Goal: Task Accomplishment & Management: Complete application form

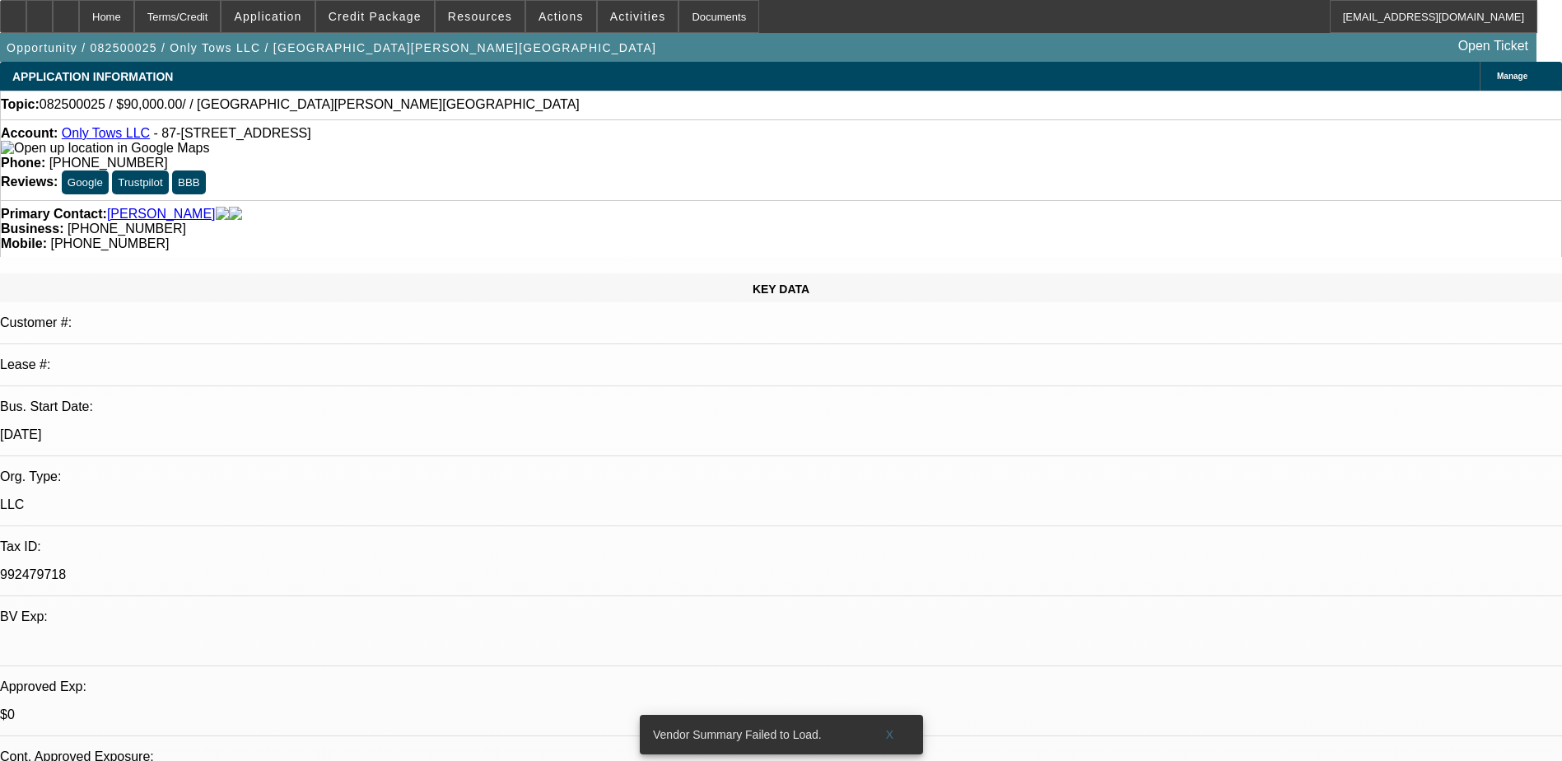
select select "0"
select select "2"
select select "0.1"
select select "4"
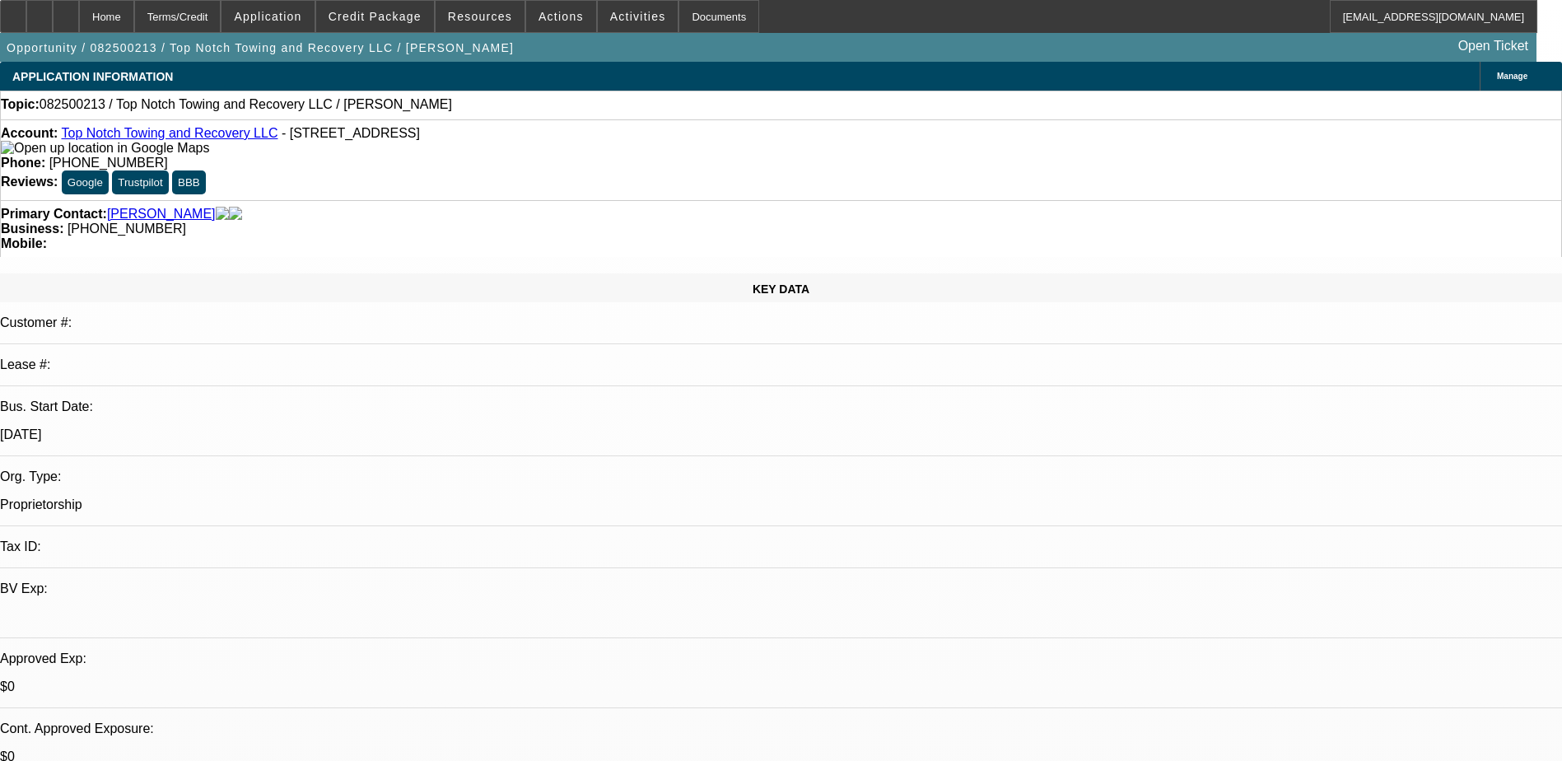
select select "0"
select select "2"
select select "0.1"
select select "4"
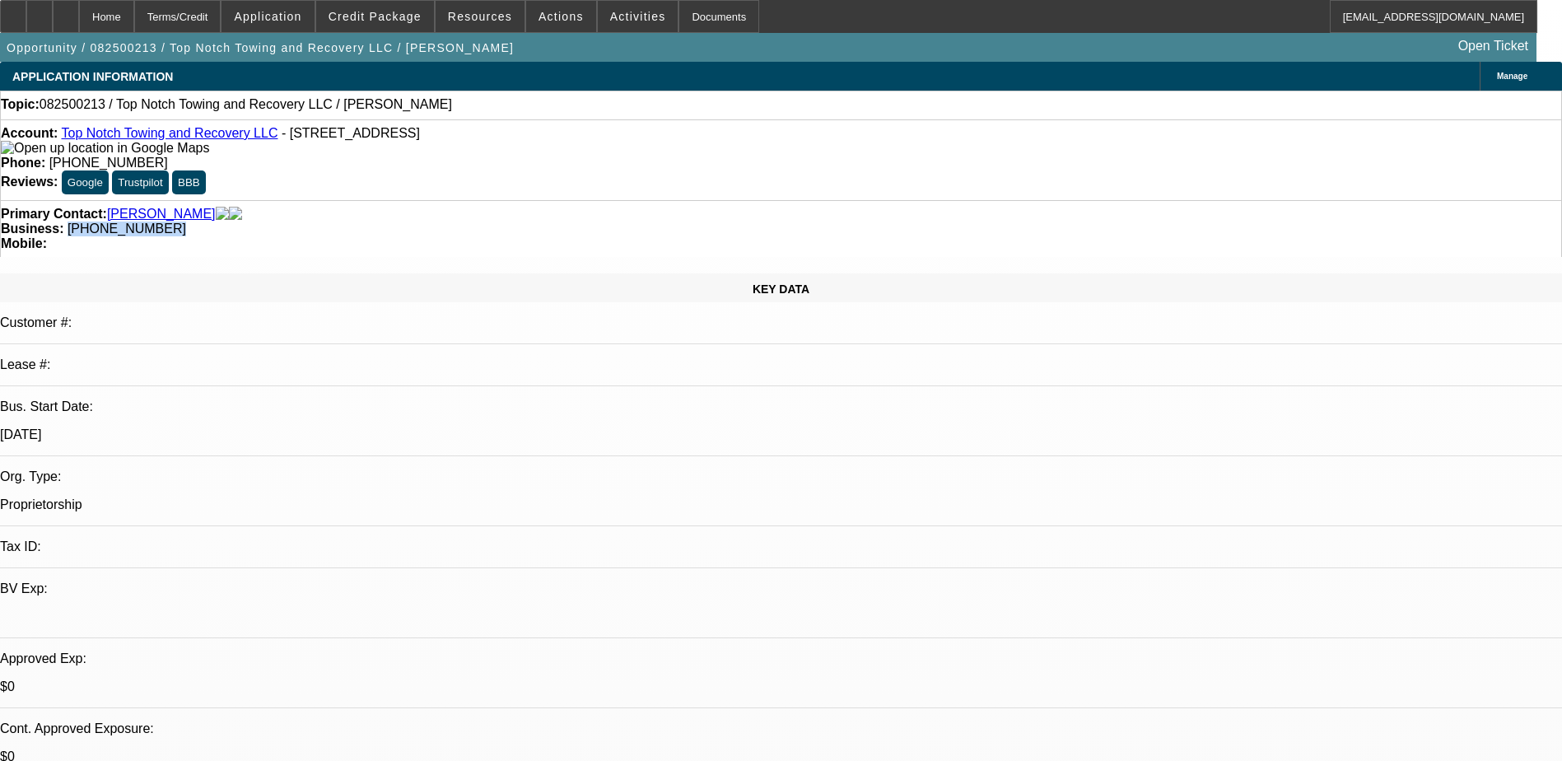
drag, startPoint x: 675, startPoint y: 184, endPoint x: 587, endPoint y: 199, distance: 89.3
click at [587, 200] on div "Primary Contact: [PERSON_NAME] Business: [PHONE_NUMBER] Mobile:" at bounding box center [781, 228] width 1562 height 57
copy span "[PHONE_NUMBER]"
click at [346, 273] on div "KEY DATA Customer #: Lease #: Bus. Start Date: [DATE] Org. Type: Proprietorship…" at bounding box center [781, 641] width 1562 height 737
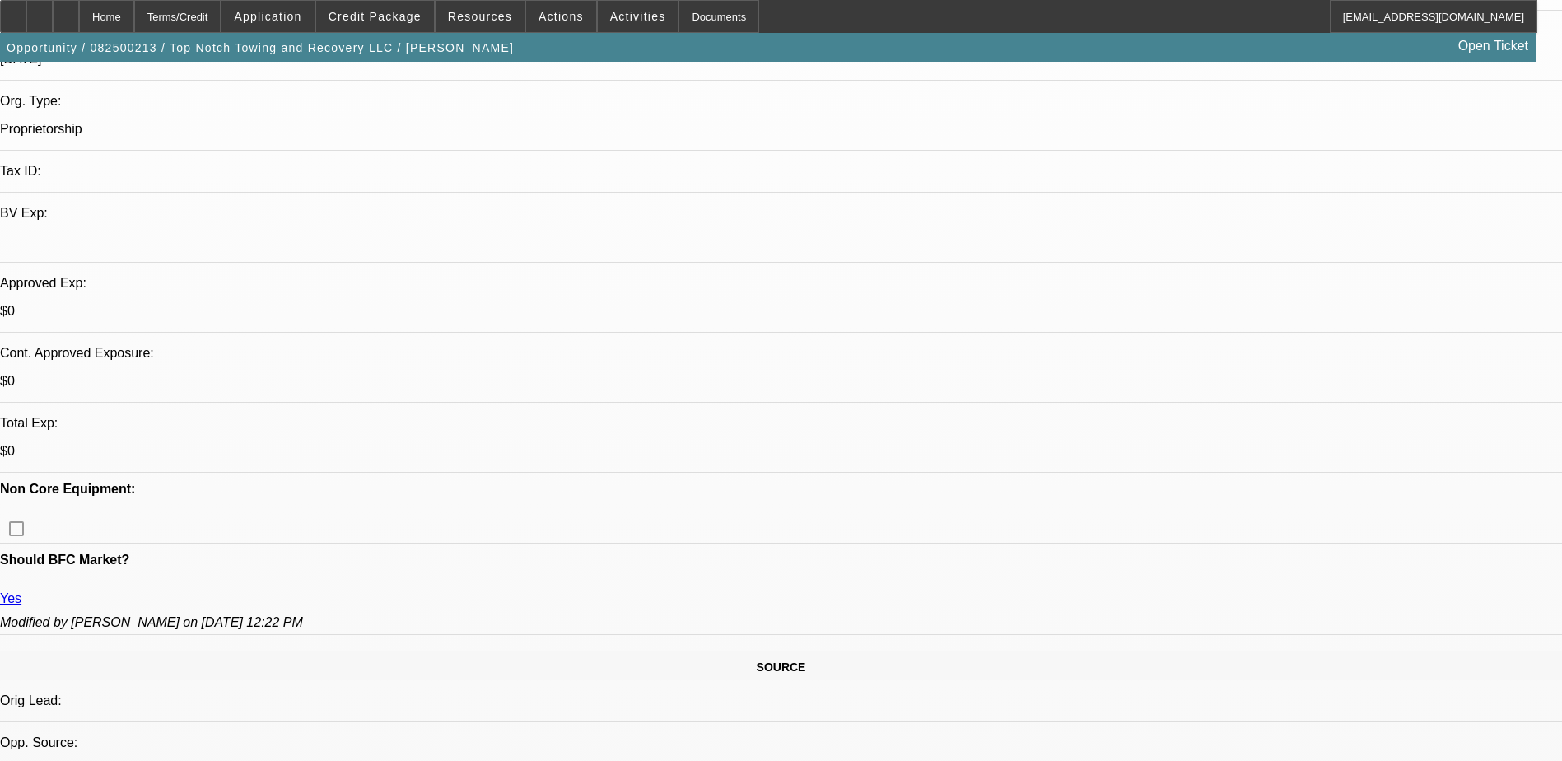
scroll to position [165, 0]
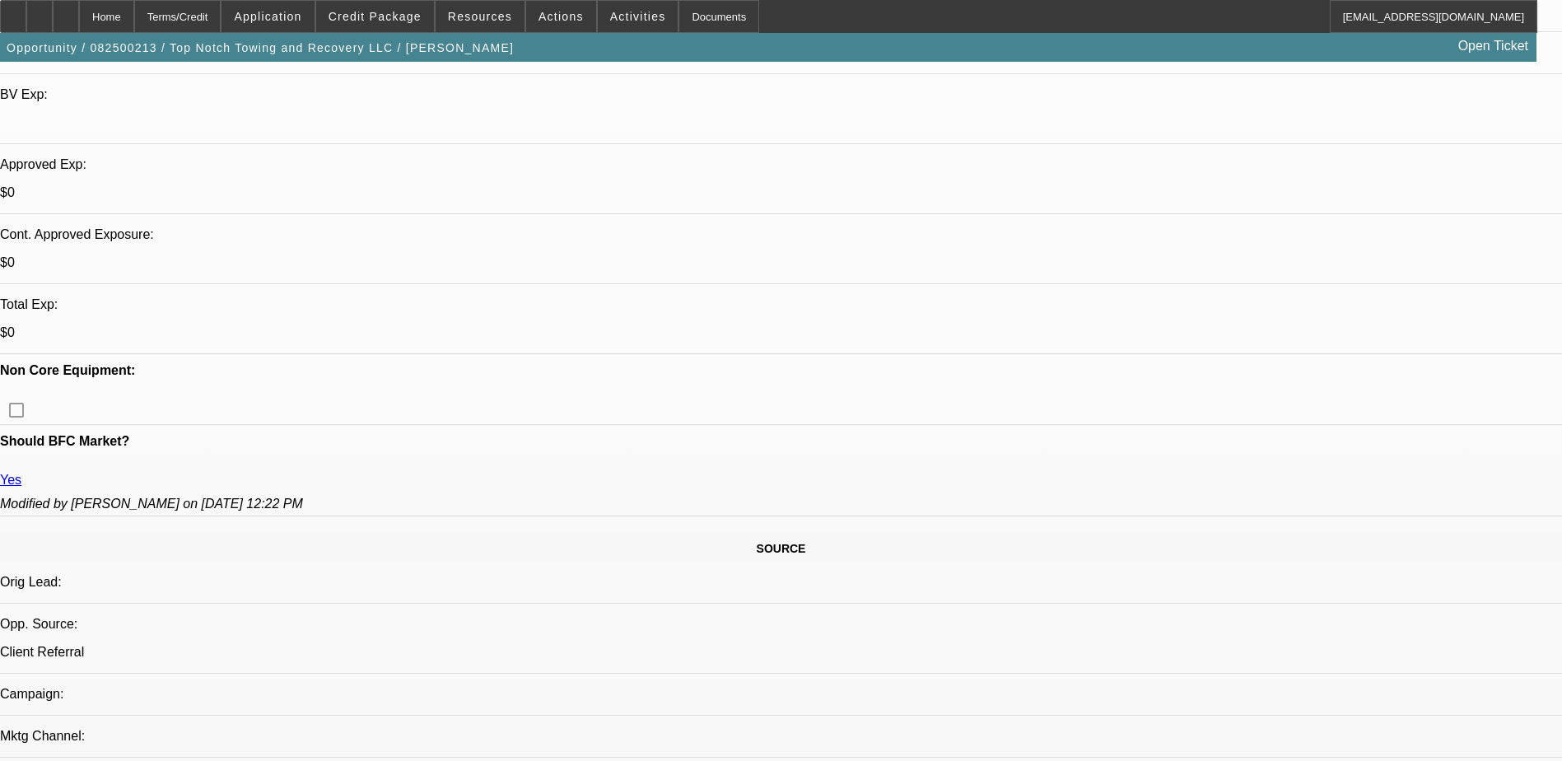
scroll to position [329, 0]
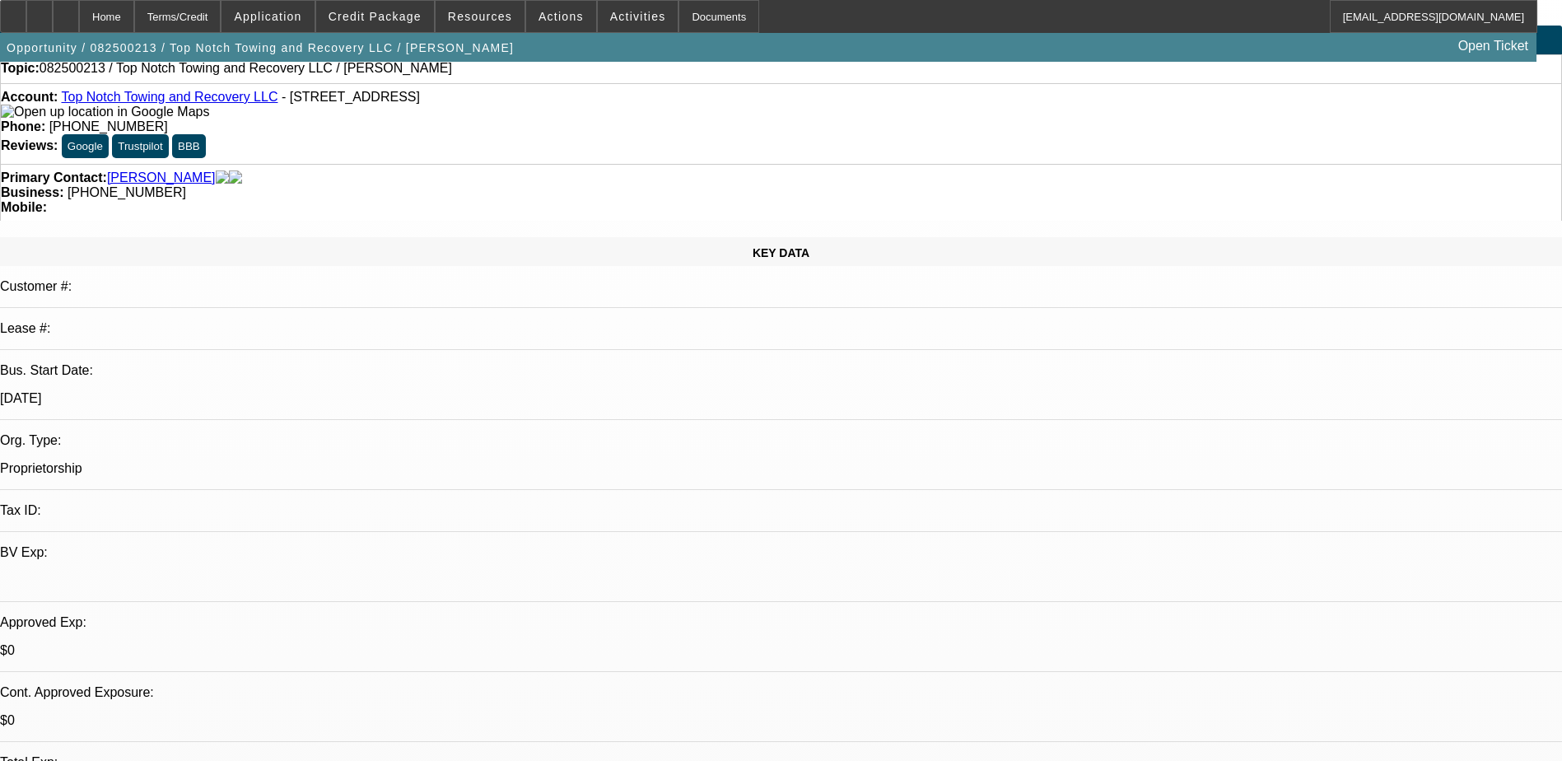
scroll to position [0, 0]
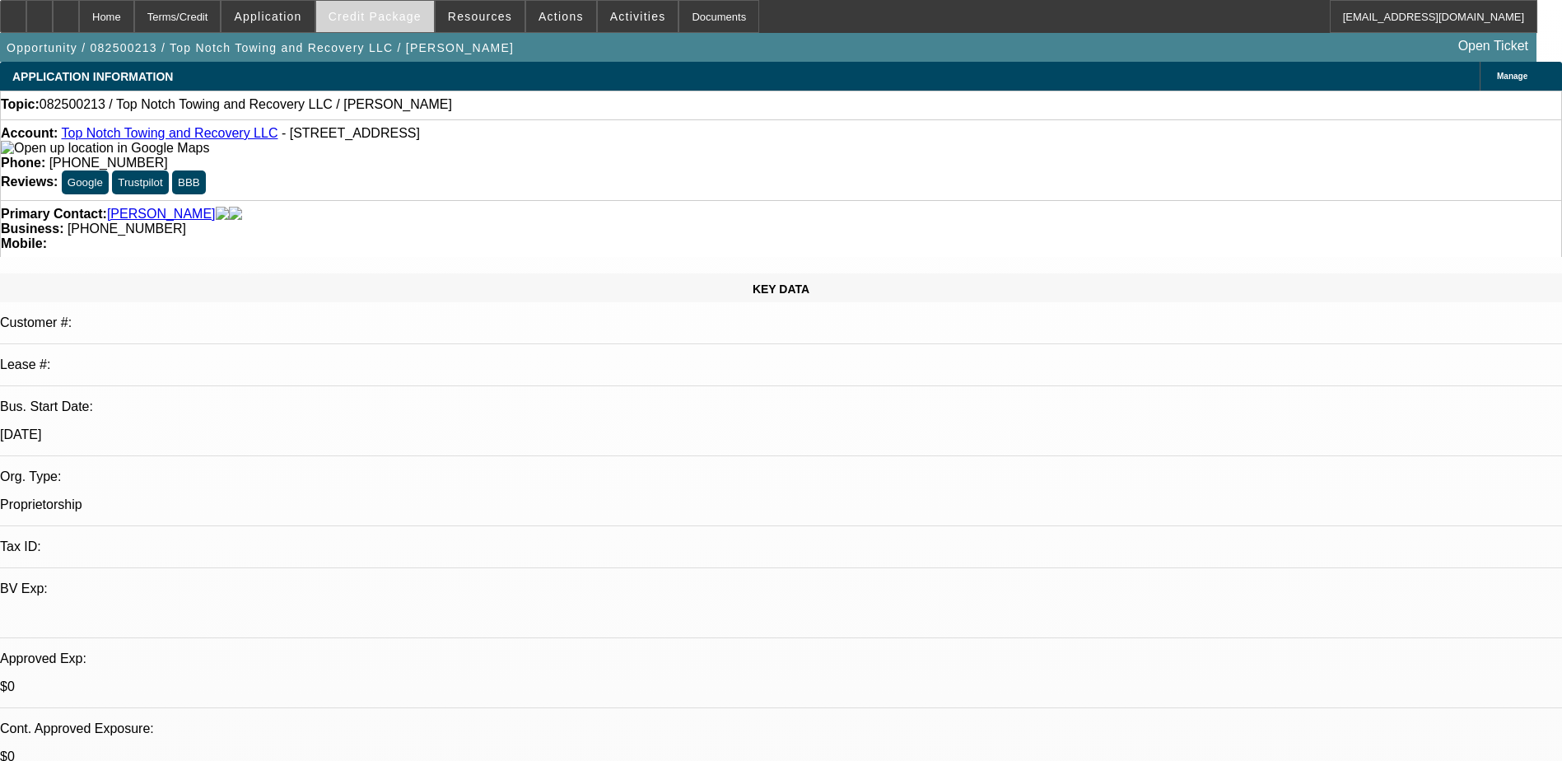
click at [412, 21] on span "Credit Package" at bounding box center [374, 16] width 93 height 13
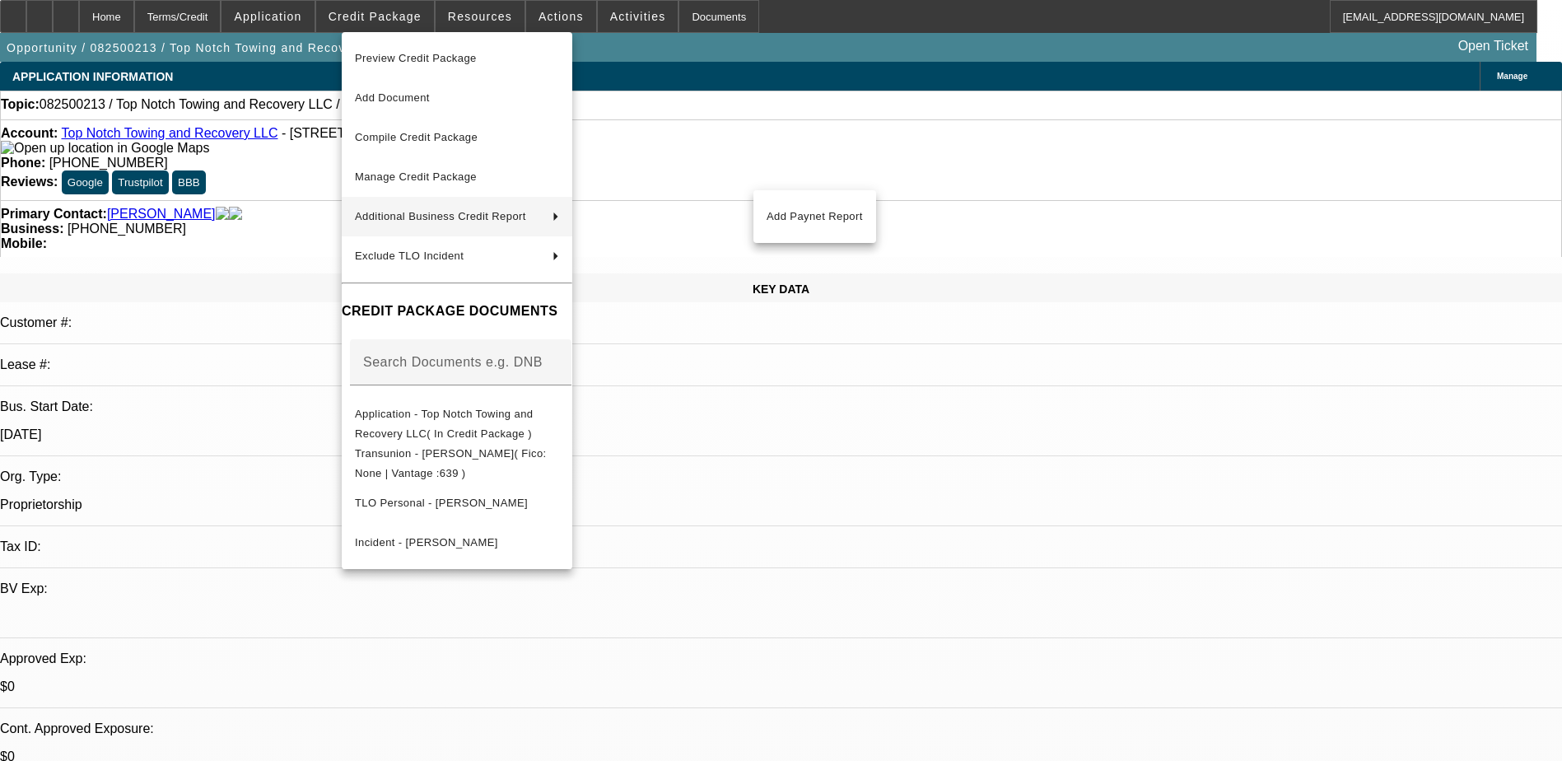
click at [329, 228] on div at bounding box center [781, 380] width 1562 height 761
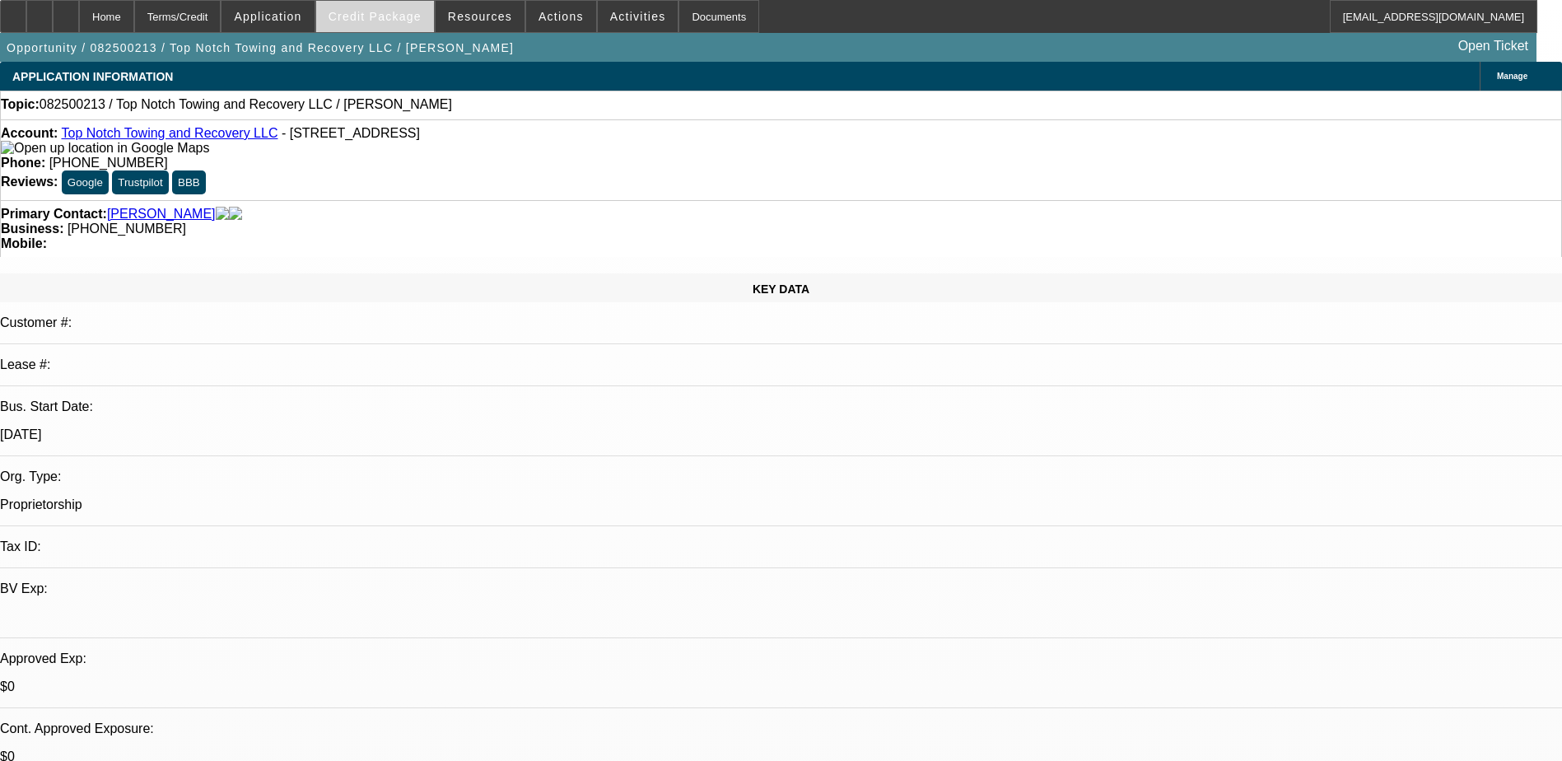
click at [380, 10] on span "Credit Package" at bounding box center [374, 16] width 93 height 13
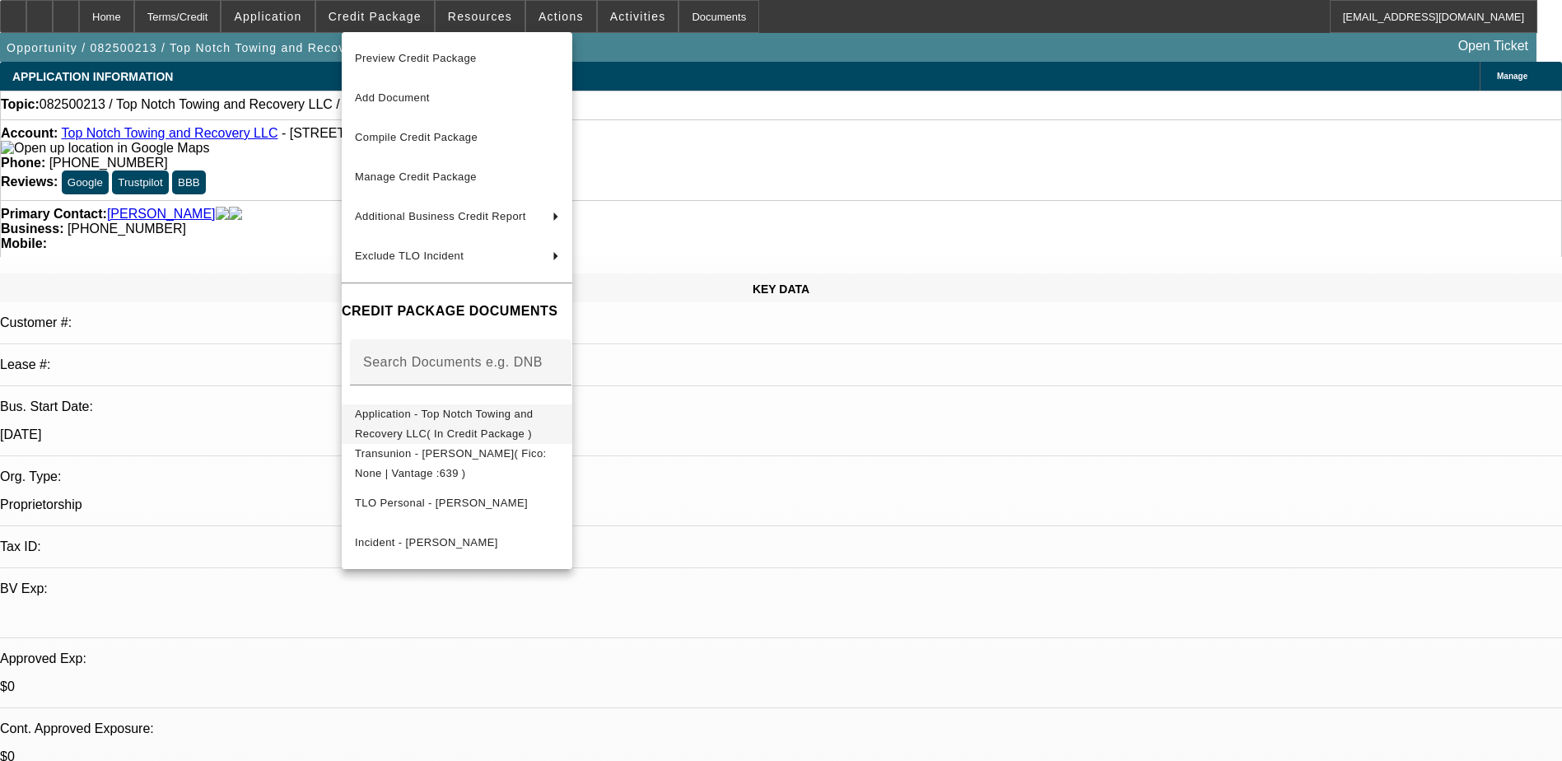
click at [559, 407] on span "Application - Top Notch Towing and Recovery LLC( In Credit Package )" at bounding box center [457, 424] width 204 height 40
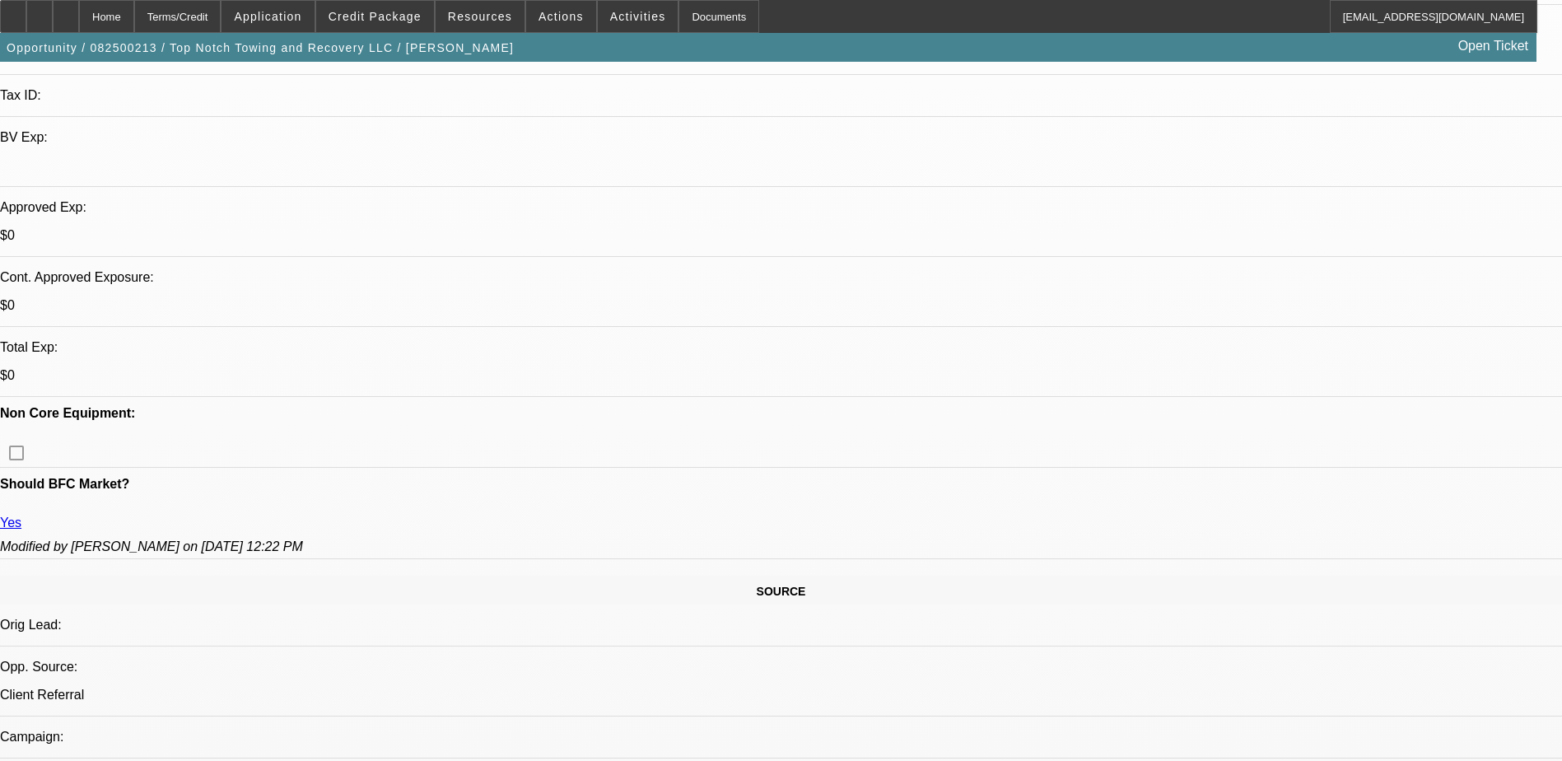
scroll to position [576, 0]
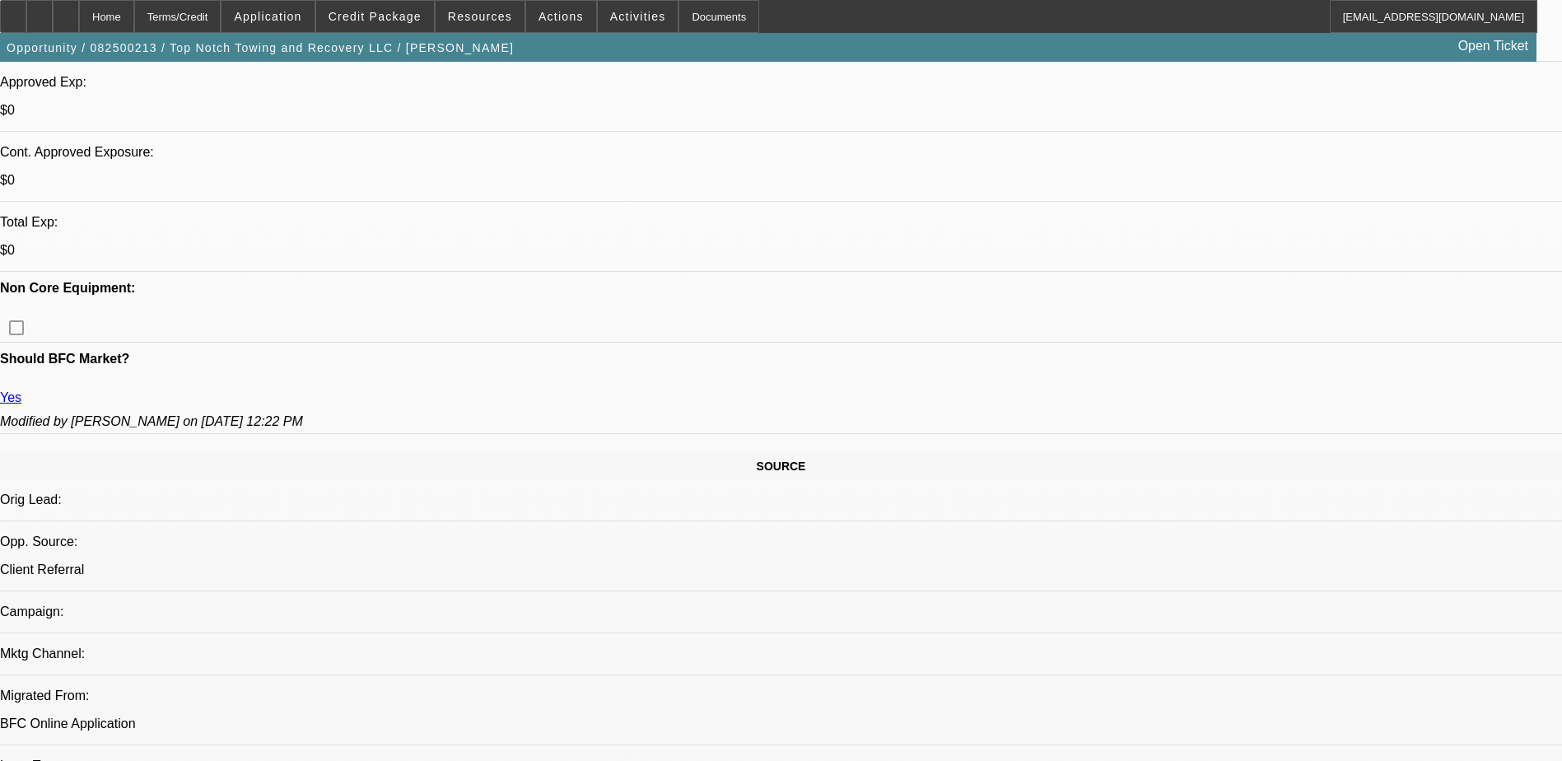
drag, startPoint x: 359, startPoint y: 509, endPoint x: 312, endPoint y: 469, distance: 61.3
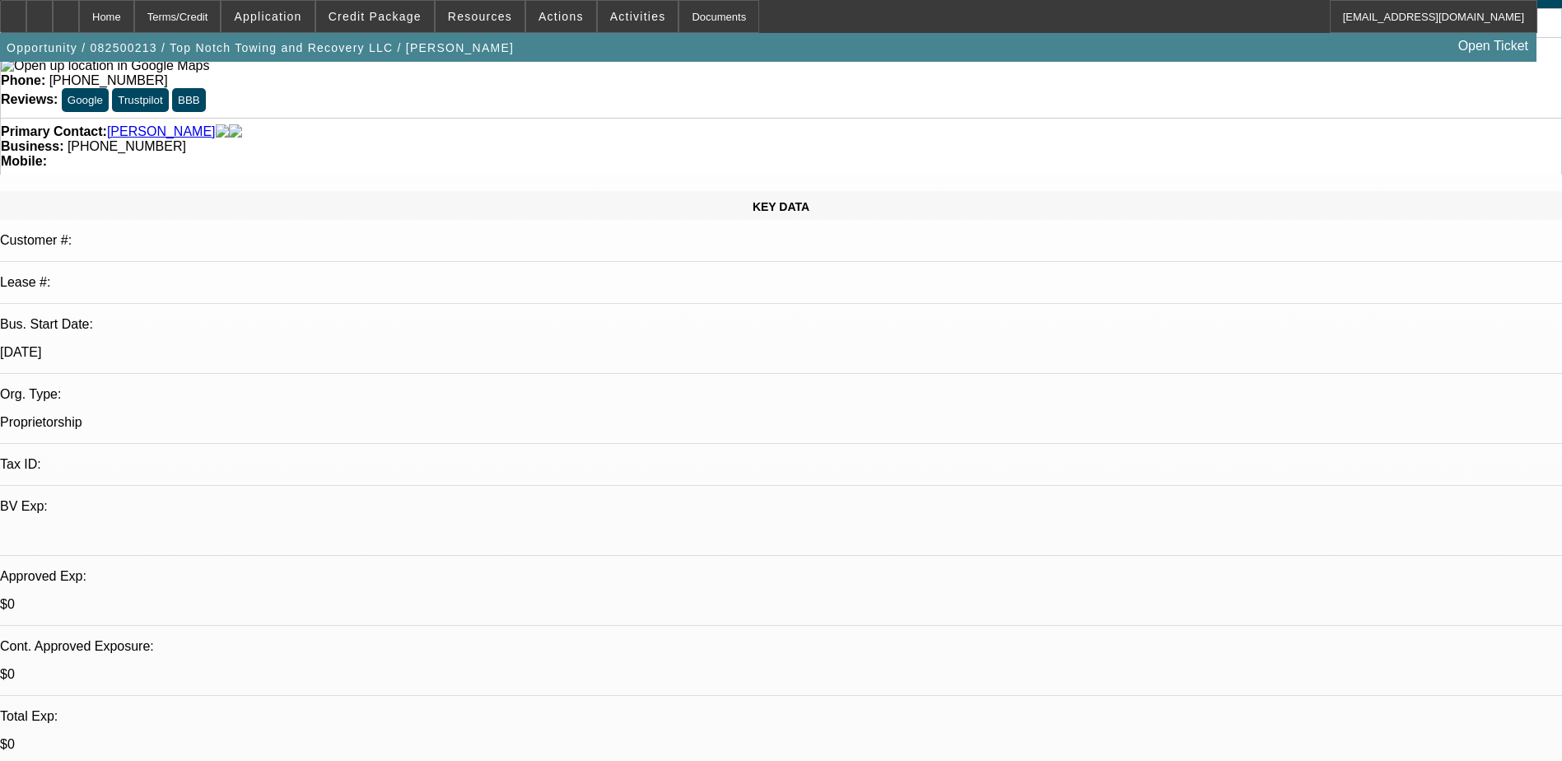
scroll to position [0, 0]
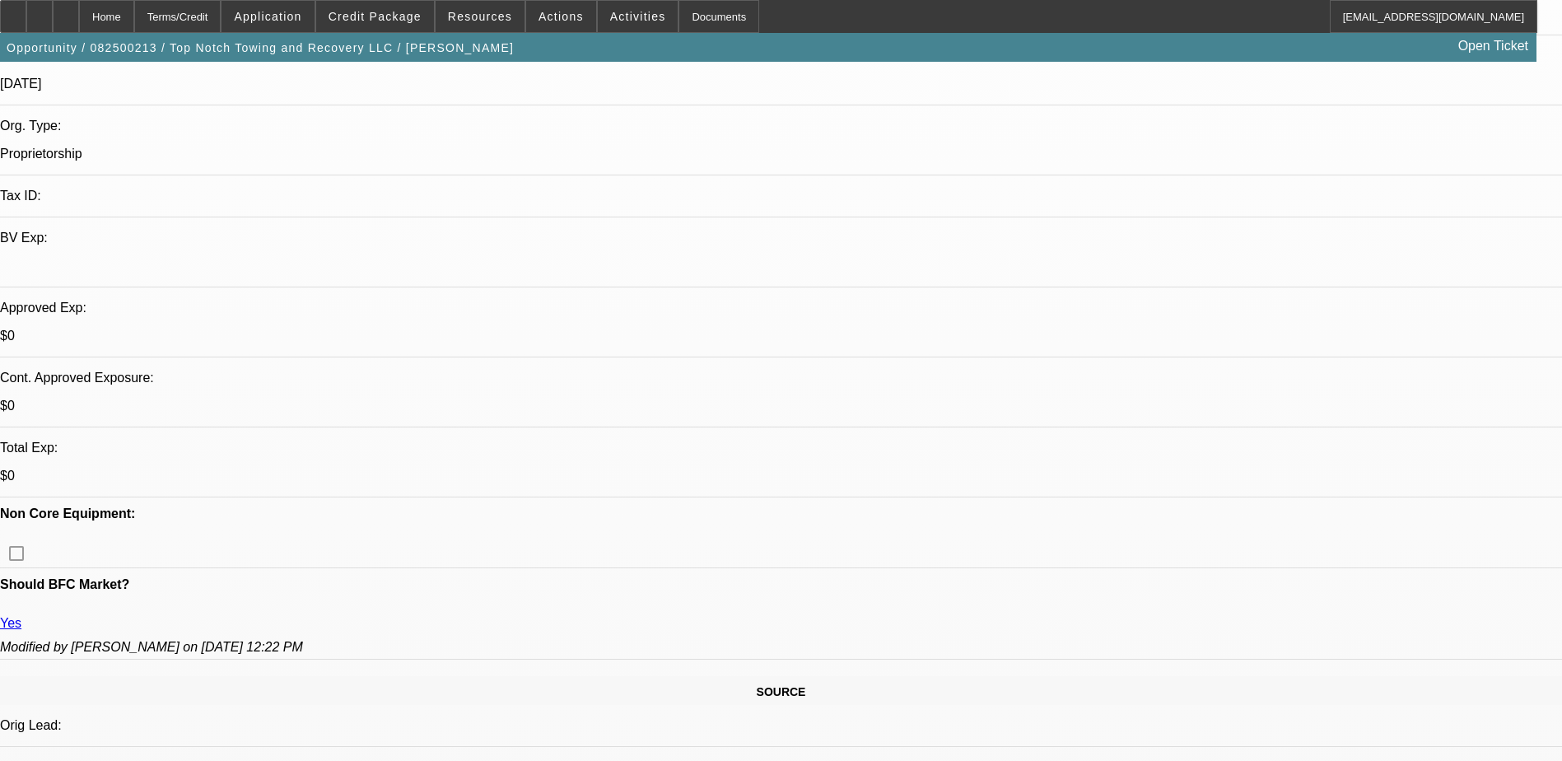
scroll to position [247, 0]
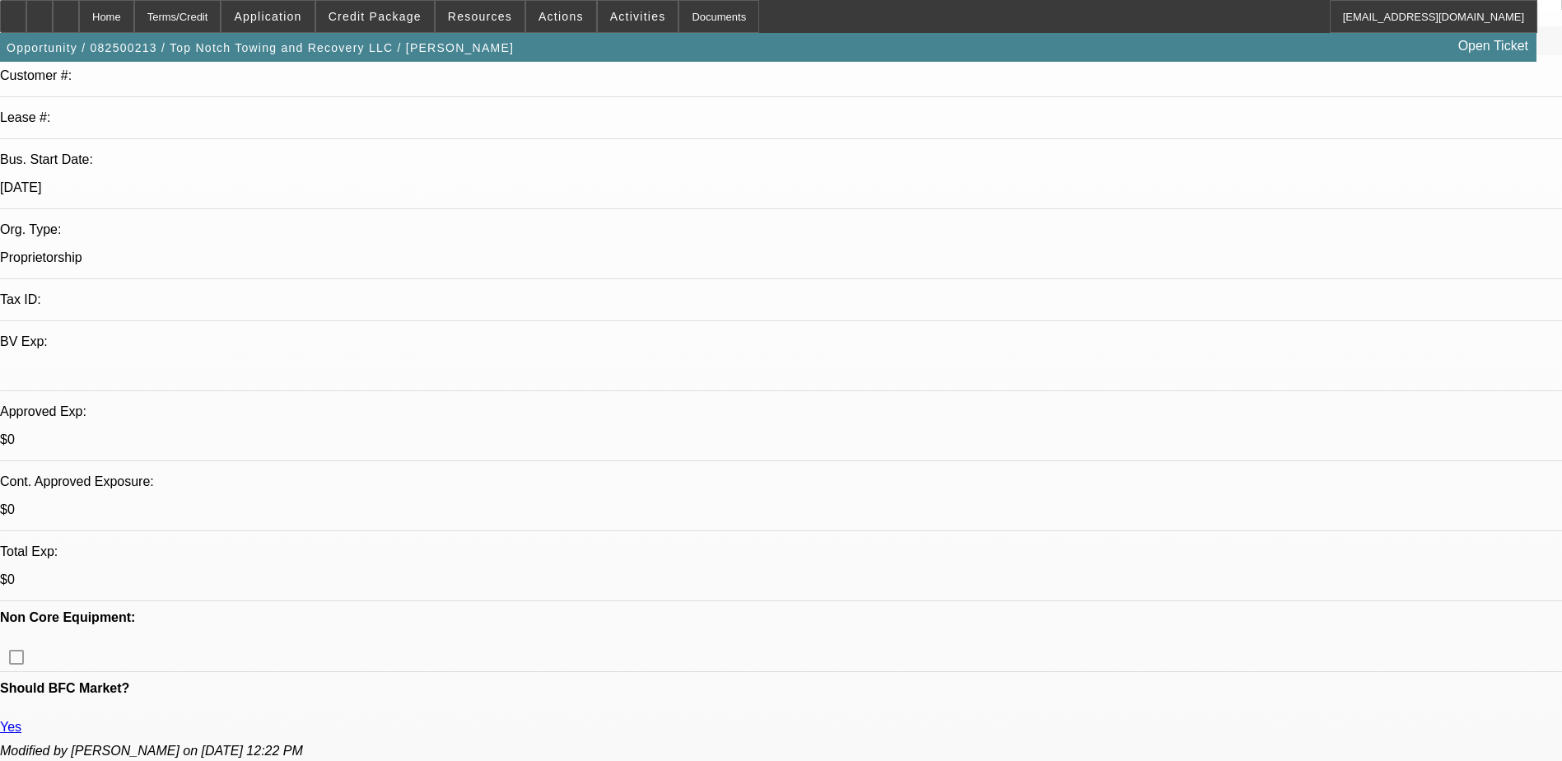
drag, startPoint x: 1074, startPoint y: 468, endPoint x: 1195, endPoint y: 471, distance: 121.0
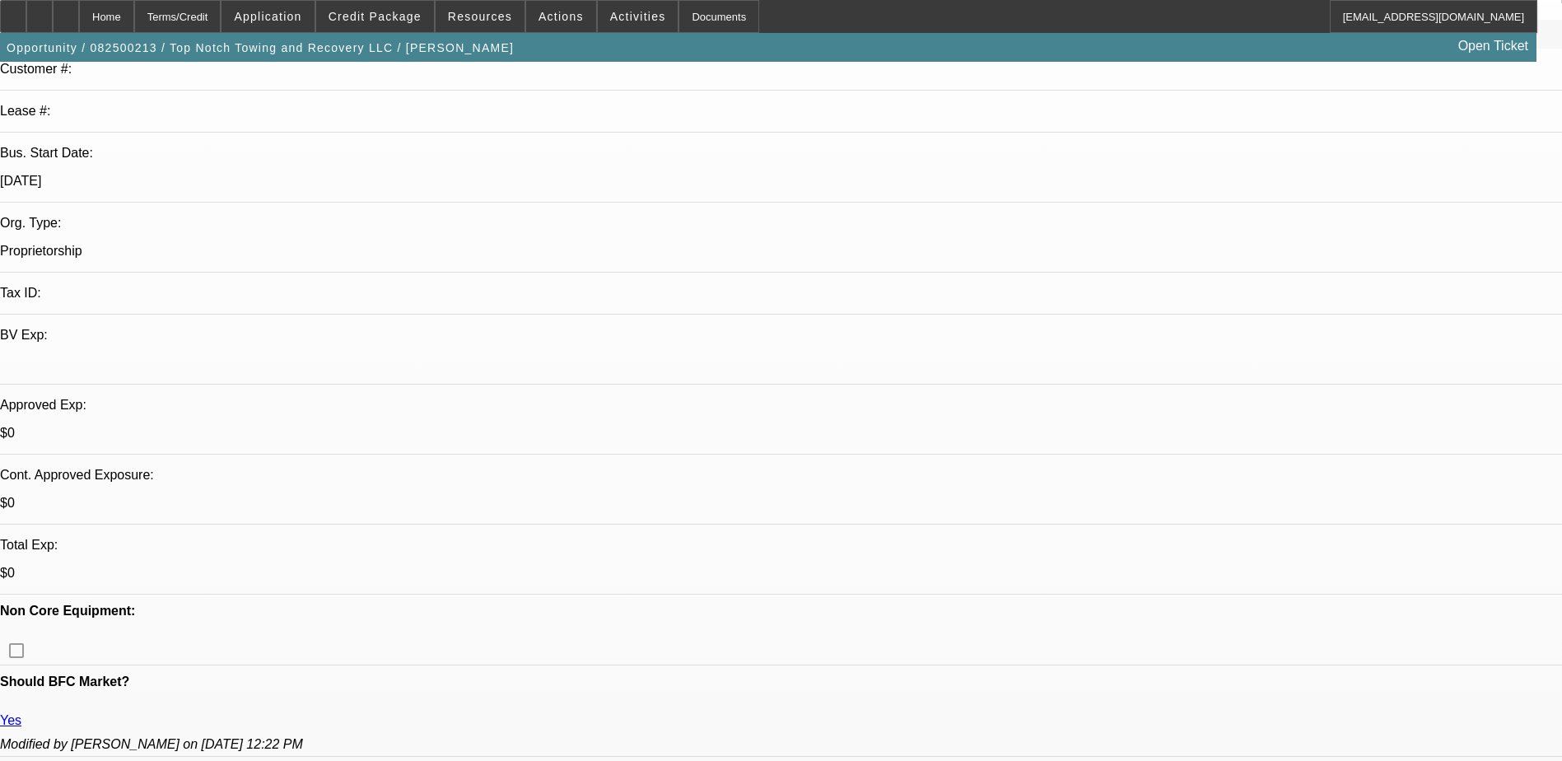
scroll to position [329, 0]
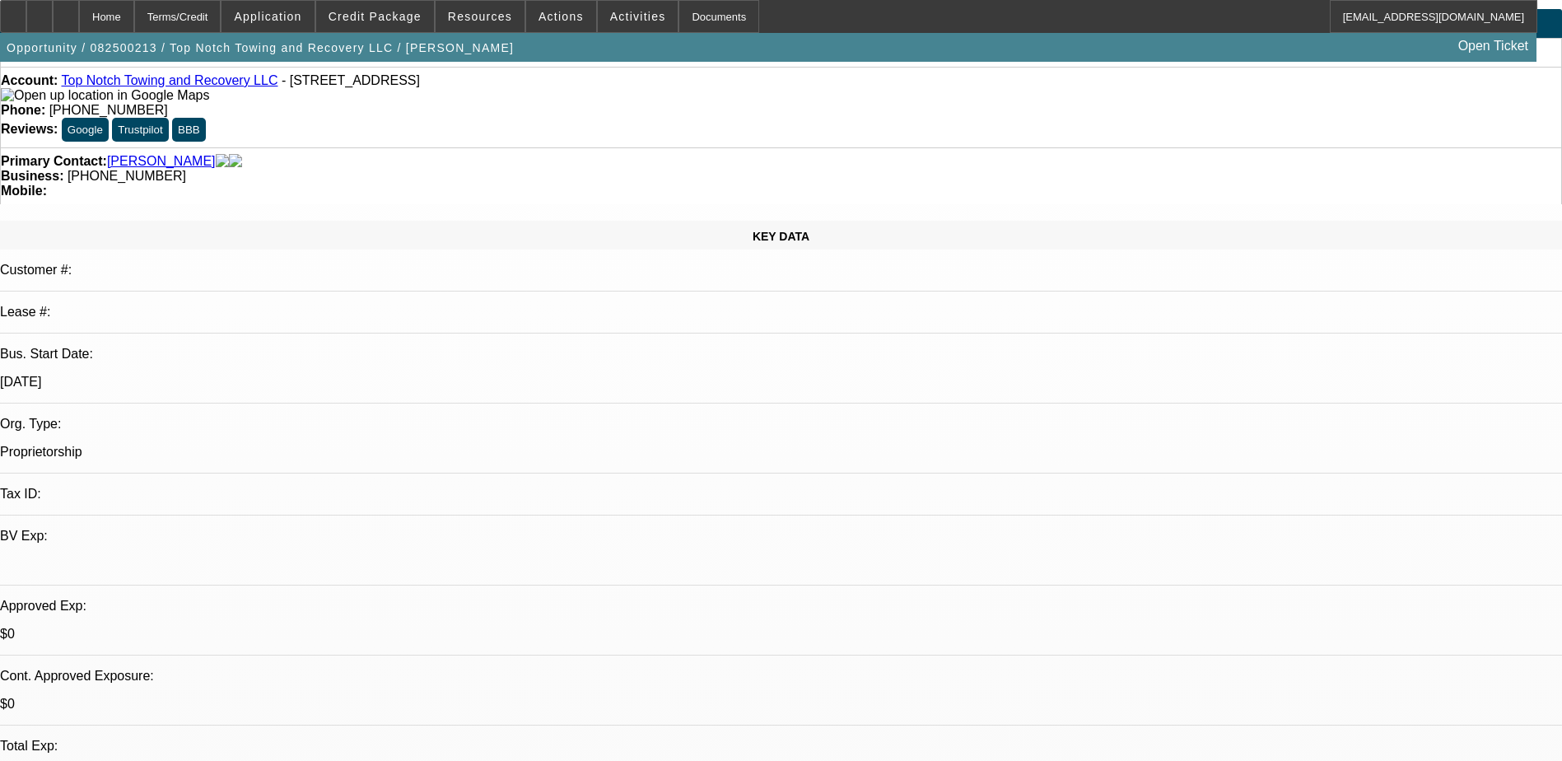
scroll to position [82, 0]
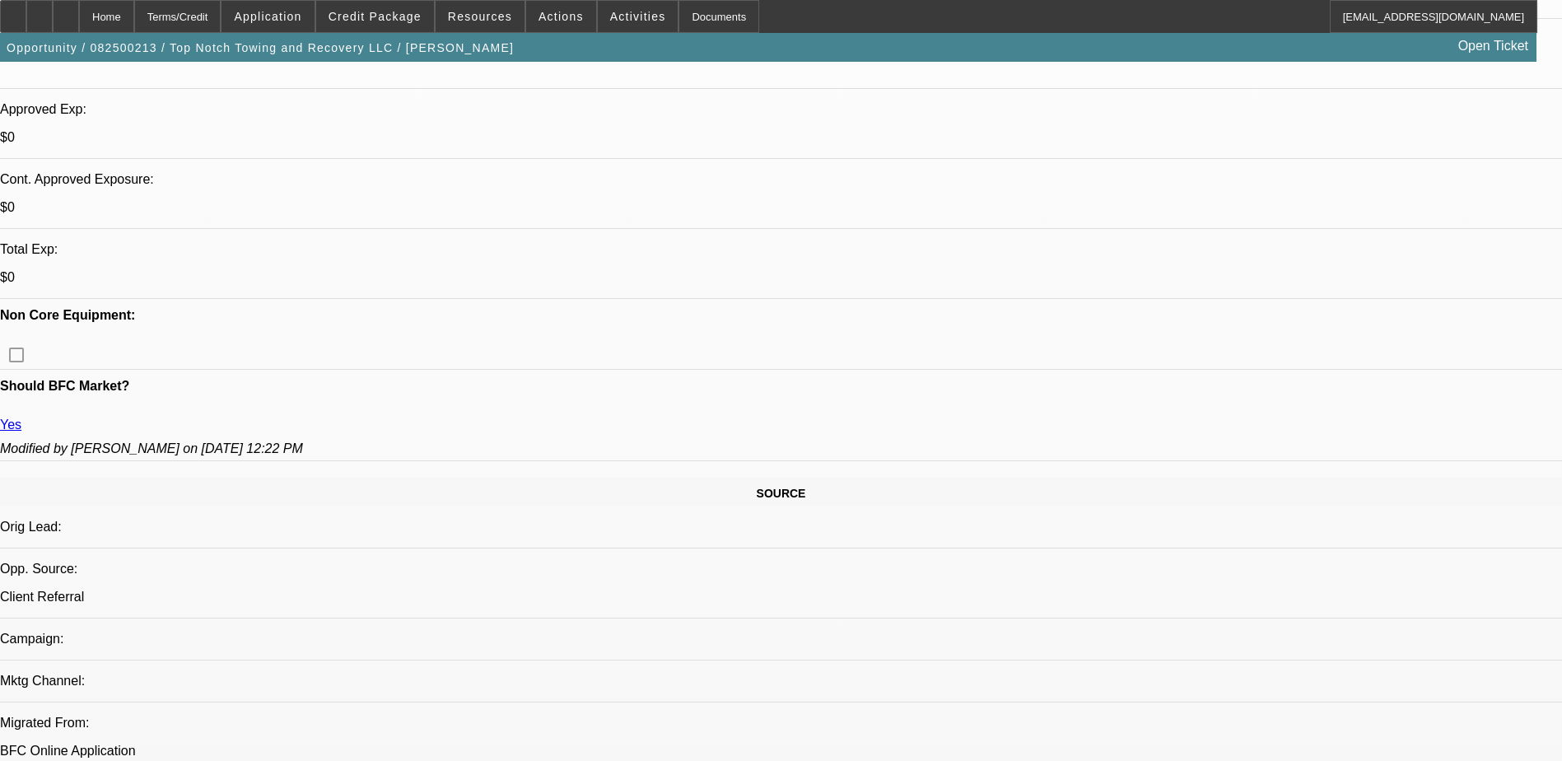
scroll to position [494, 0]
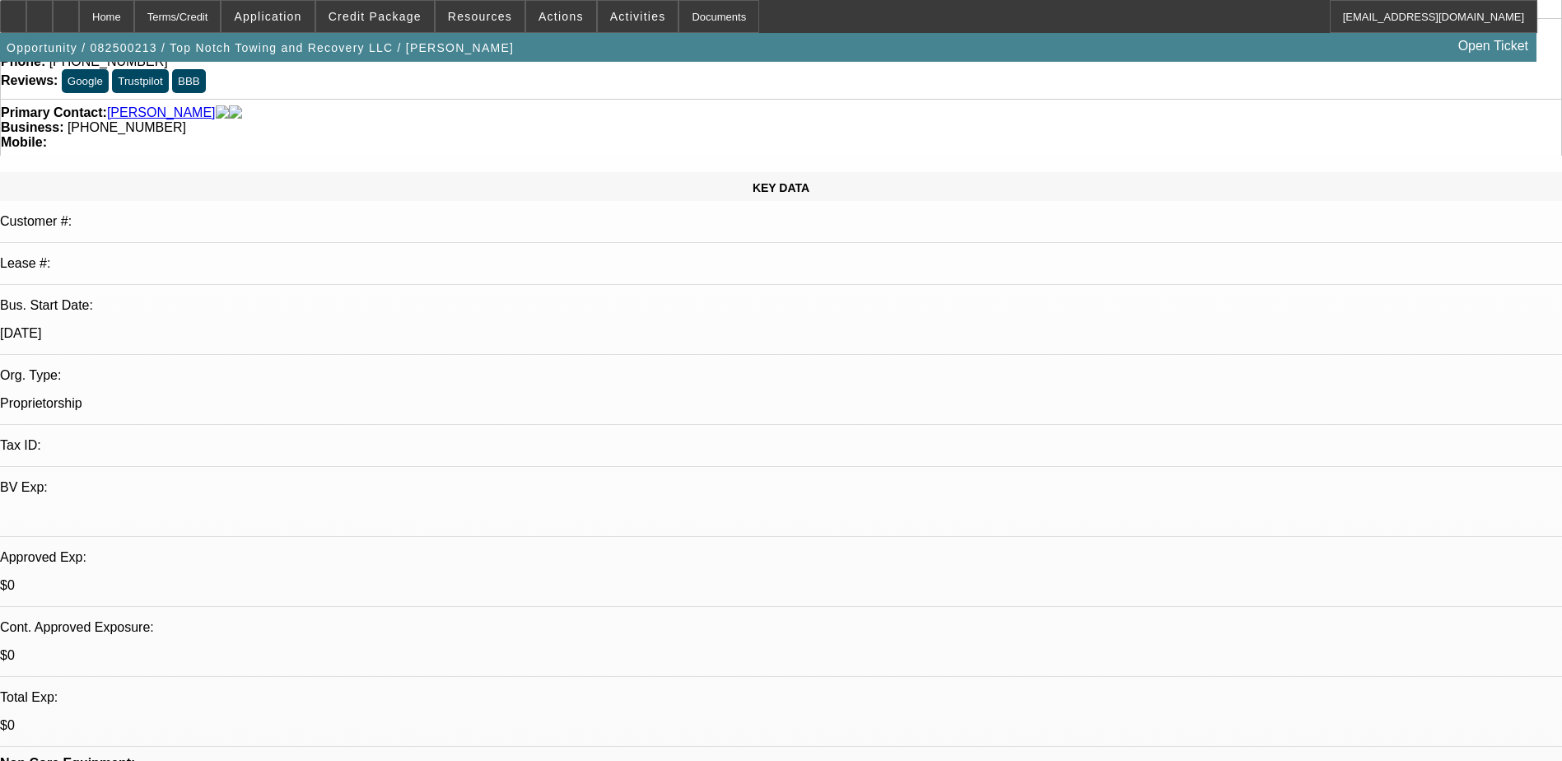
scroll to position [0, 0]
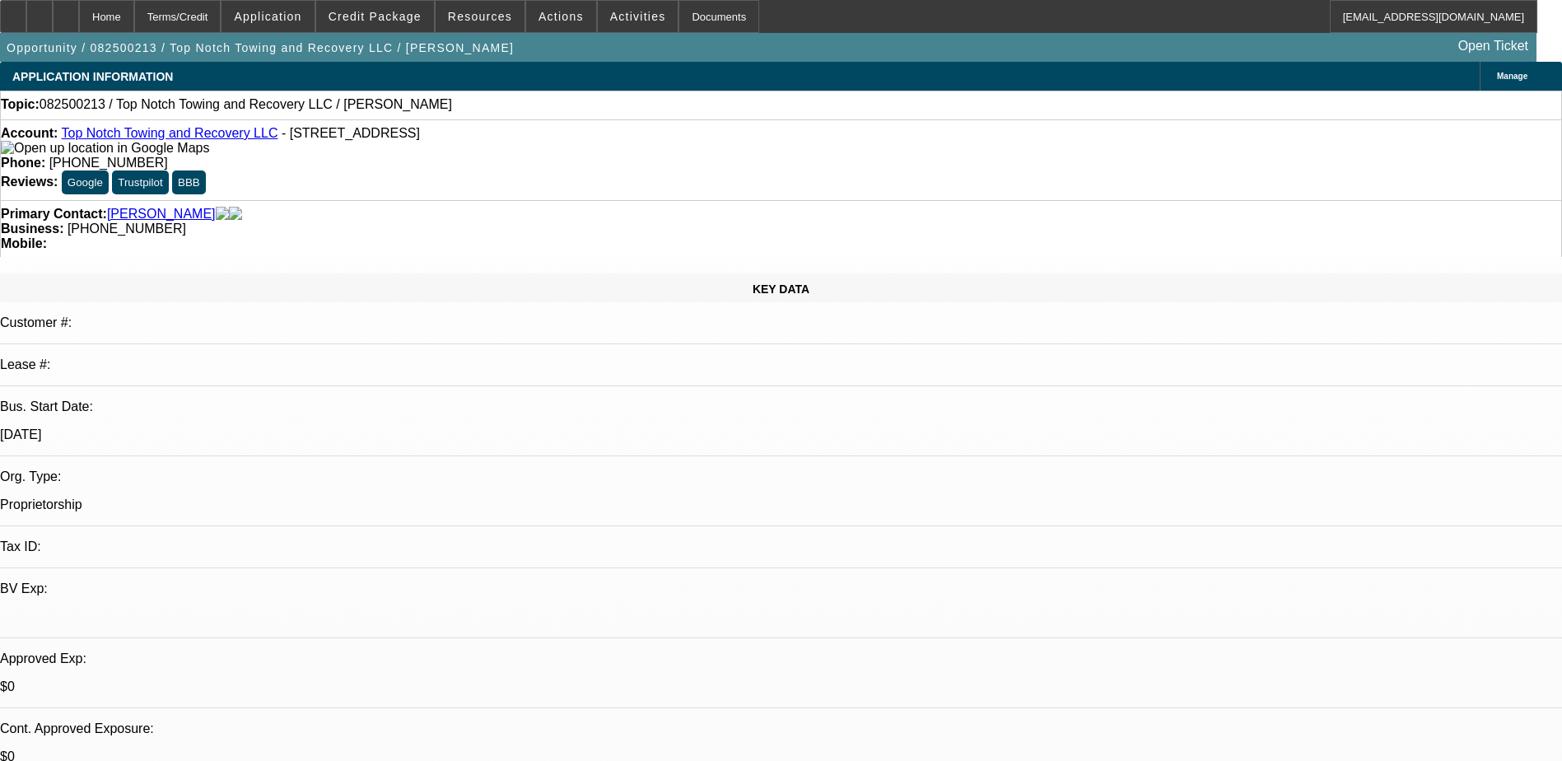
drag, startPoint x: 1161, startPoint y: 203, endPoint x: 1177, endPoint y: 176, distance: 31.1
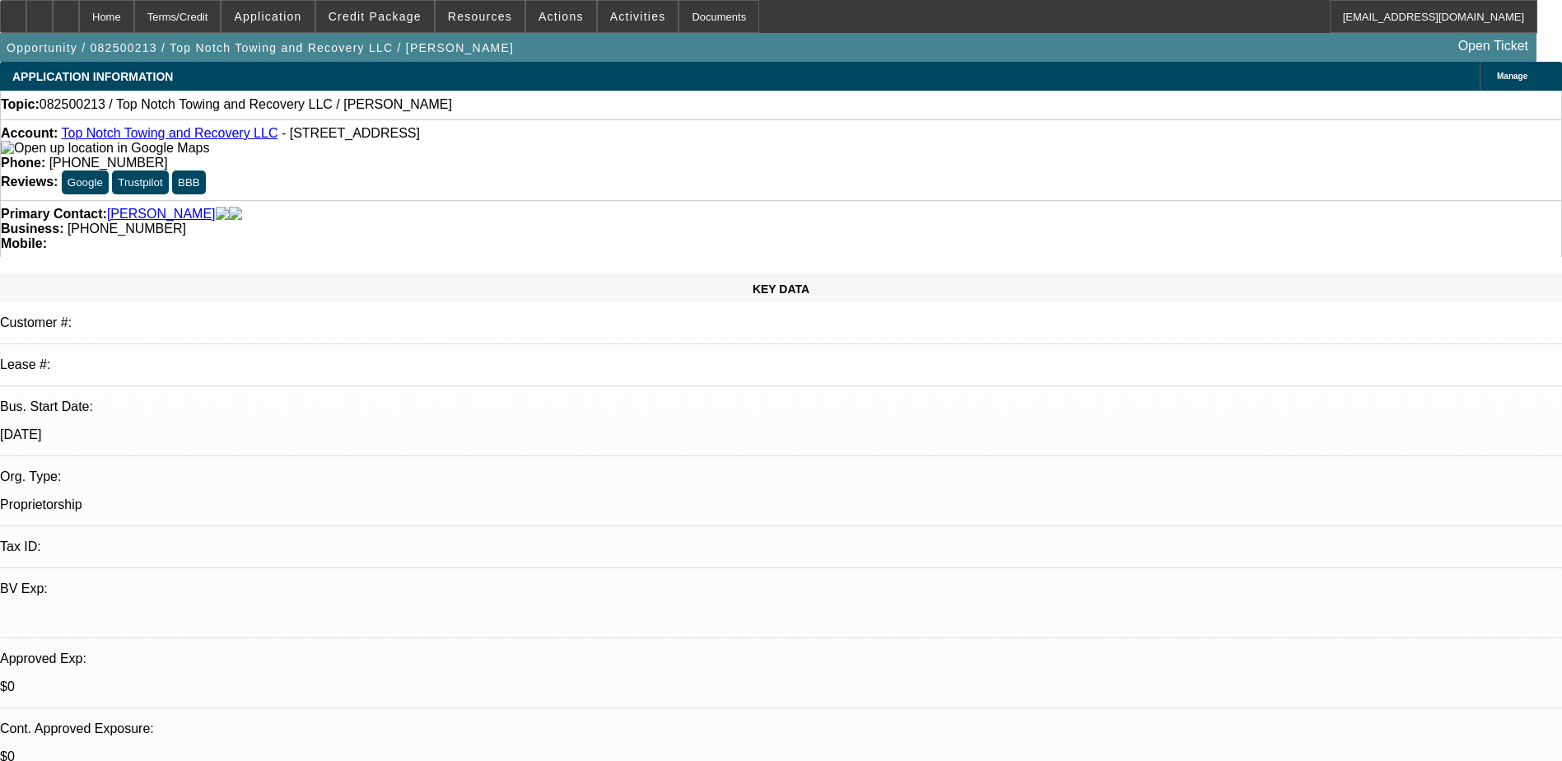
radio input "true"
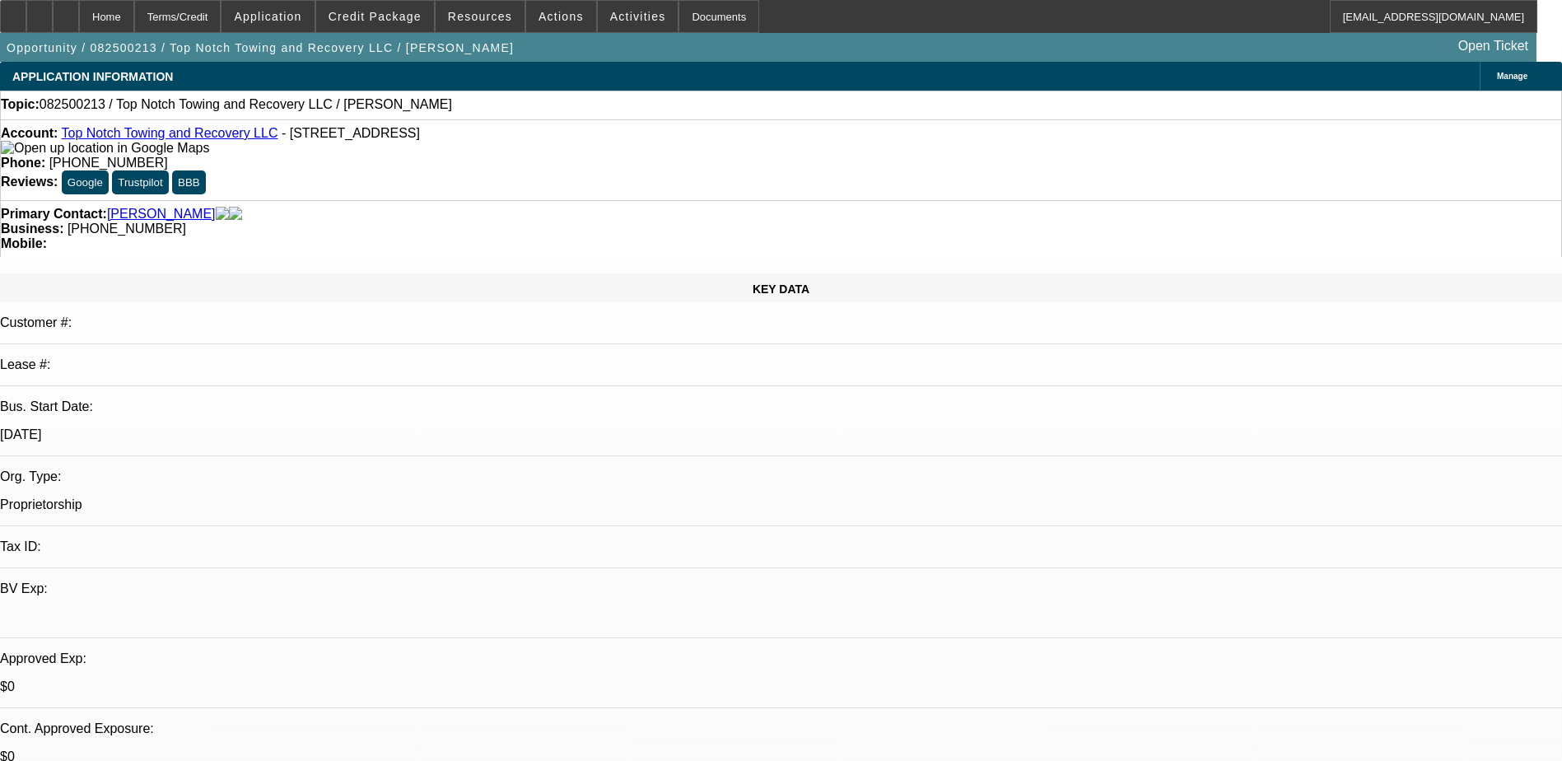
drag, startPoint x: 372, startPoint y: 17, endPoint x: 372, endPoint y: 26, distance: 9.1
click at [372, 17] on span "Credit Package" at bounding box center [374, 16] width 93 height 13
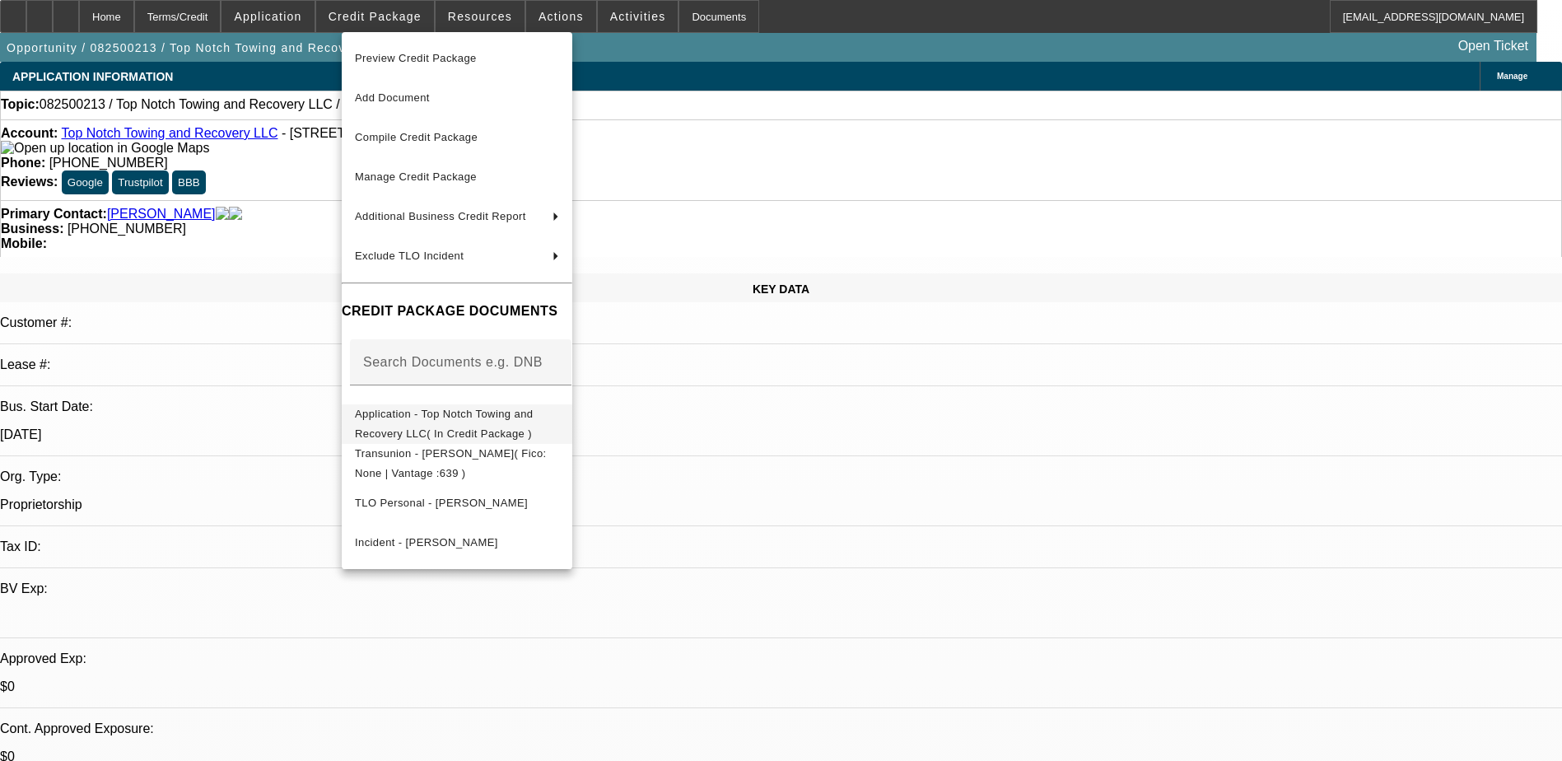
click at [530, 434] on button "Application - Top Notch Towing and Recovery LLC( In Credit Package )" at bounding box center [457, 424] width 230 height 40
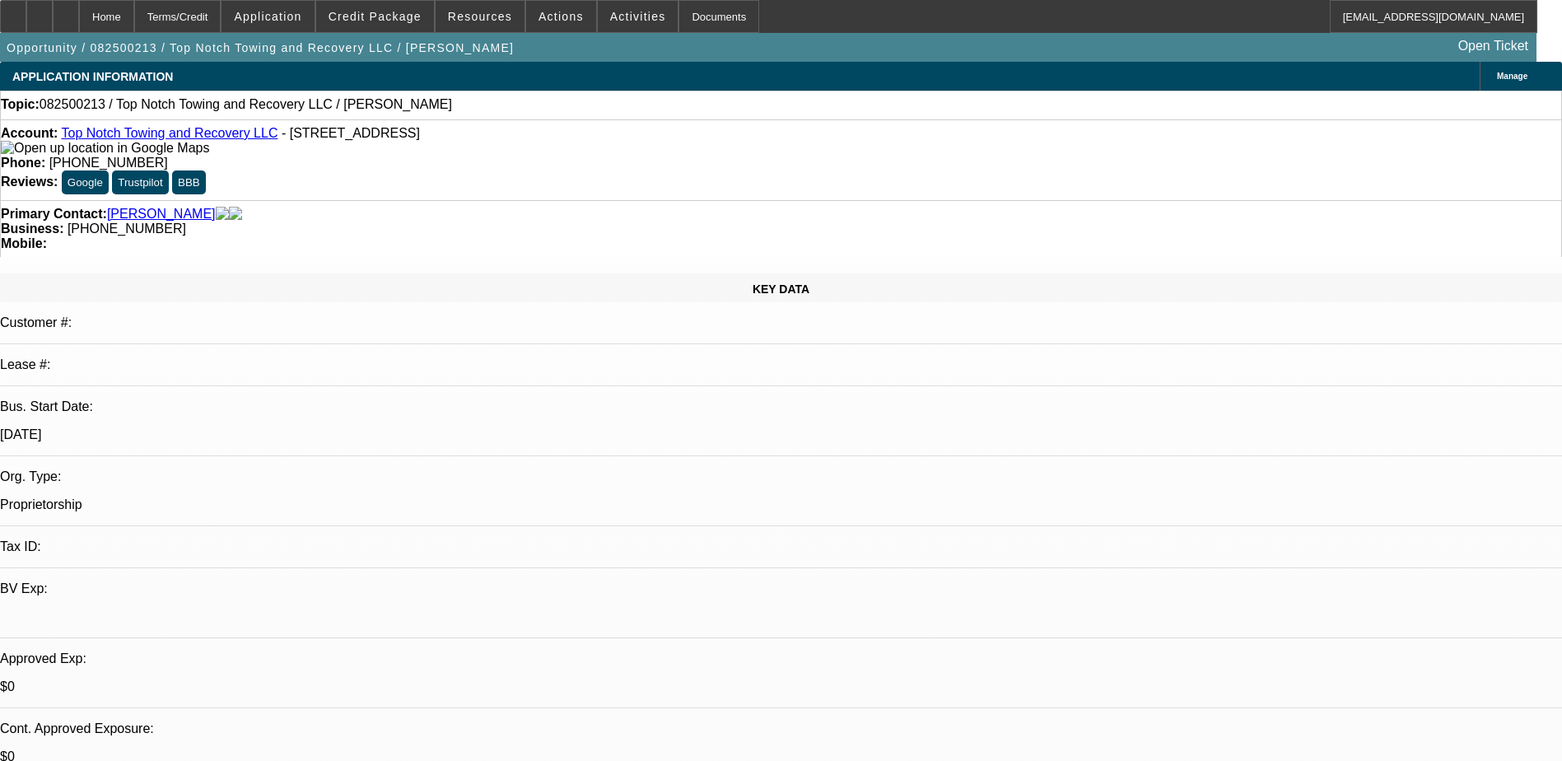
drag, startPoint x: 1500, startPoint y: 338, endPoint x: 994, endPoint y: 267, distance: 510.5
type textarea "Taylor - I had a short convo with him on this so the towing business is his Gra…"
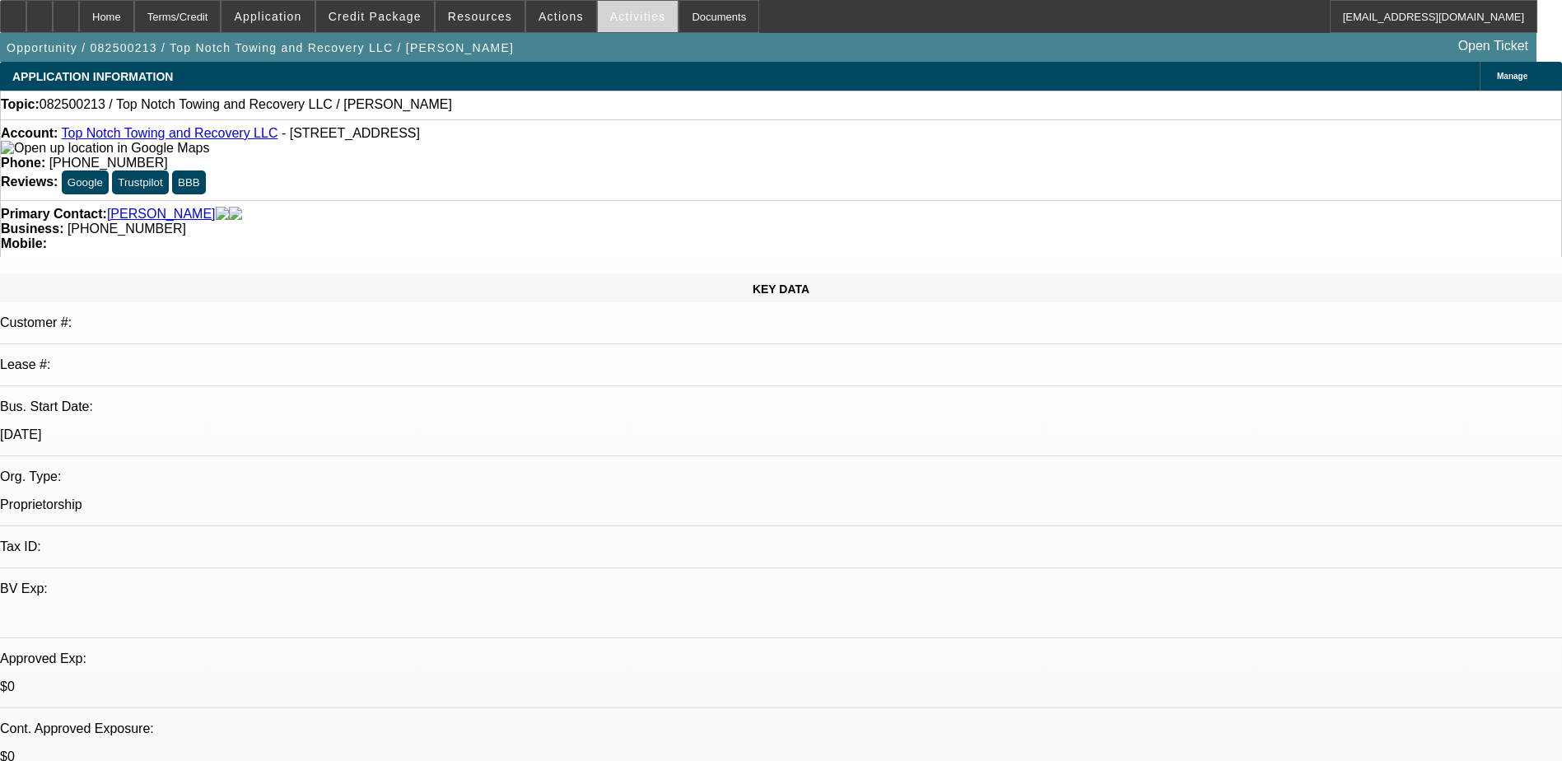
click at [598, 19] on span at bounding box center [638, 17] width 81 height 40
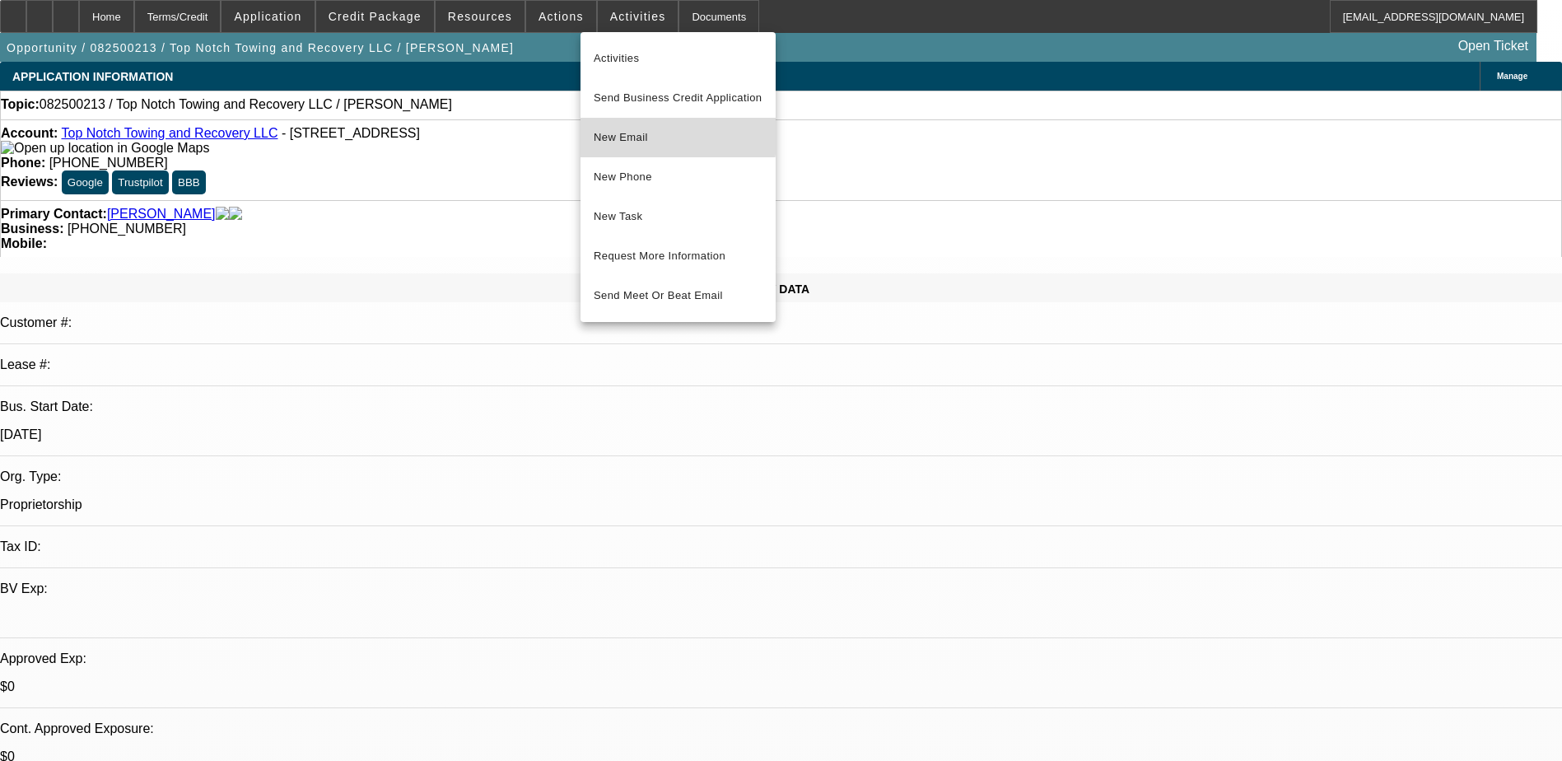
click at [659, 135] on span "New Email" at bounding box center [678, 138] width 169 height 20
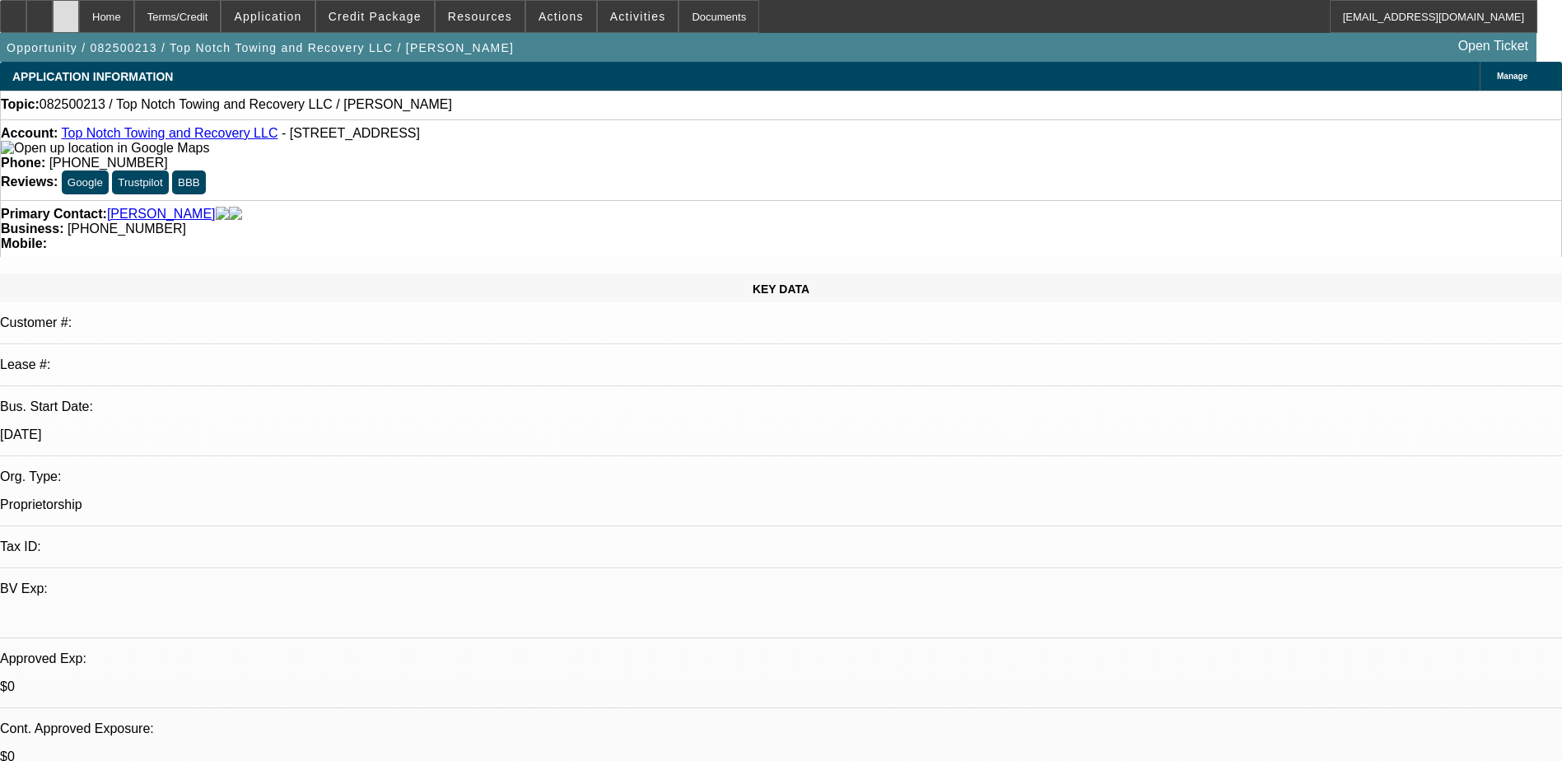
click at [79, 24] on div at bounding box center [66, 16] width 26 height 33
select select "0"
select select "2"
select select "0.1"
select select "1"
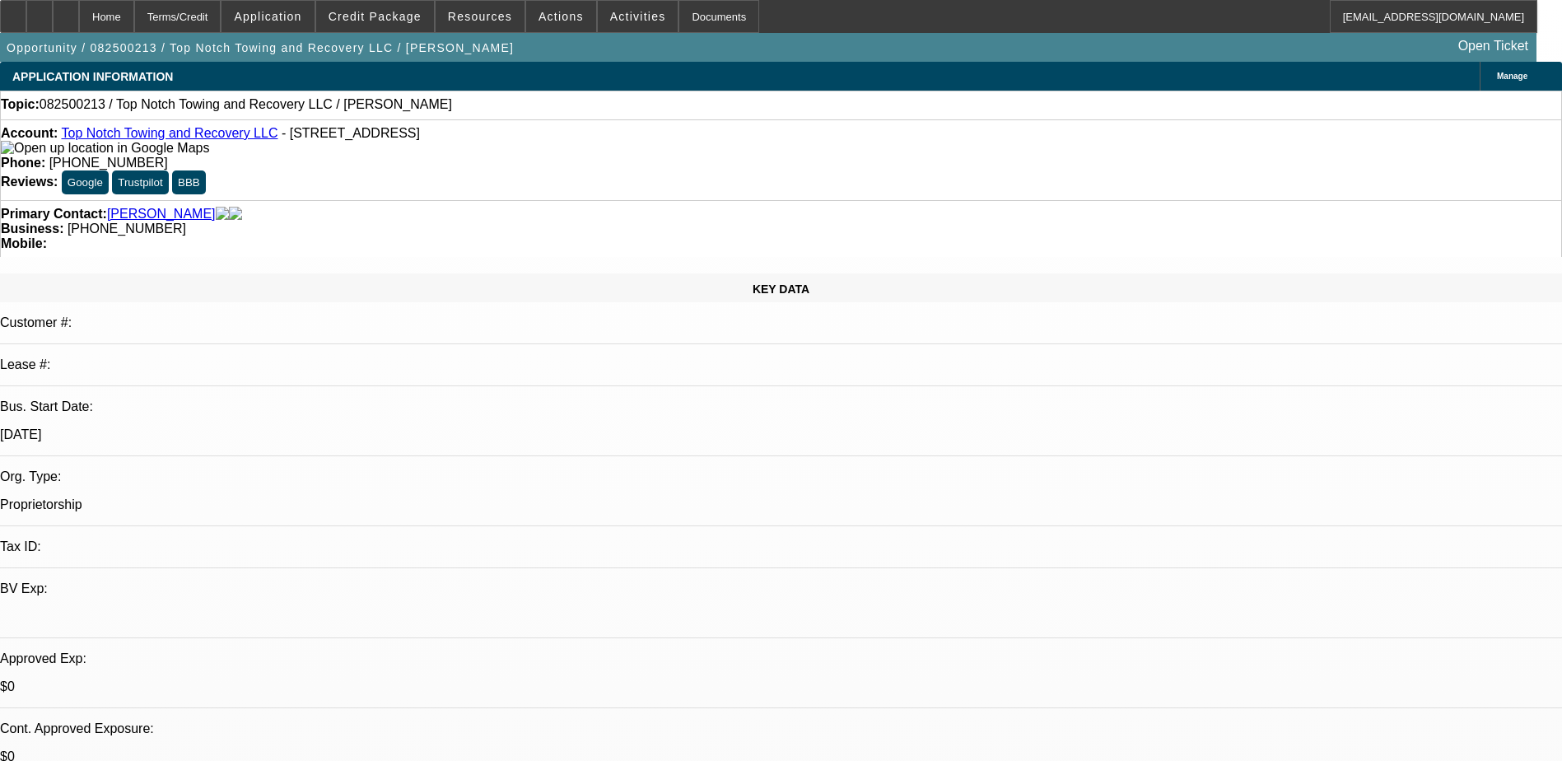
select select "2"
select select "4"
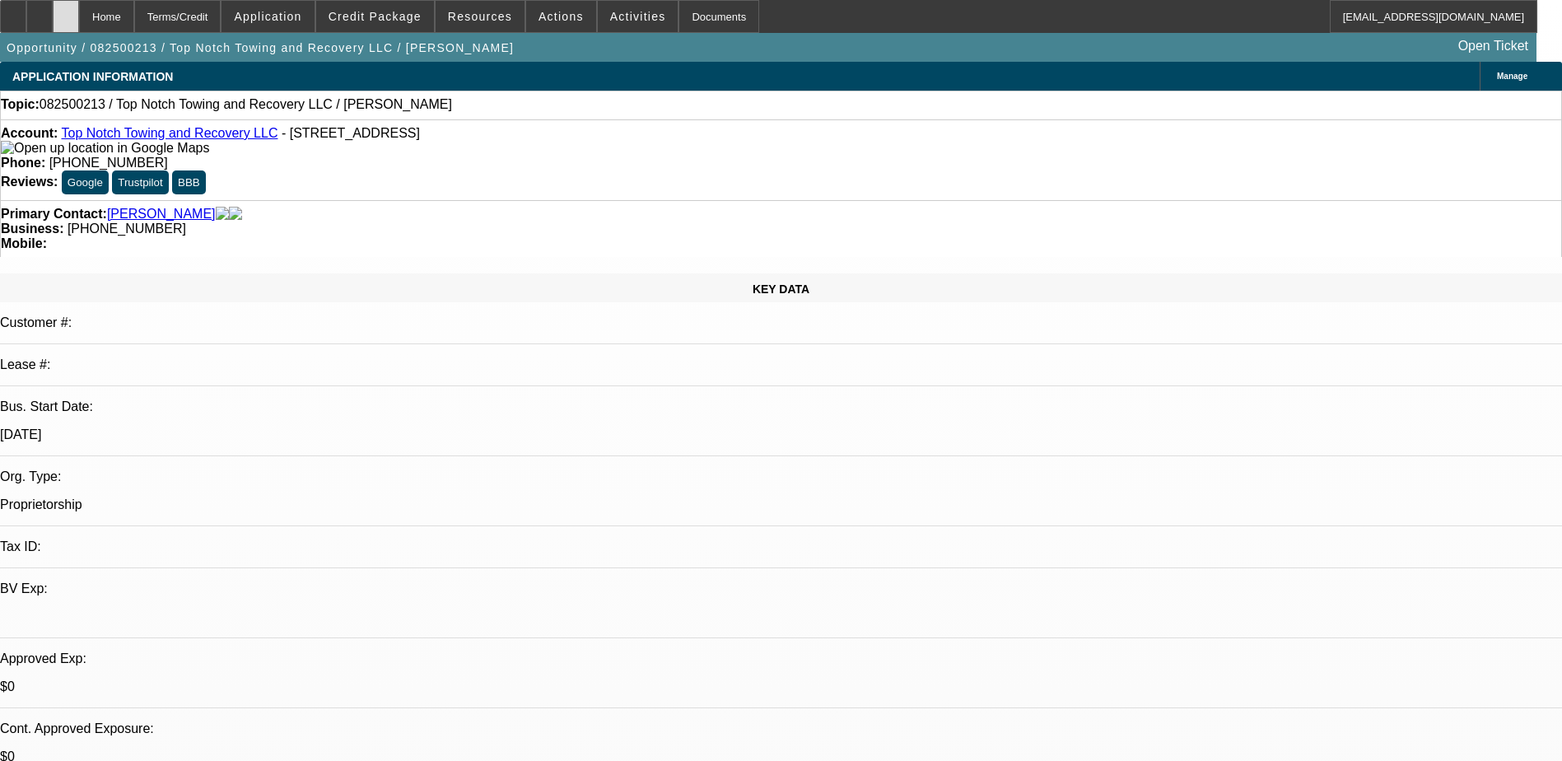
click at [79, 10] on div at bounding box center [66, 16] width 26 height 33
select select "0"
select select "2"
select select "0.1"
select select "1"
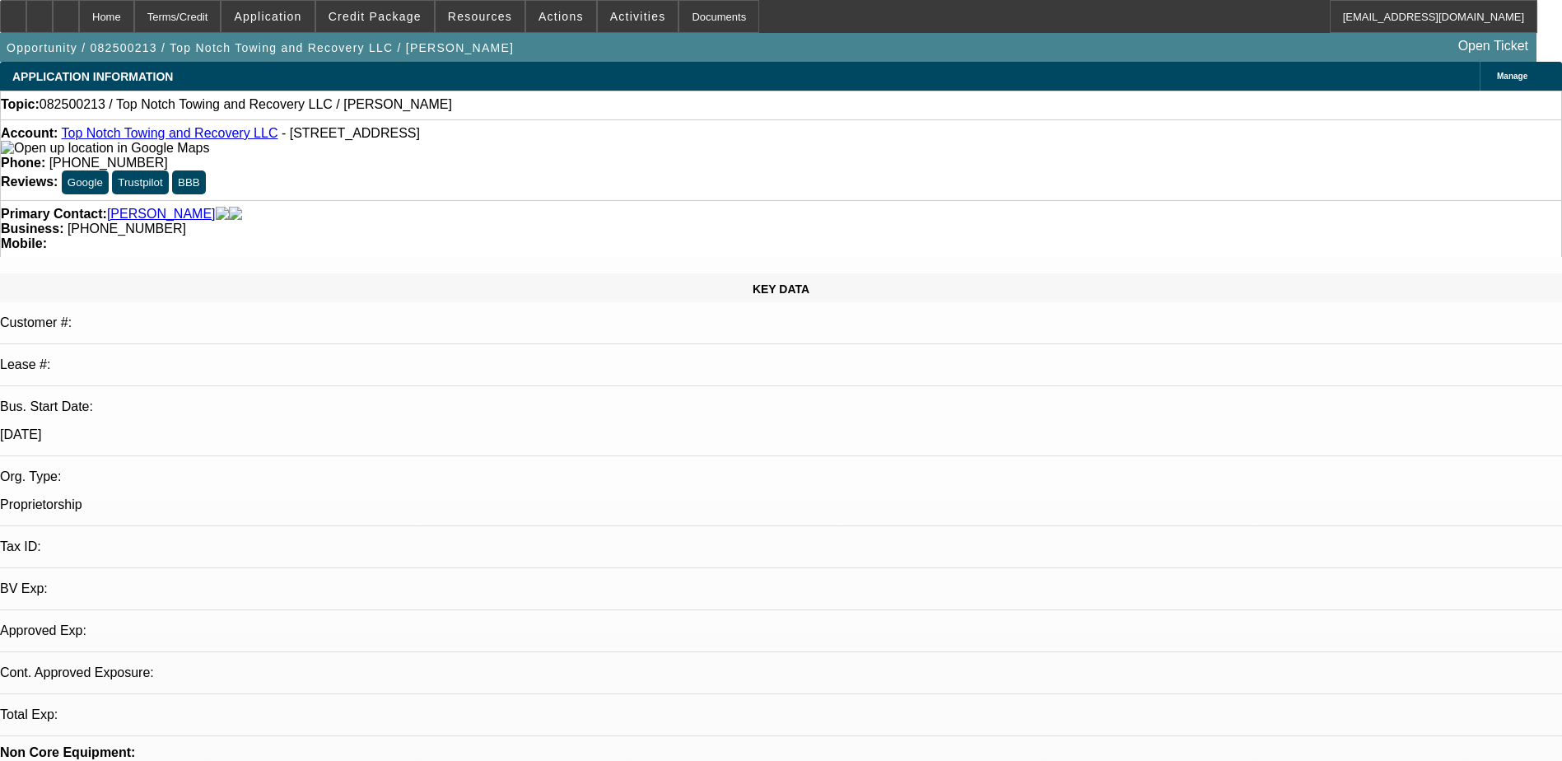
select select "2"
select select "4"
click at [66, 11] on icon at bounding box center [66, 11] width 0 height 0
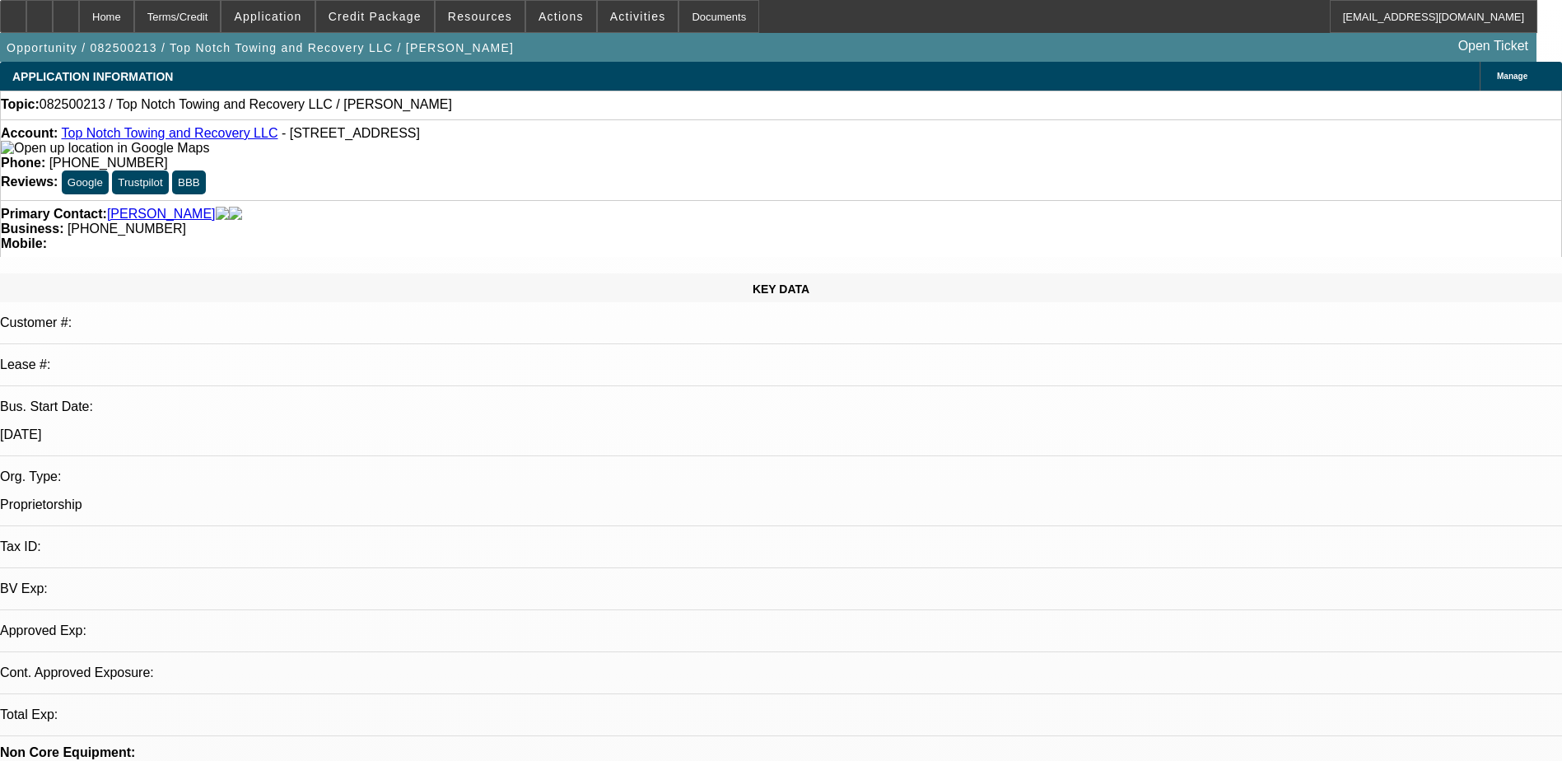
select select "0"
select select "2"
select select "0.1"
select select "1"
select select "2"
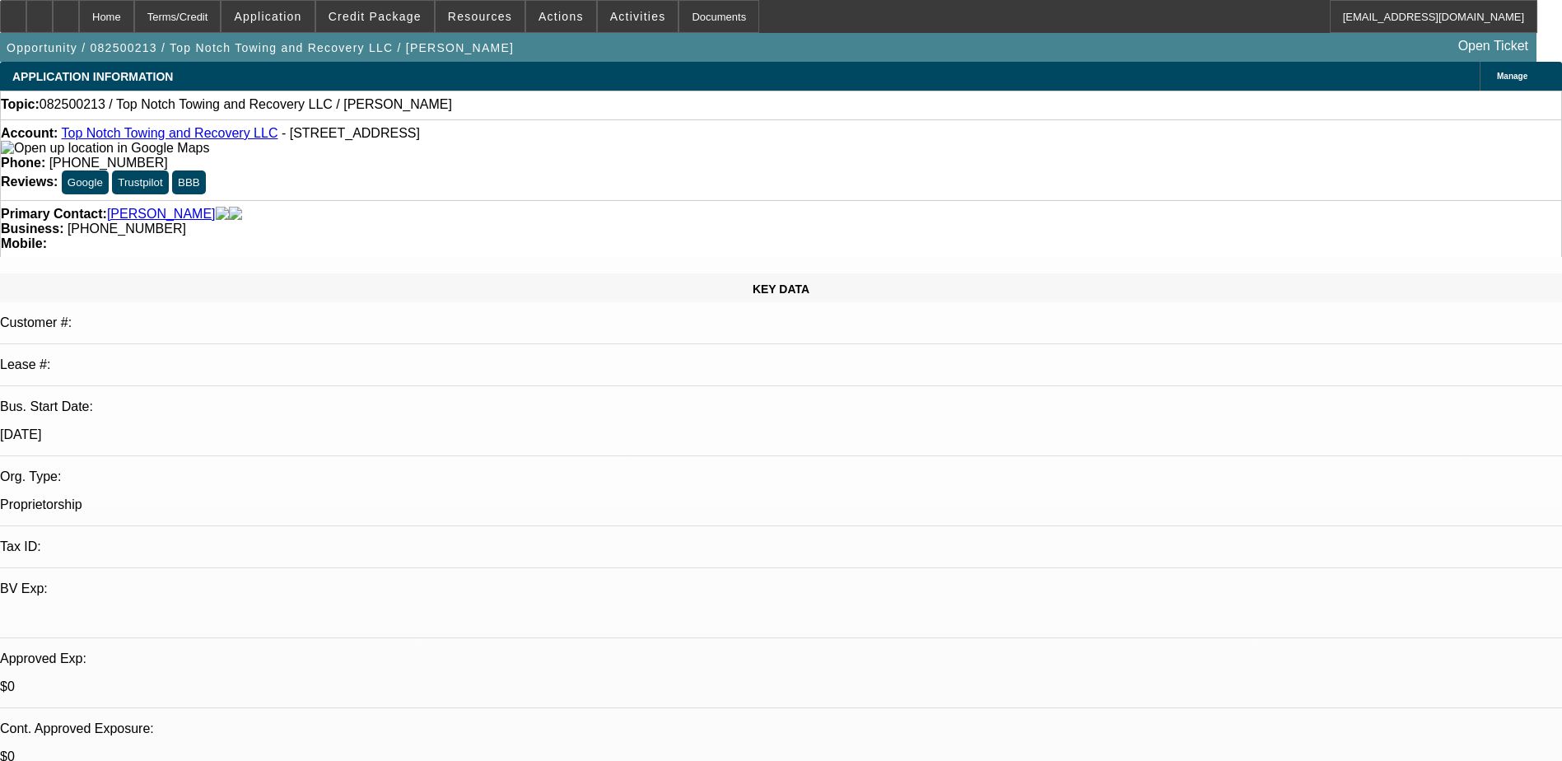
select select "4"
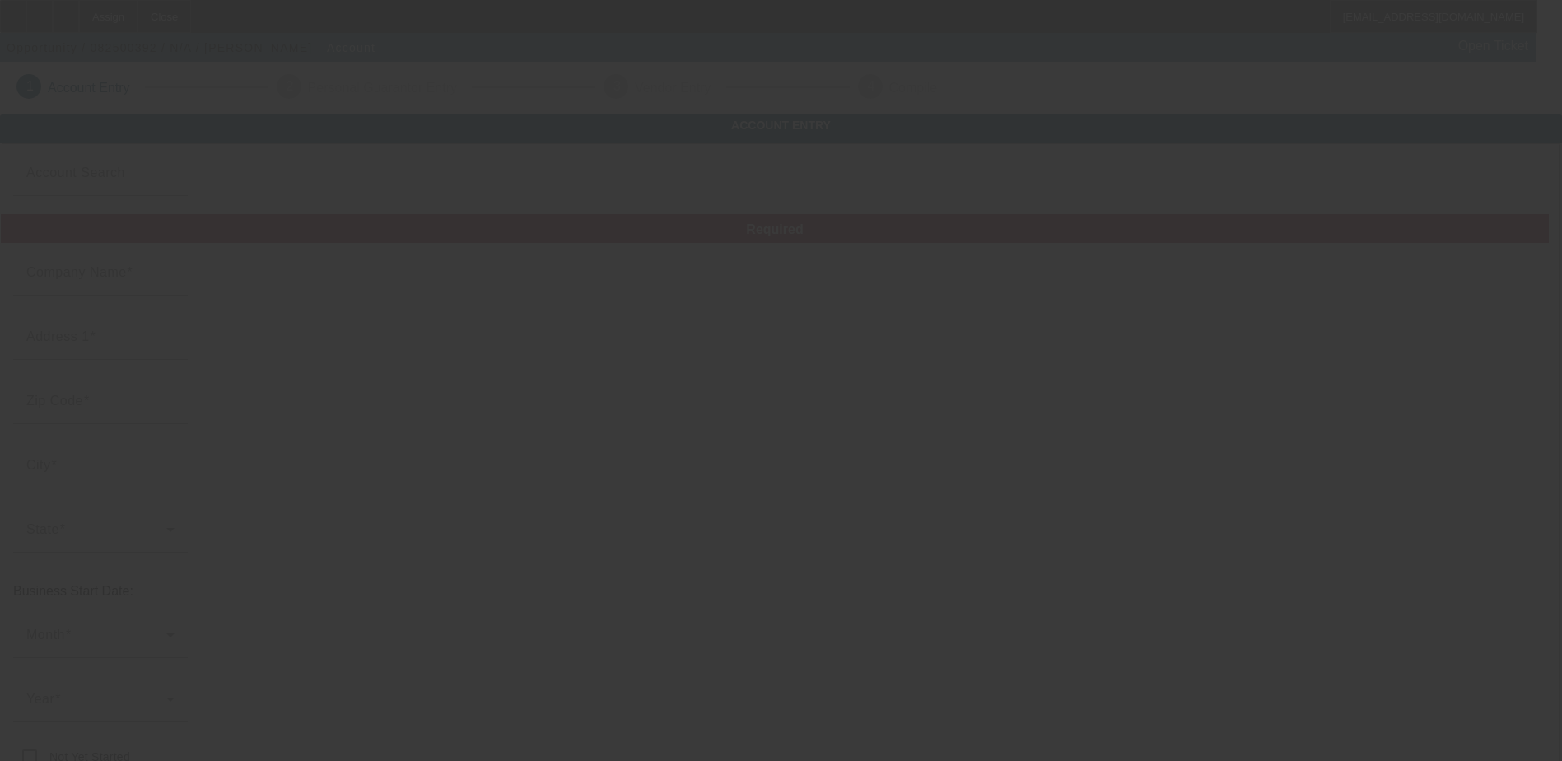
type input "N/A"
type input "[STREET_ADDRESS]"
type input "60608"
type input "Chicago"
type input "[PHONE_NUMBER]"
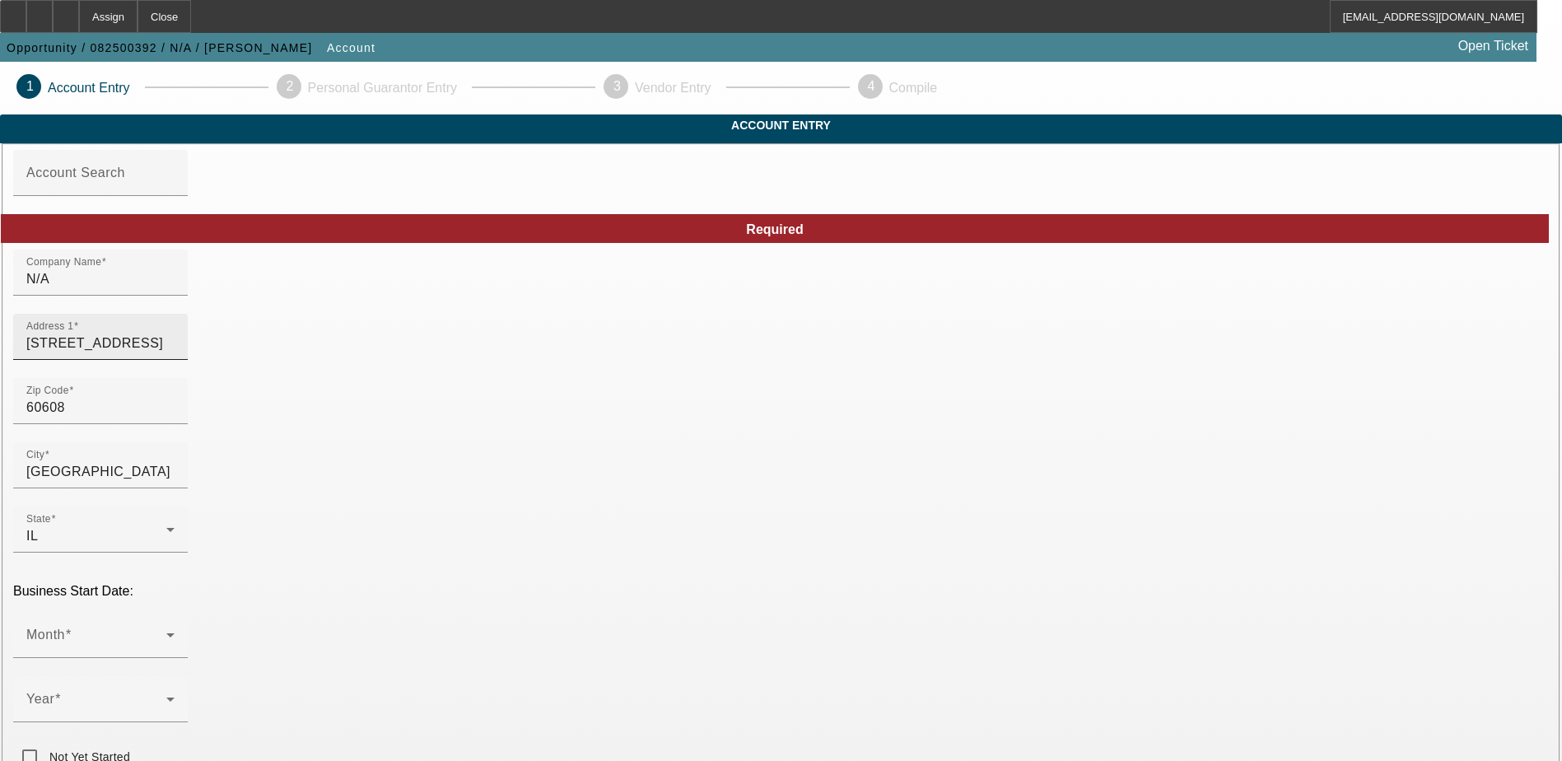
drag, startPoint x: 350, startPoint y: 361, endPoint x: 340, endPoint y: 362, distance: 9.9
click at [175, 360] on div "Address 1 123 Main St" at bounding box center [100, 337] width 148 height 46
drag, startPoint x: 443, startPoint y: 370, endPoint x: 258, endPoint y: 370, distance: 185.2
type input "804 N 11th St"
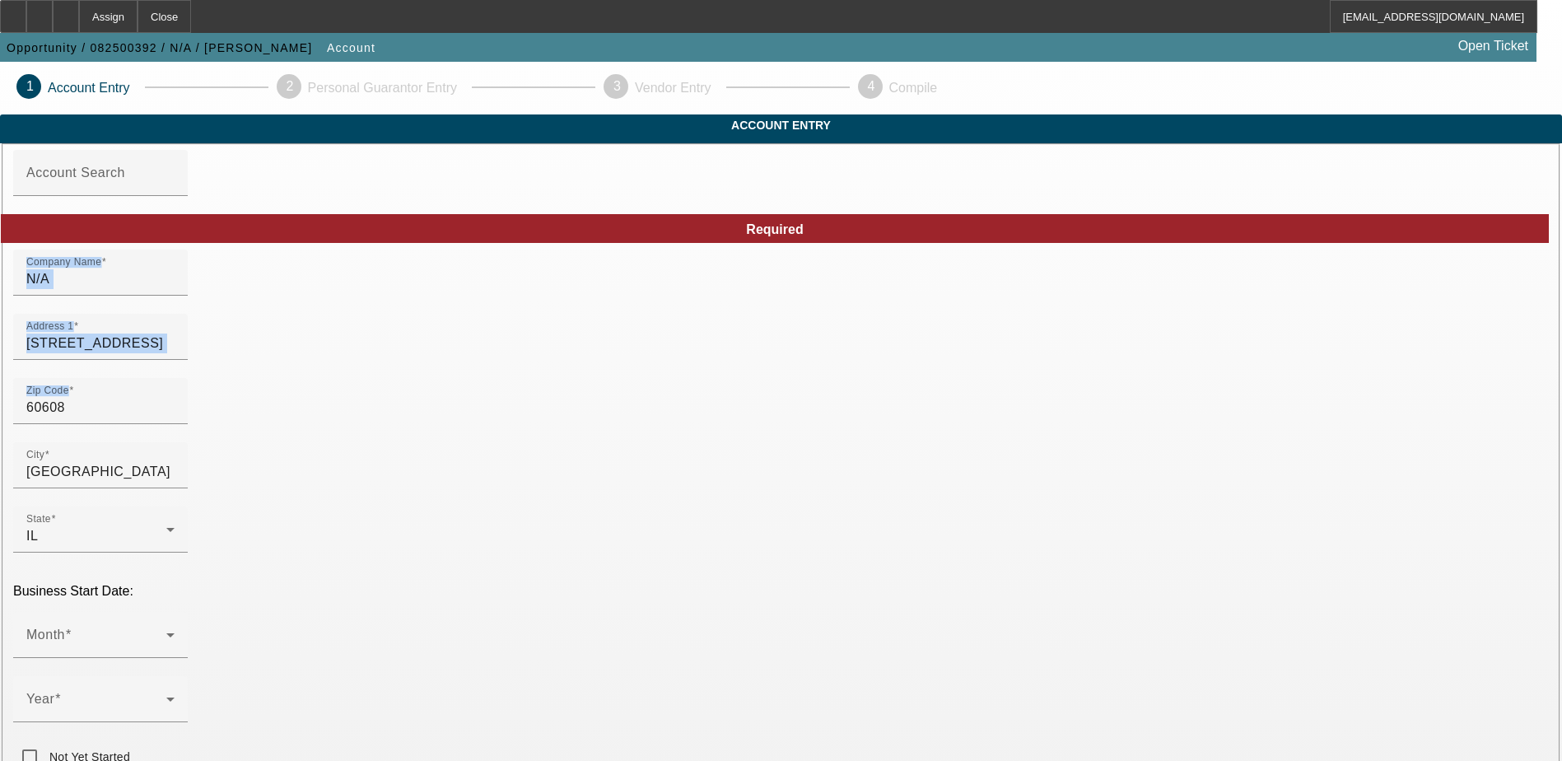
drag, startPoint x: 398, startPoint y: 424, endPoint x: 277, endPoint y: 443, distance: 123.3
drag, startPoint x: 277, startPoint y: 443, endPoint x: 420, endPoint y: 430, distance: 143.8
click at [175, 417] on input "60608" at bounding box center [100, 408] width 148 height 20
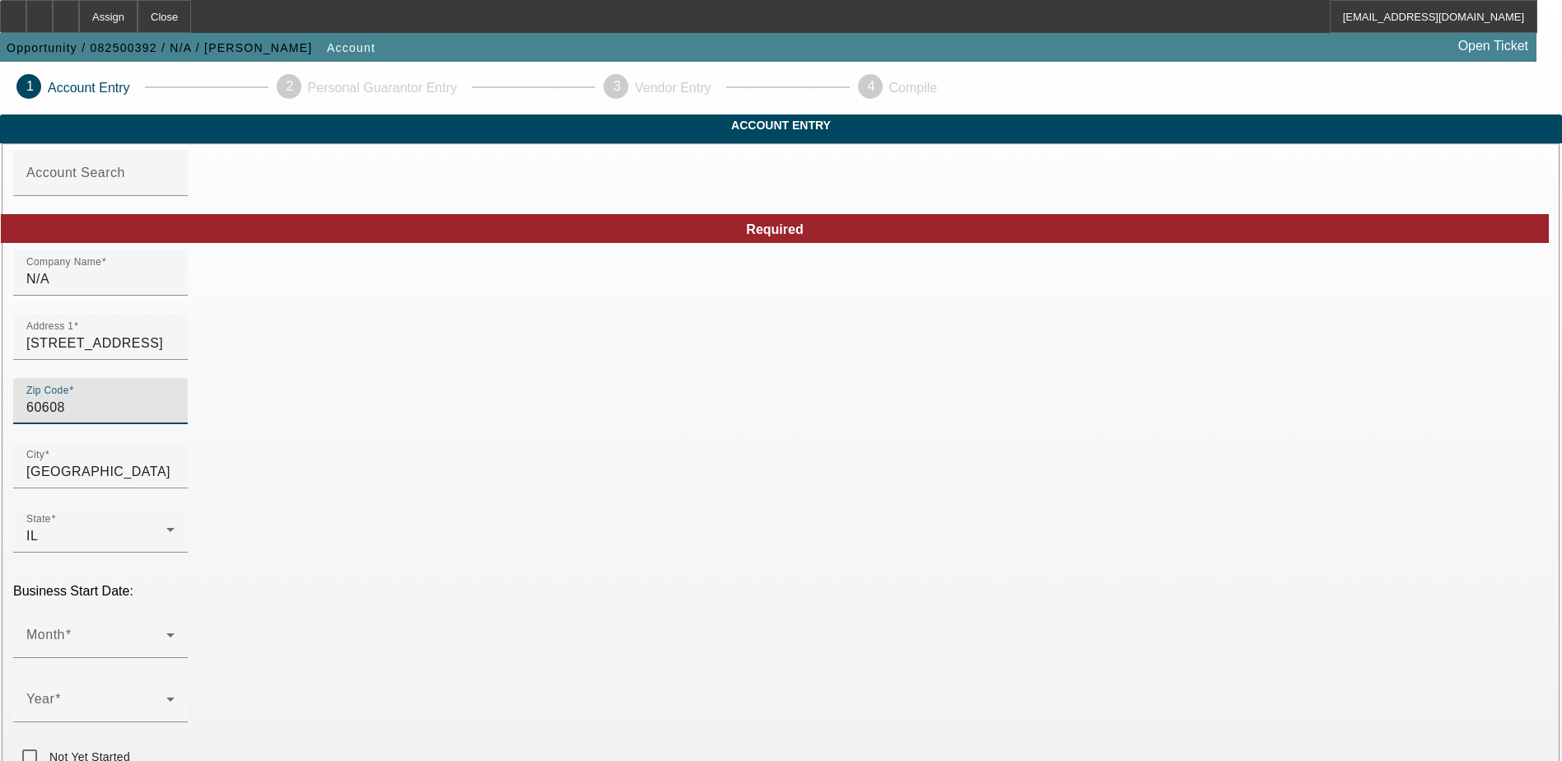
drag, startPoint x: 414, startPoint y: 440, endPoint x: 247, endPoint y: 447, distance: 167.2
type input "6"
type input "60115"
type input "Dekalb"
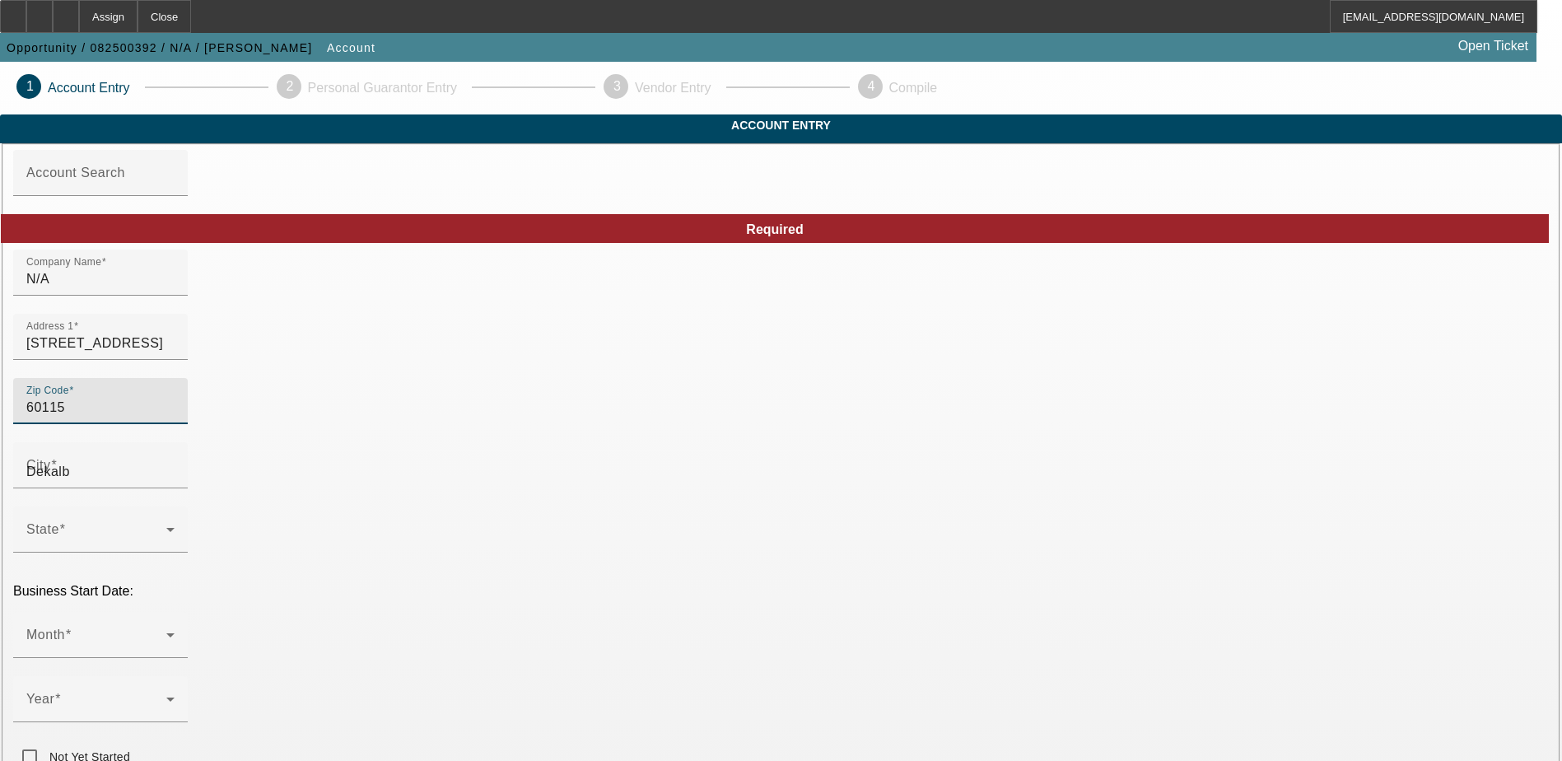
type input "DeKalb"
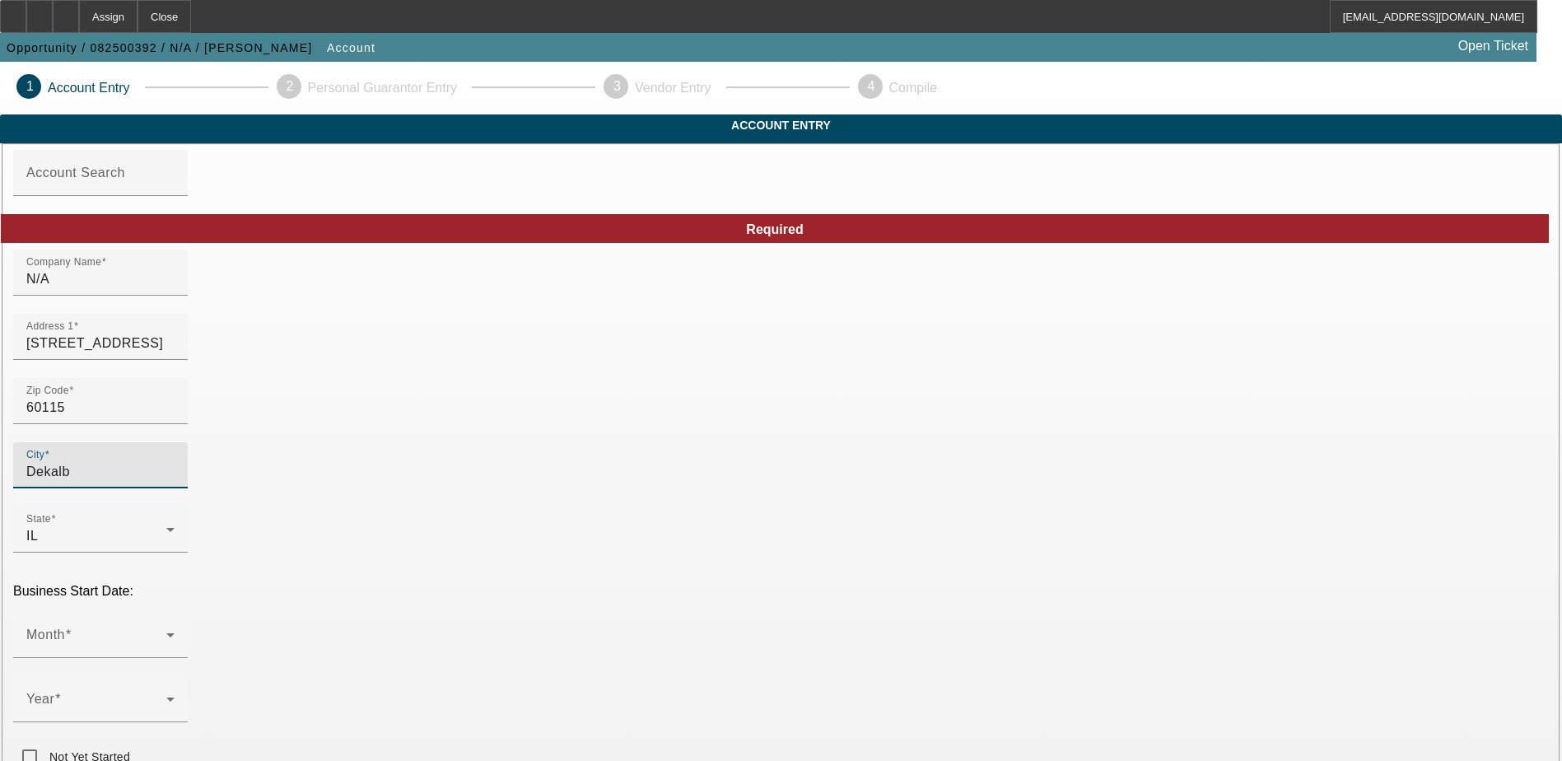
click at [563, 419] on div "Zip Code 60115" at bounding box center [780, 410] width 1535 height 64
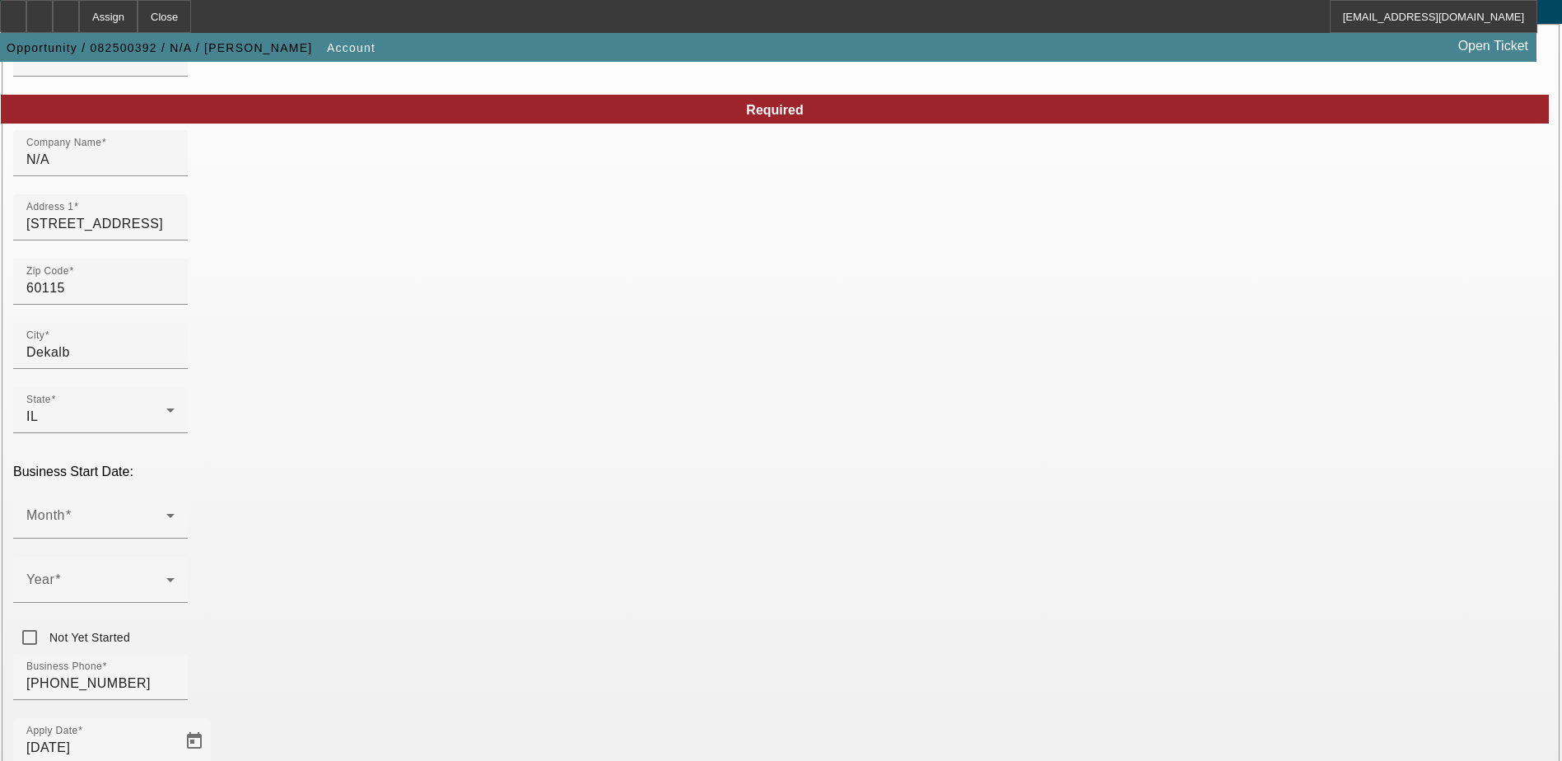
scroll to position [247, 0]
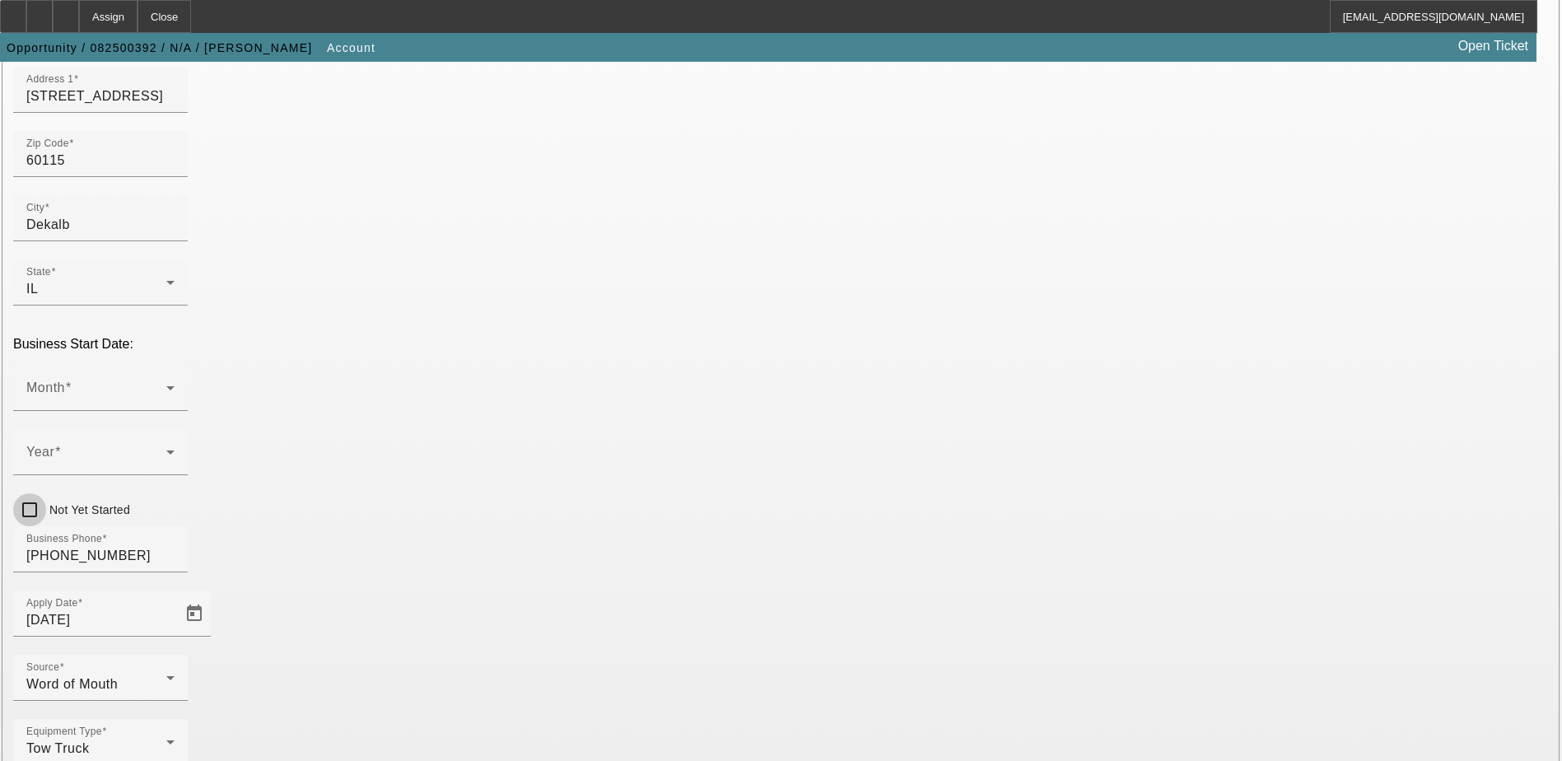
click at [46, 493] on input "Not Yet Started" at bounding box center [29, 509] width 33 height 33
checkbox input "true"
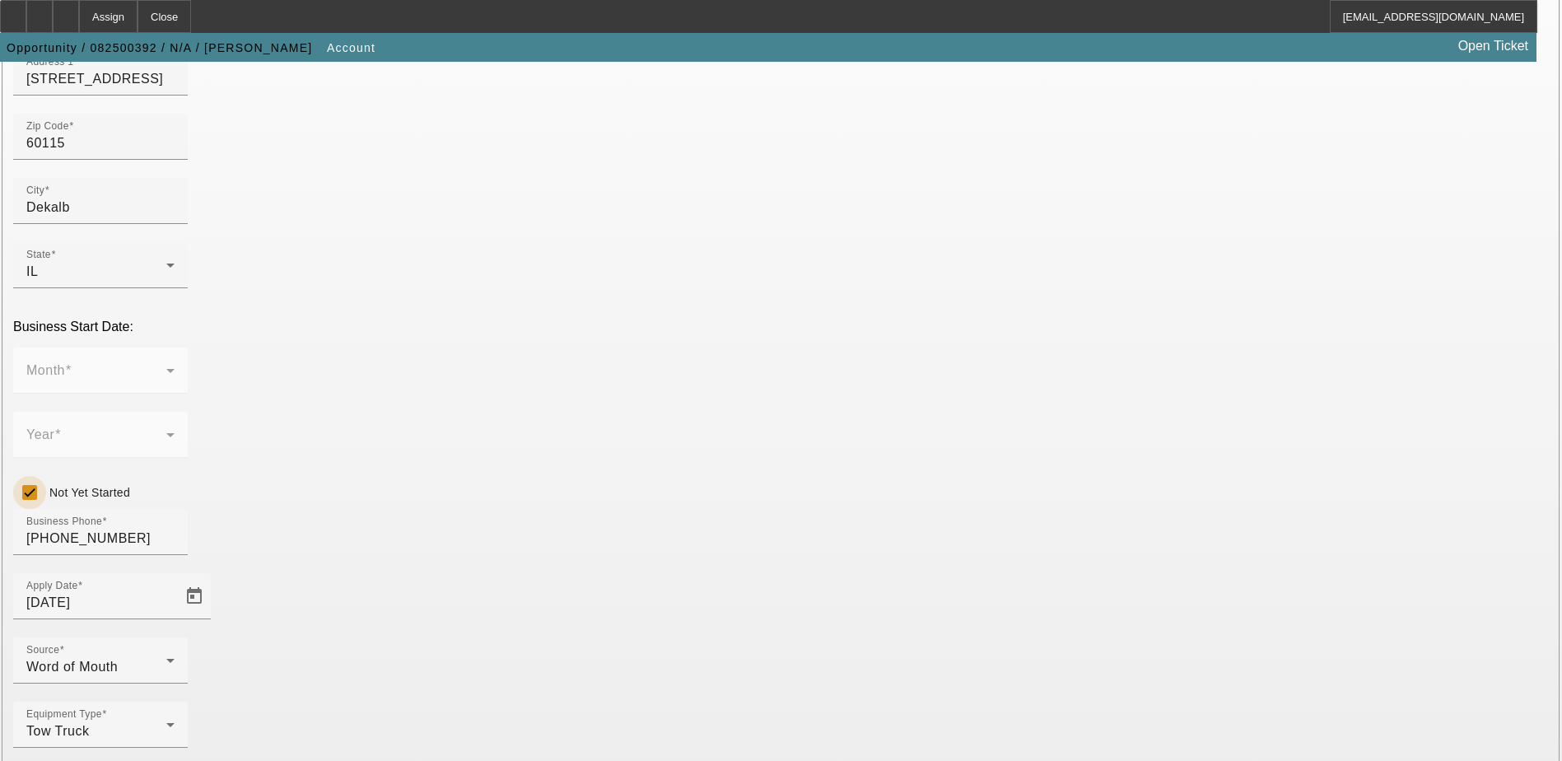
scroll to position [278, 0]
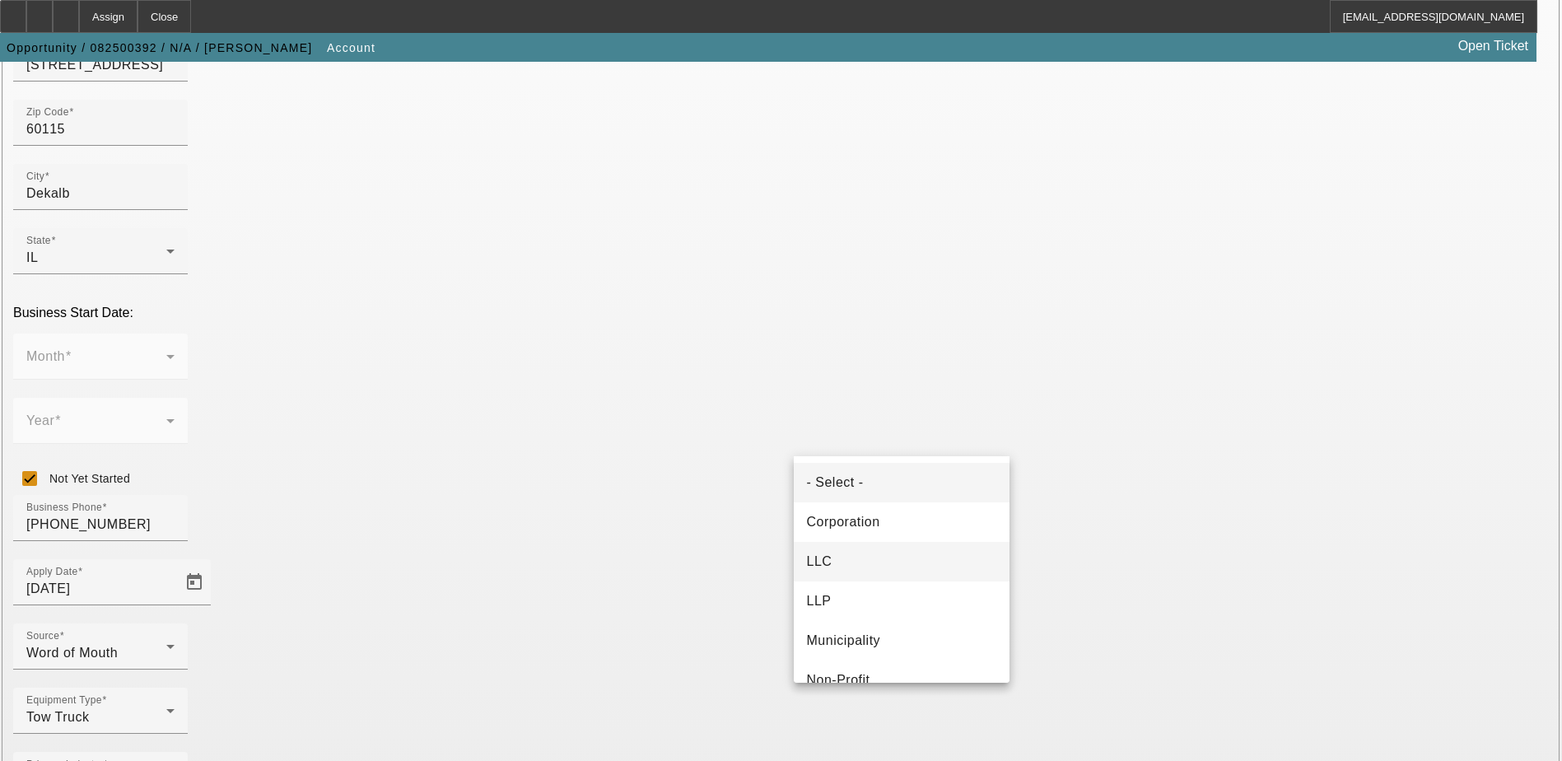
click at [903, 559] on mat-option "LLC" at bounding box center [902, 562] width 216 height 40
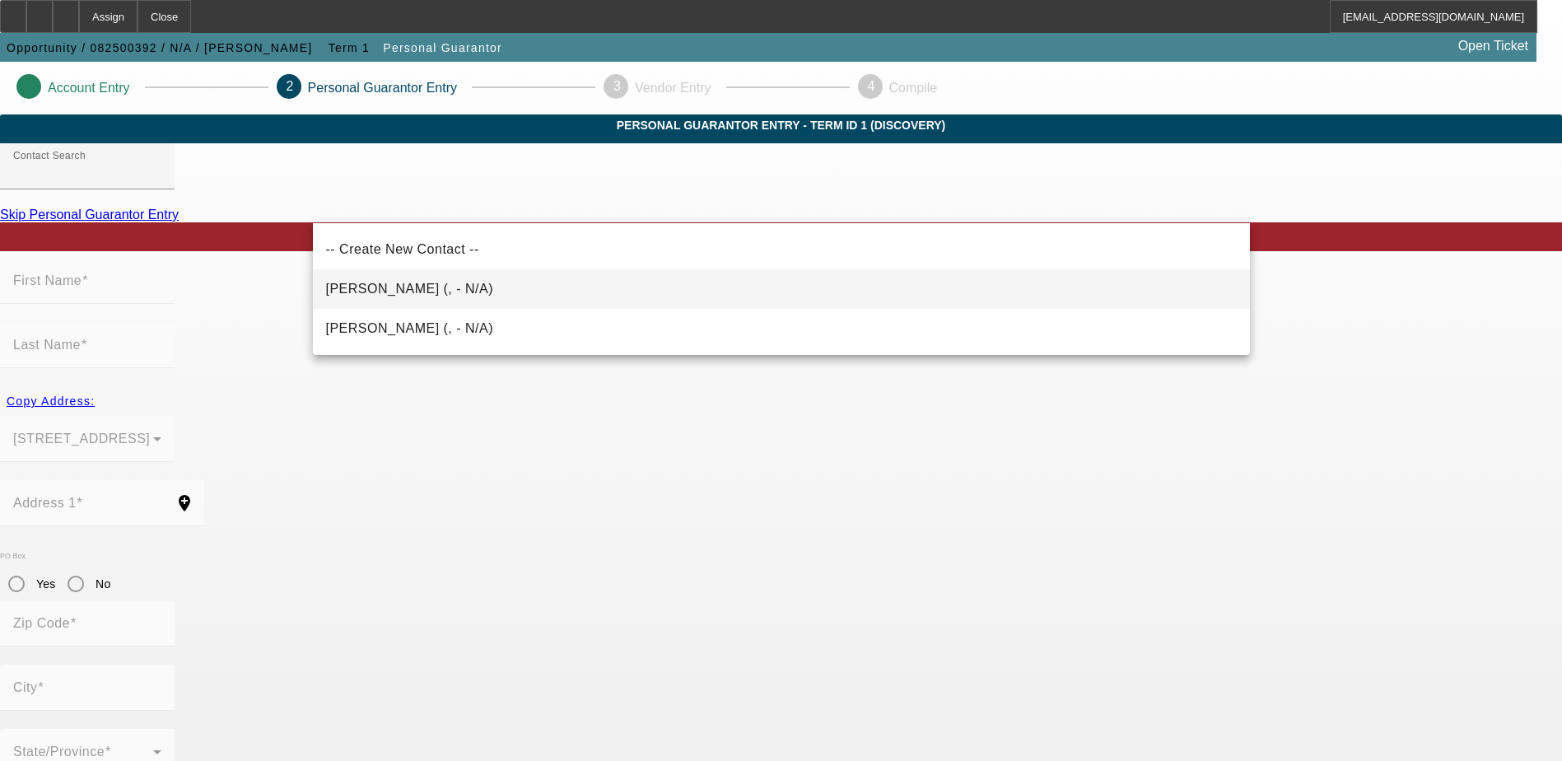
click at [611, 305] on mat-option "Smith, Emmanuel (, - N/A)" at bounding box center [781, 289] width 937 height 40
type input "Smith, Emmanuel (, - N/A)"
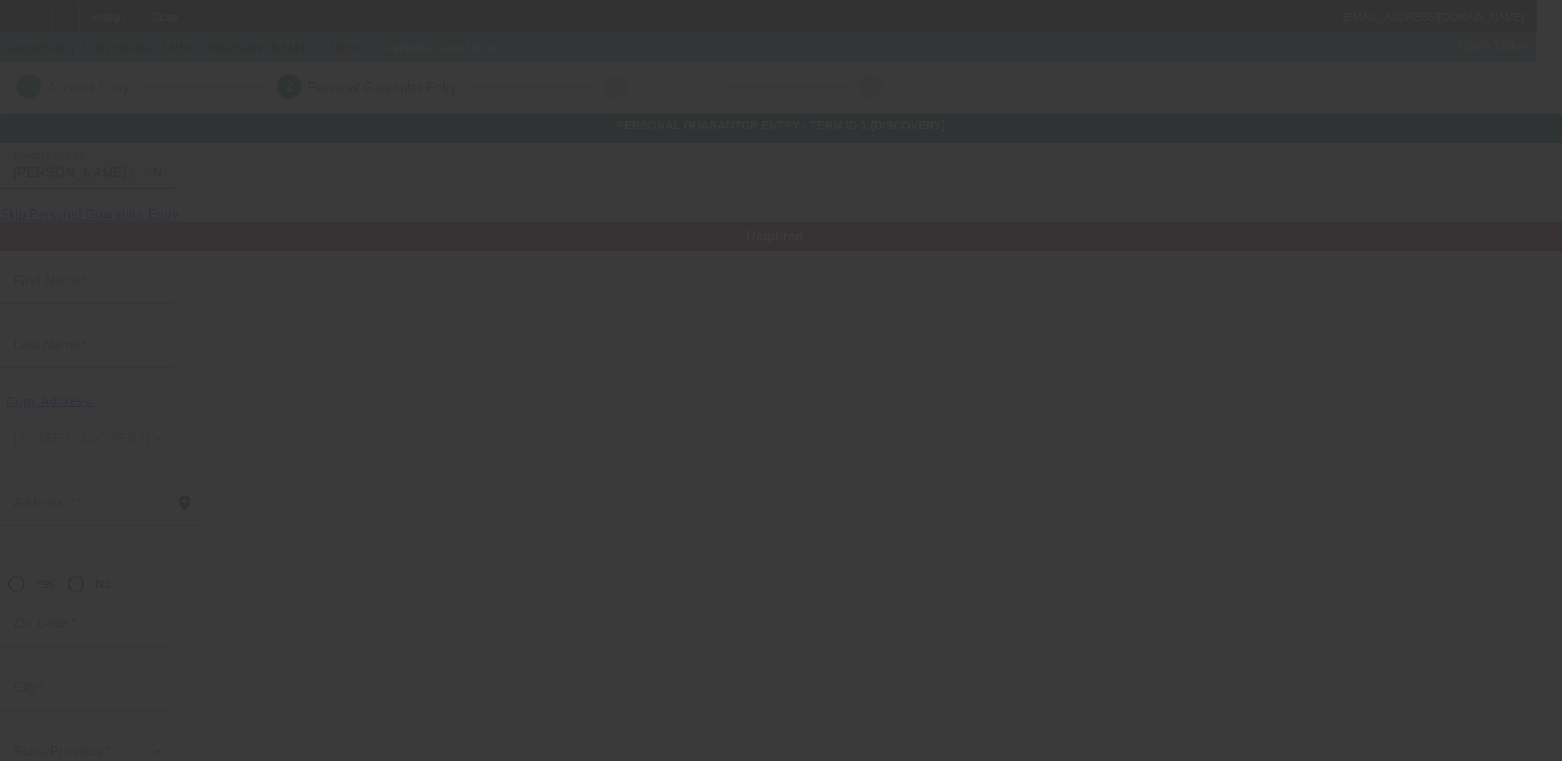
type input "Emmanuel"
type input "Smith"
radio input "true"
type input "(815) 517-8698"
type input "heavenslittleannointedangels@gmail.com"
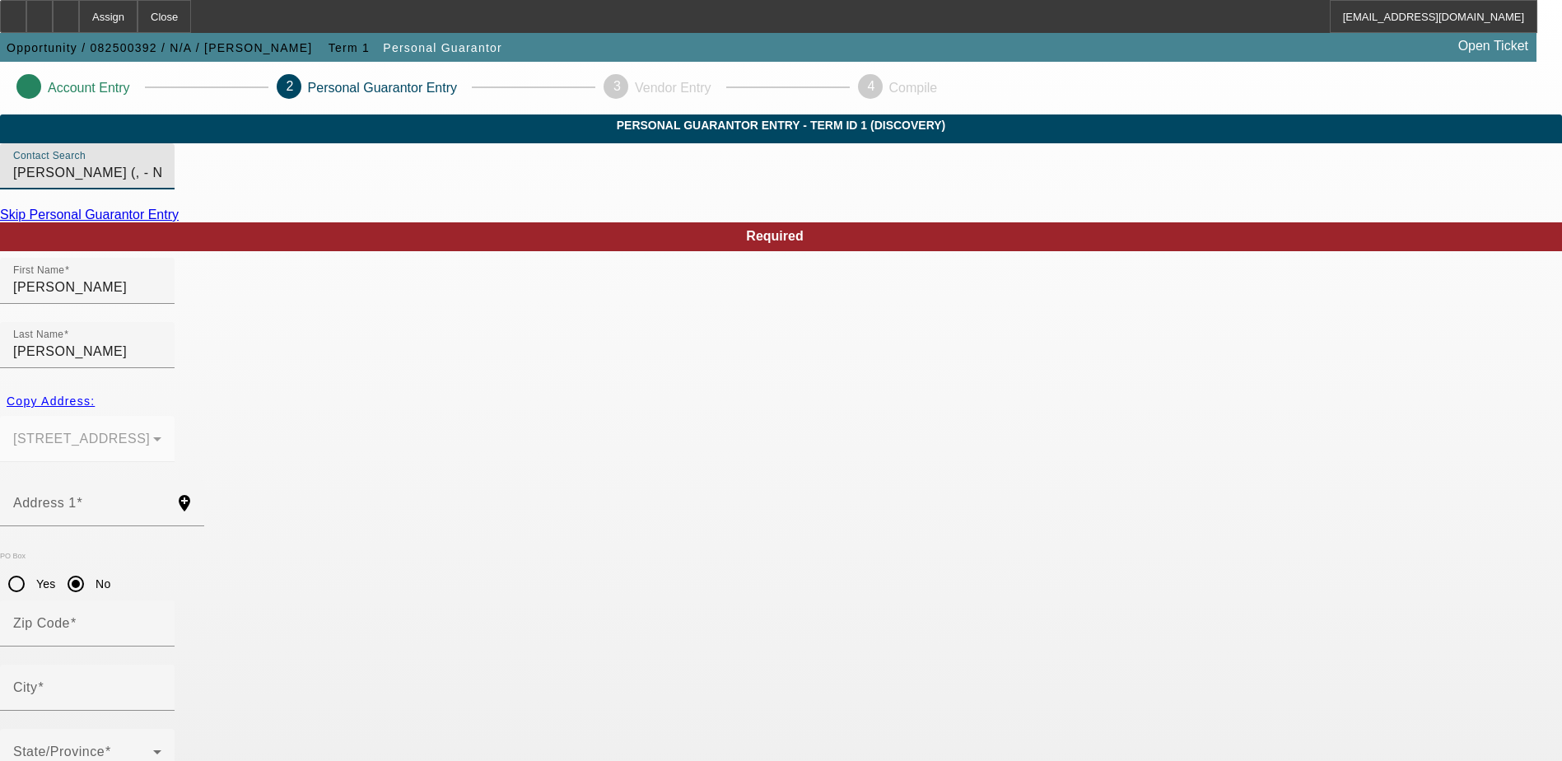
scroll to position [44, 0]
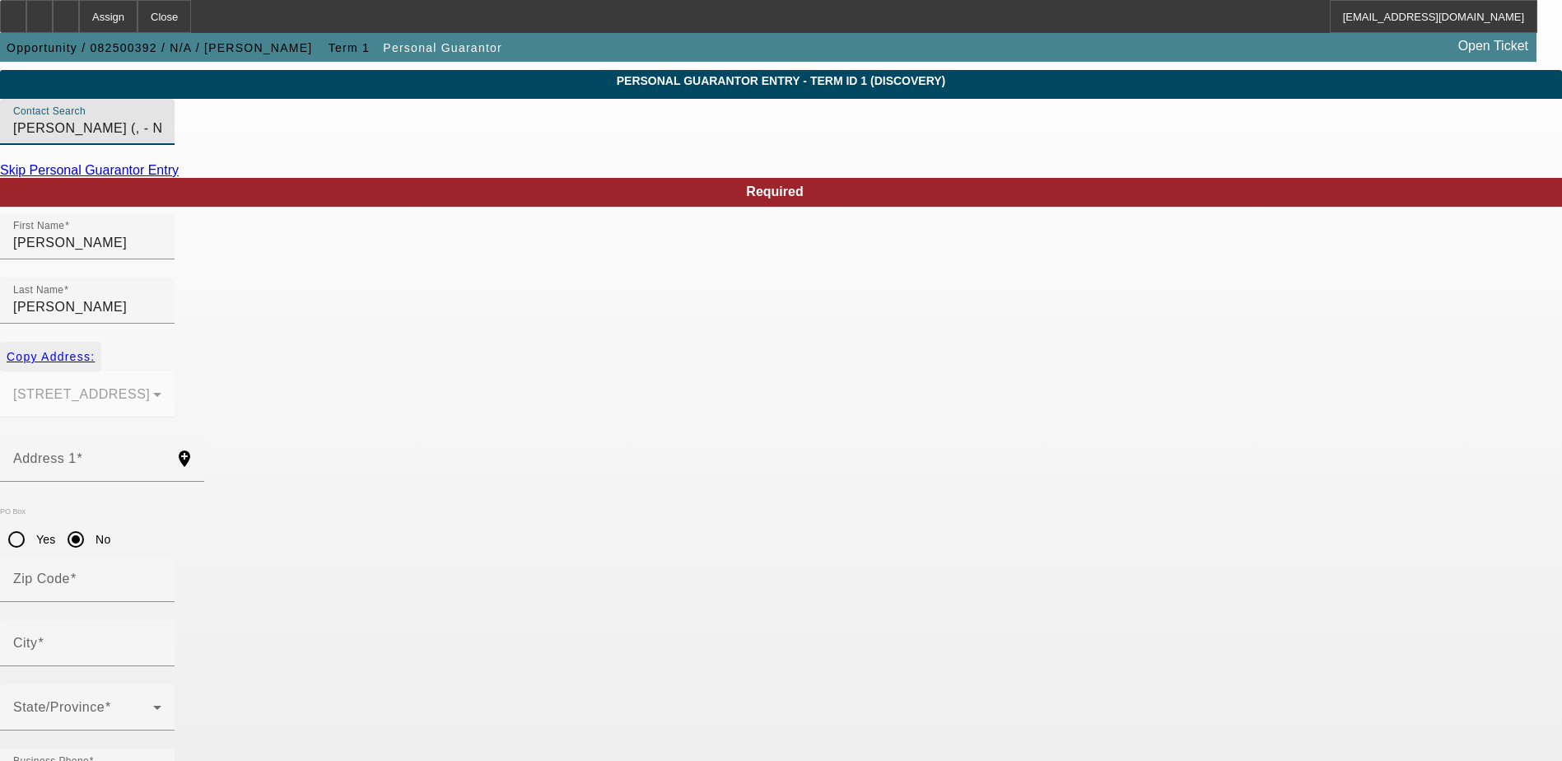
click at [95, 350] on span "Copy Address:" at bounding box center [51, 356] width 88 height 13
type input "804 N 11th St"
radio input "false"
type input "60115"
type input "Dekalb"
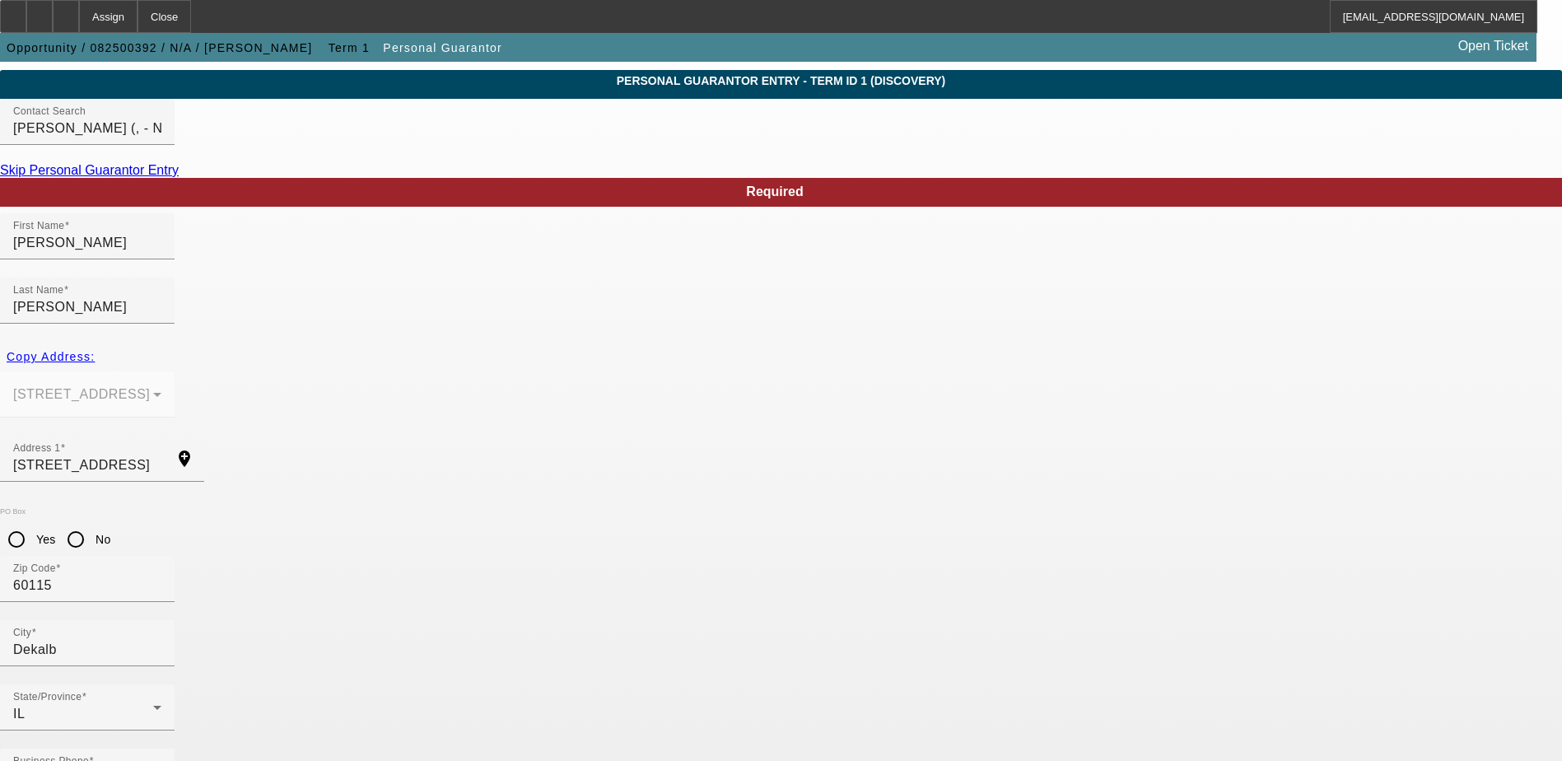
type input "100"
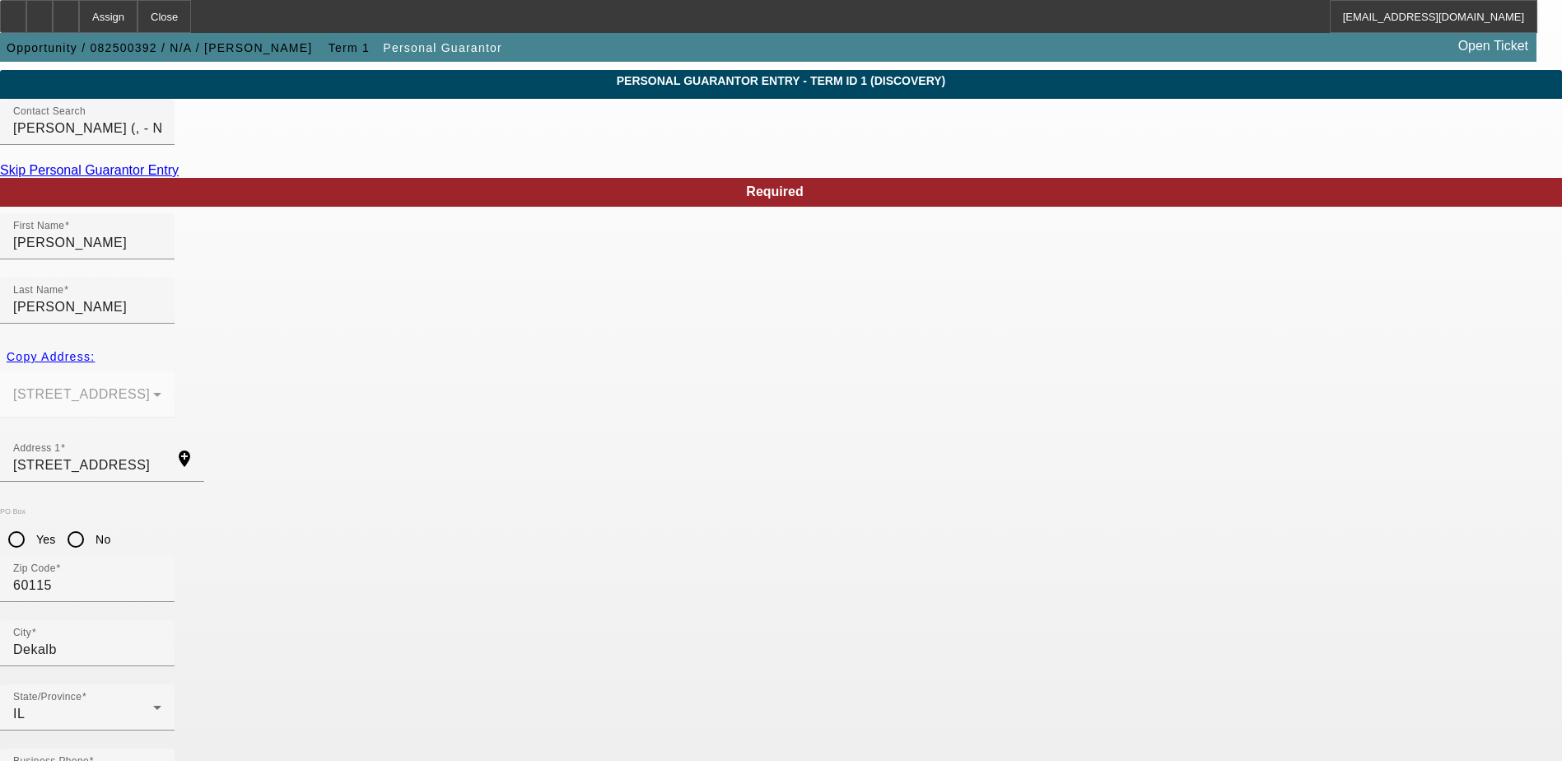
type input "319-68-9388"
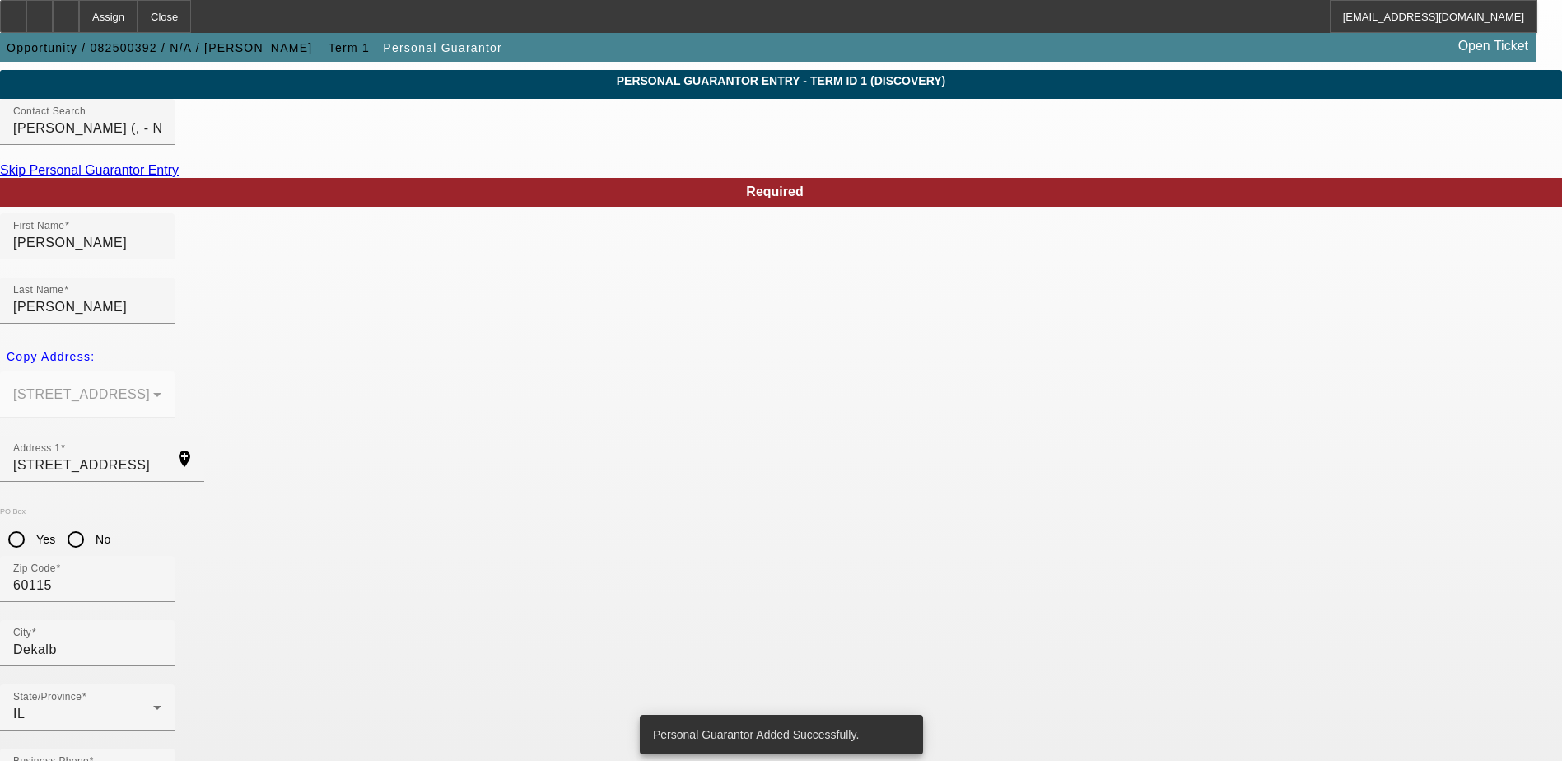
scroll to position [0, 0]
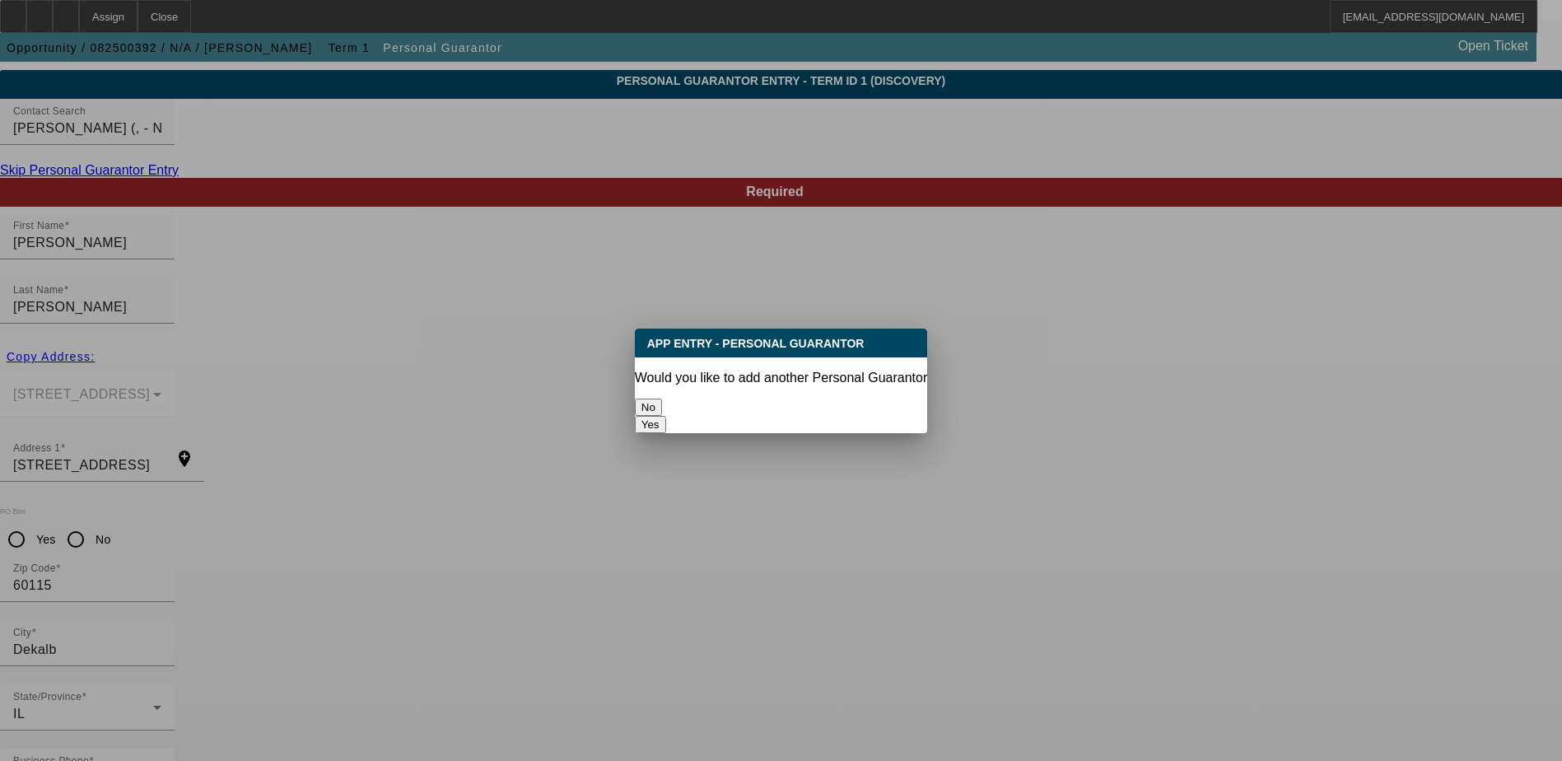
click at [662, 403] on button "No" at bounding box center [648, 406] width 27 height 17
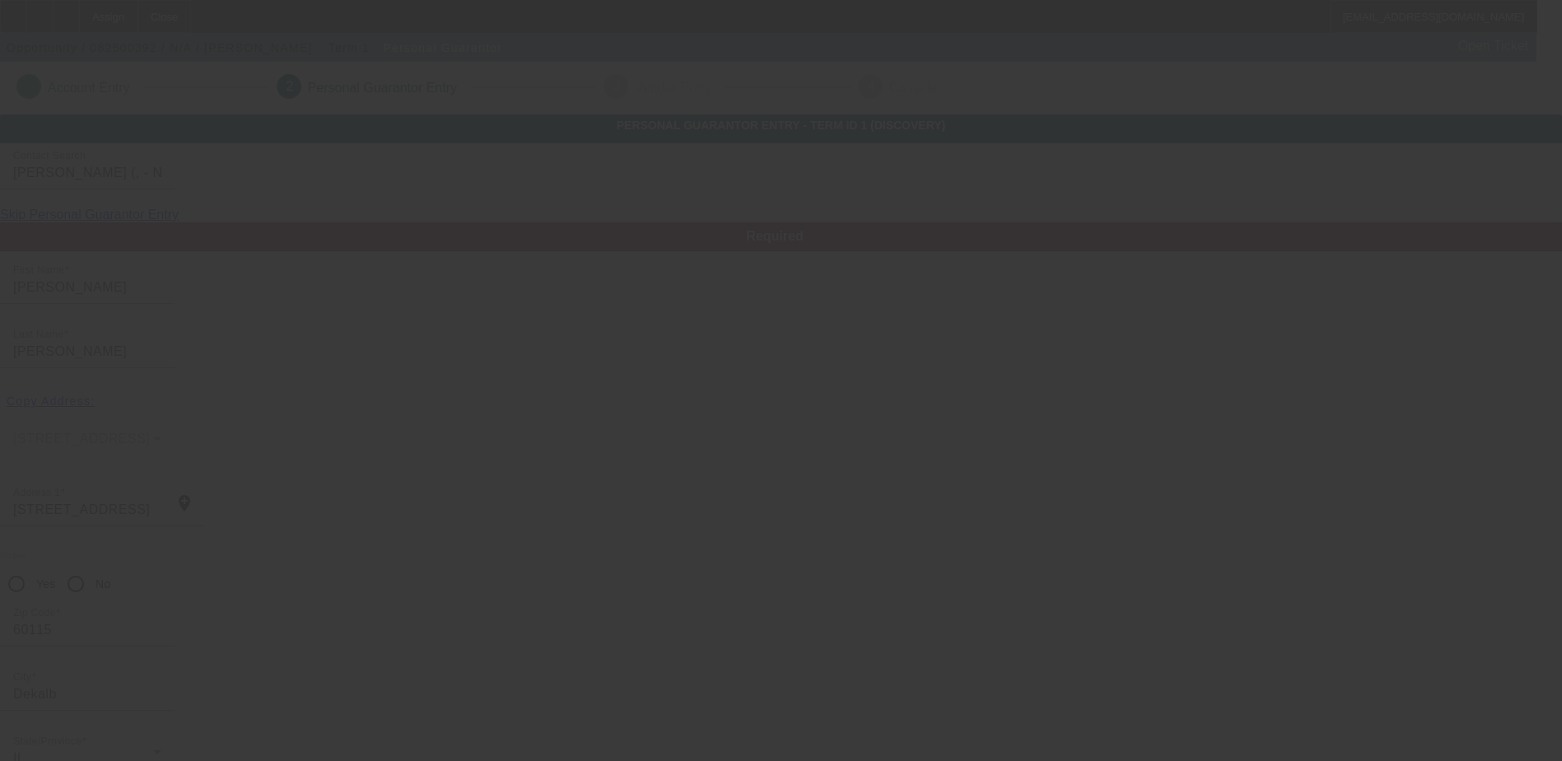
scroll to position [44, 0]
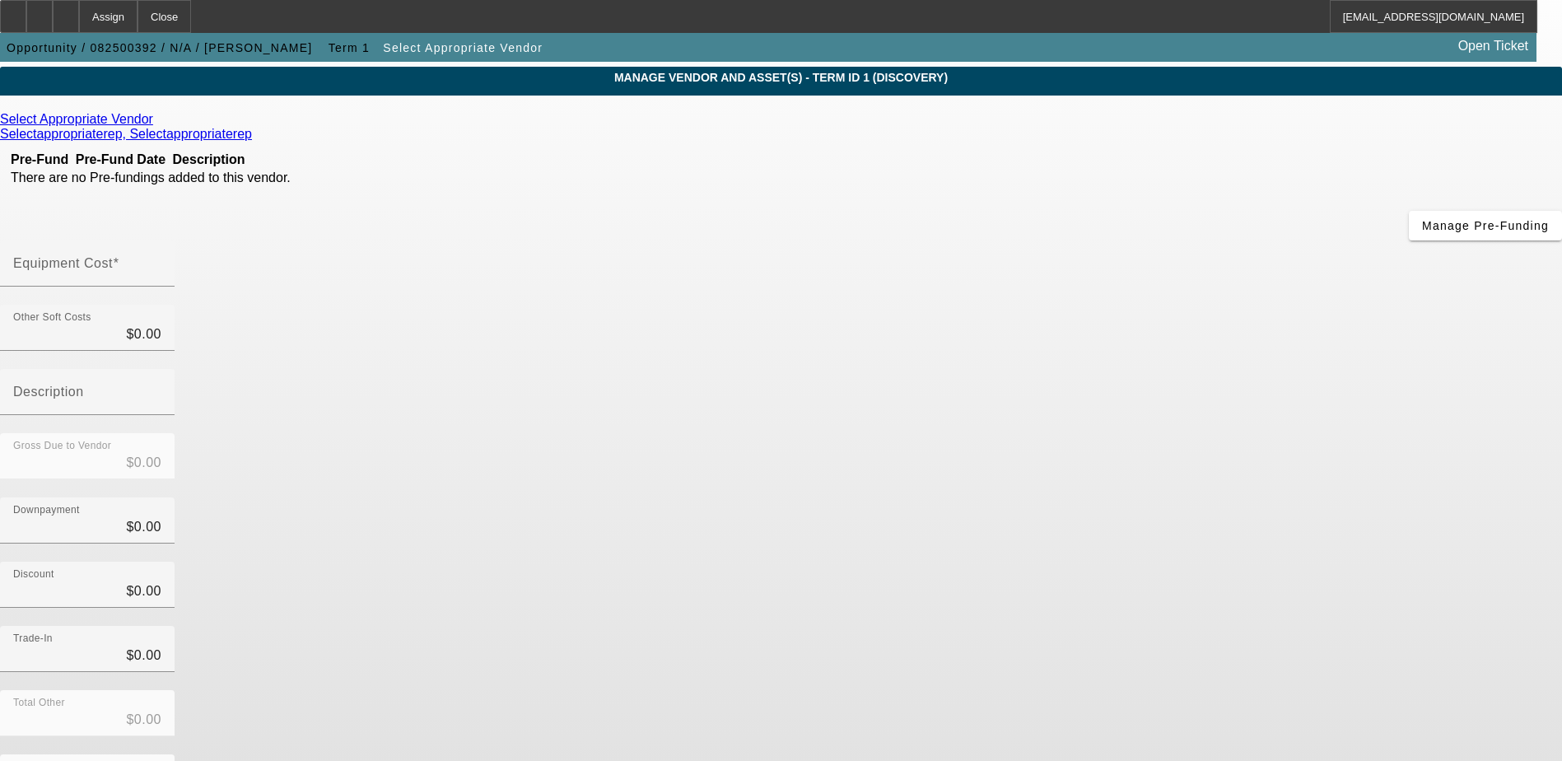
scroll to position [73, 0]
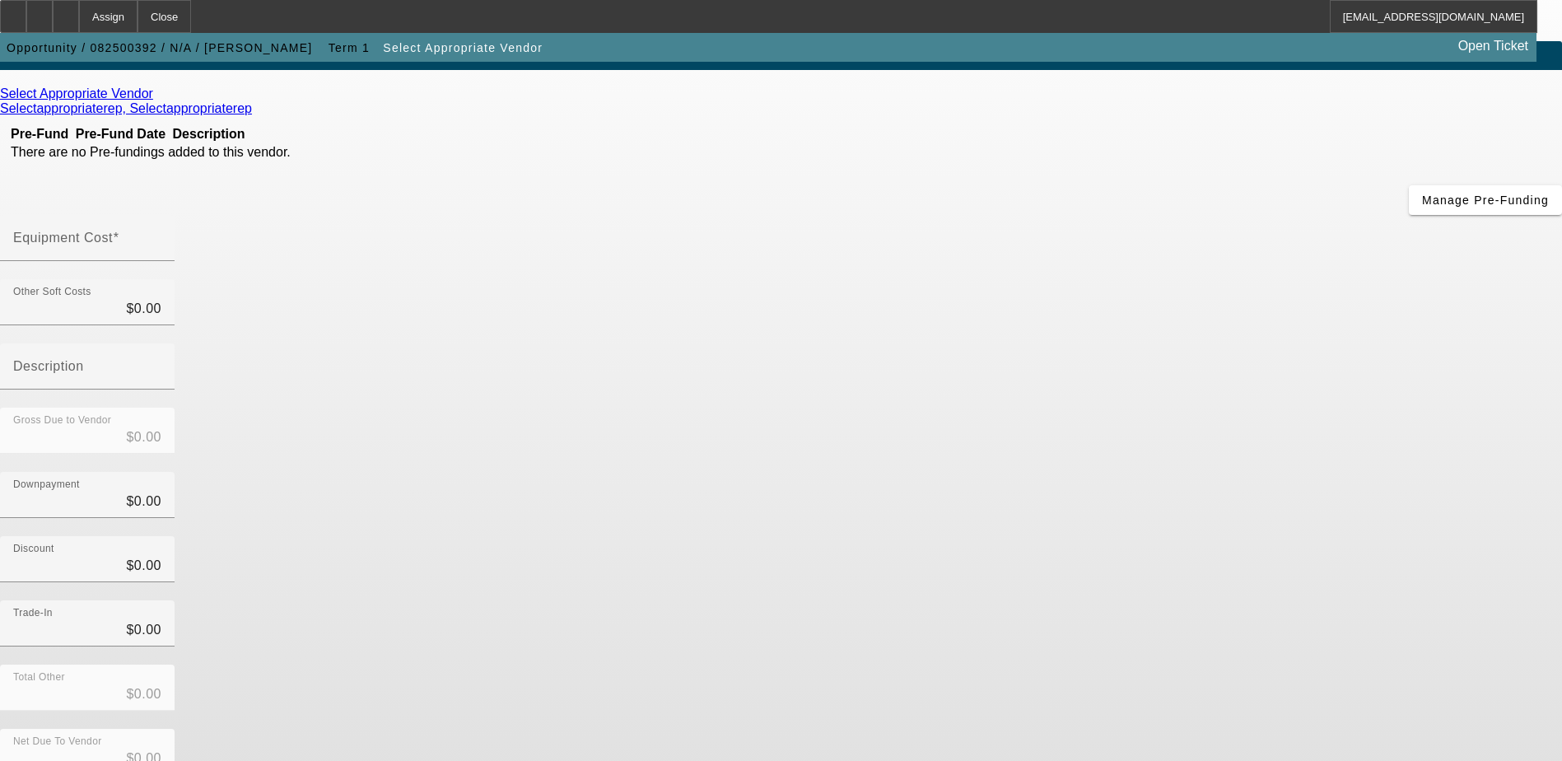
click at [161, 215] on div "Equipment Cost" at bounding box center [87, 238] width 148 height 46
type input "5"
type input "$5.00"
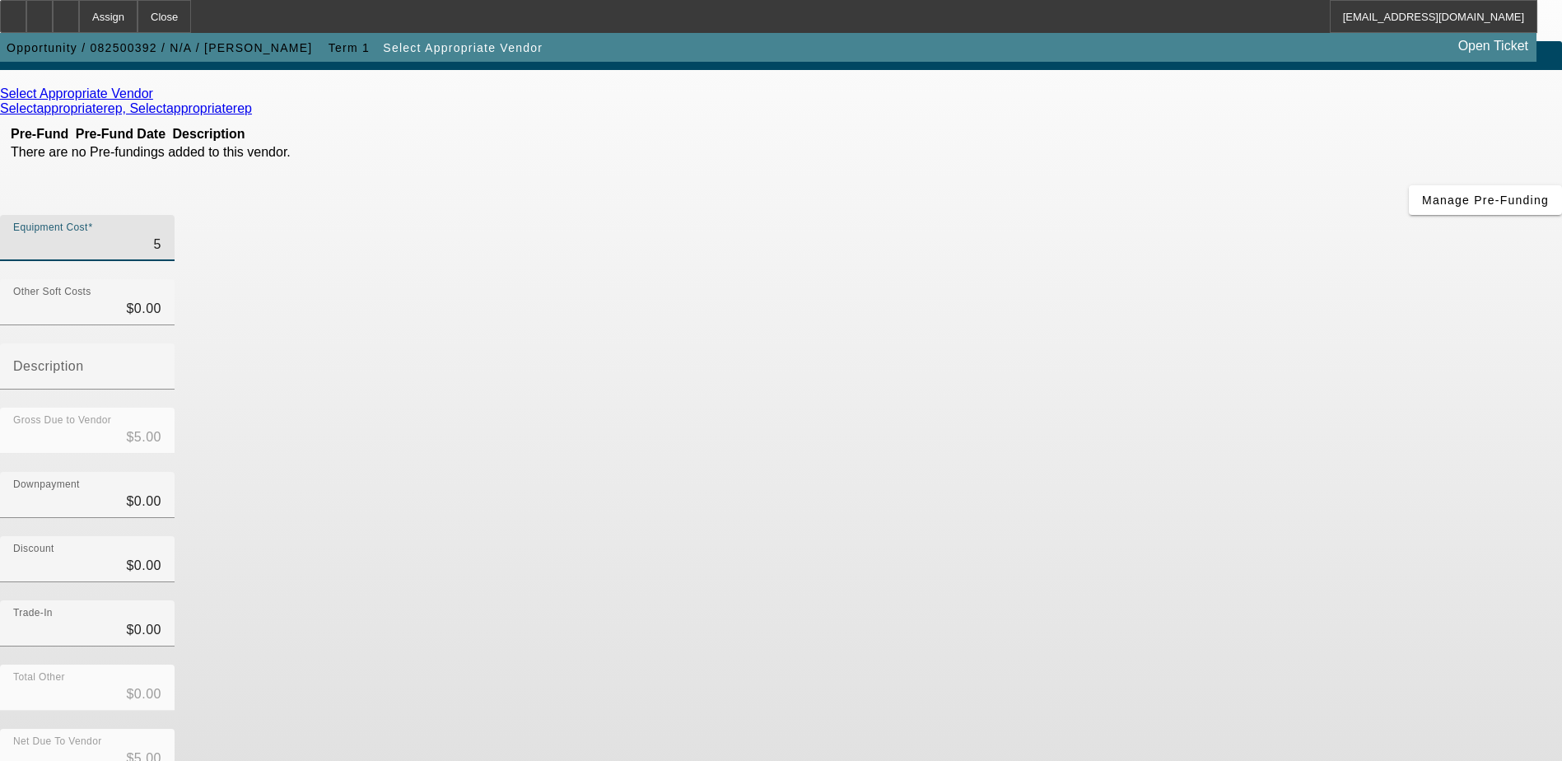
type input "50"
type input "$50.00"
type input "500"
type input "$500.00"
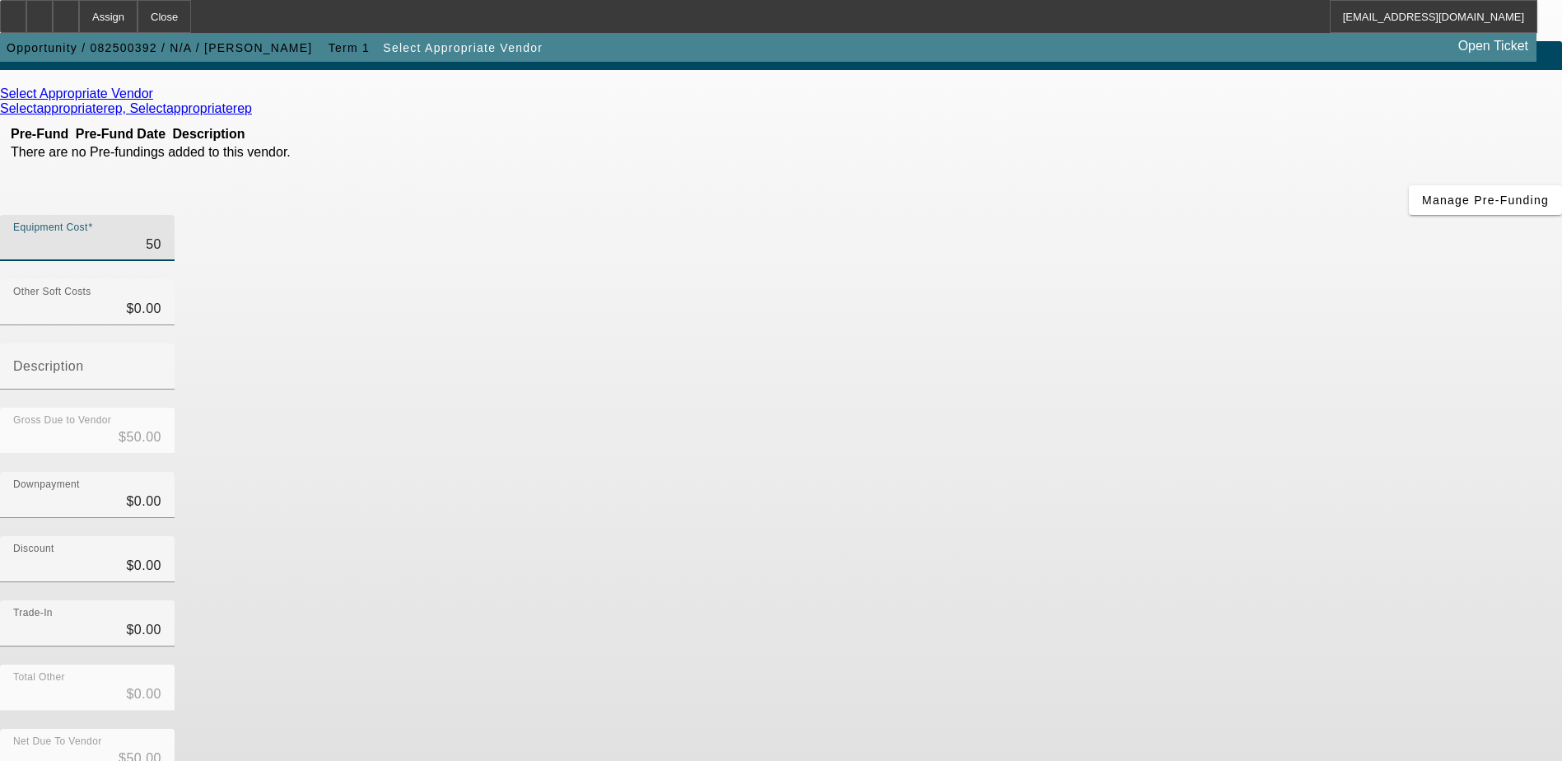
type input "$500.00"
type input "5000"
type input "$5,000.00"
type input "50000"
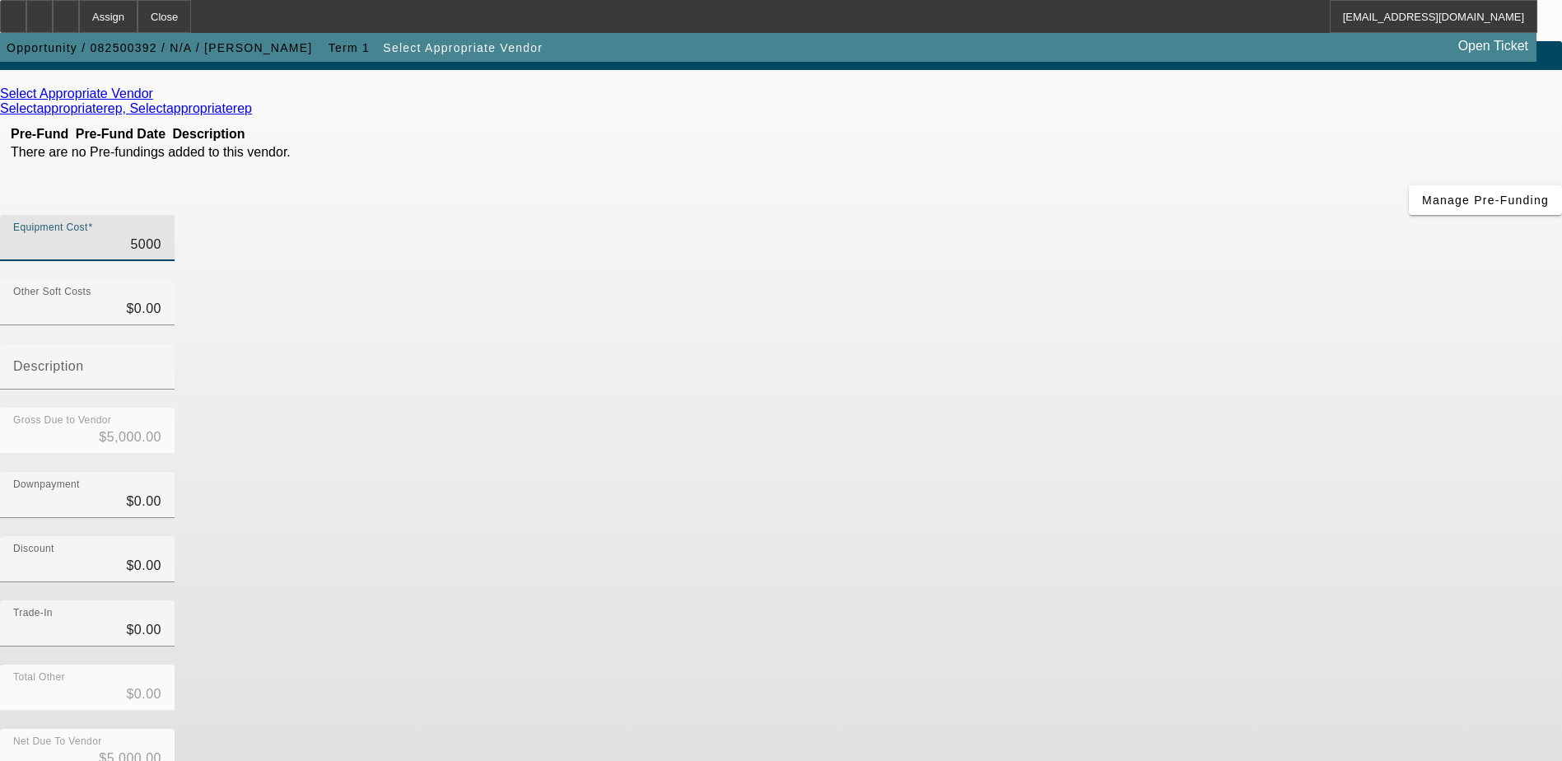
type input "$50,000.00"
click at [1034, 472] on div "Downpayment $0.00" at bounding box center [781, 504] width 1562 height 64
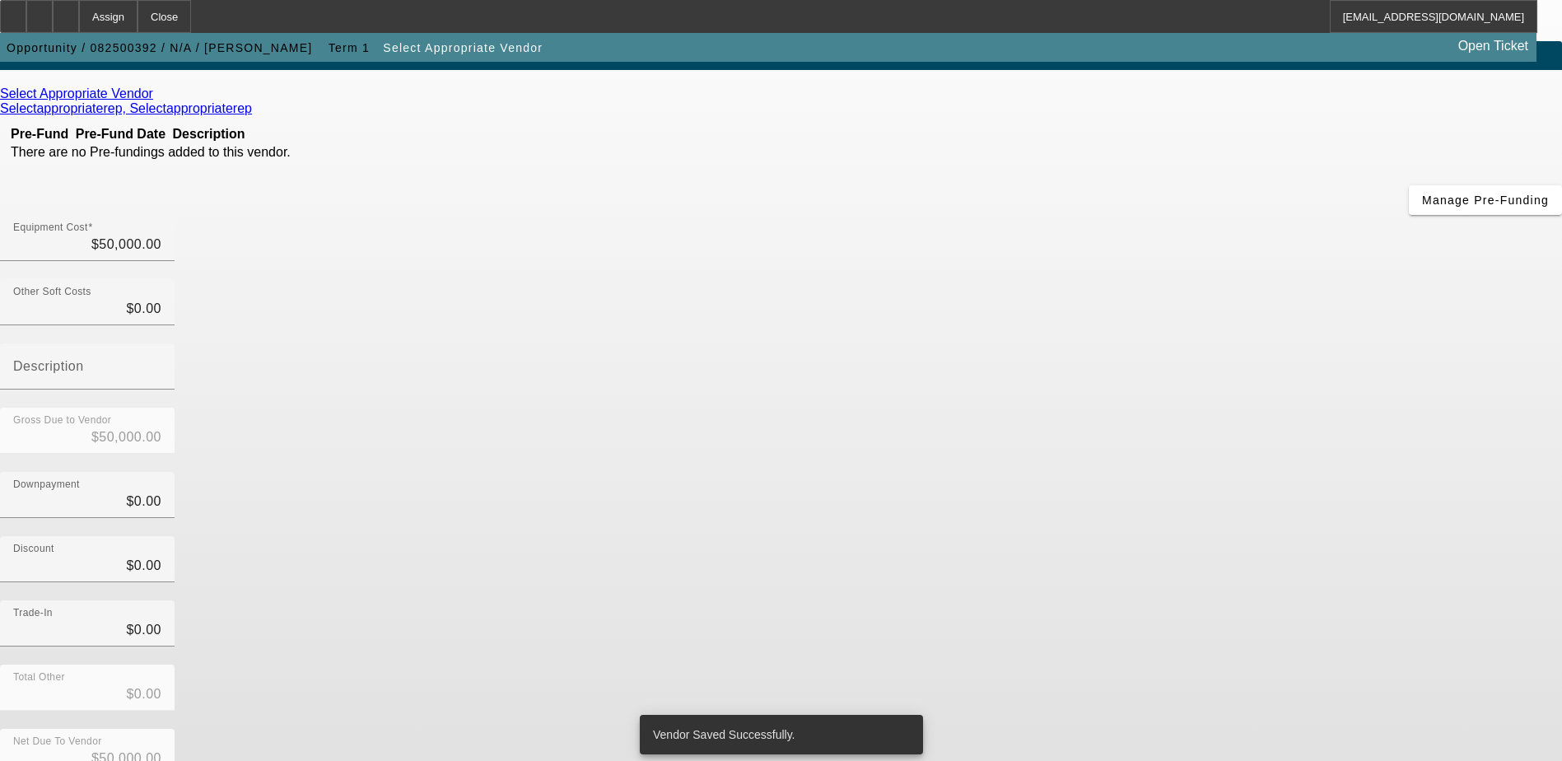
scroll to position [0, 0]
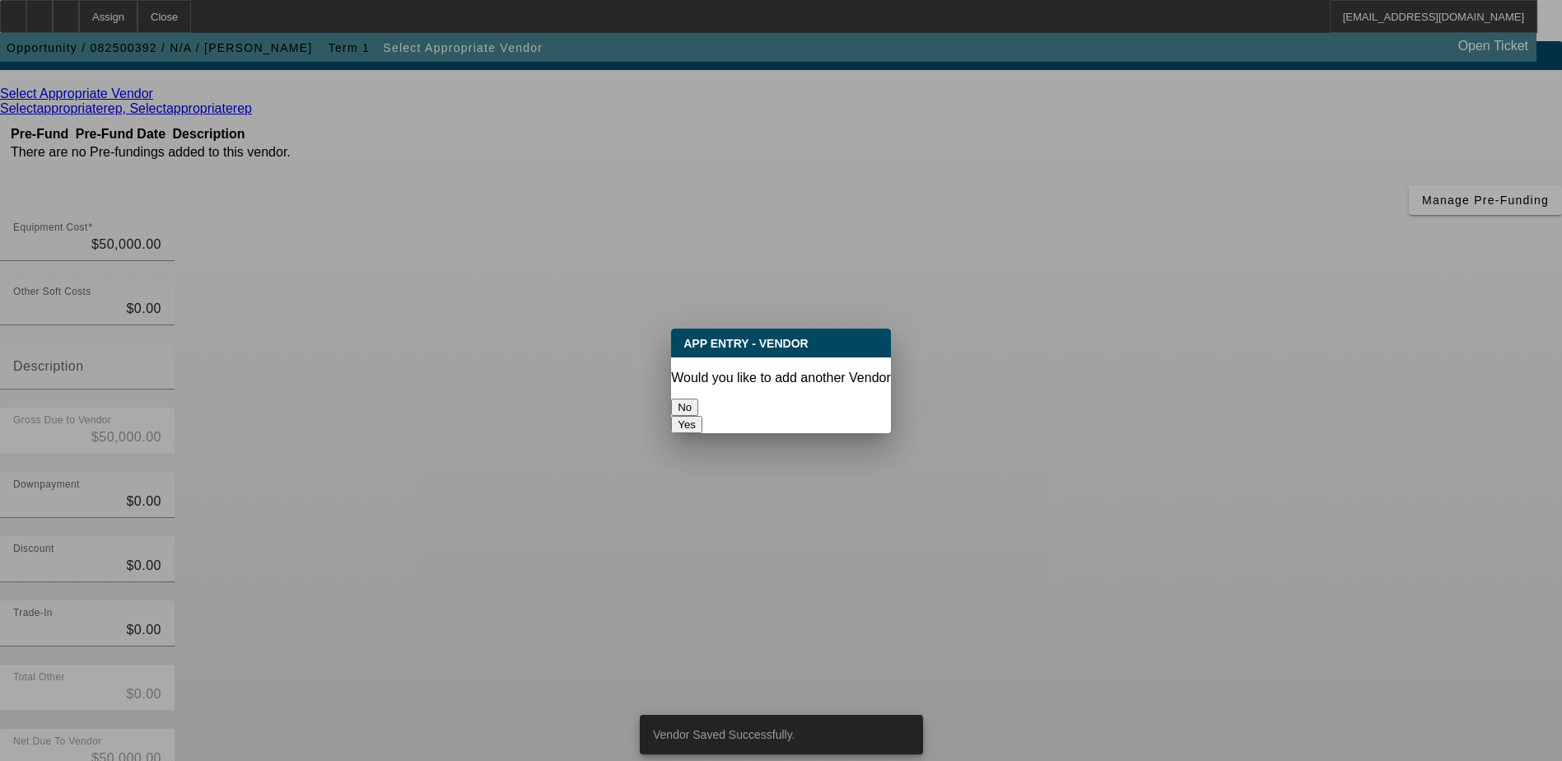
click at [698, 398] on button "No" at bounding box center [684, 406] width 27 height 17
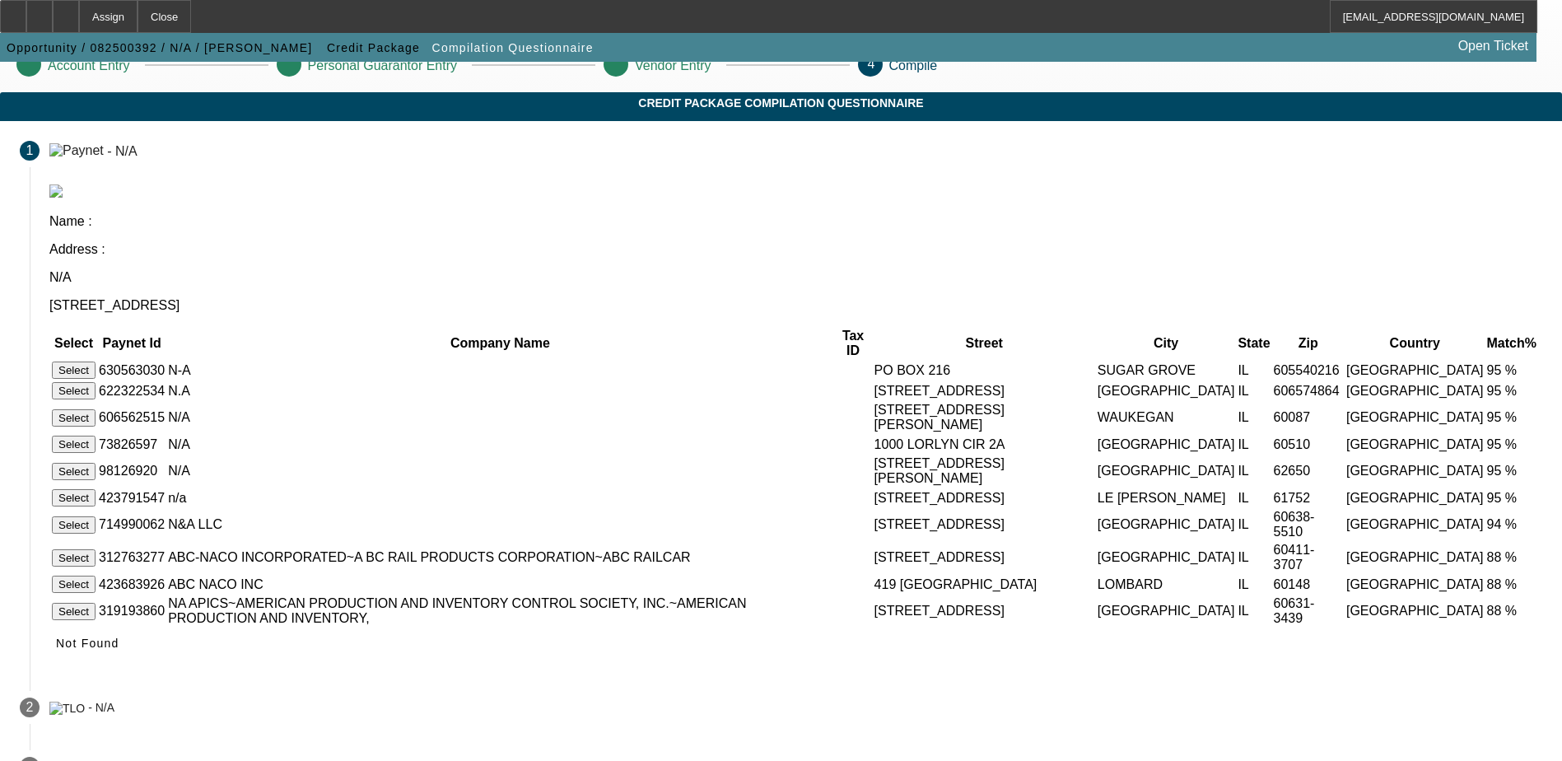
scroll to position [44, 0]
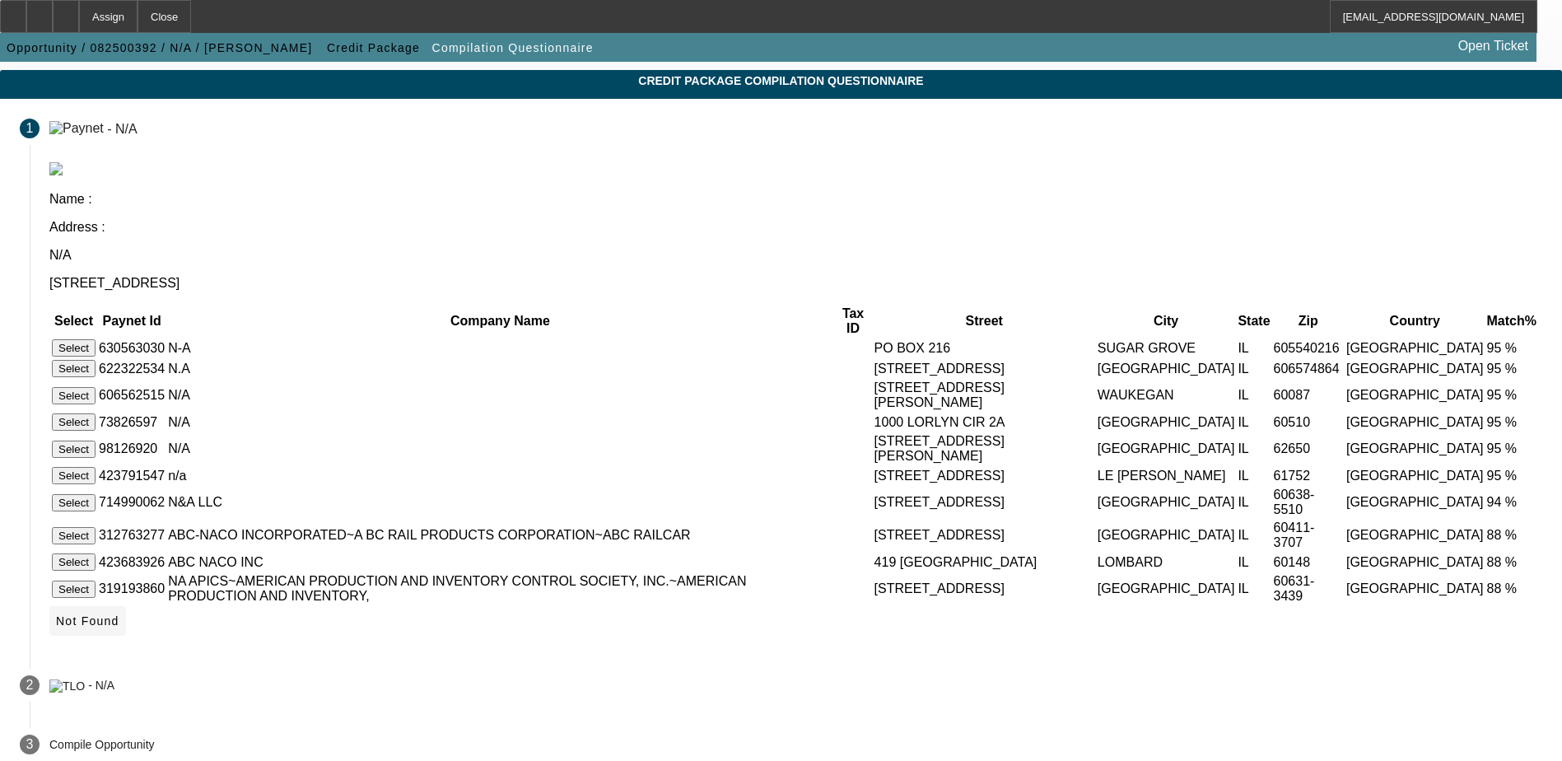
click at [119, 614] on span "Not Found" at bounding box center [87, 620] width 63 height 13
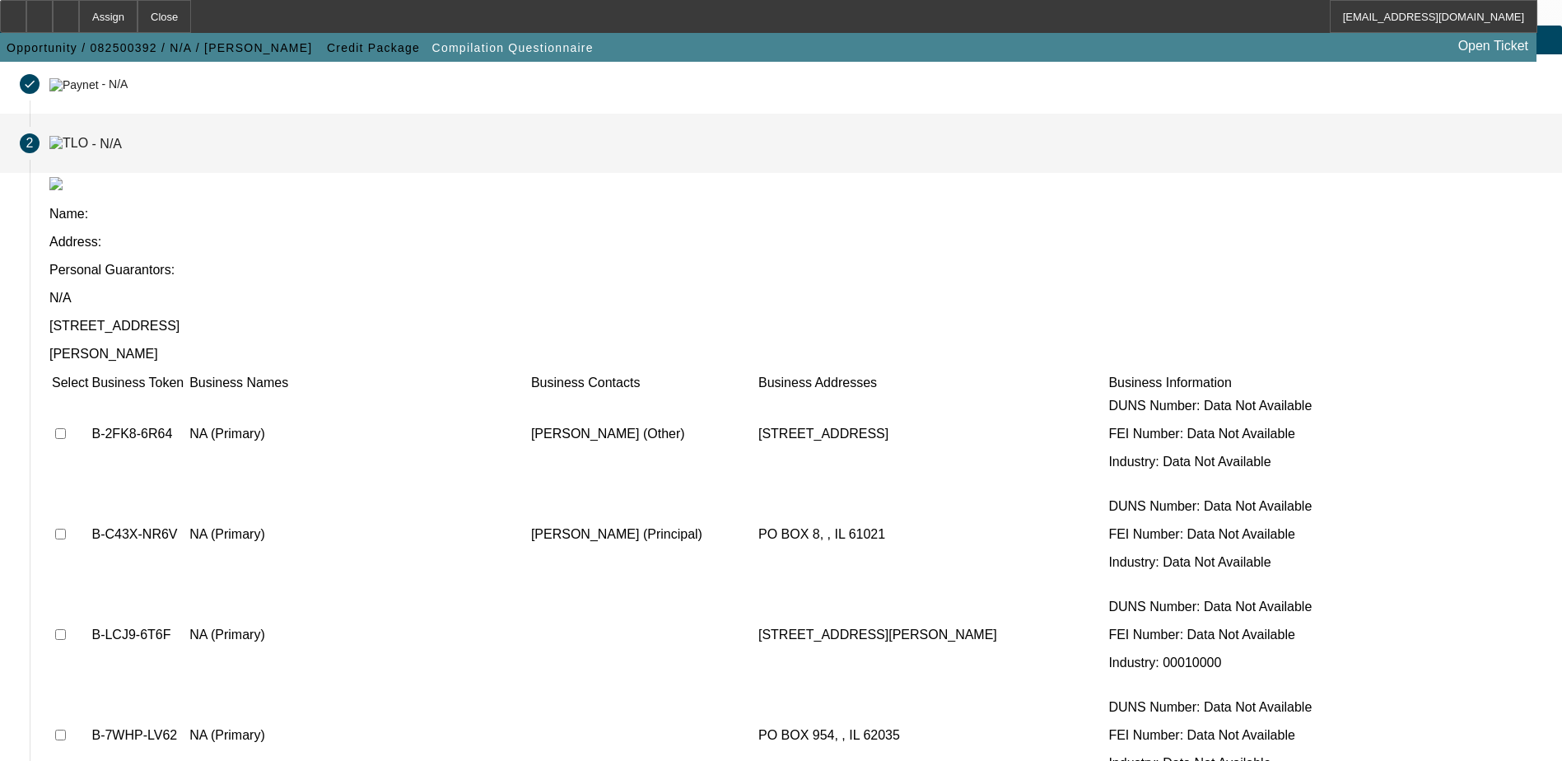
scroll to position [150, 0]
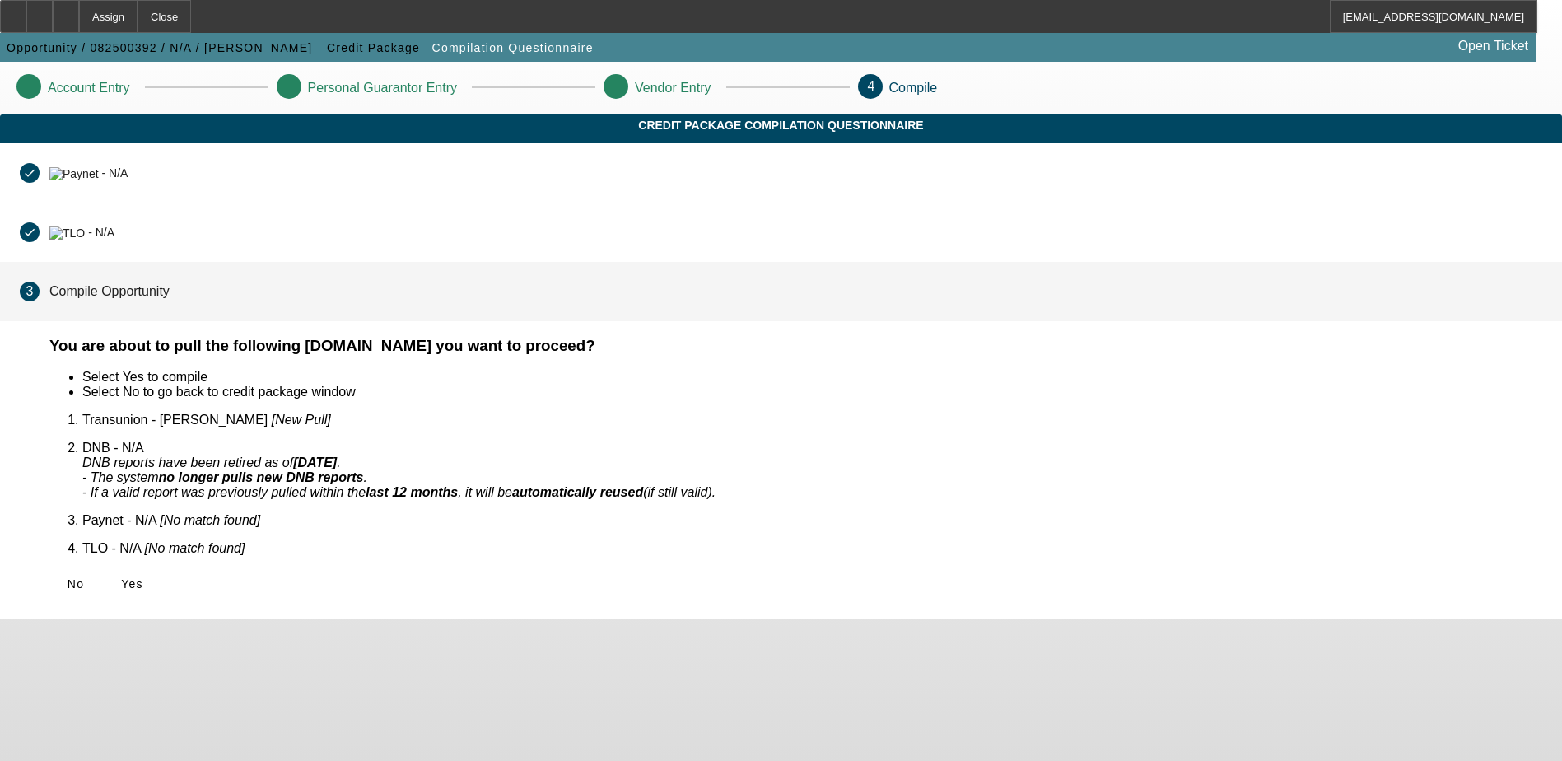
scroll to position [0, 0]
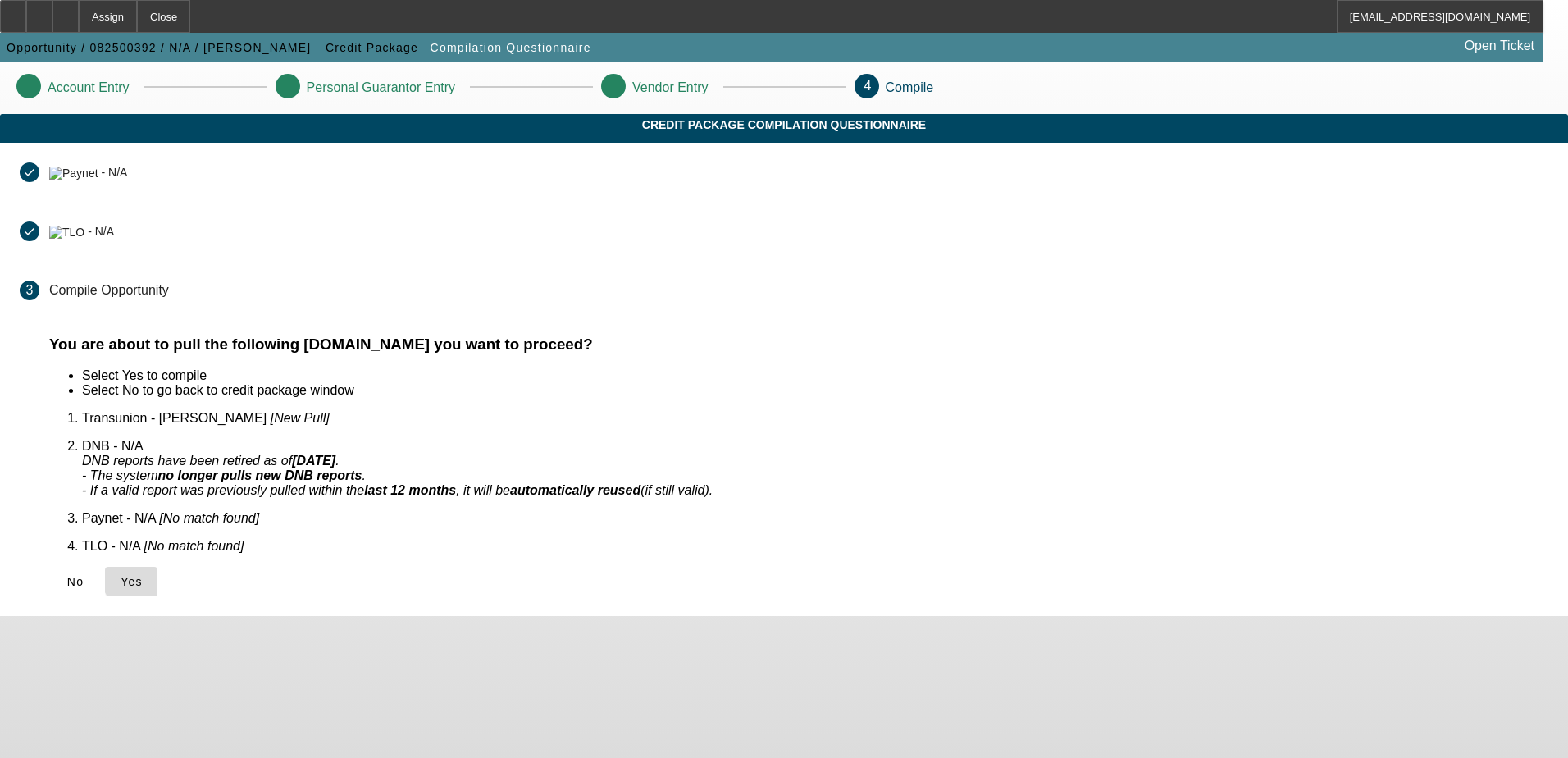
click at [142, 575] on span "Yes" at bounding box center [131, 581] width 22 height 13
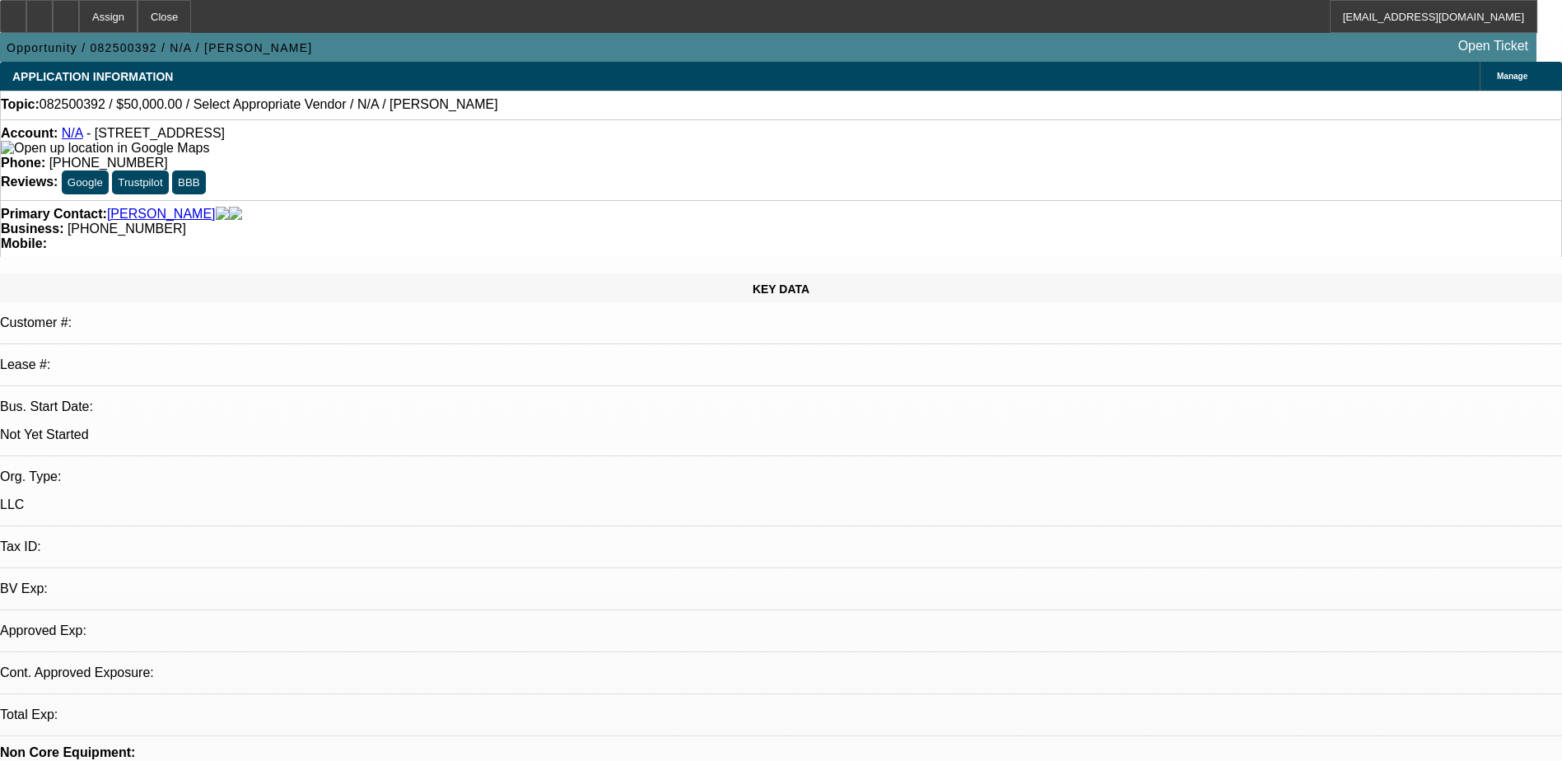
select select "0"
select select "2"
select select "0.1"
select select "1"
select select "2"
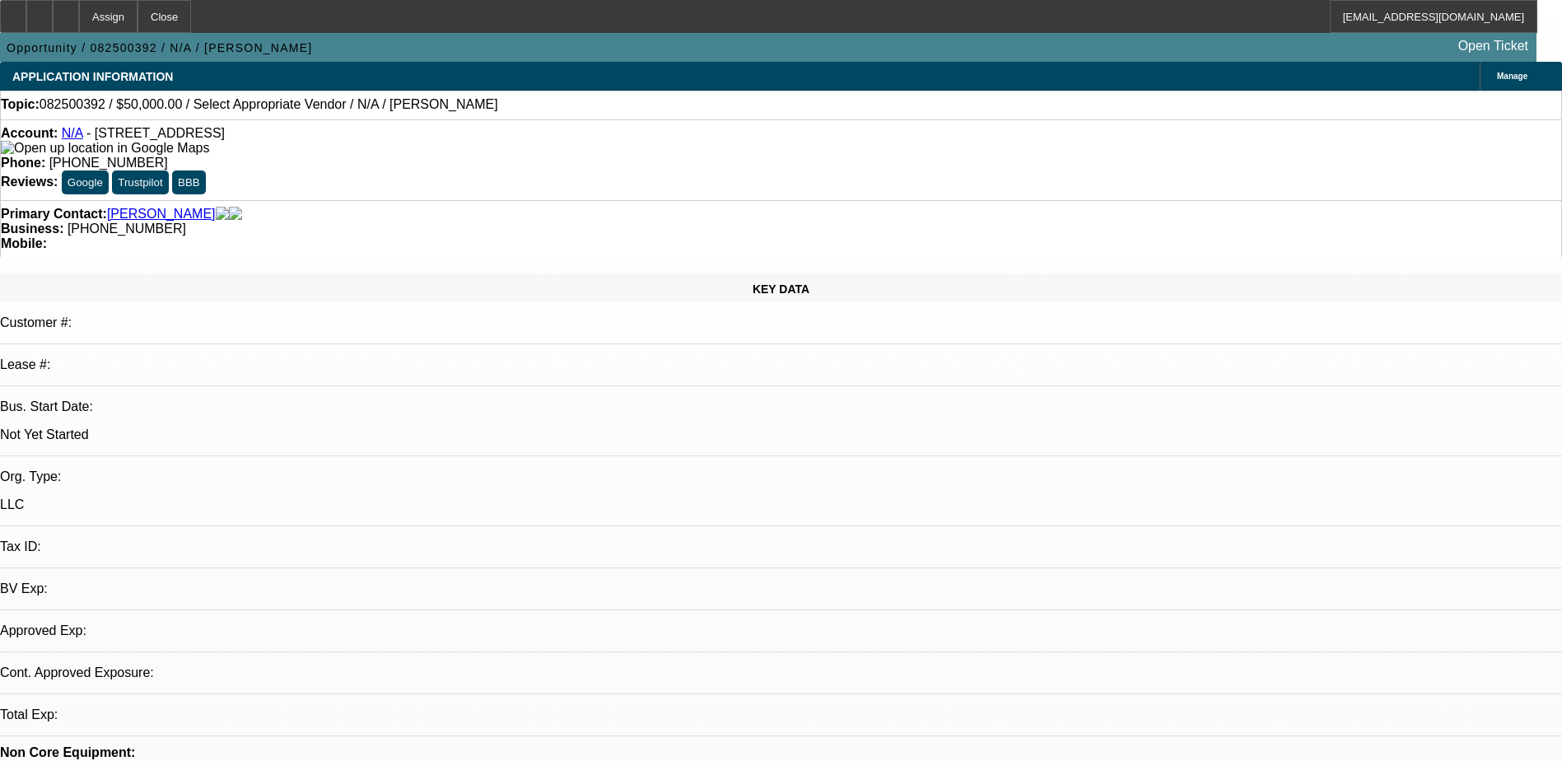
select select "4"
click at [79, 25] on div at bounding box center [66, 16] width 26 height 33
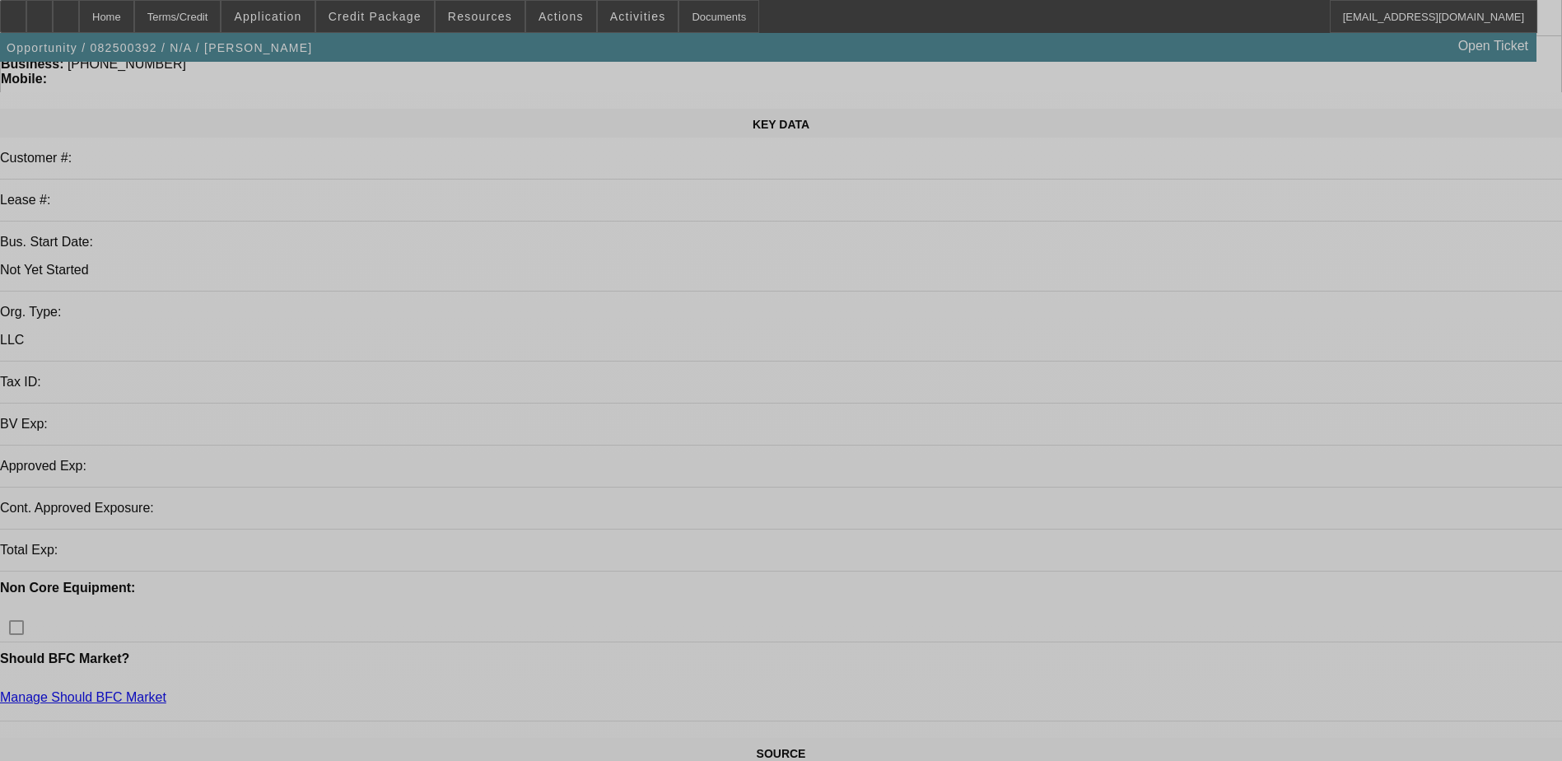
select select "0"
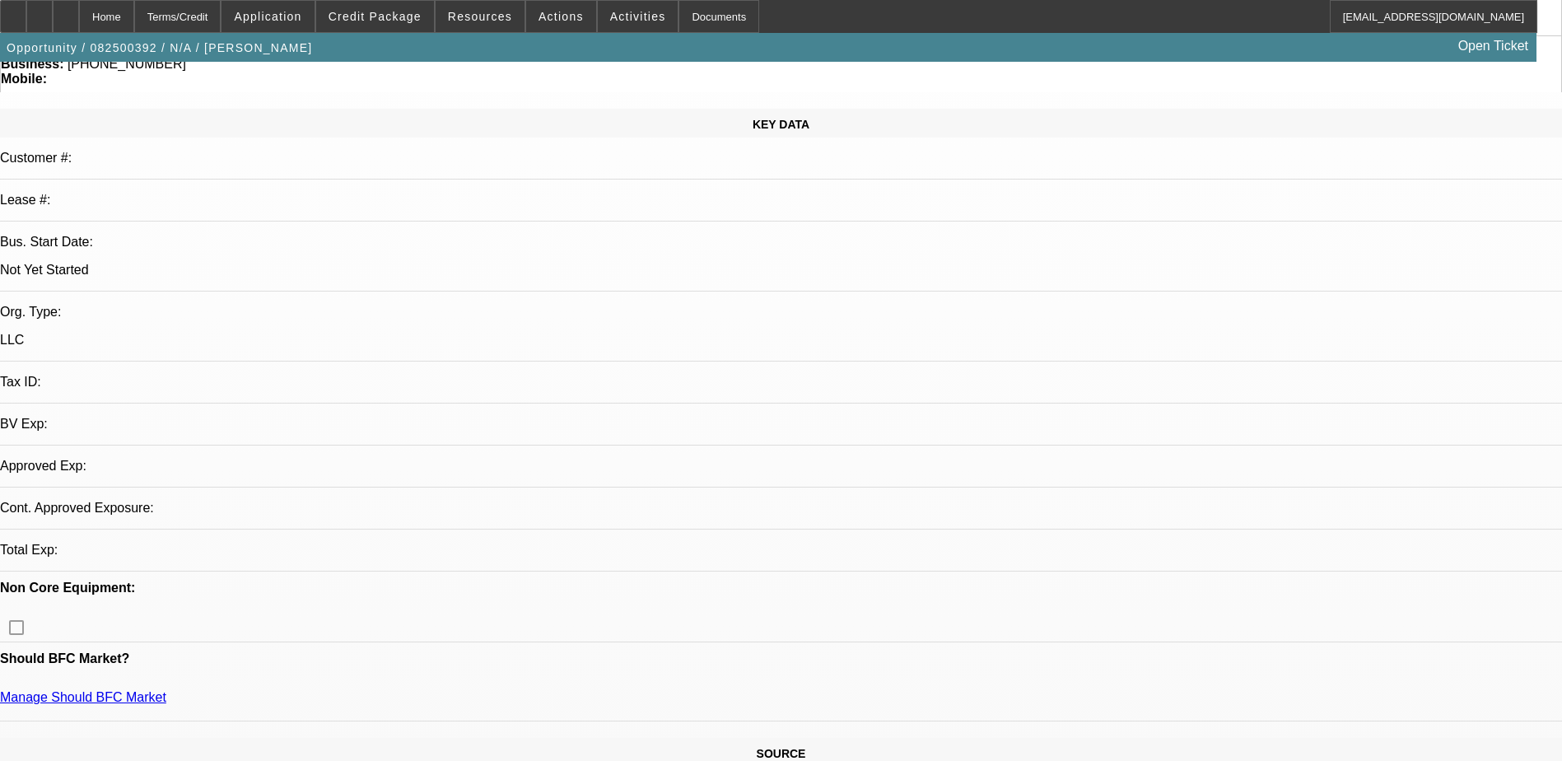
select select "2"
select select "0.1"
select select "4"
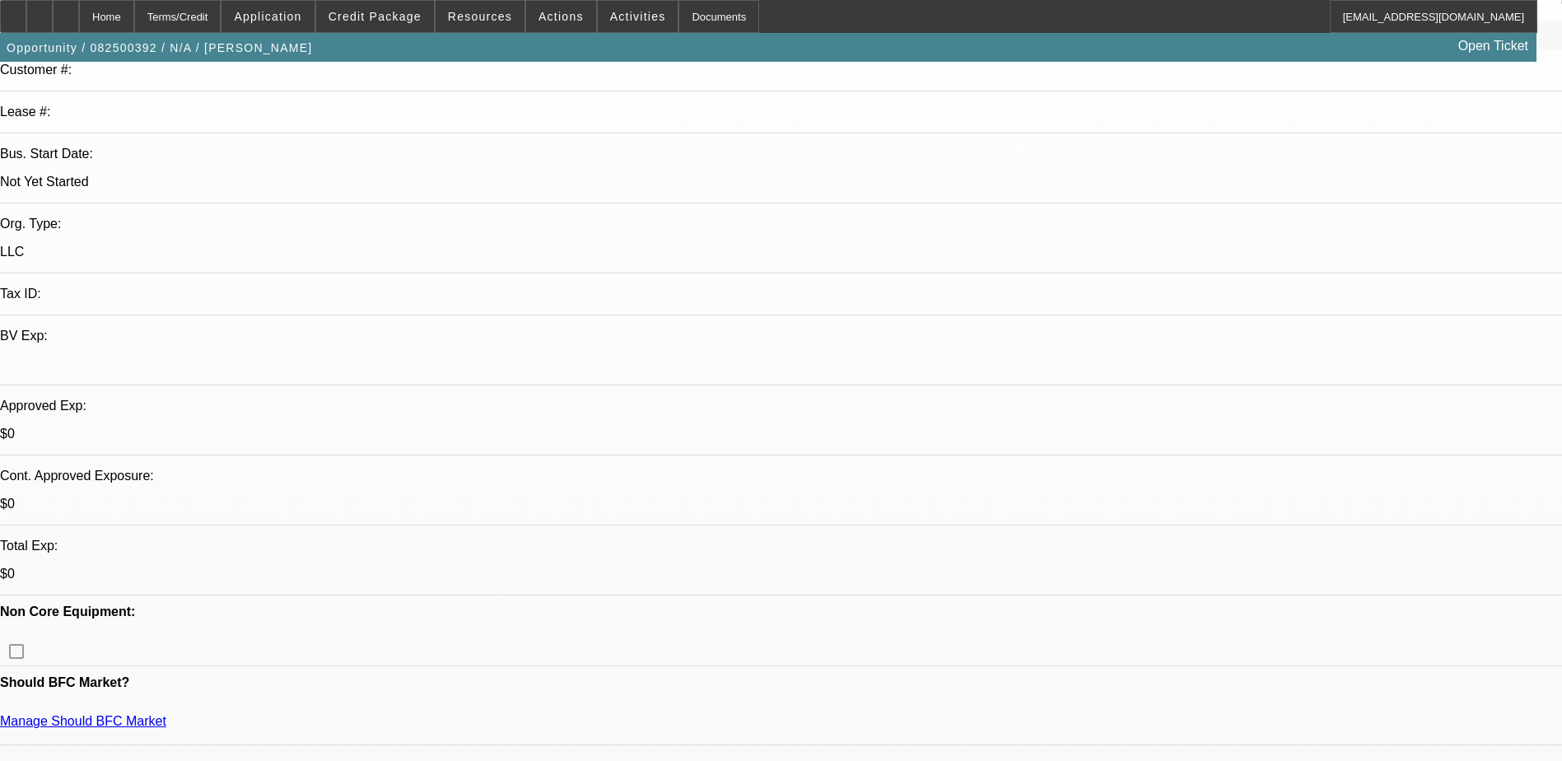
scroll to position [412, 0]
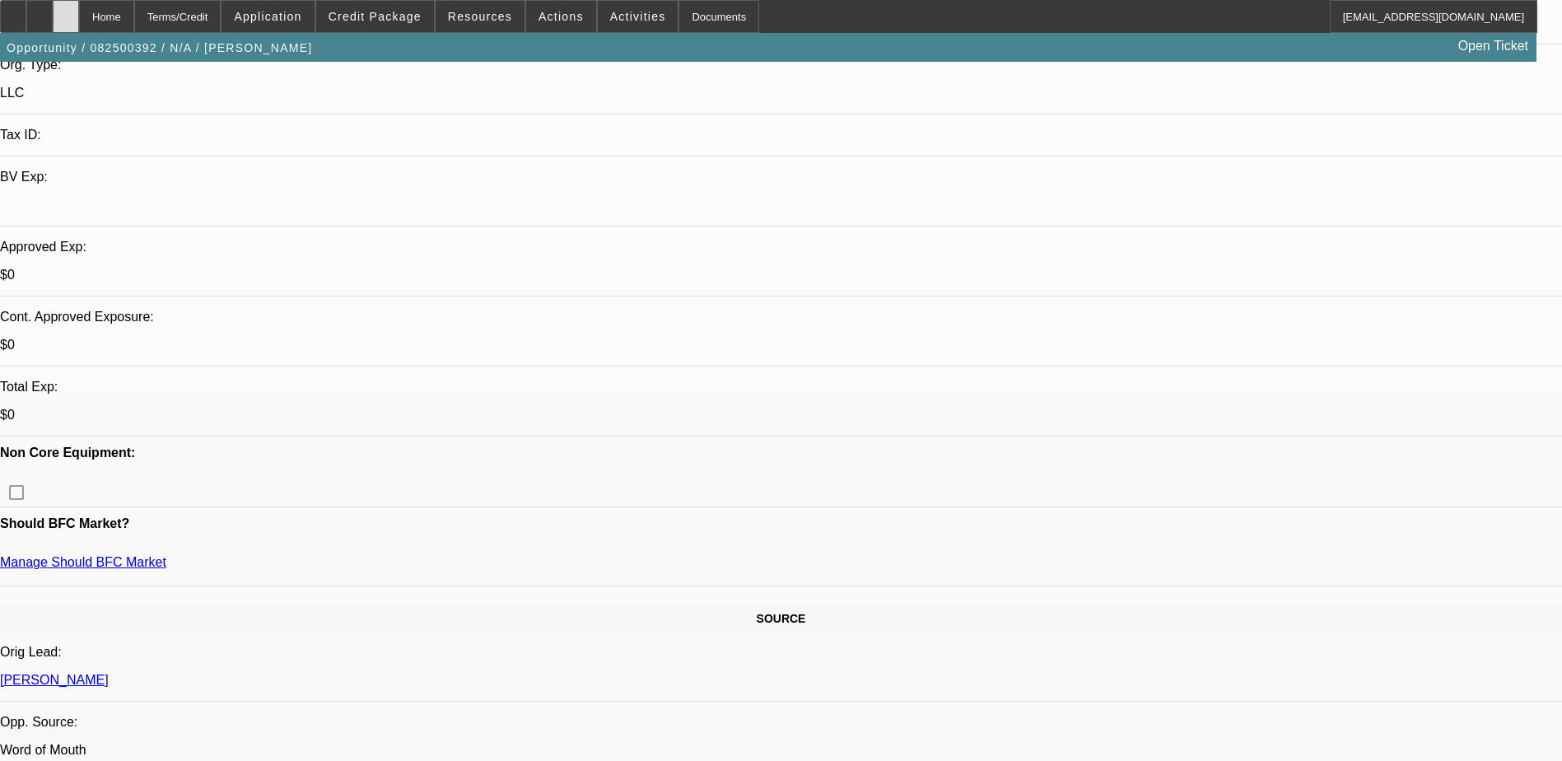
click at [79, 16] on div at bounding box center [66, 16] width 26 height 33
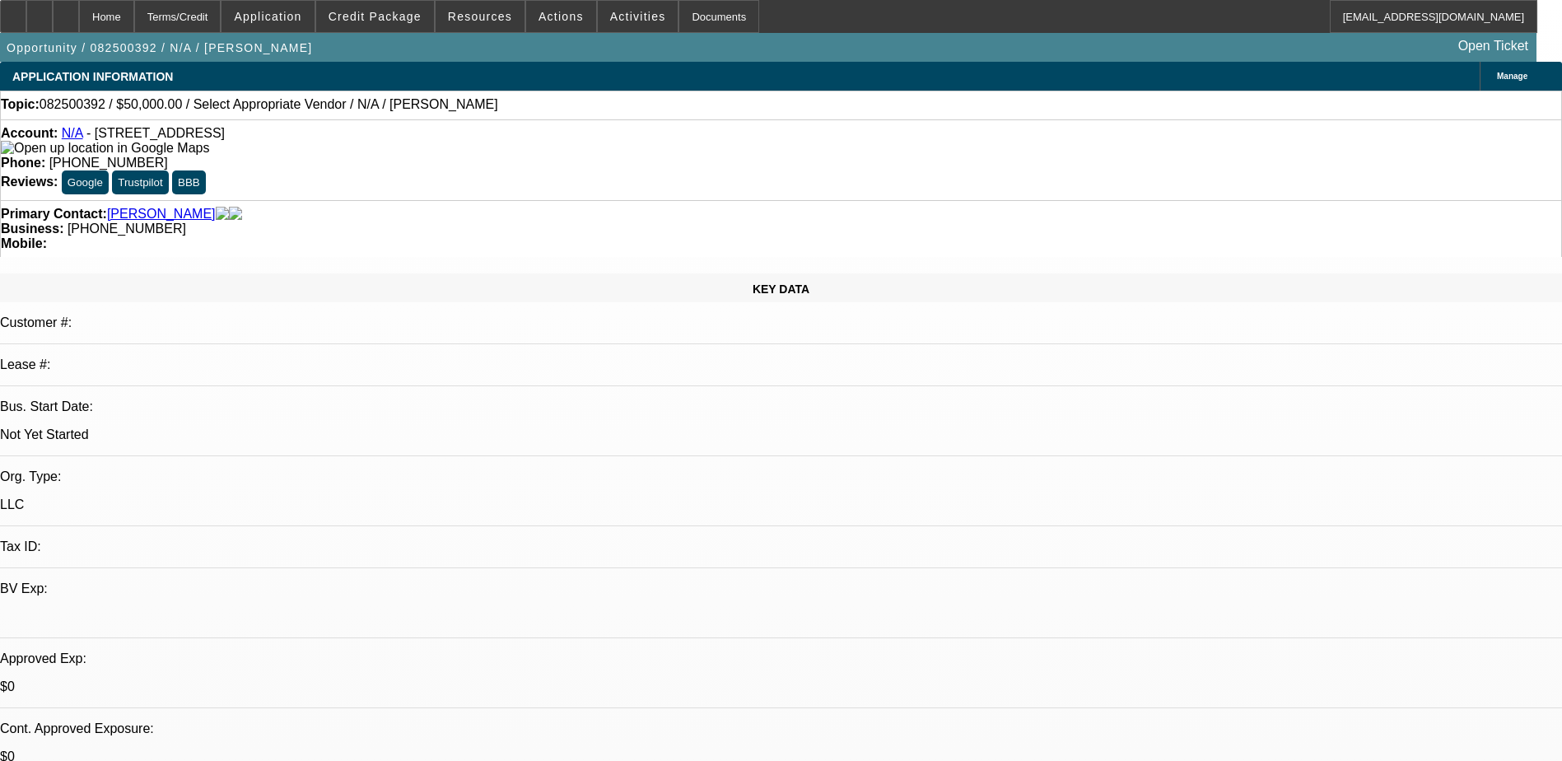
select select "0"
select select "2"
select select "0.1"
select select "1"
select select "2"
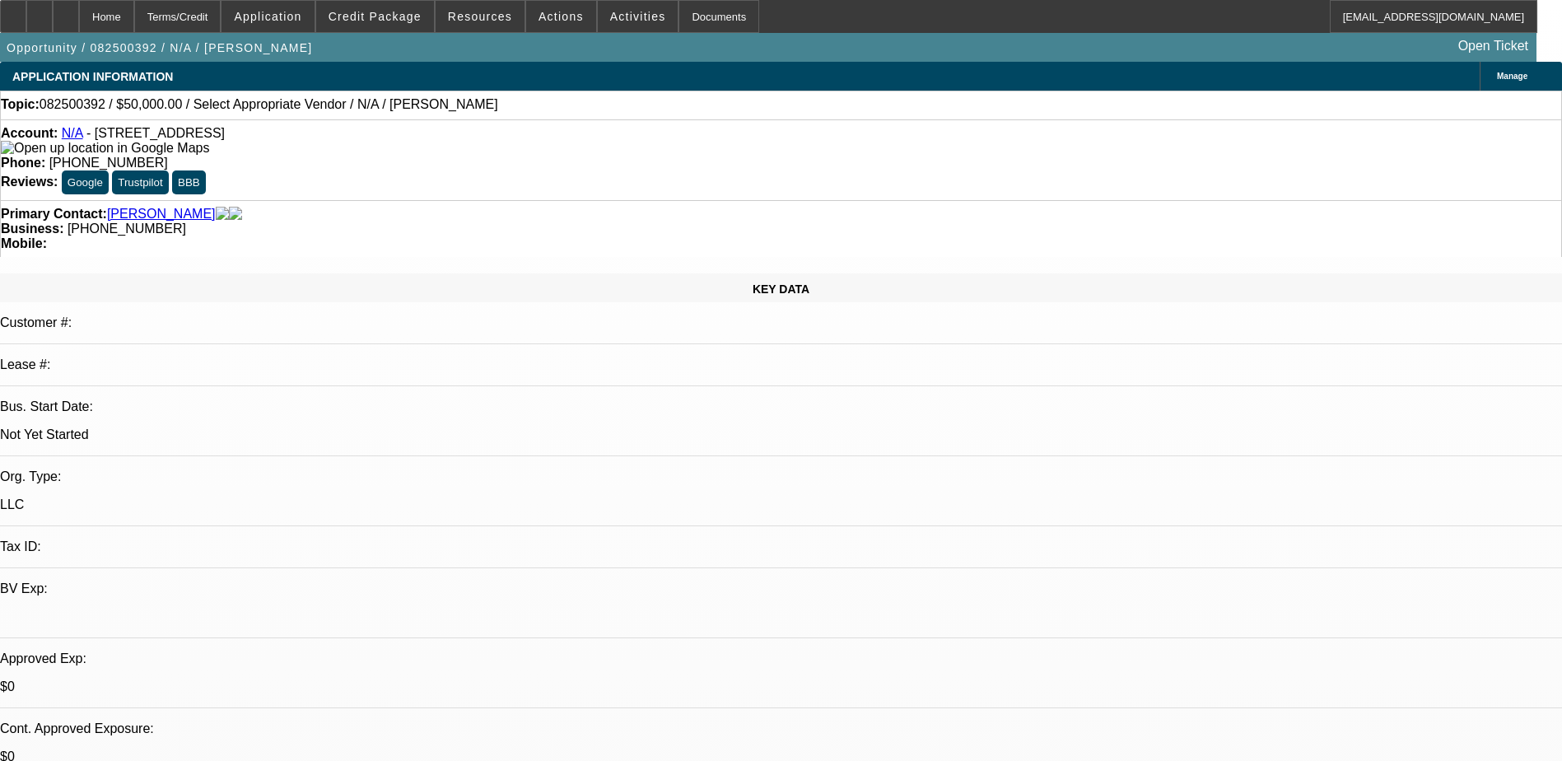
select select "4"
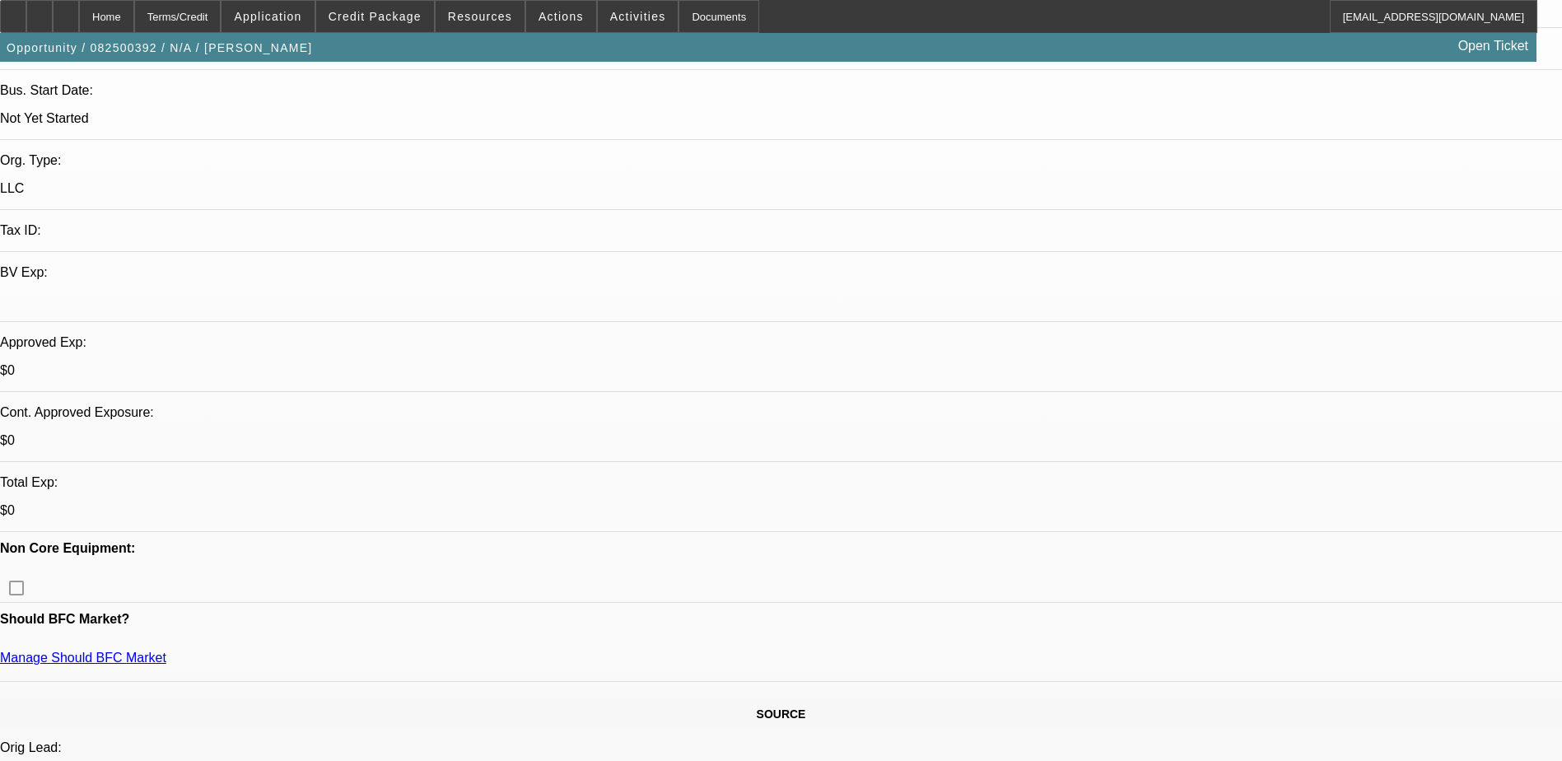
scroll to position [494, 0]
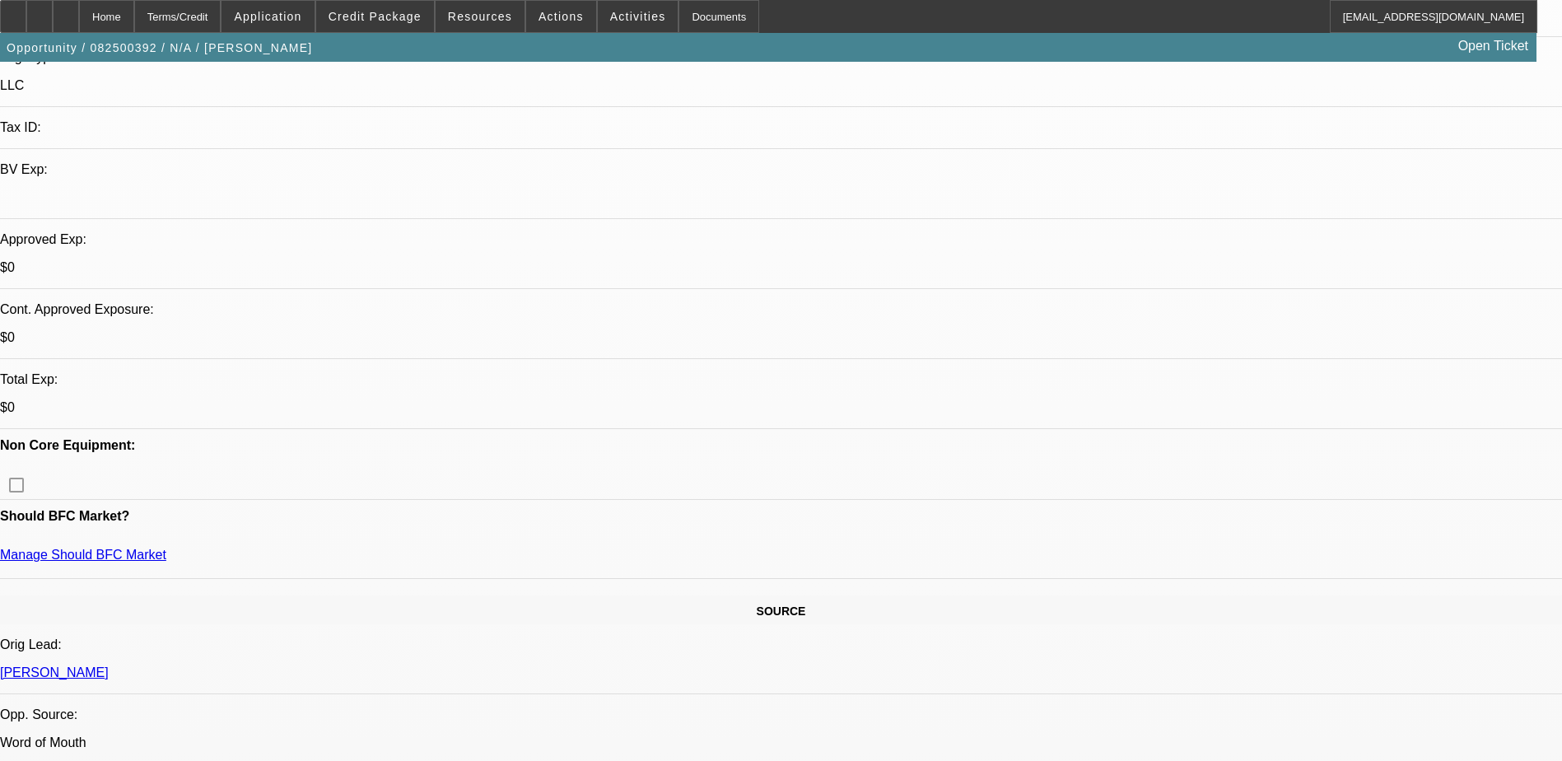
scroll to position [576, 0]
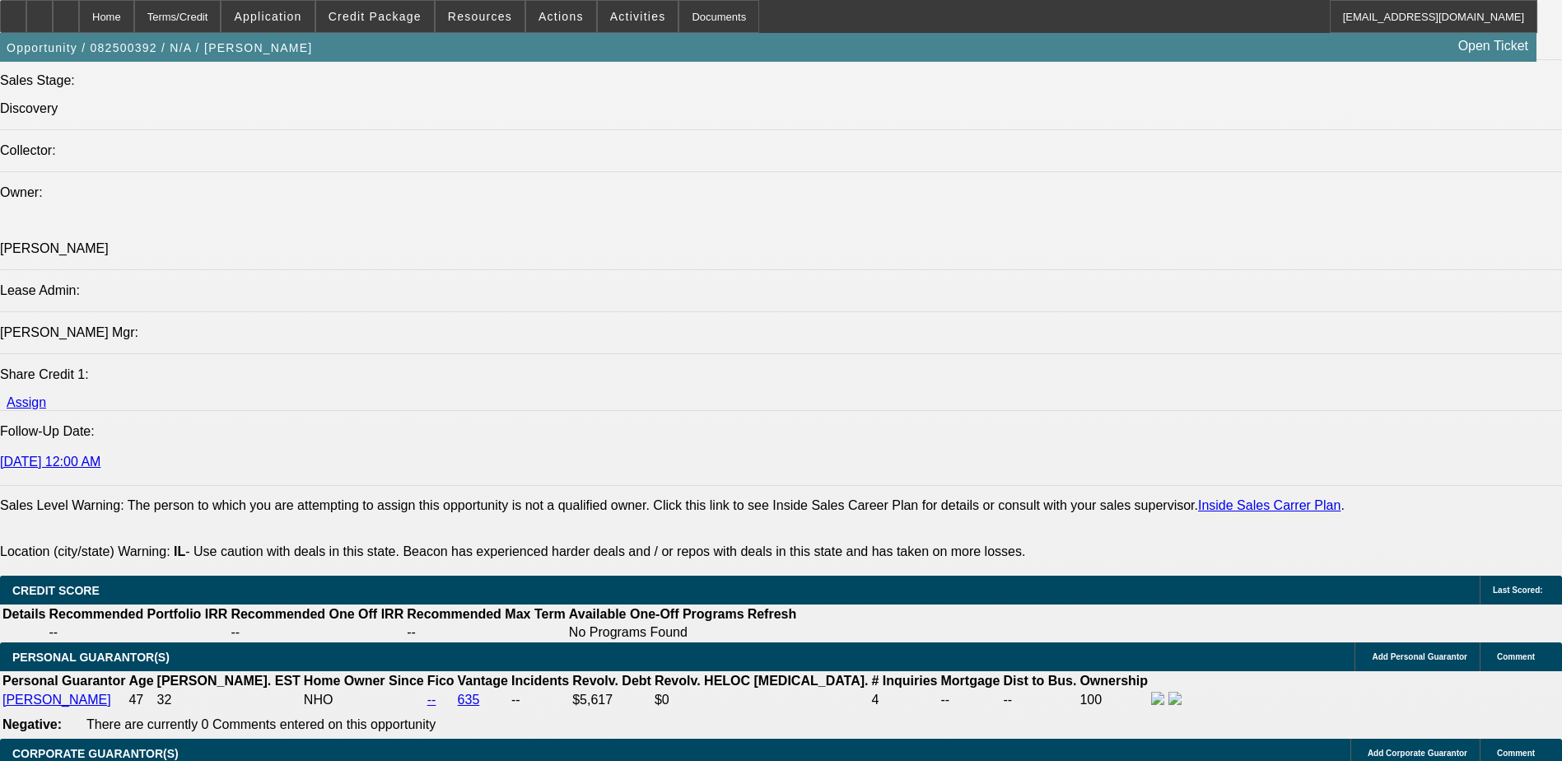
scroll to position [1976, 0]
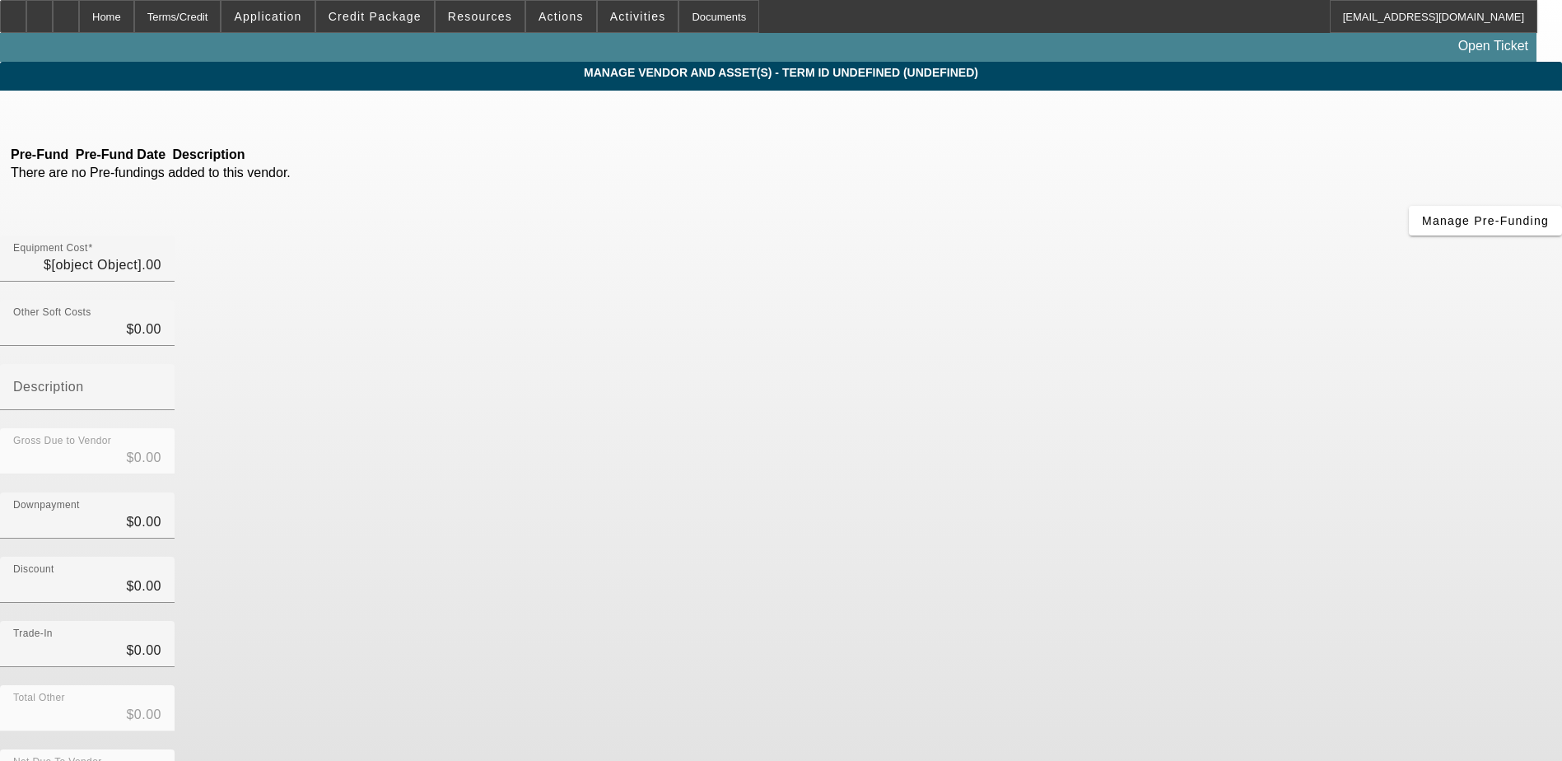
type input "$50,000.00"
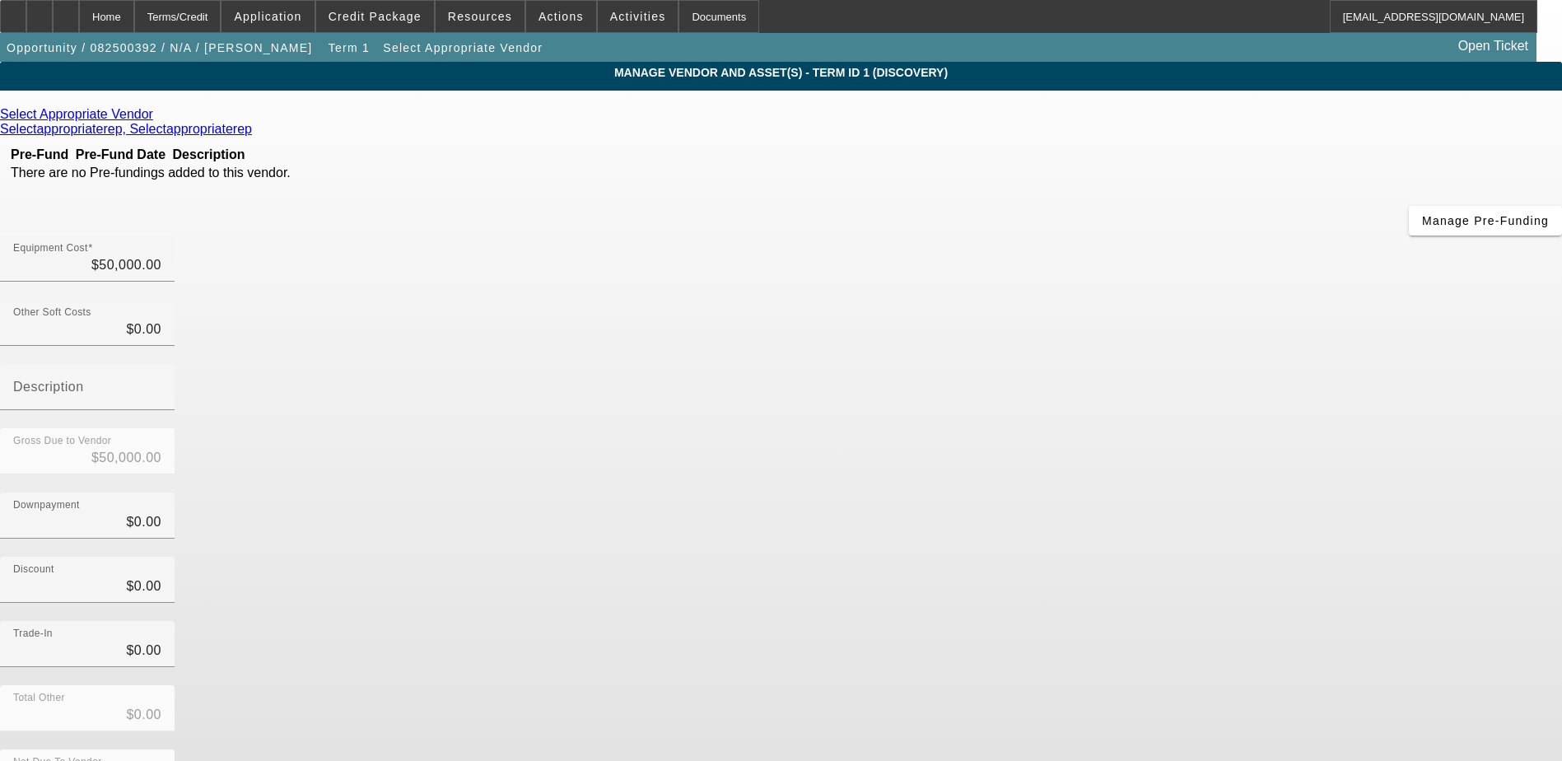
click at [157, 118] on icon at bounding box center [157, 114] width 0 height 14
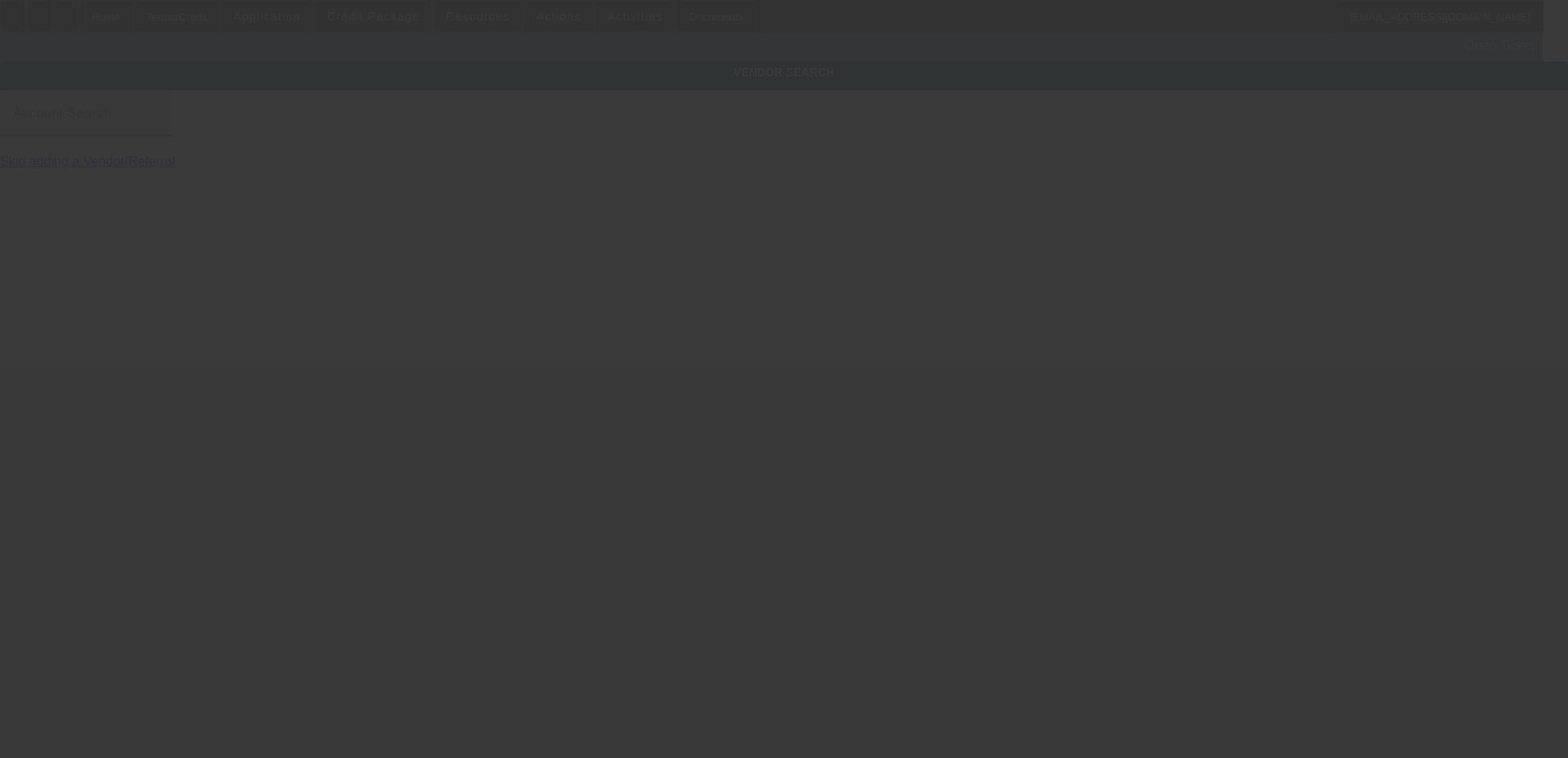
click at [160, 129] on input "Account Search" at bounding box center [87, 120] width 147 height 20
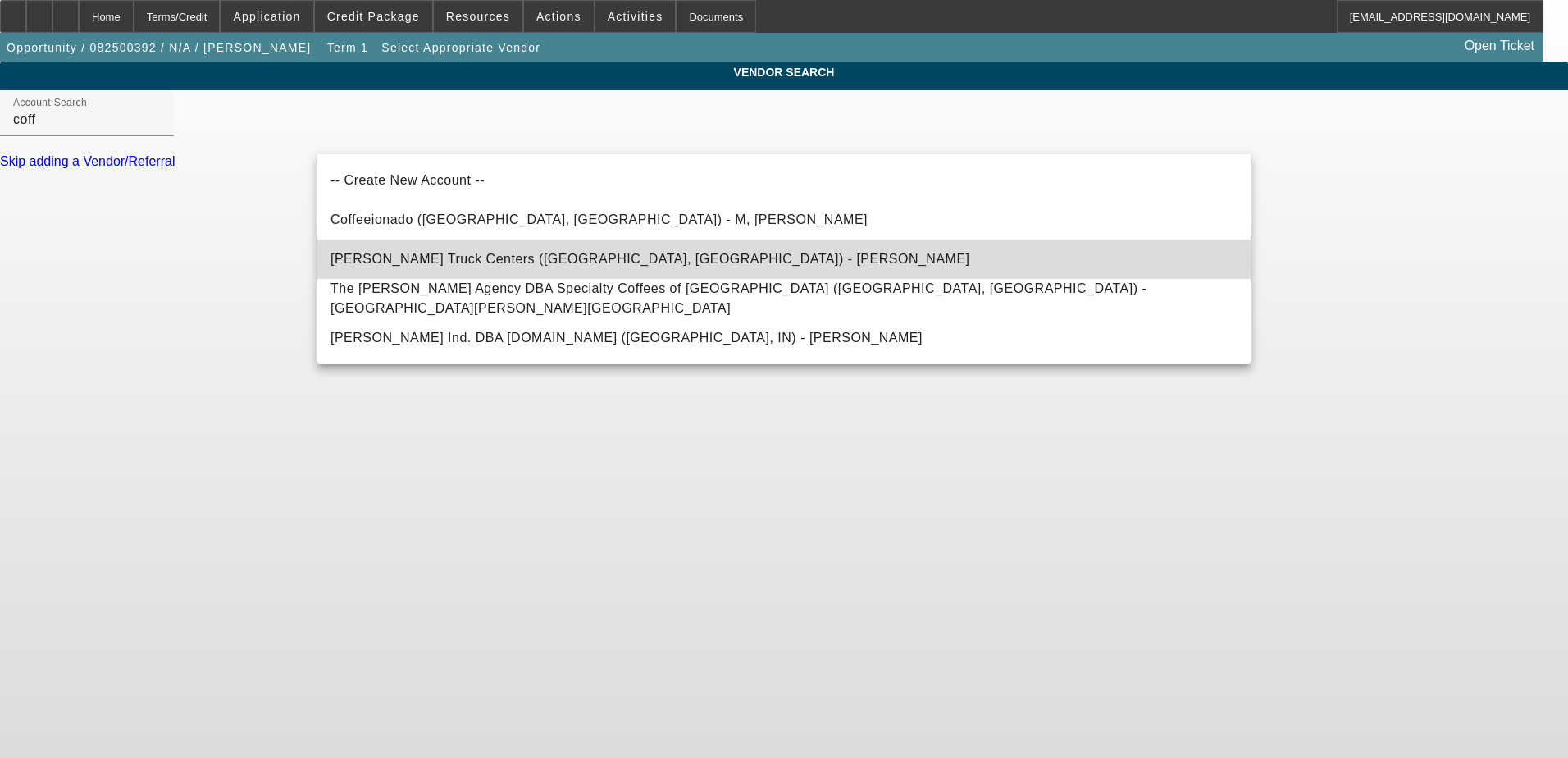
click at [533, 259] on span "Coffman Truck Centers (Aurora, IL) - Stamenkovich, Mike" at bounding box center [651, 259] width 640 height 14
type input "Coffman Truck Centers (Aurora, IL) - Stamenkovich, Mike"
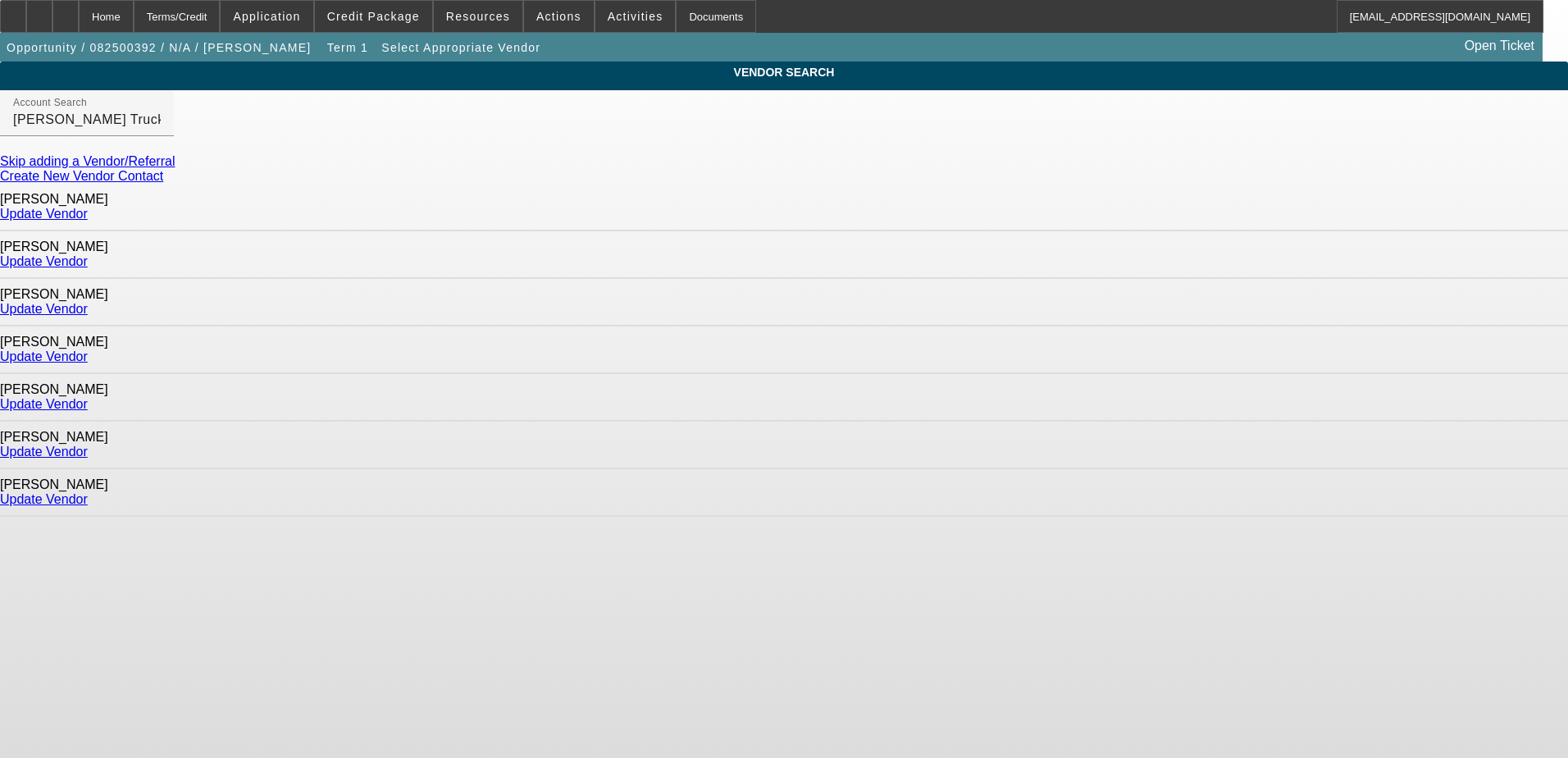
click at [88, 215] on link "Update Vendor" at bounding box center [44, 213] width 88 height 14
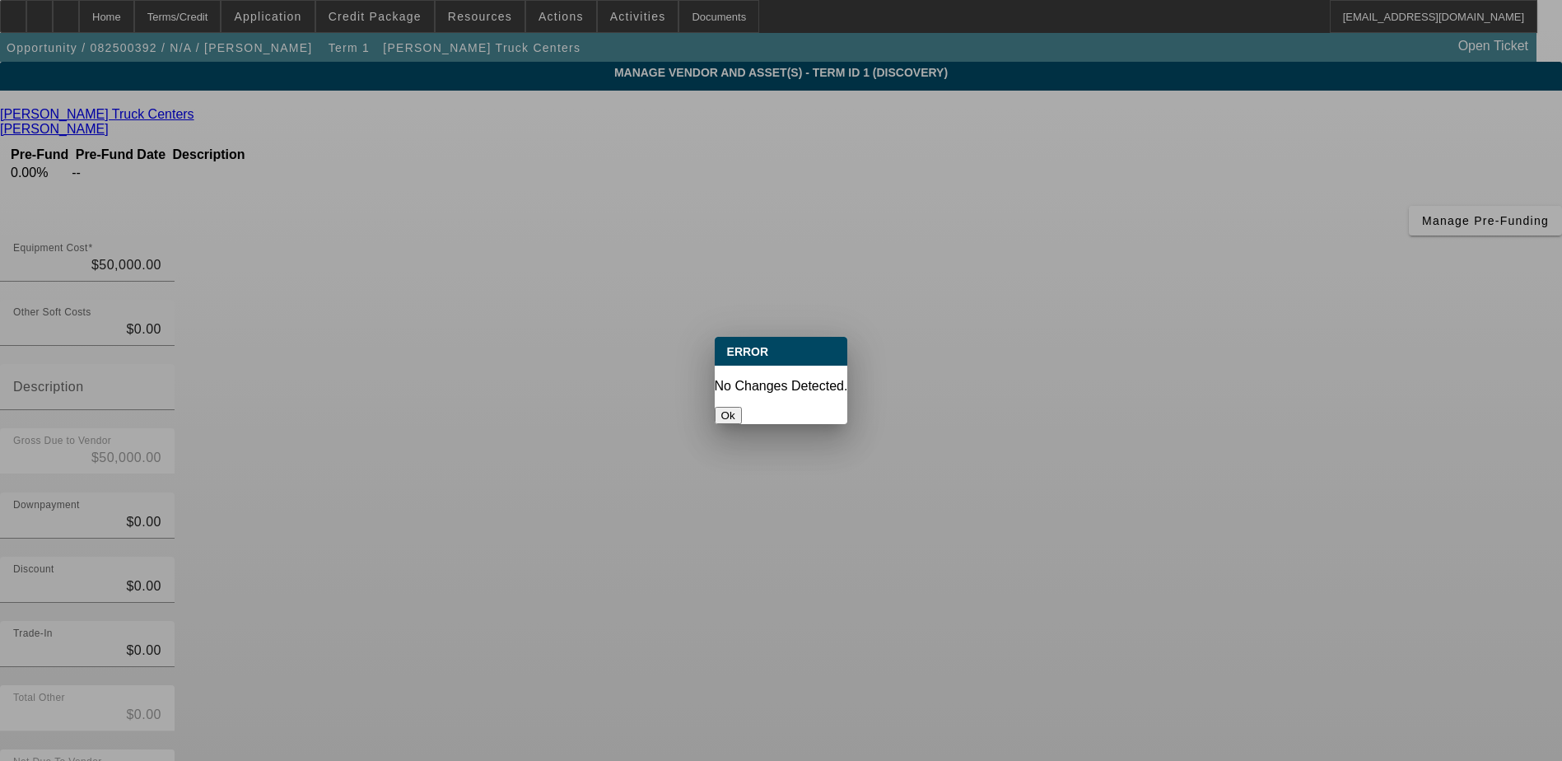
click at [742, 407] on button "Ok" at bounding box center [728, 415] width 27 height 17
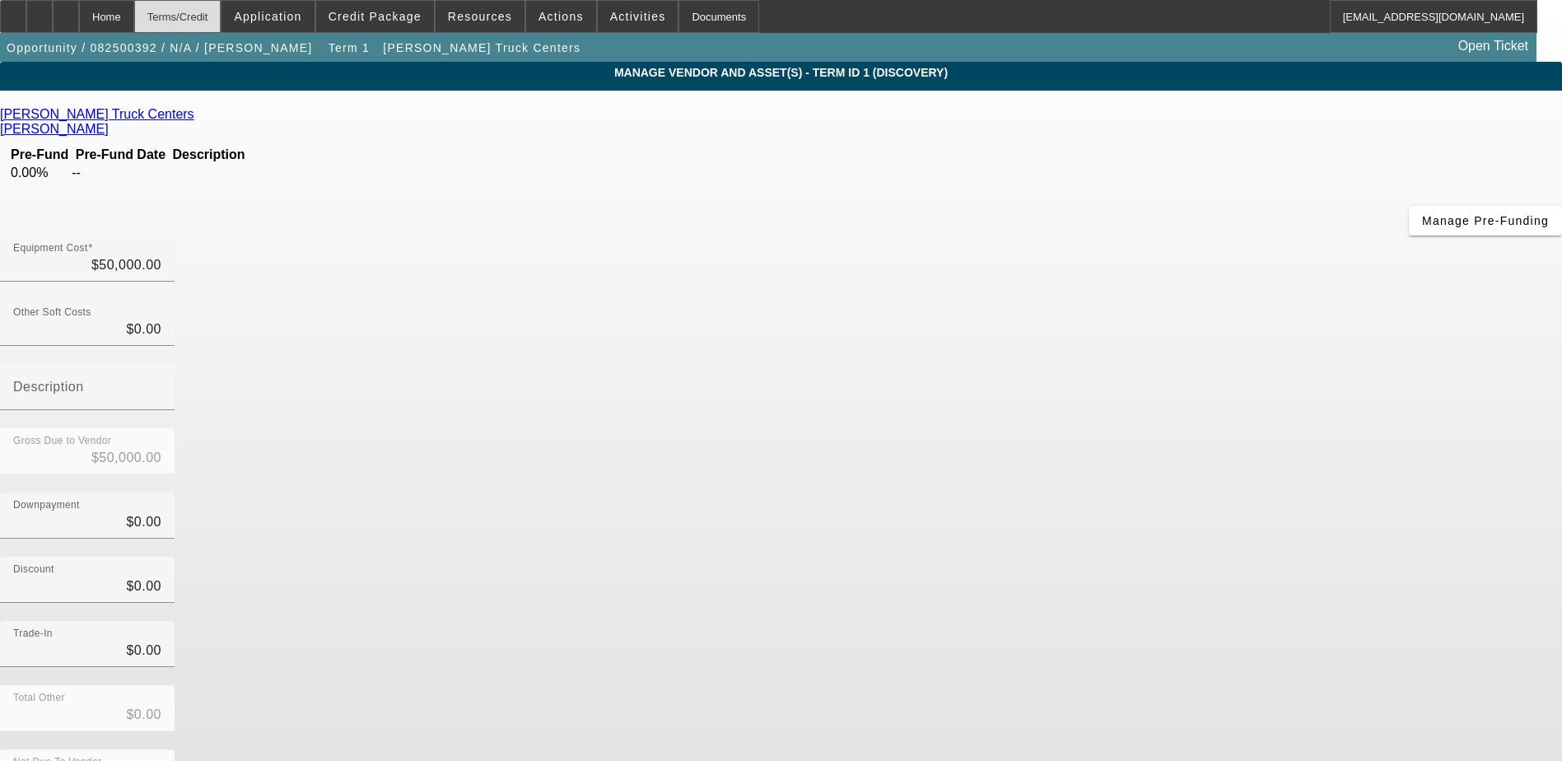
click at [201, 18] on div "Terms/Credit" at bounding box center [177, 16] width 87 height 33
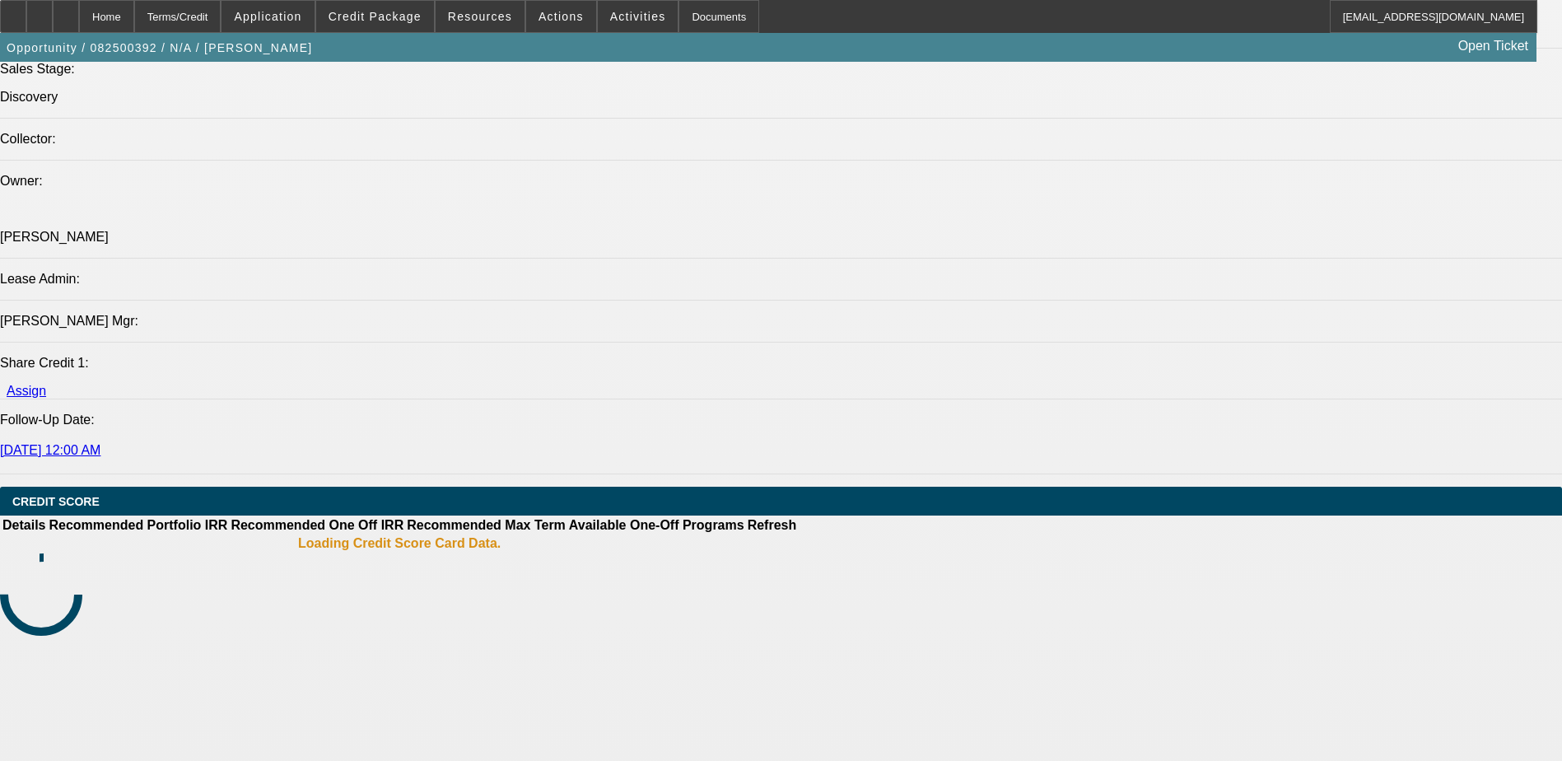
select select "0"
select select "2"
select select "0.1"
select select "4"
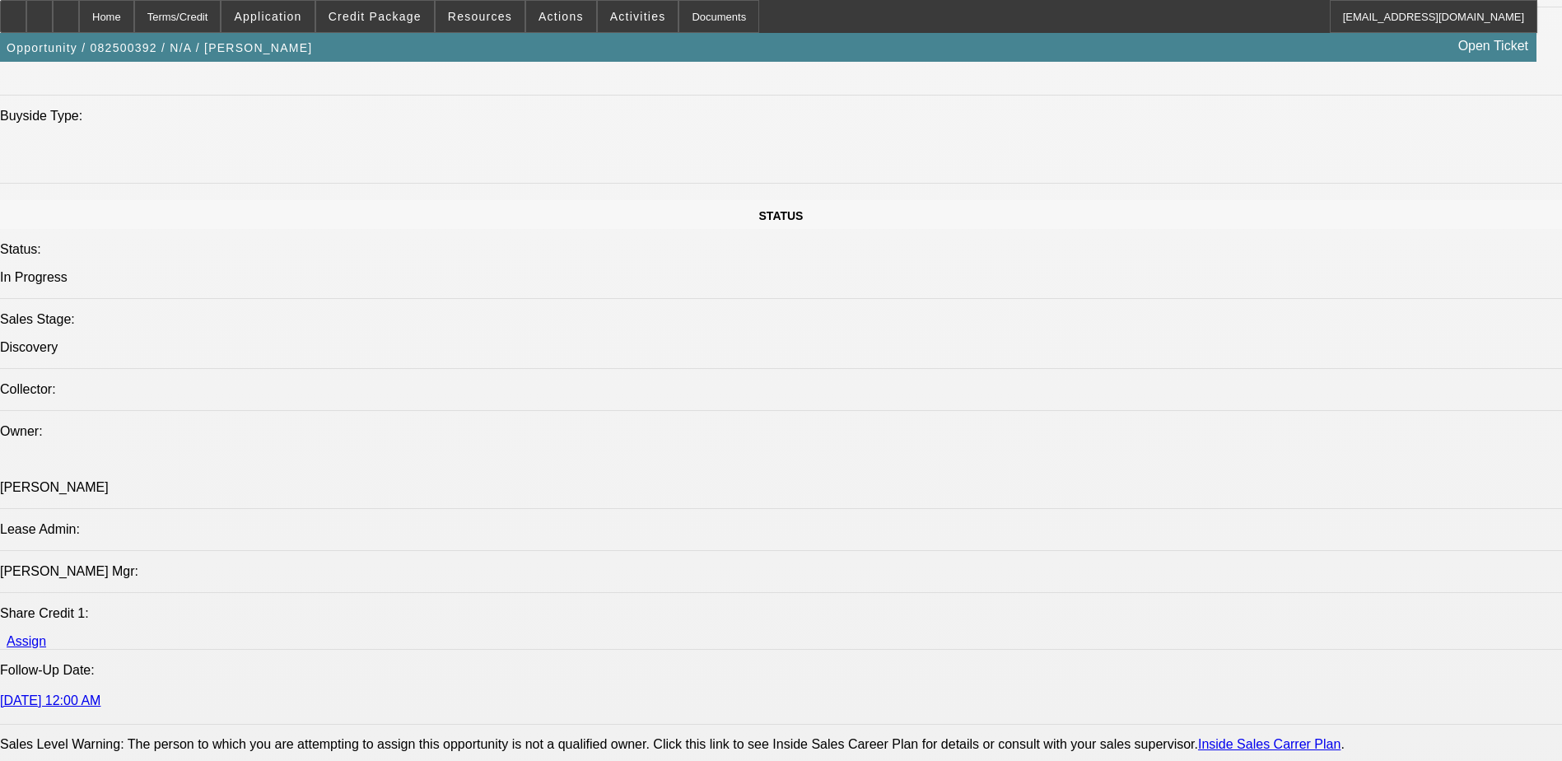
scroll to position [1216, 0]
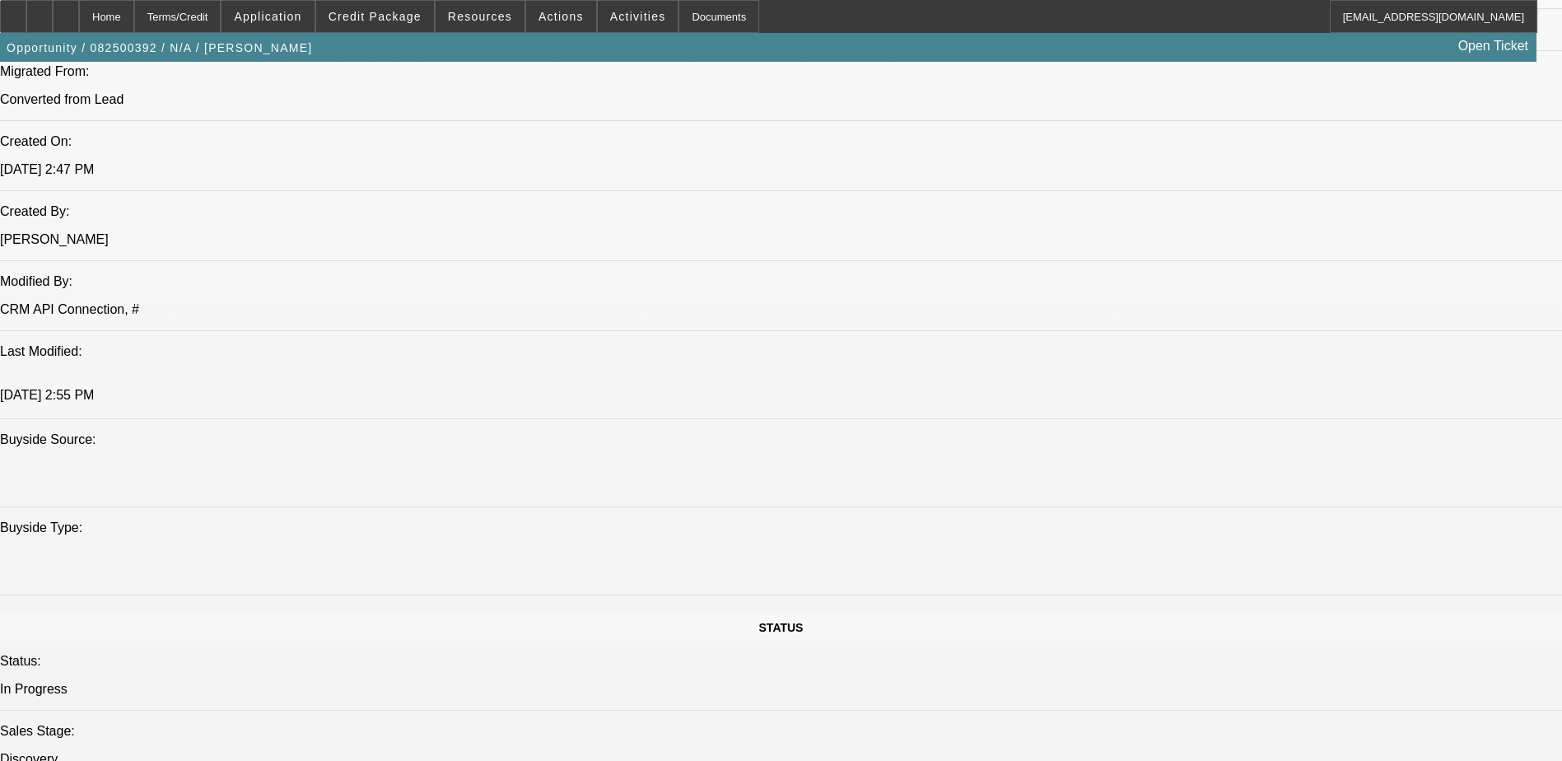
drag, startPoint x: 1220, startPoint y: 202, endPoint x: 1227, endPoint y: 174, distance: 29.0
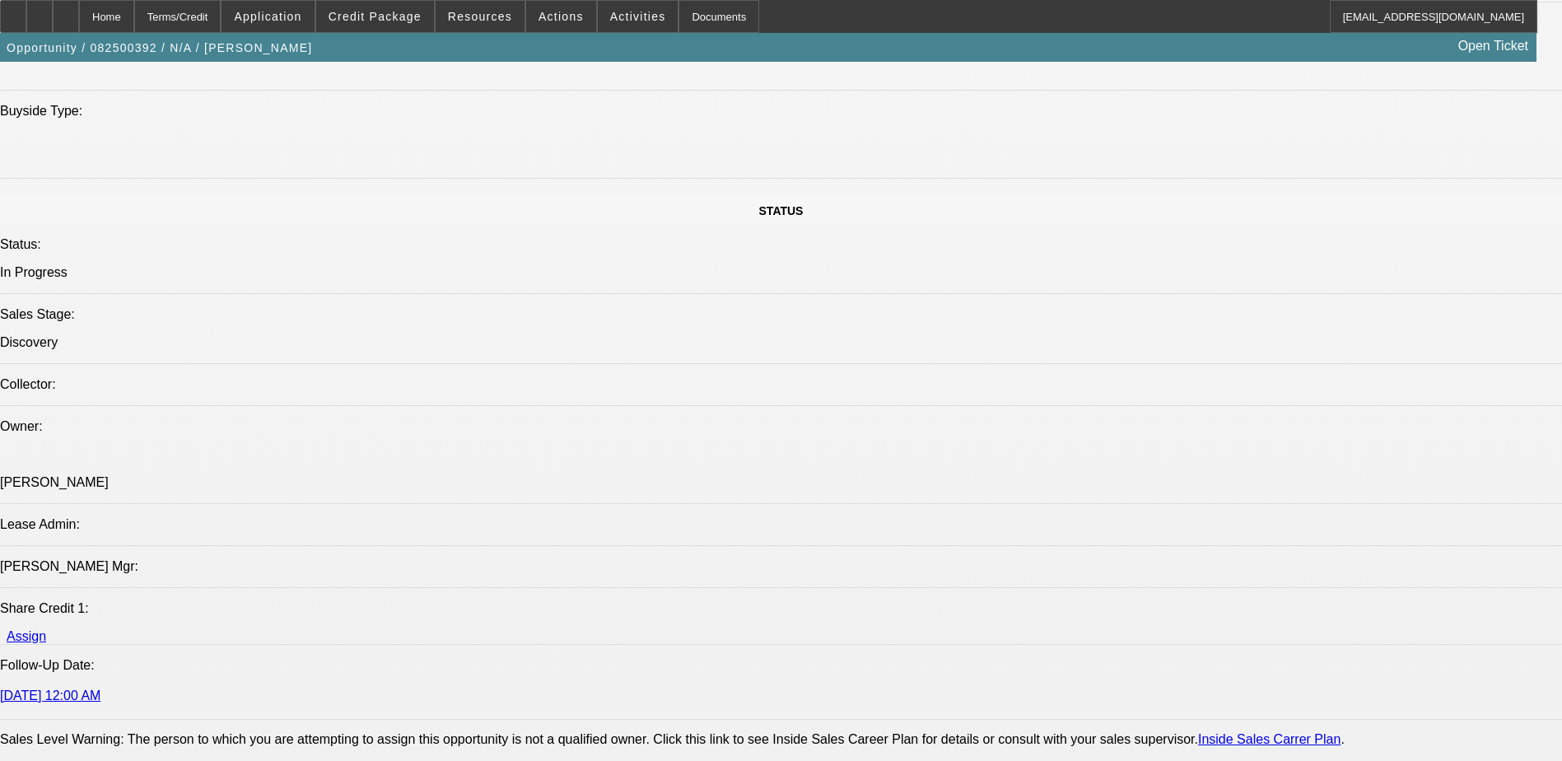
scroll to position [1482, 0]
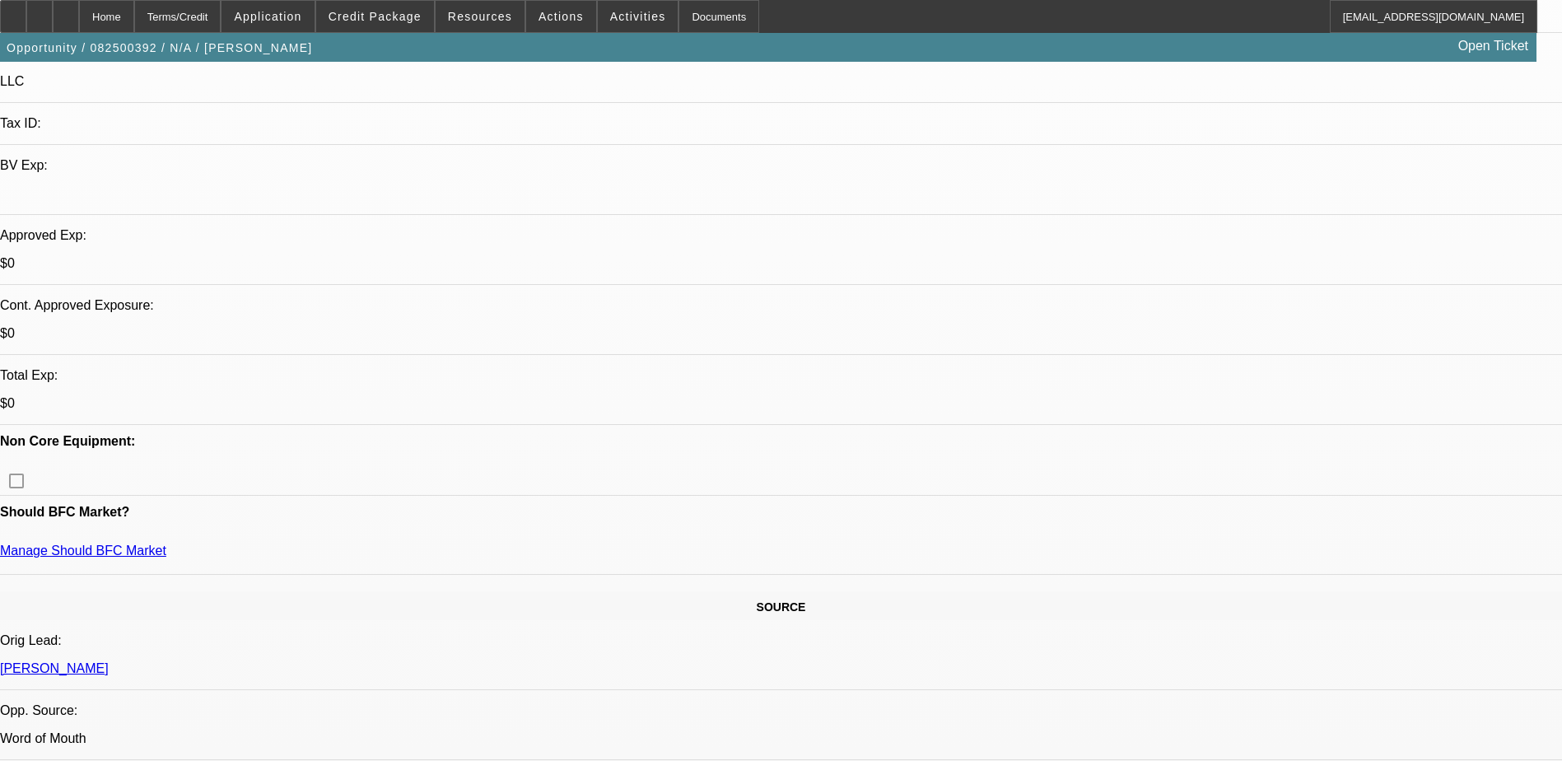
scroll to position [247, 0]
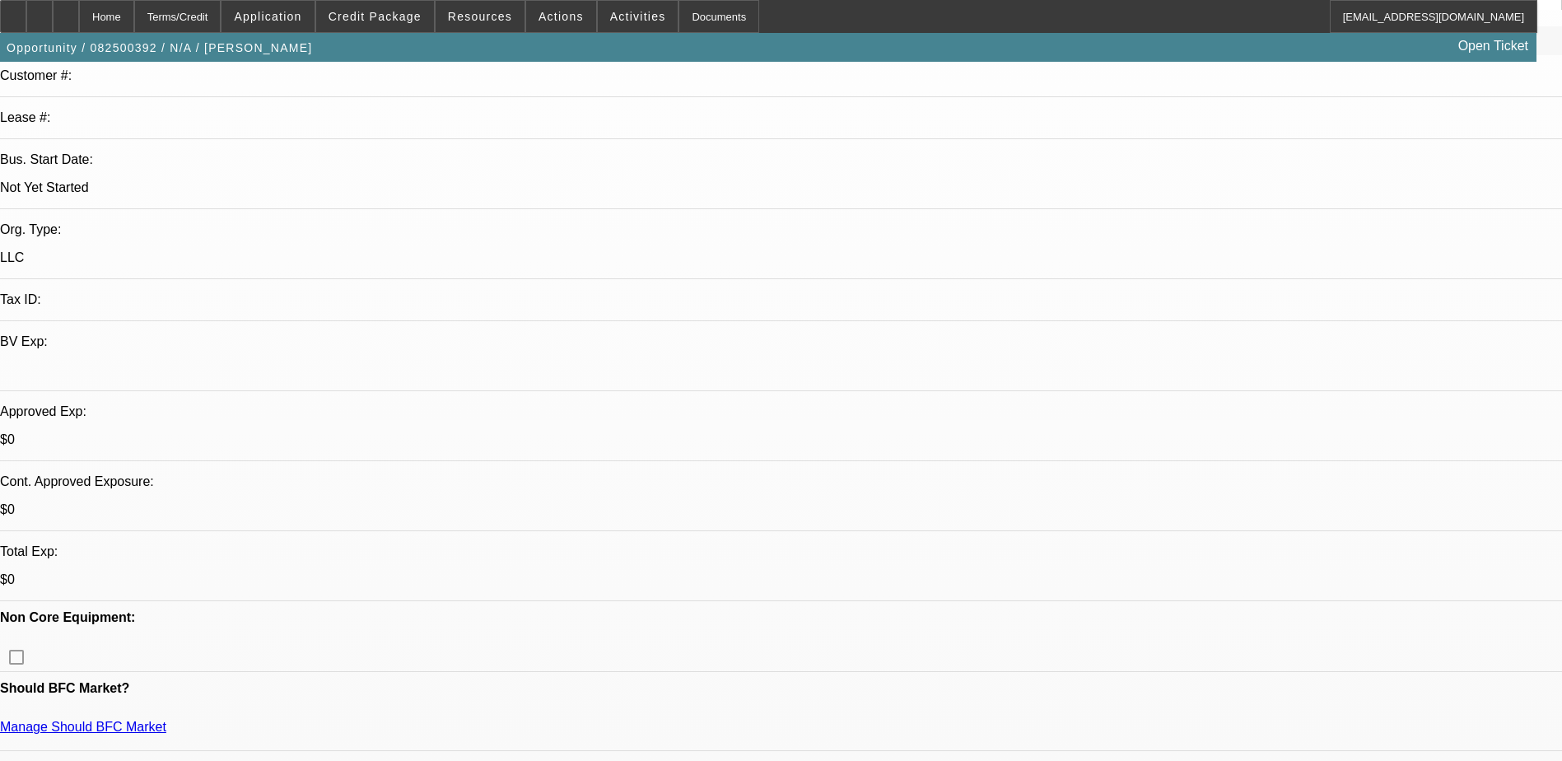
drag, startPoint x: 1267, startPoint y: 208, endPoint x: 1255, endPoint y: 230, distance: 25.4
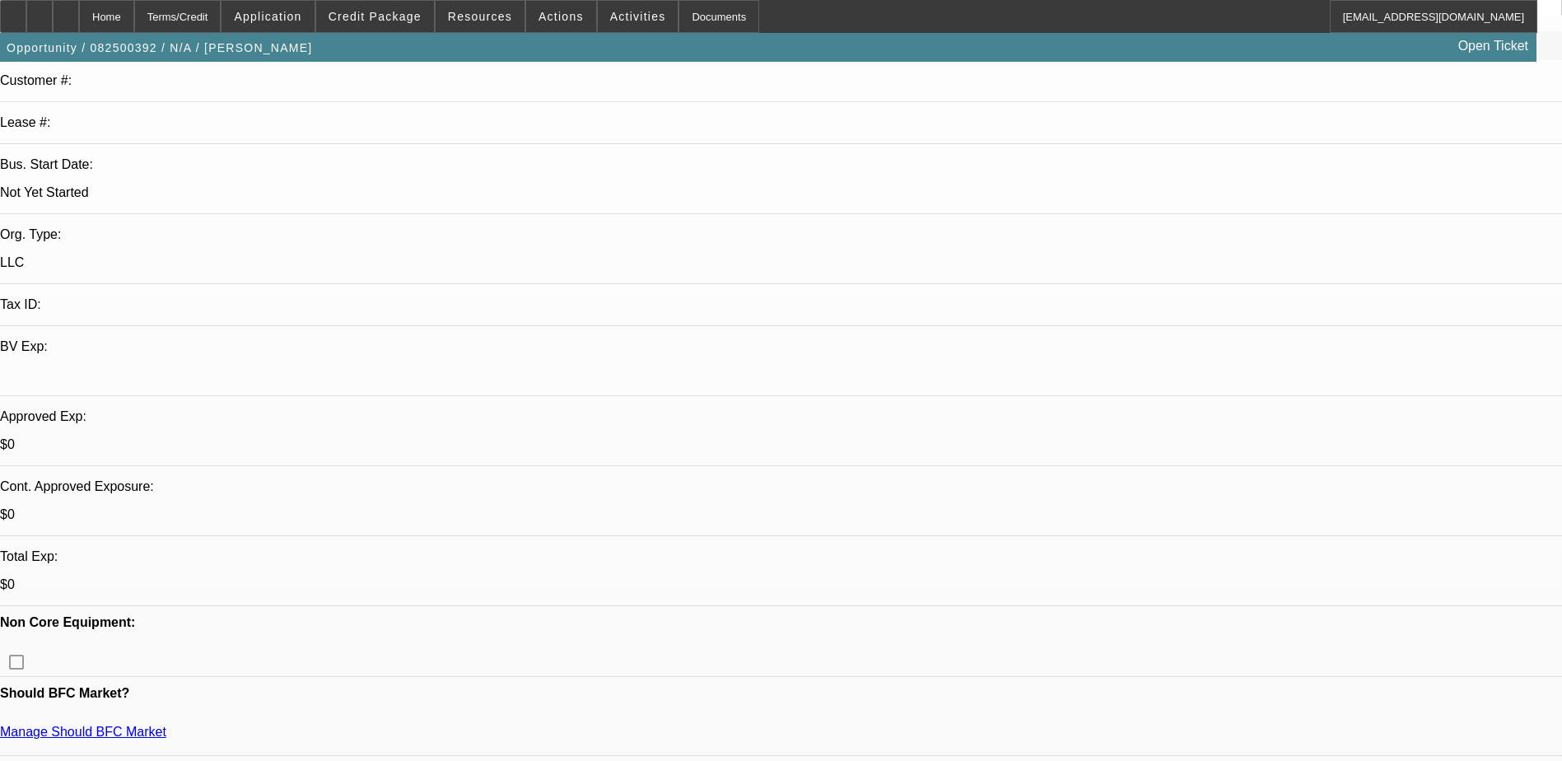
scroll to position [0, 0]
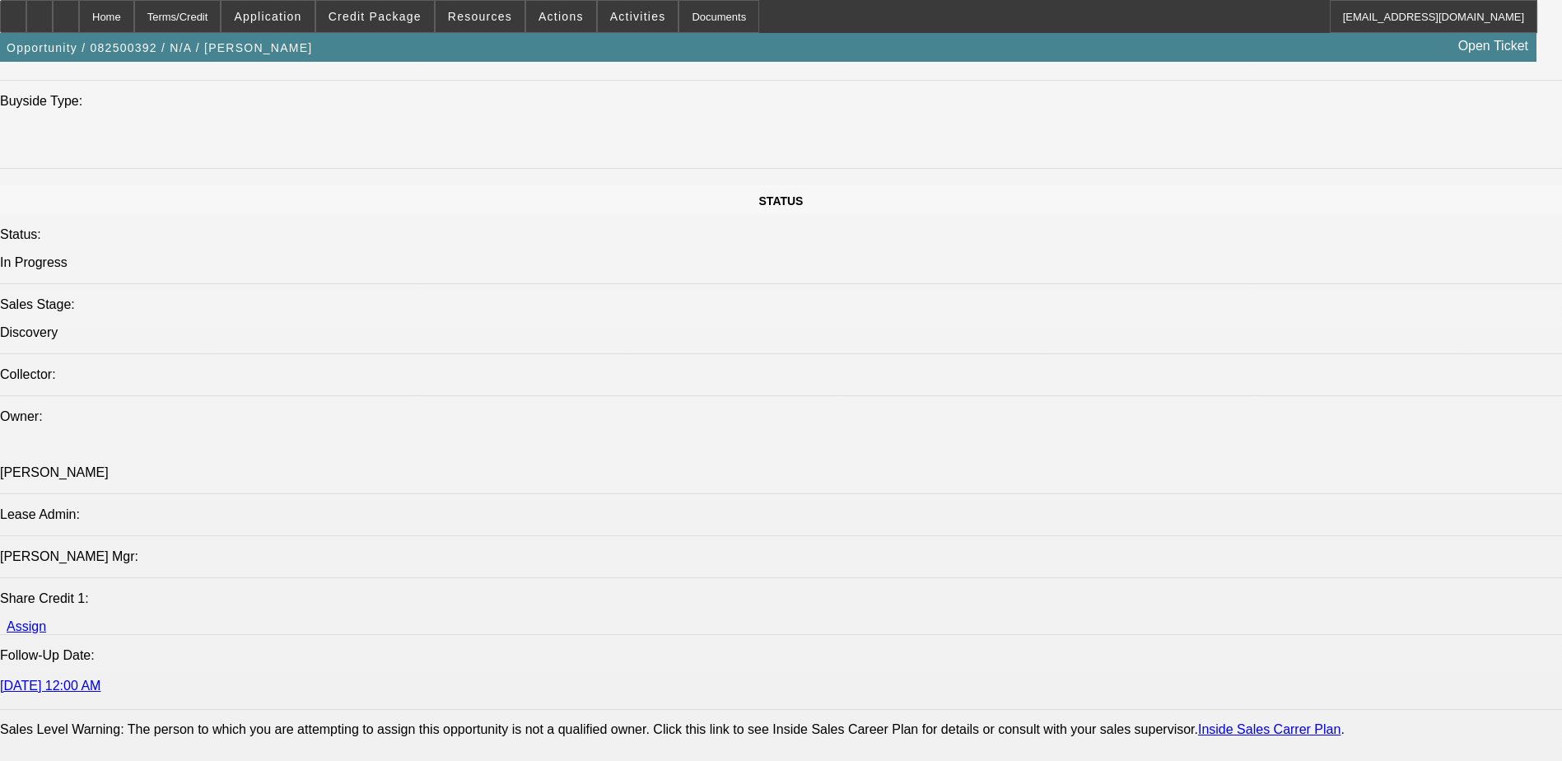
scroll to position [1729, 0]
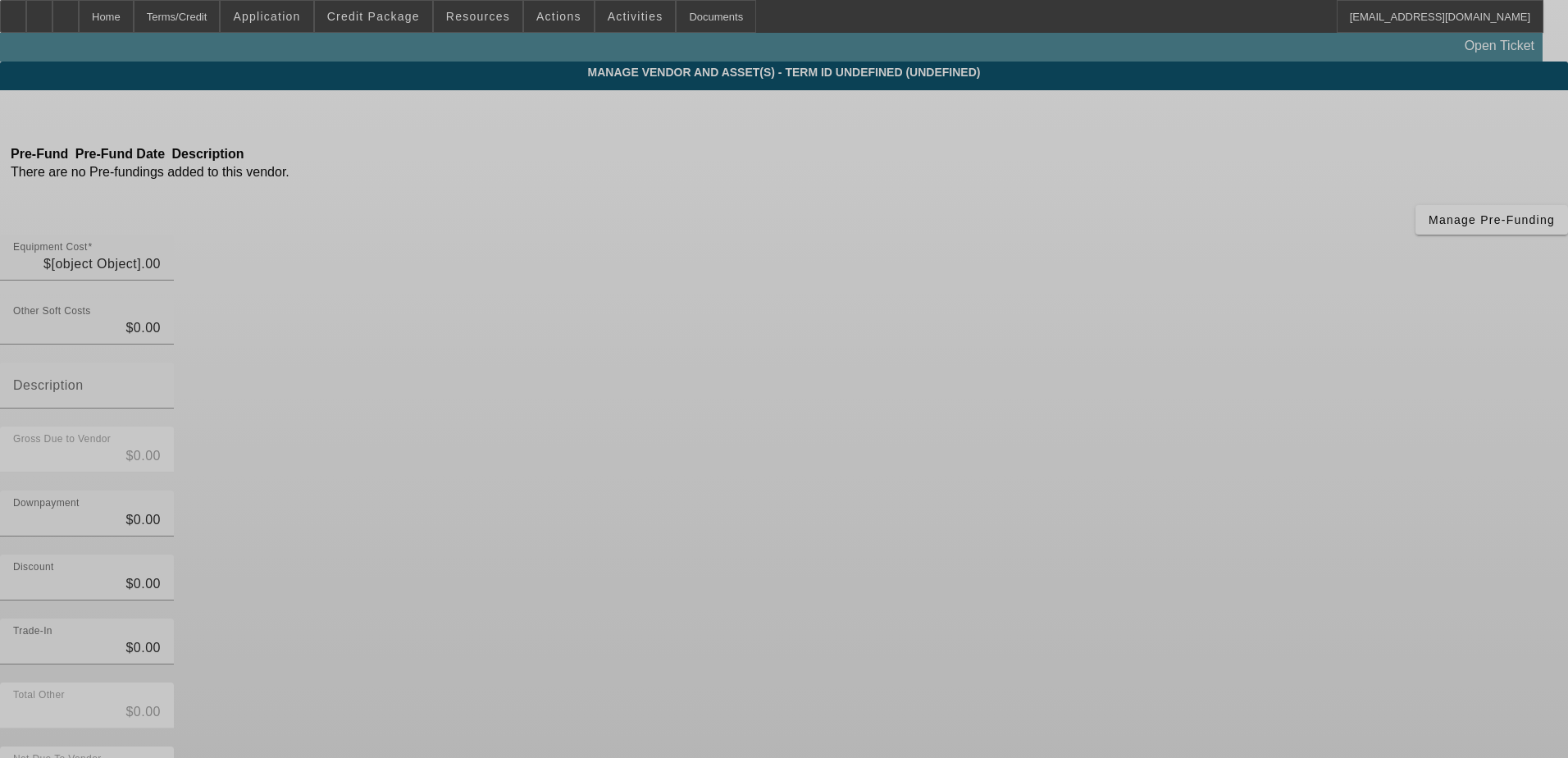
type input "$50,000.00"
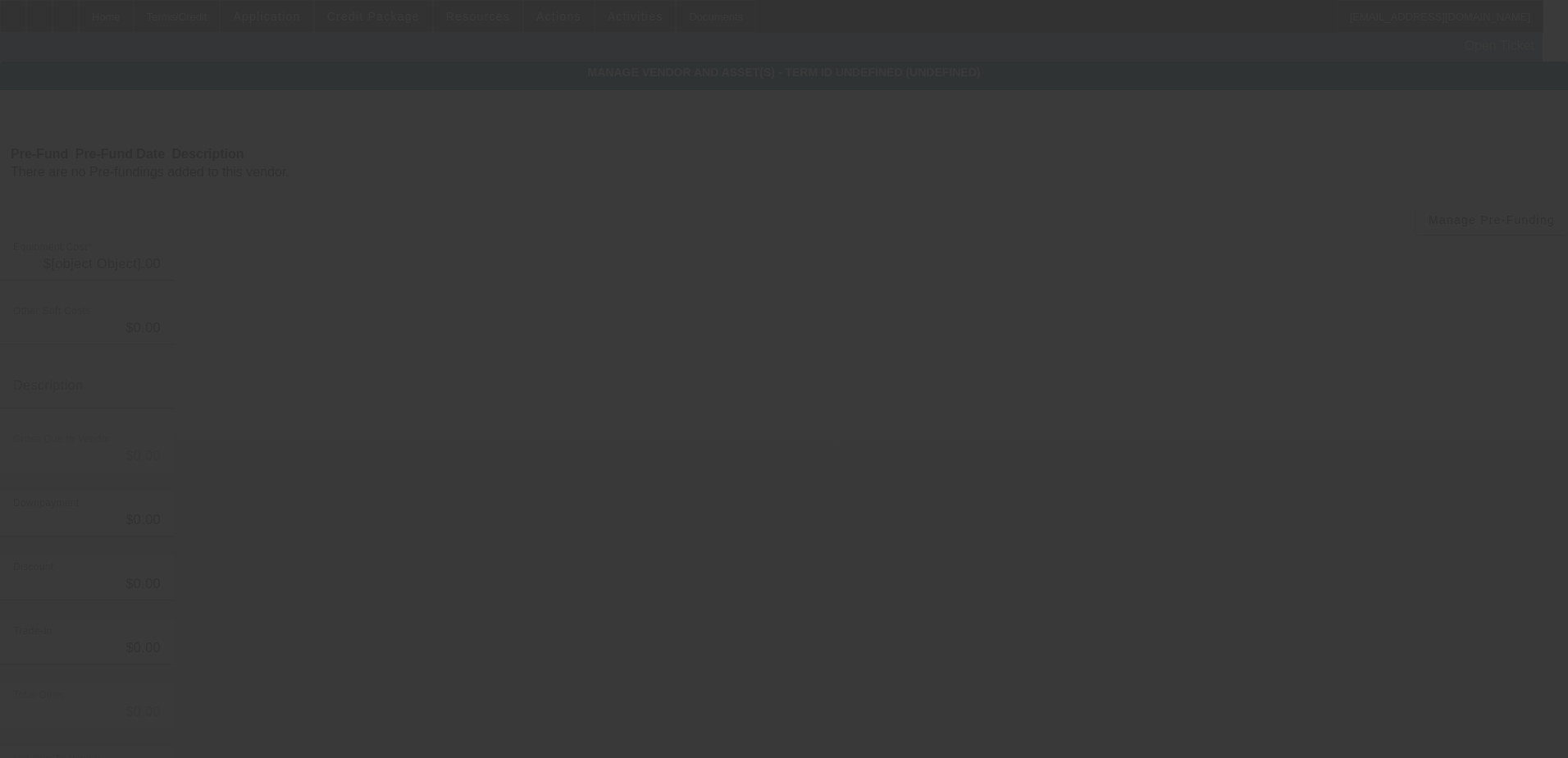
type input "$50,000.00"
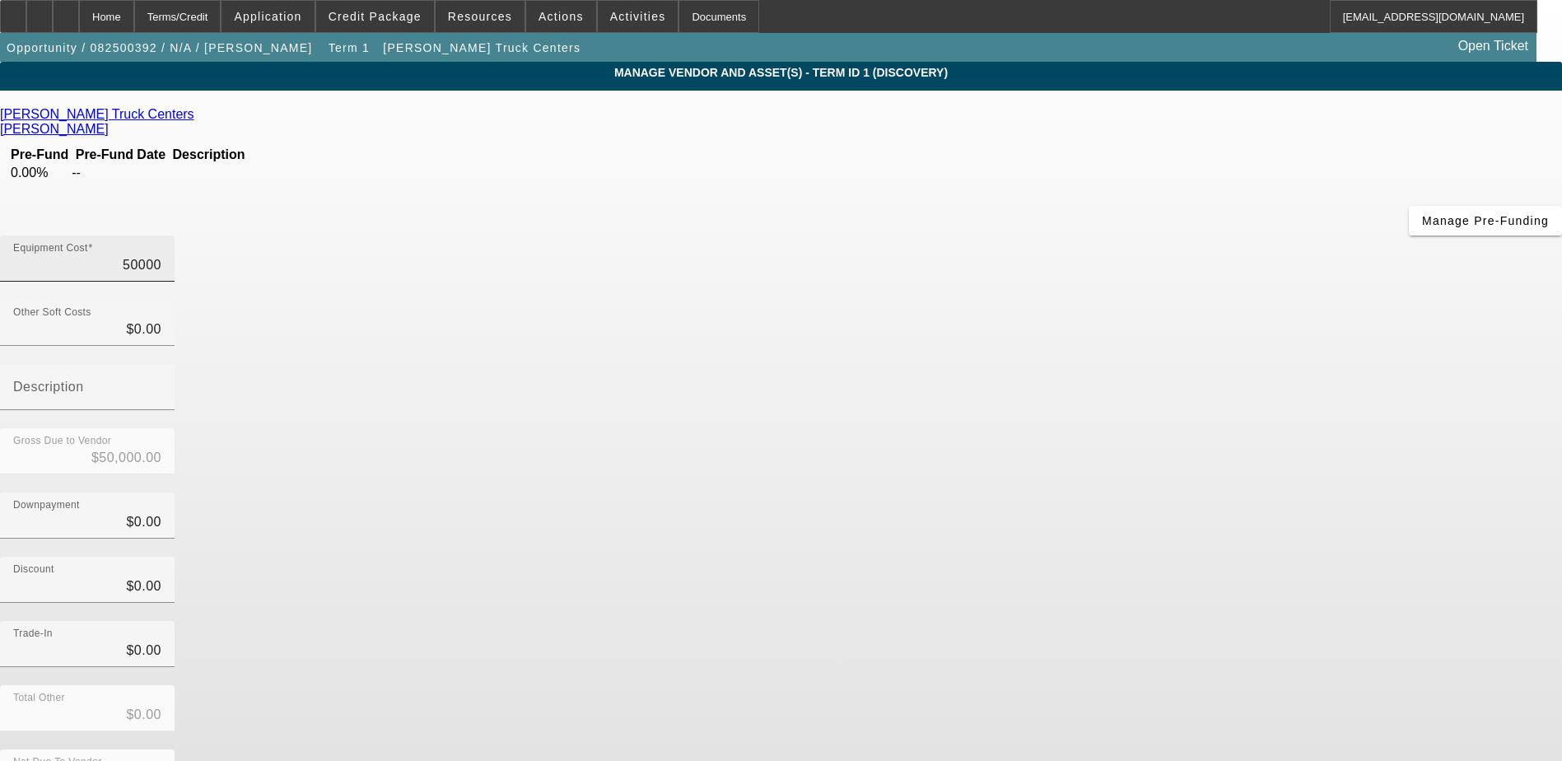
click at [161, 255] on input "50000" at bounding box center [87, 265] width 148 height 20
type input "5"
type input "$5.00"
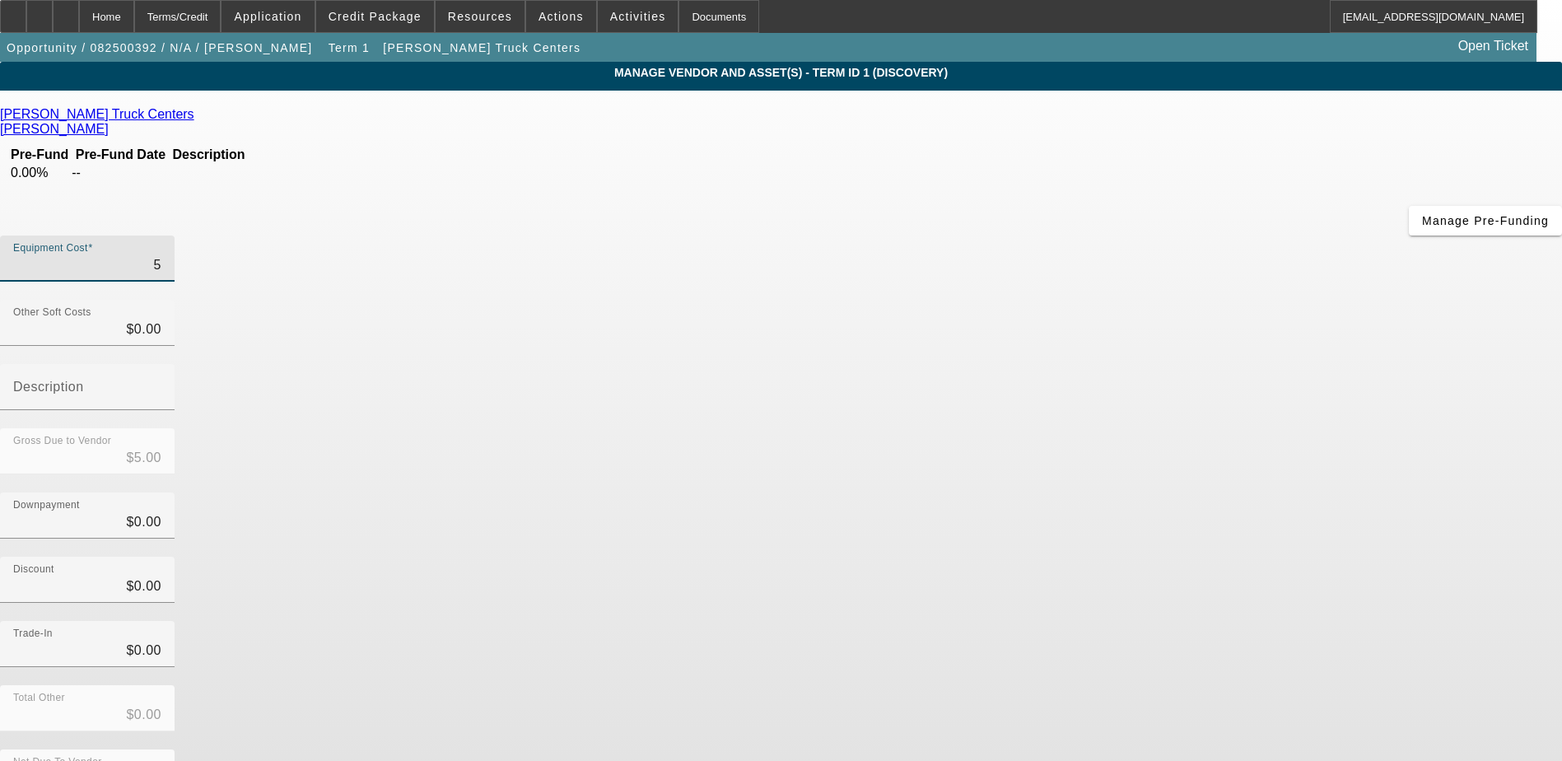
type input "54"
type input "$54.00"
type input "549"
type input "$549.00"
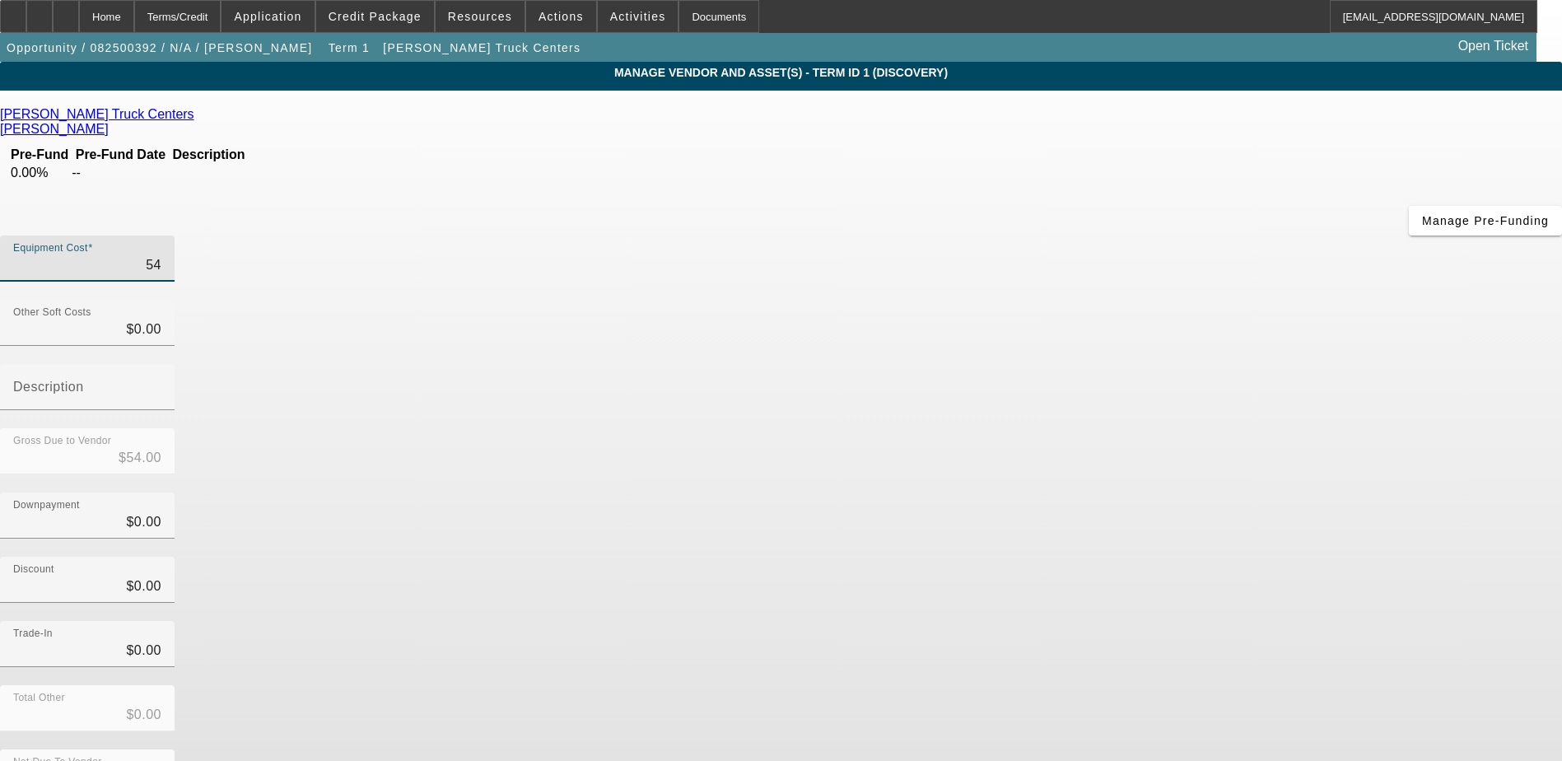
type input "$549.00"
type input "5490"
type input "$5,490.00"
type input "54900"
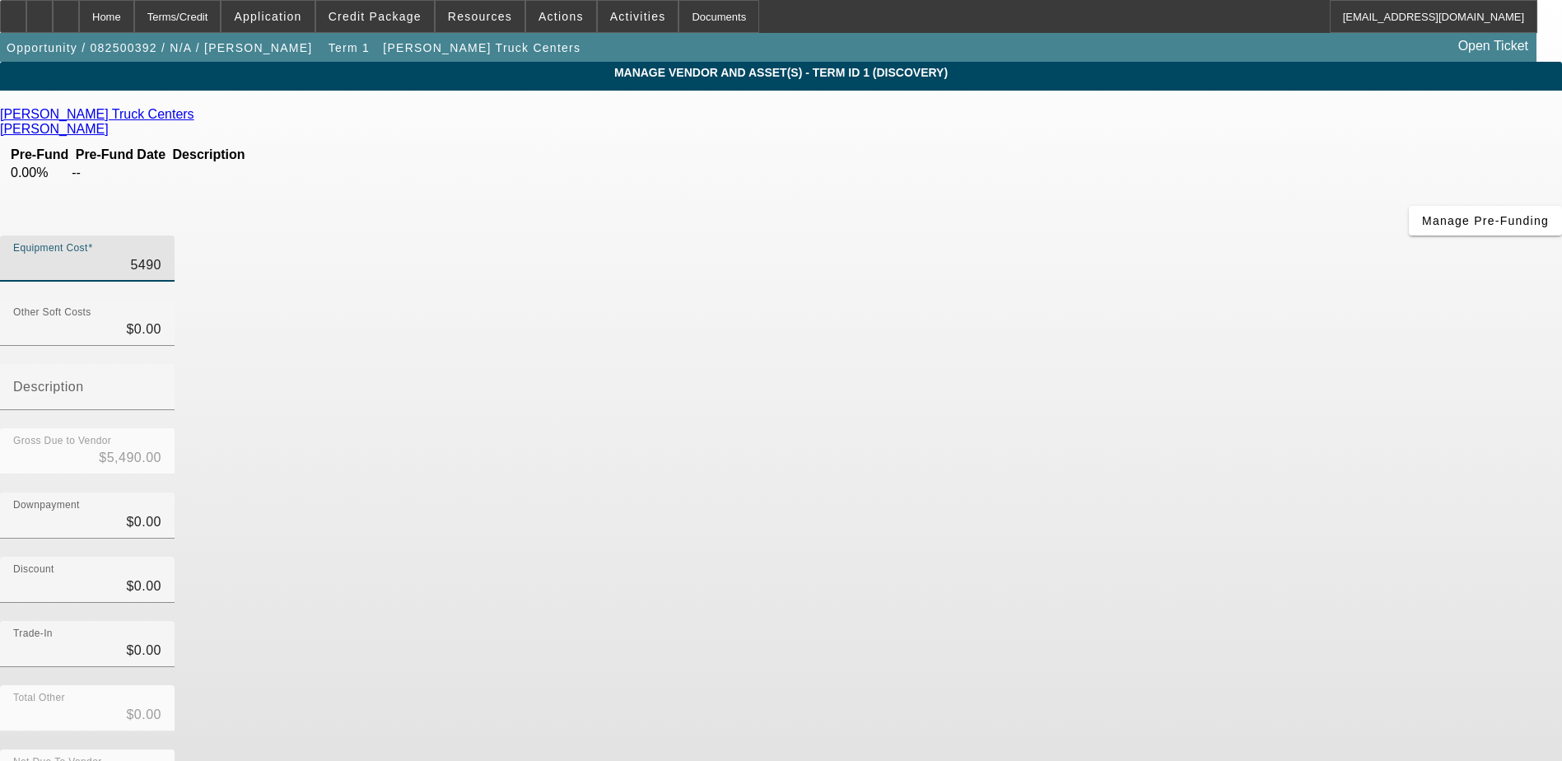
type input "$54,900.00"
click at [1039, 556] on div "Discount $0.00" at bounding box center [781, 588] width 1562 height 64
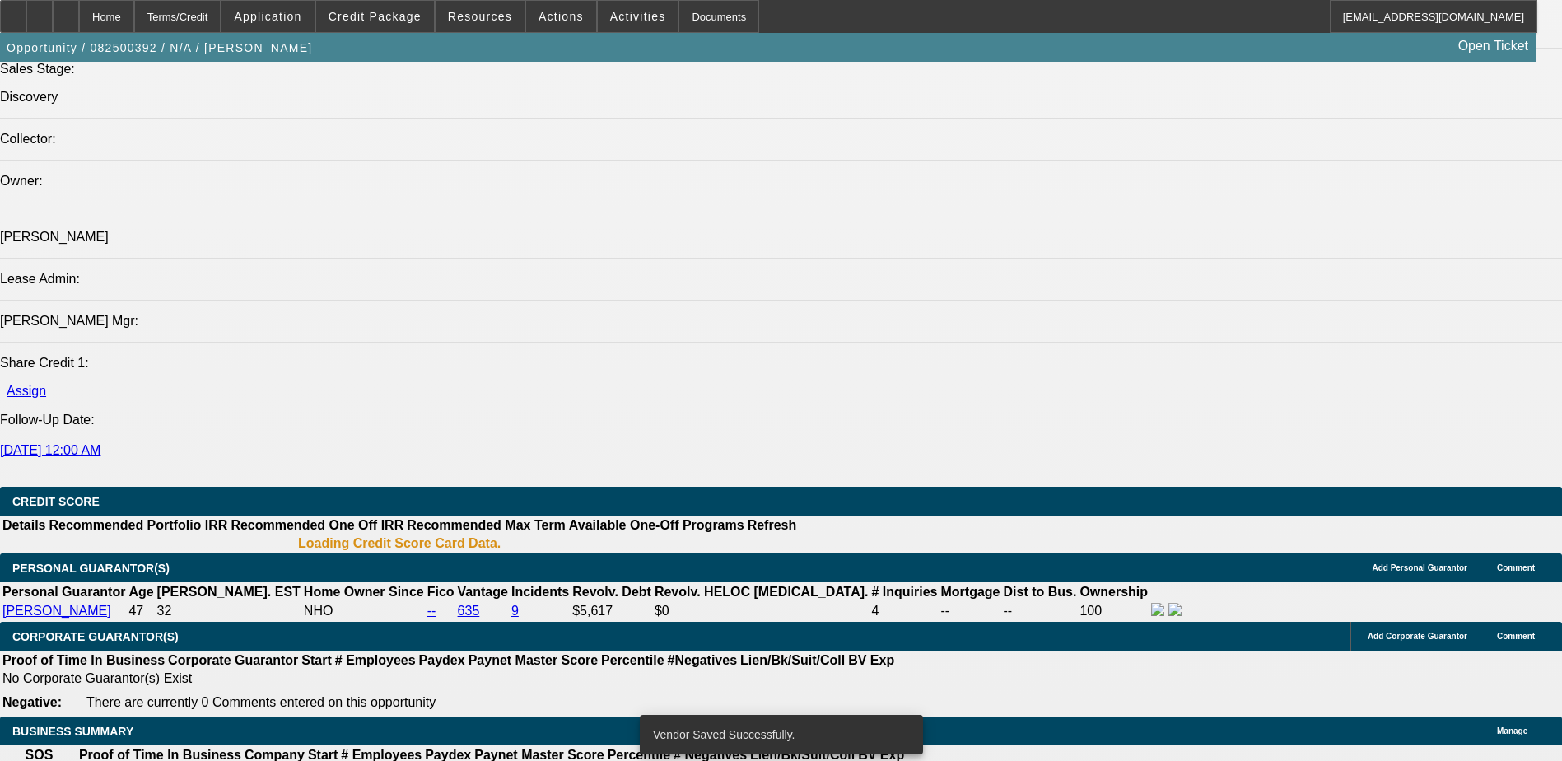
select select "0"
select select "2"
select select "0.1"
select select "4"
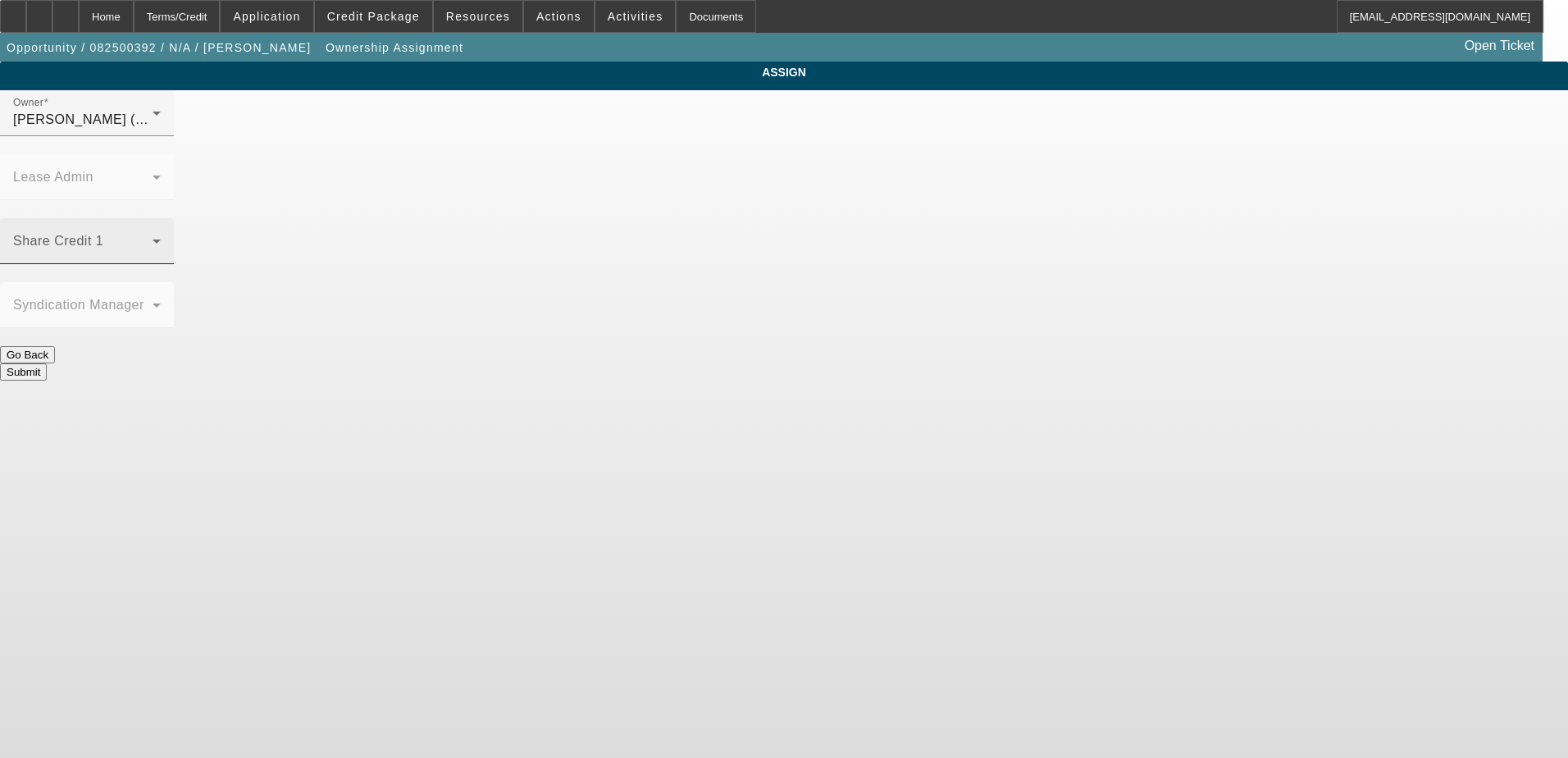
drag, startPoint x: 604, startPoint y: 164, endPoint x: 610, endPoint y: 188, distance: 24.7
click at [174, 154] on div at bounding box center [87, 145] width 174 height 18
click at [152, 238] on span at bounding box center [83, 248] width 139 height 20
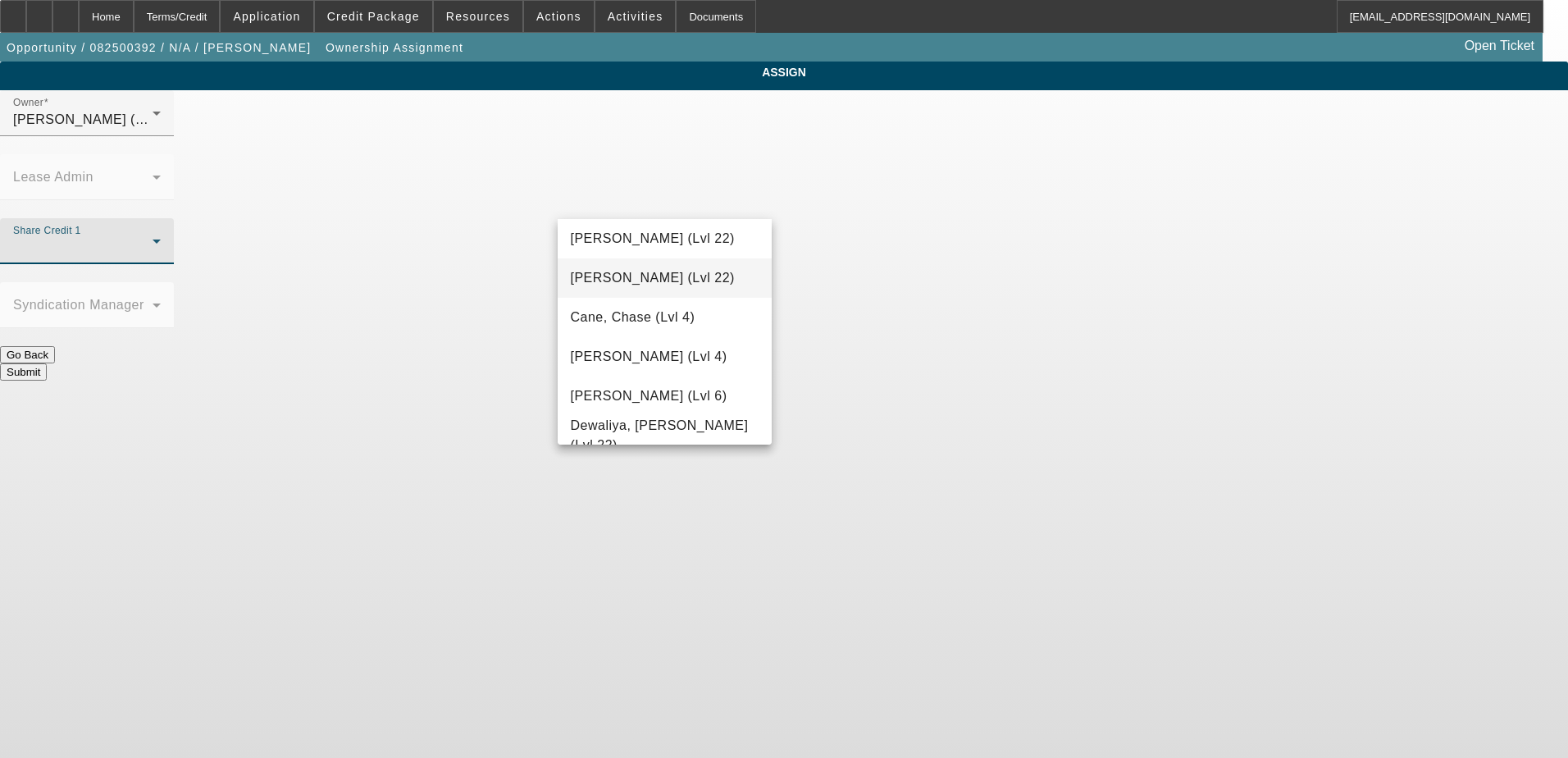
scroll to position [328, 0]
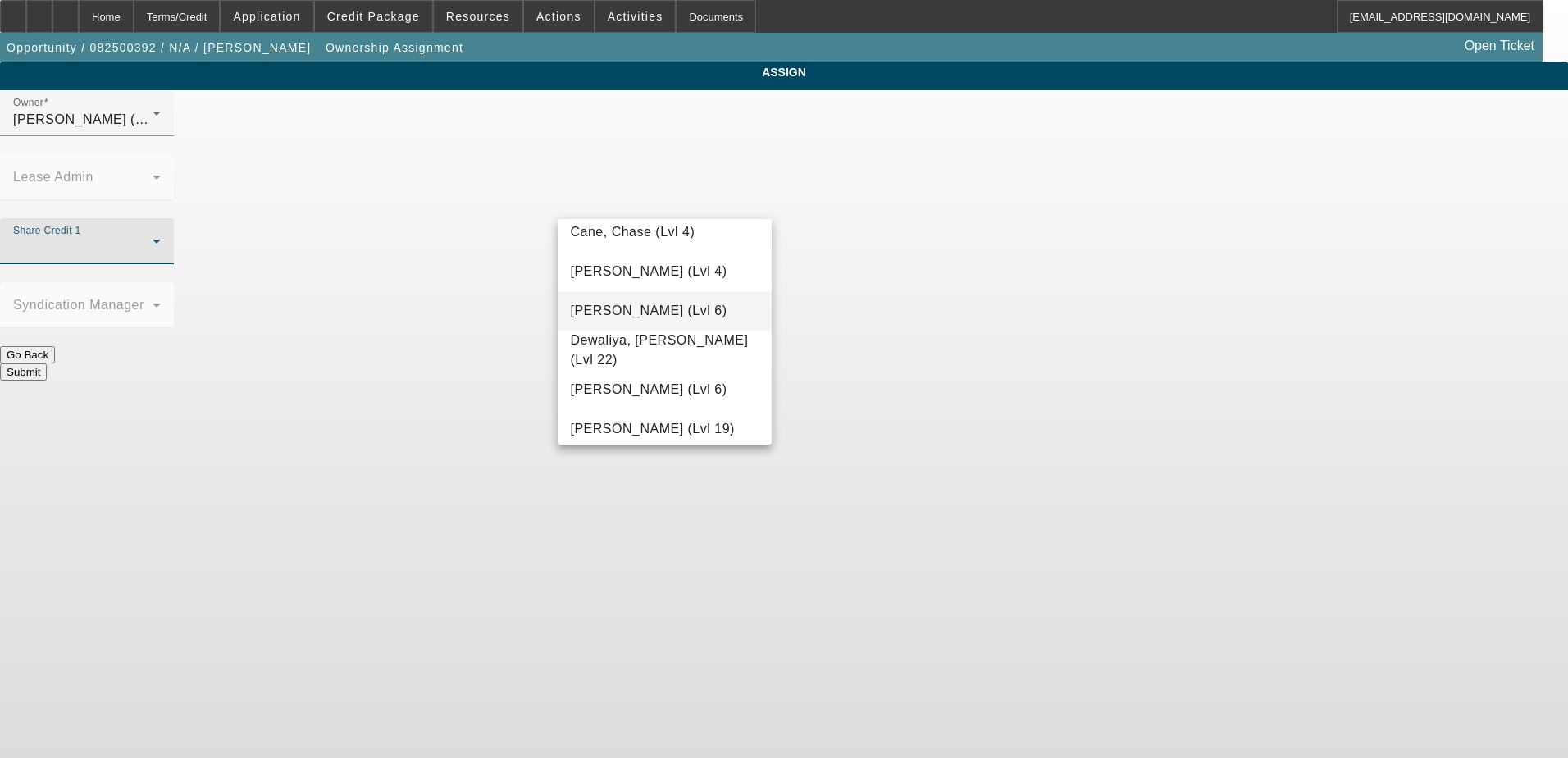
click at [685, 318] on span "D'Aquila, Philip (Lvl 6)" at bounding box center [649, 311] width 156 height 20
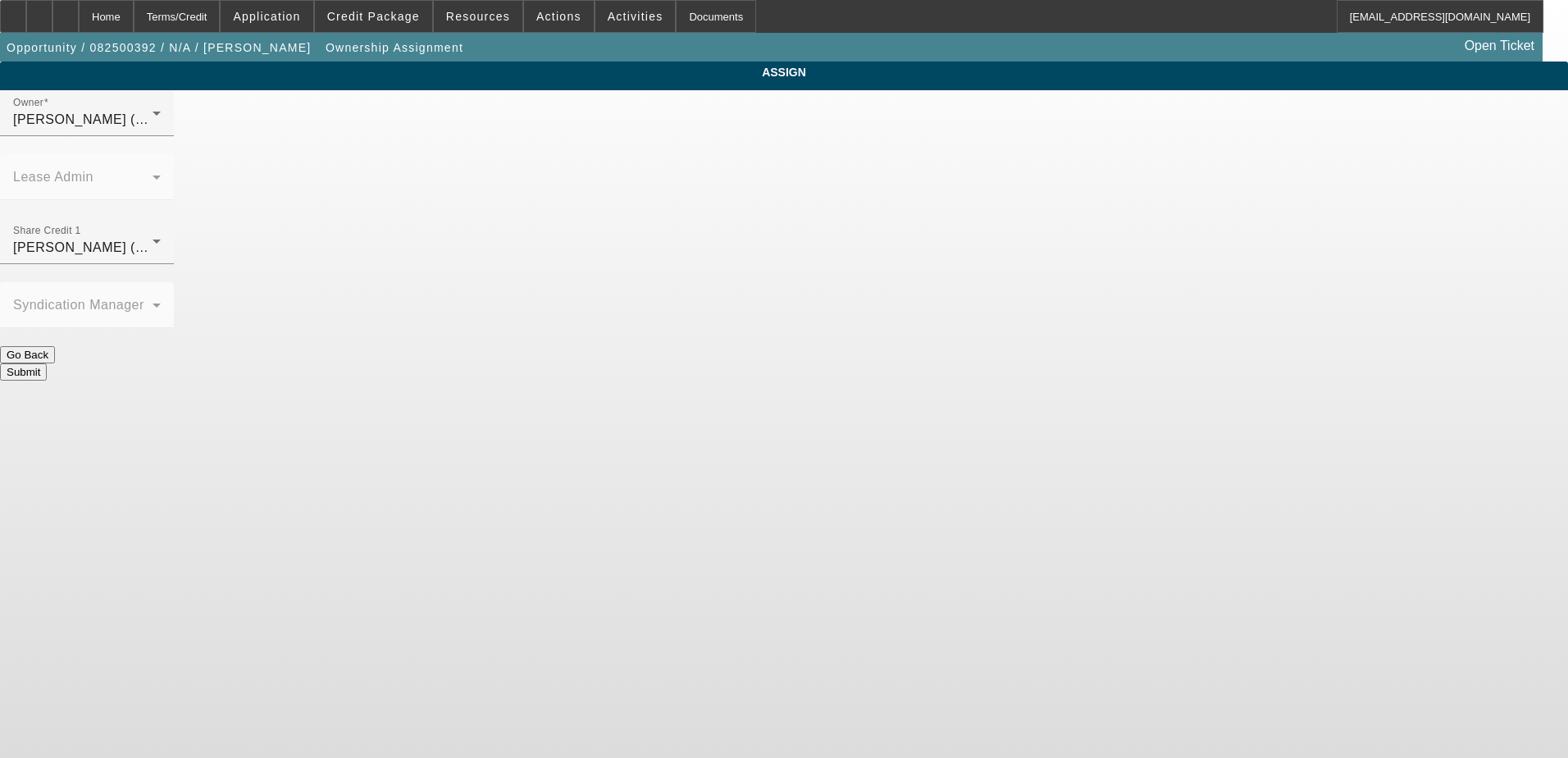
click at [47, 364] on button "Submit" at bounding box center [23, 372] width 47 height 17
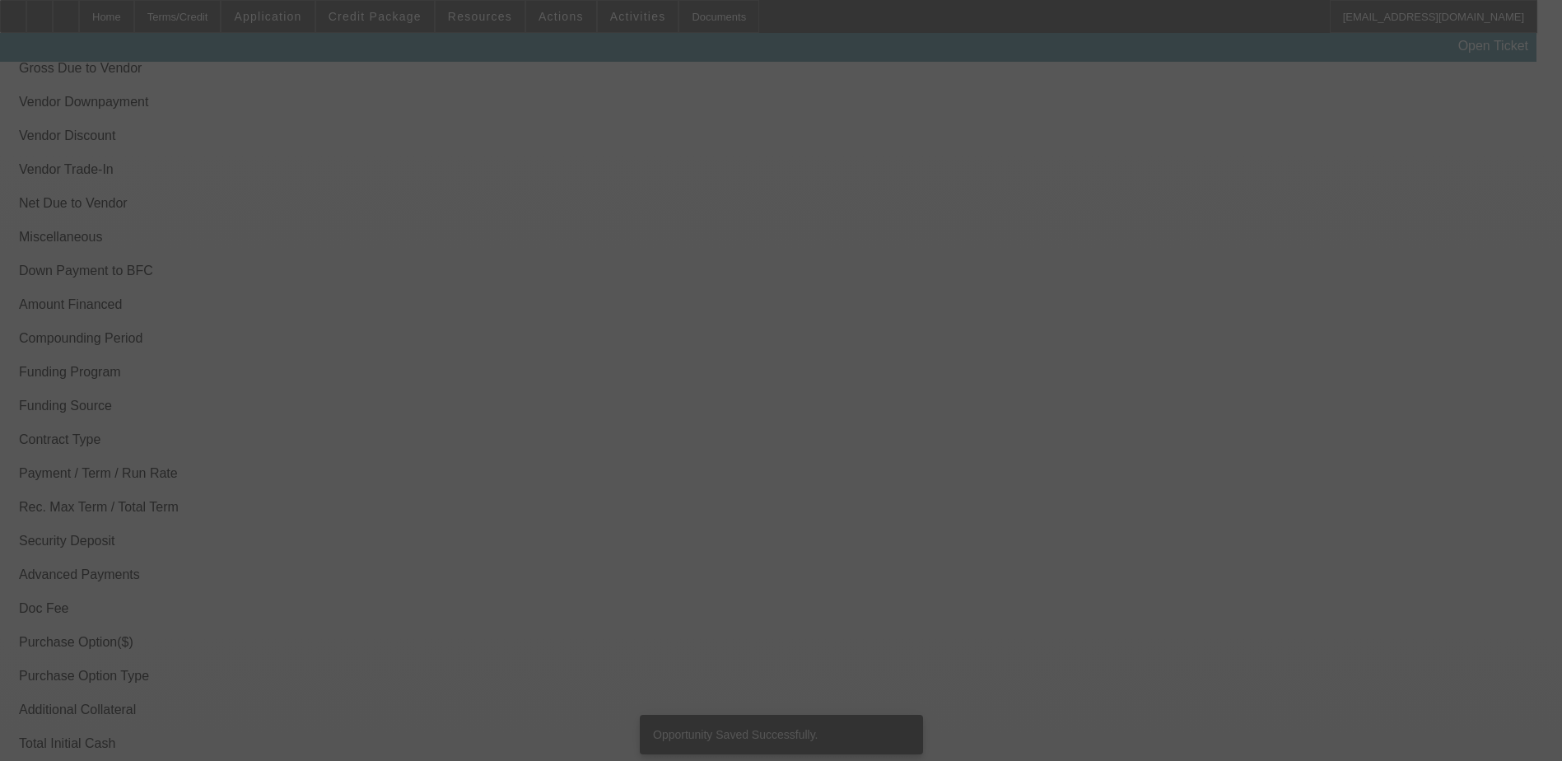
scroll to position [2109, 0]
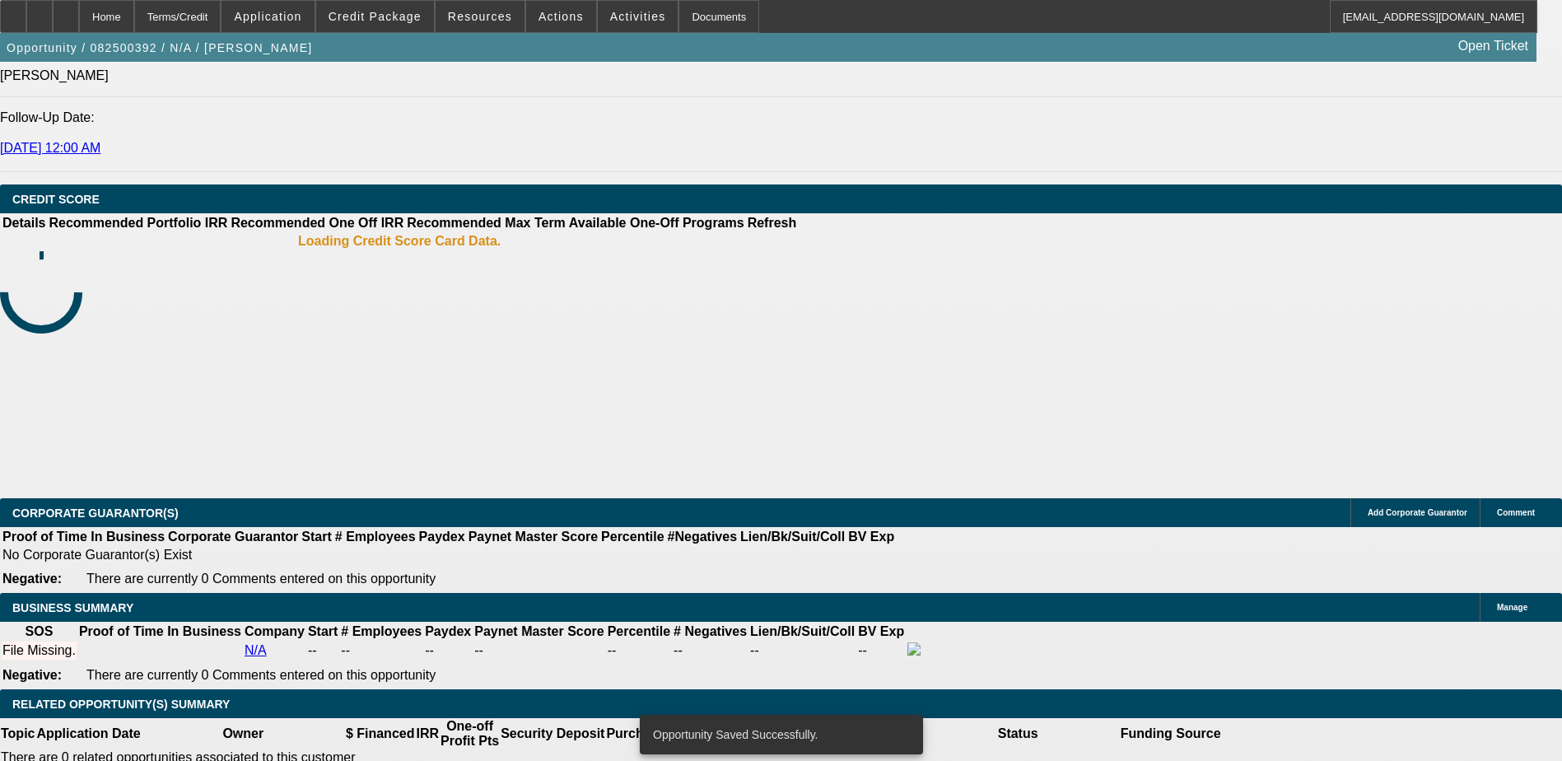
select select "0"
select select "2"
select select "0.1"
select select "4"
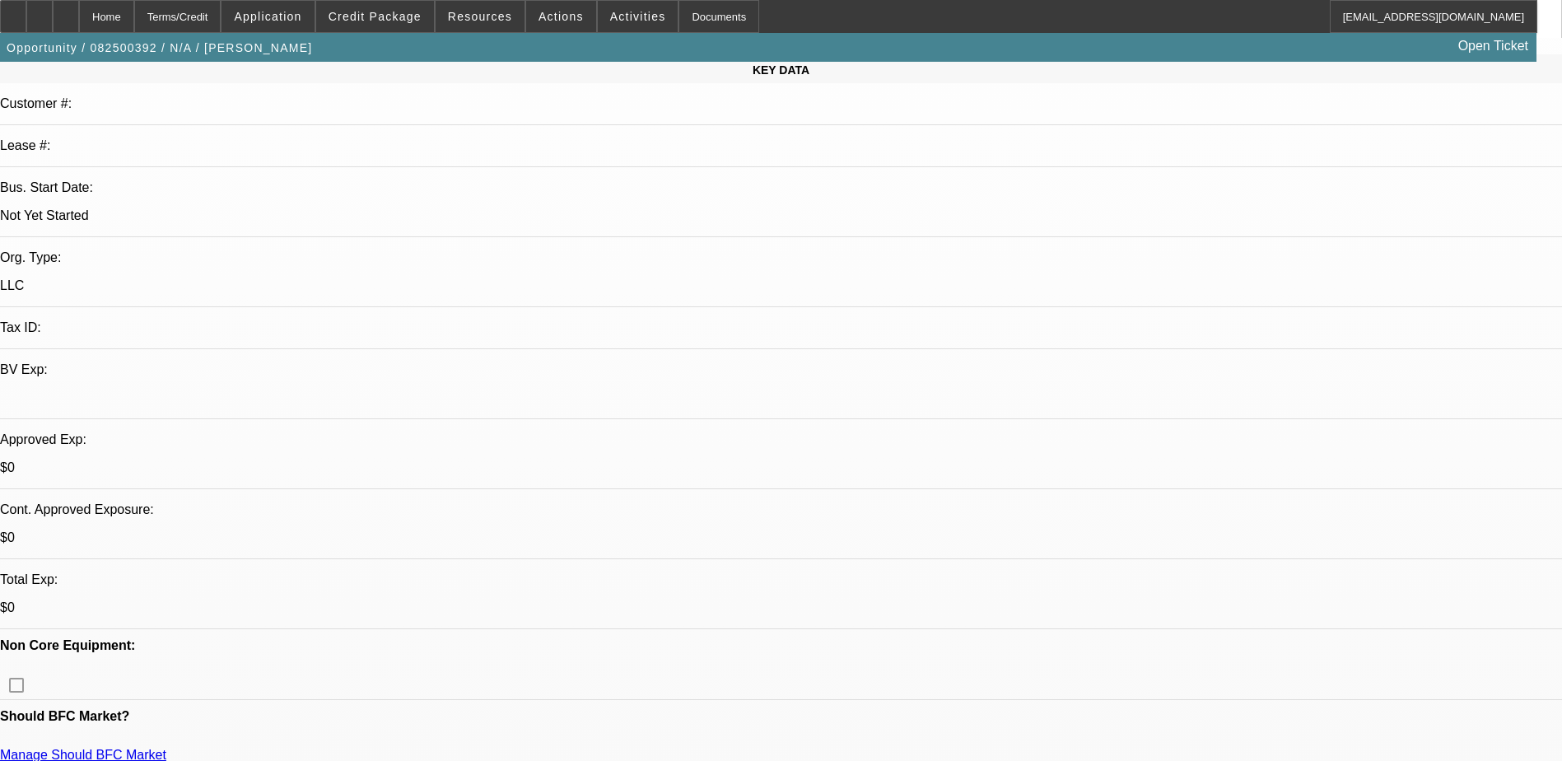
scroll to position [63, 0]
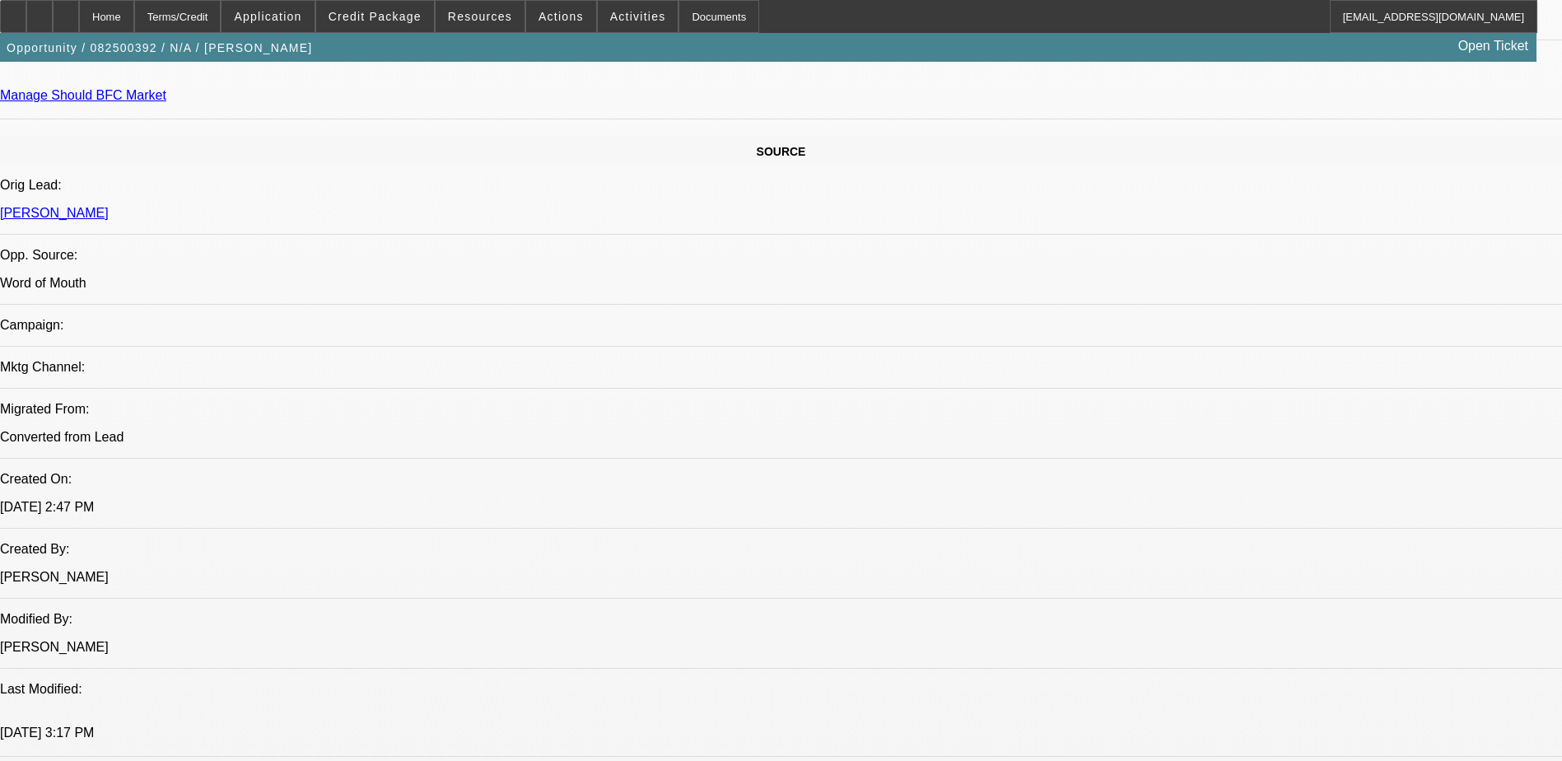
scroll to position [639, 0]
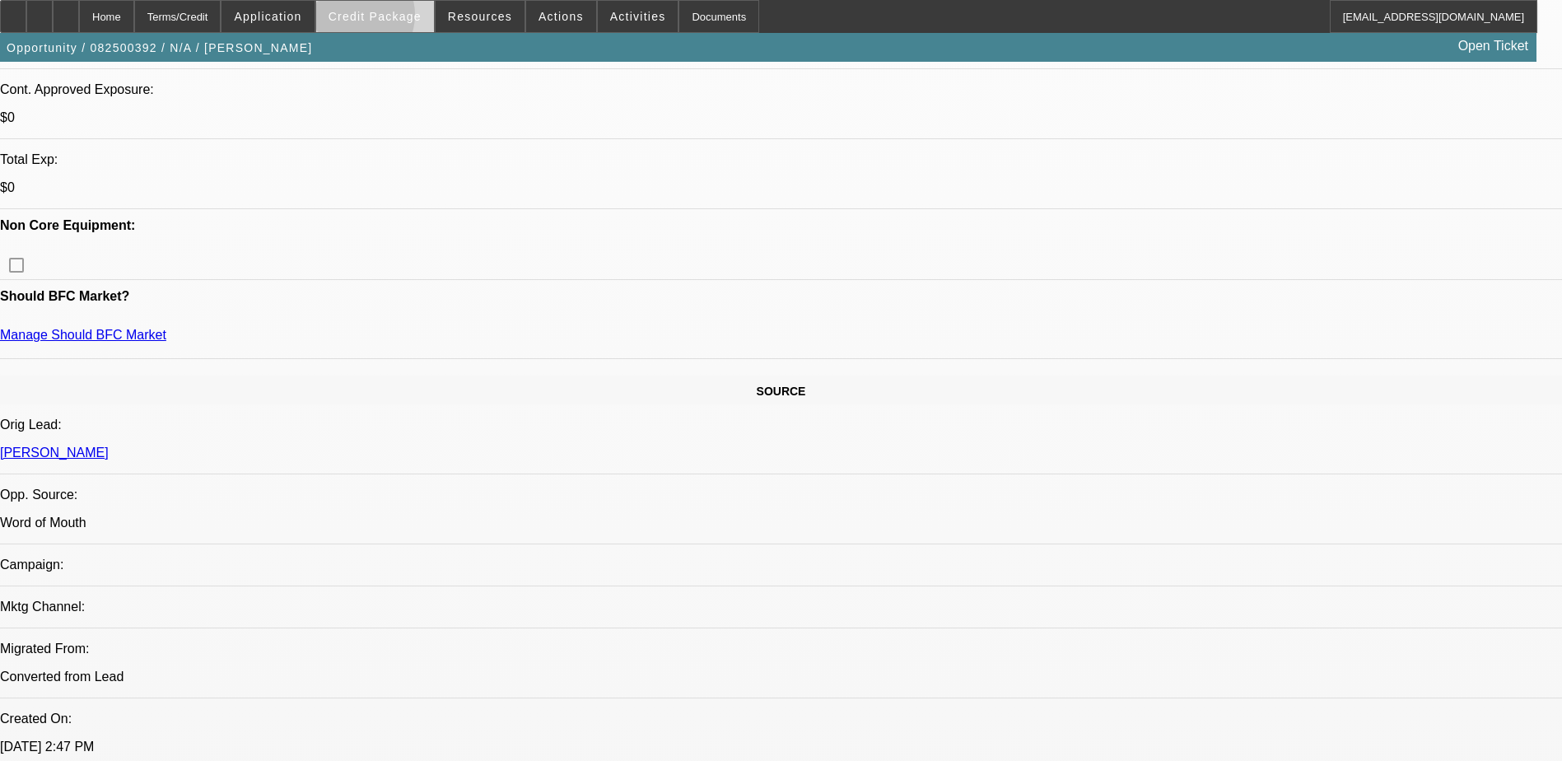
click at [379, 19] on span "Credit Package" at bounding box center [374, 16] width 93 height 13
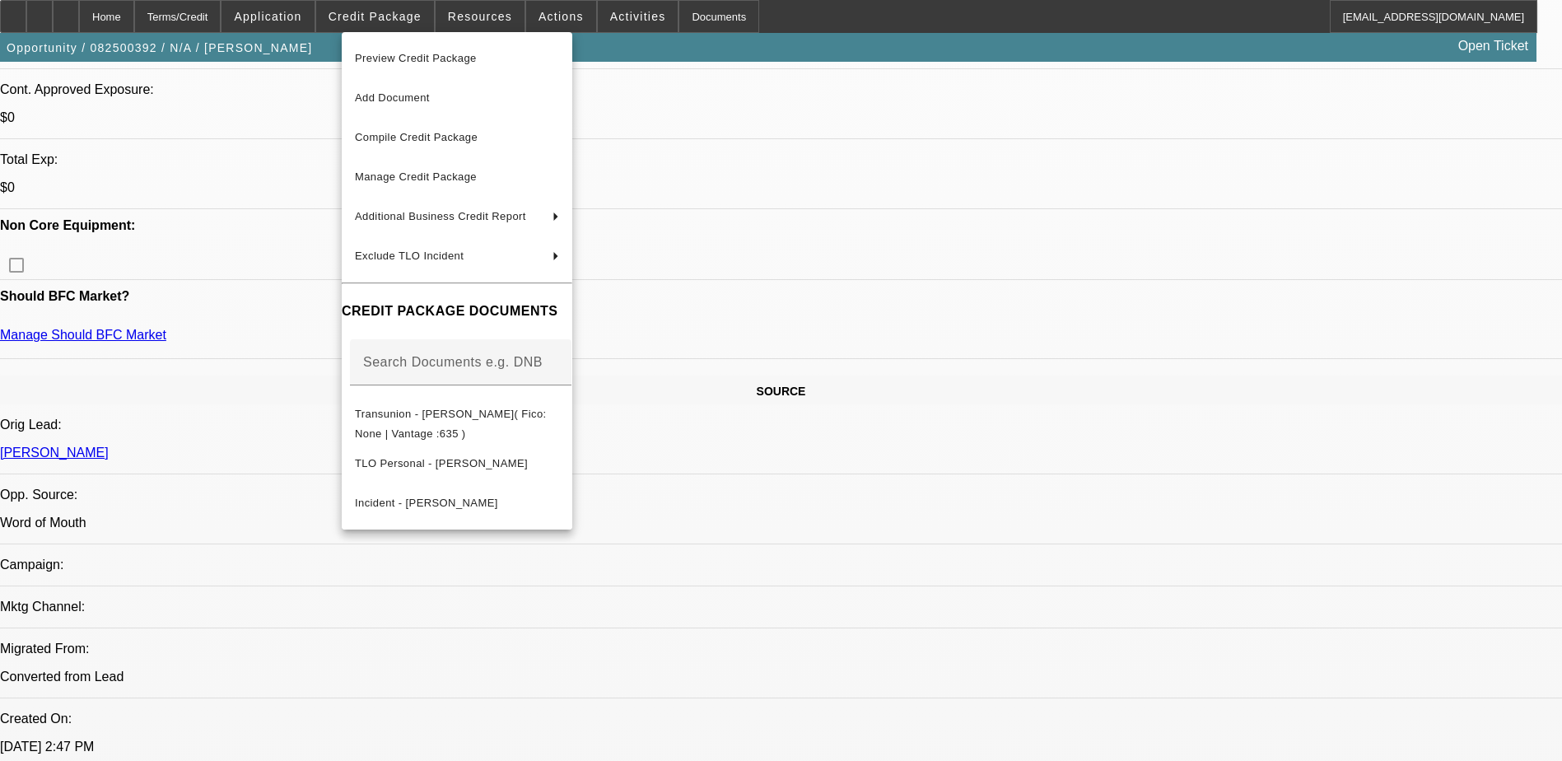
click at [499, 17] on div at bounding box center [781, 380] width 1562 height 761
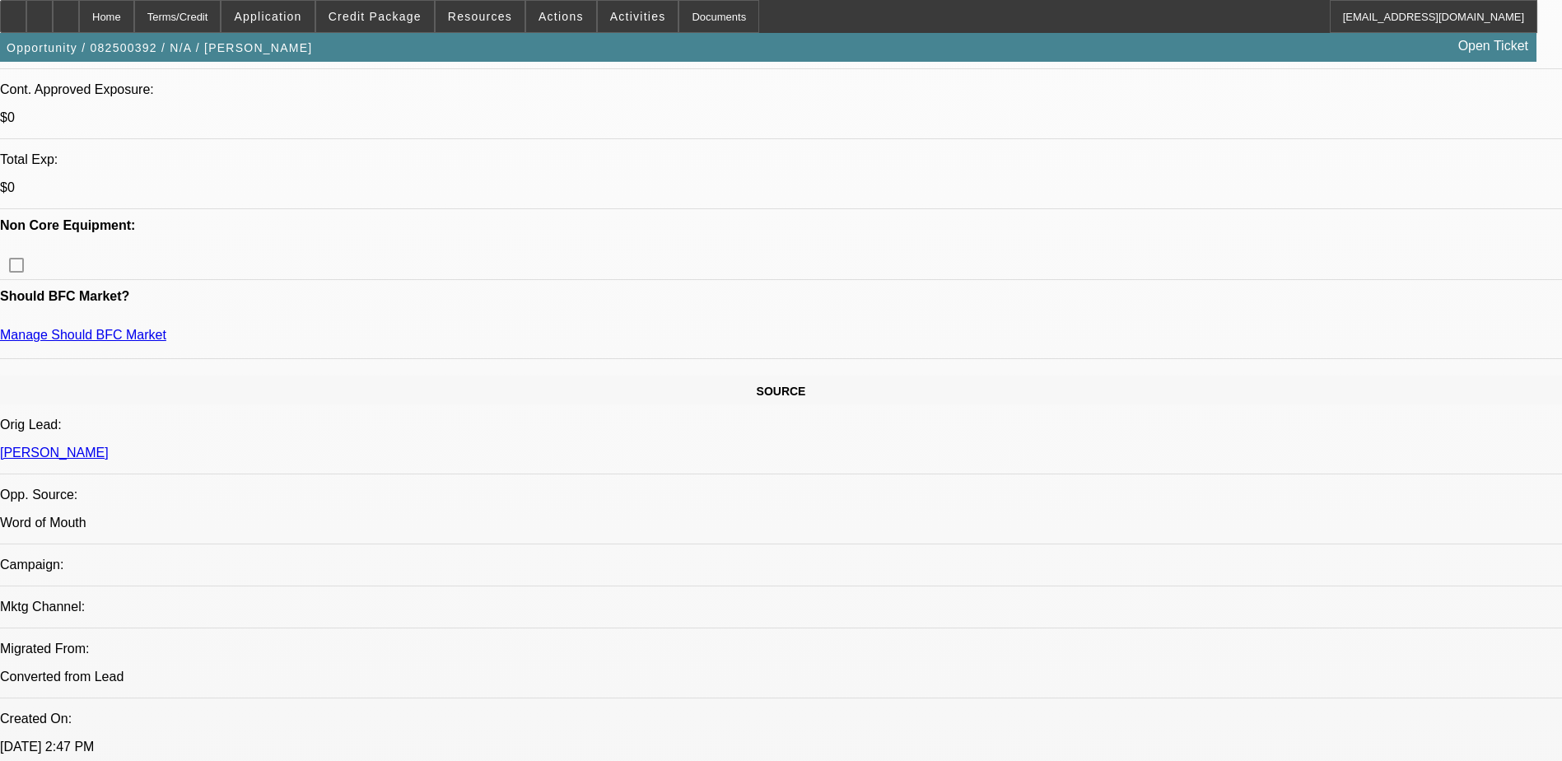
click at [499, 17] on span "Resources" at bounding box center [480, 16] width 64 height 13
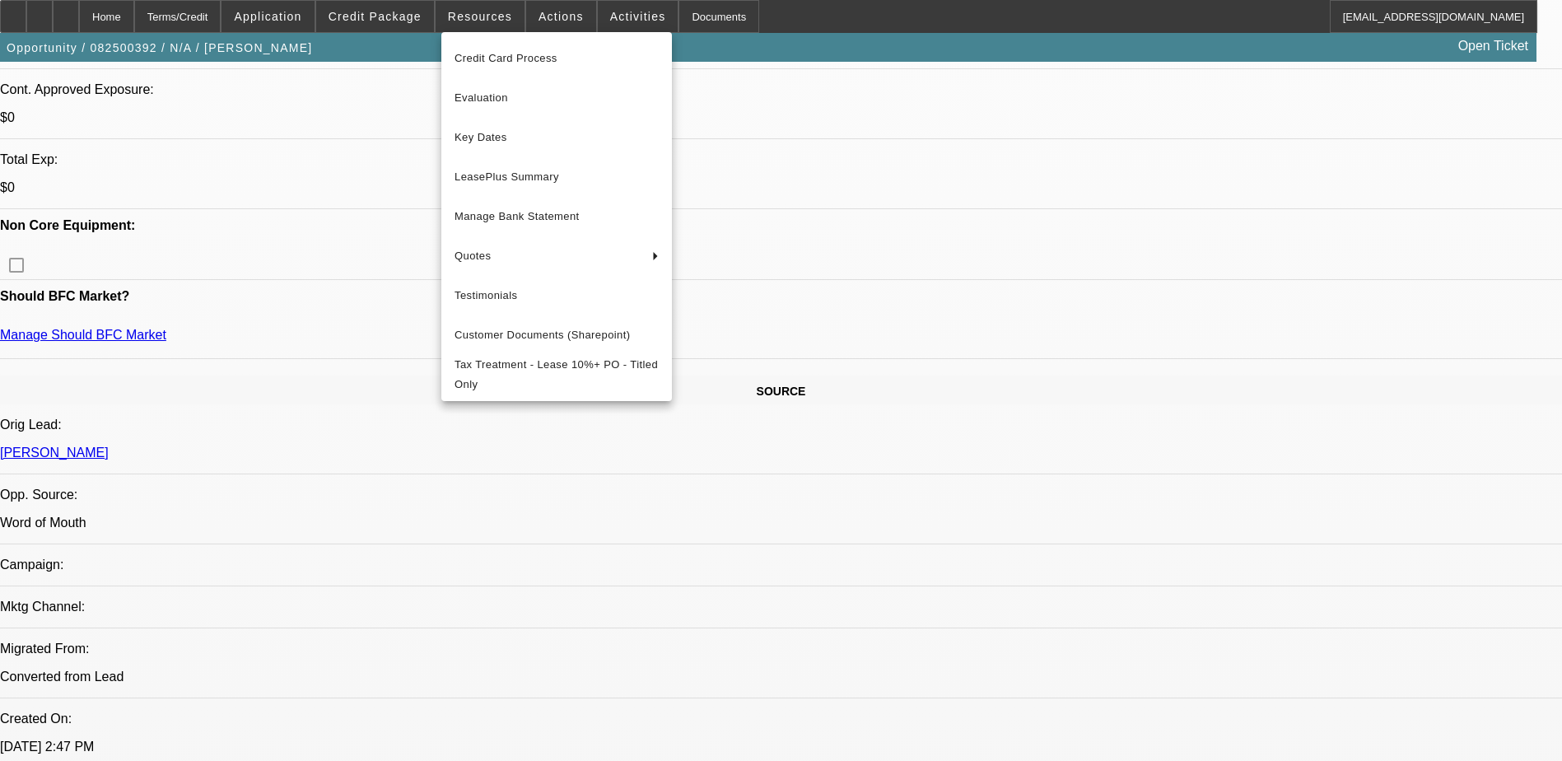
click at [560, 18] on div at bounding box center [781, 380] width 1562 height 761
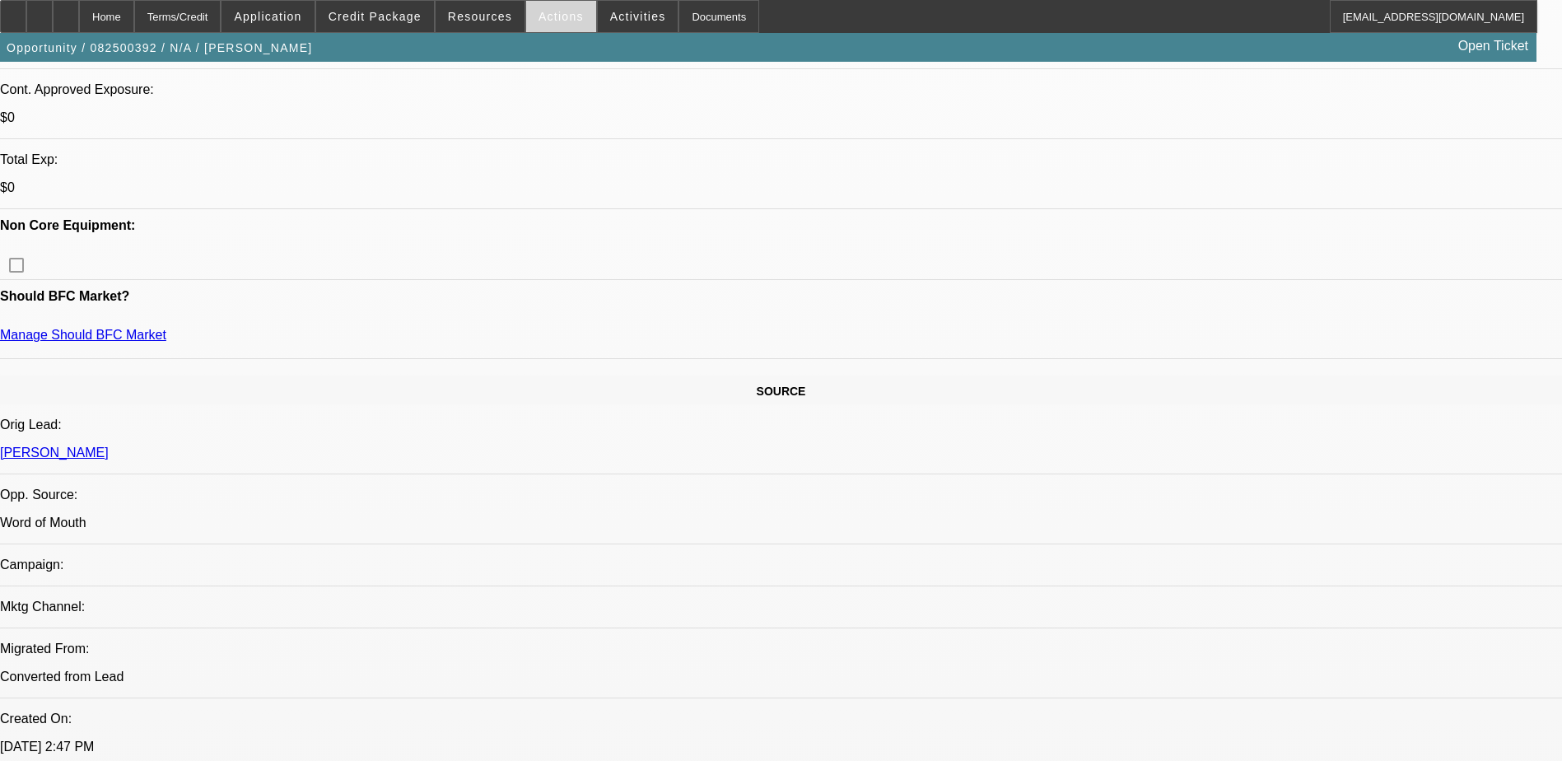
click at [549, 22] on span "Actions" at bounding box center [560, 16] width 45 height 13
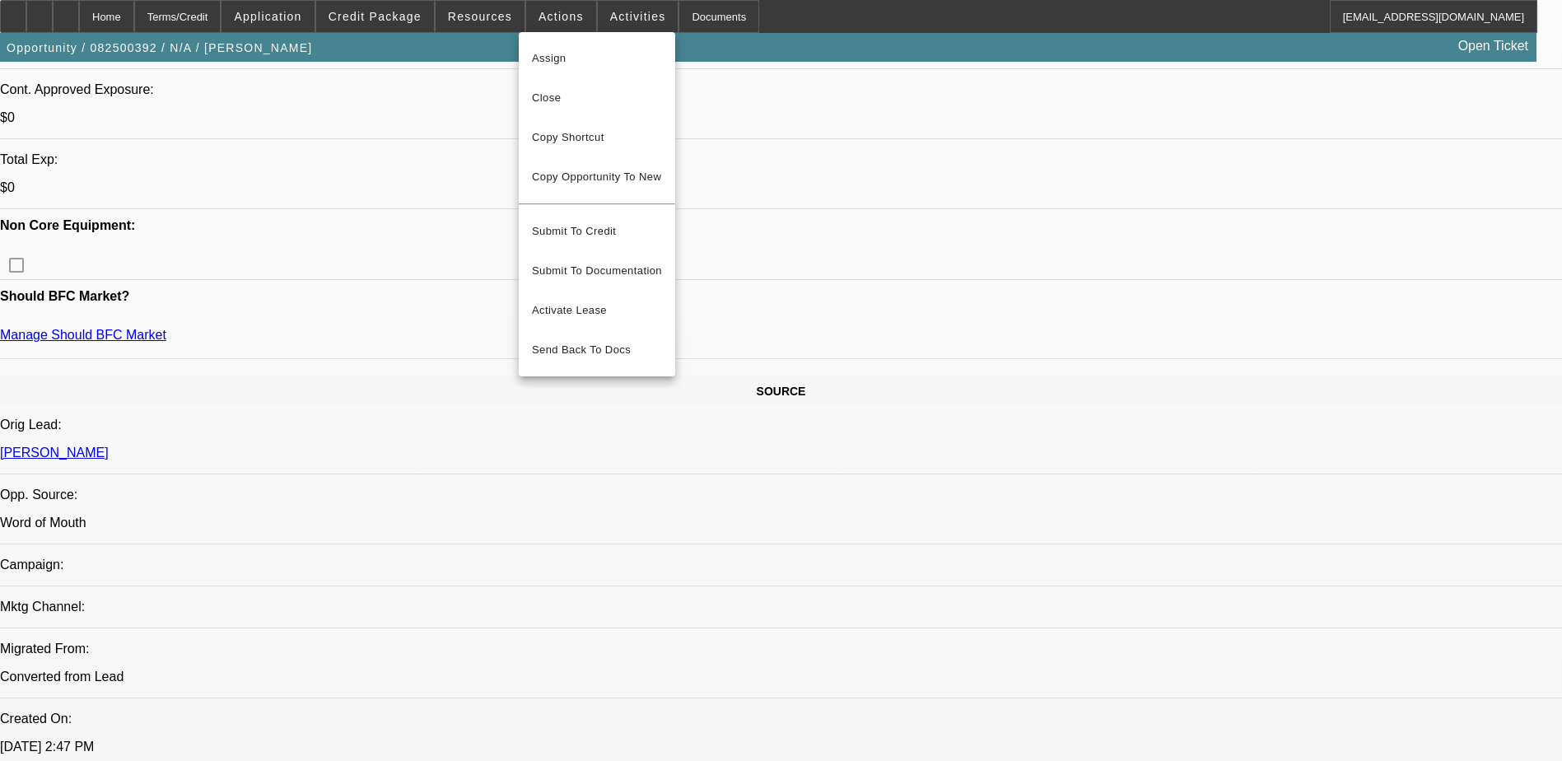
click at [607, 15] on div at bounding box center [781, 380] width 1562 height 761
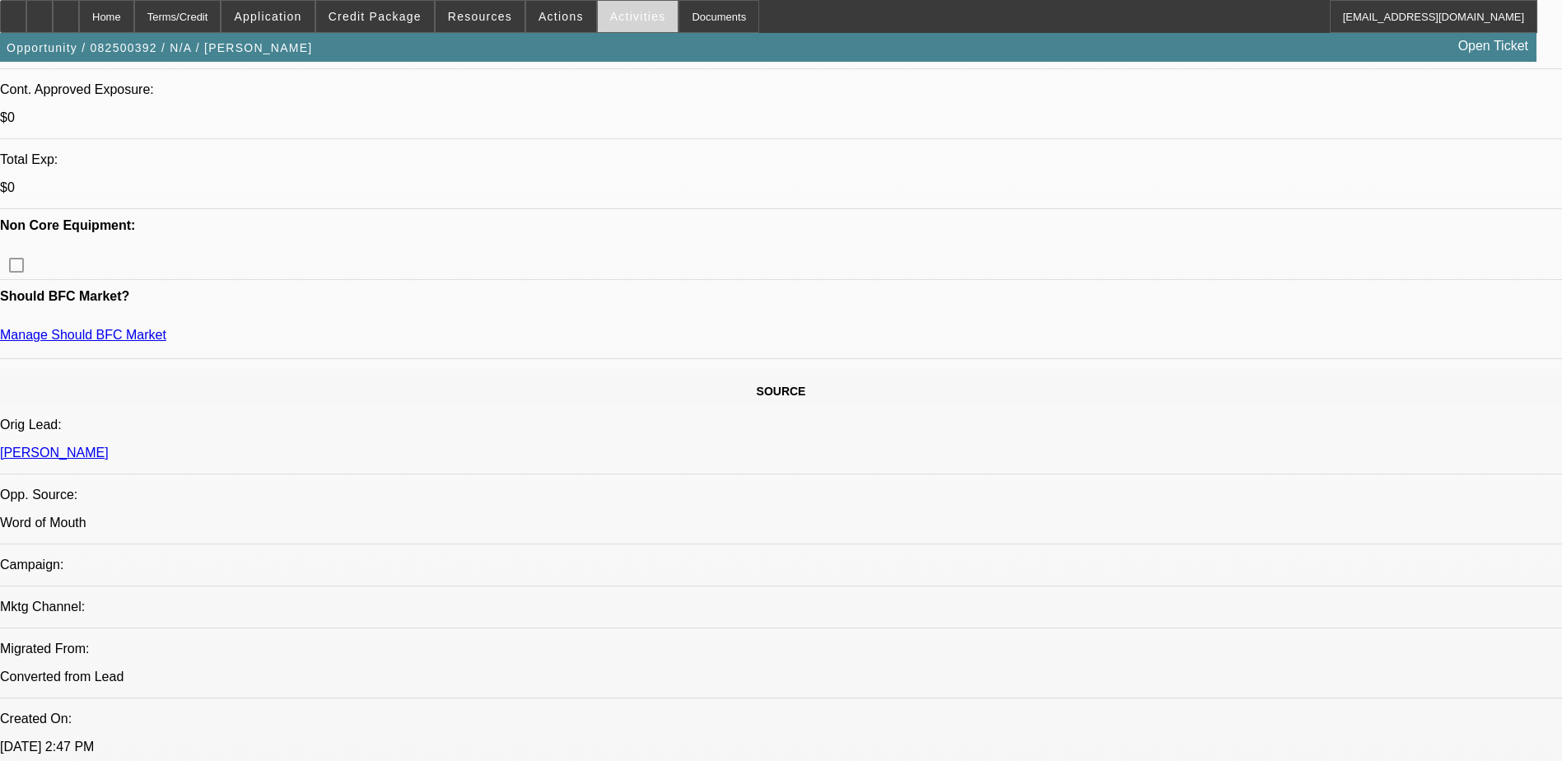
click at [610, 13] on span "Activities" at bounding box center [638, 16] width 56 height 13
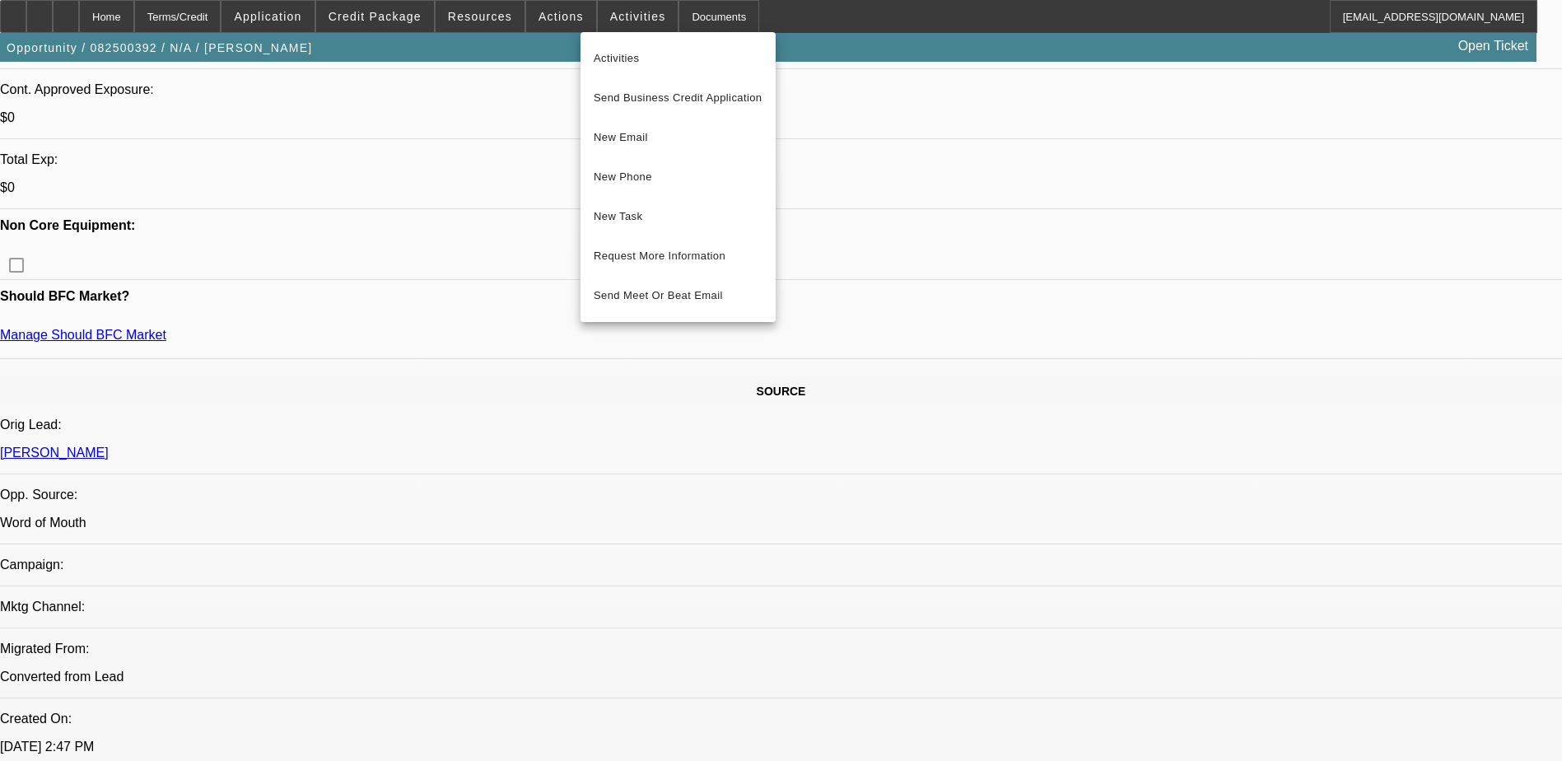
click at [314, 29] on div at bounding box center [781, 380] width 1562 height 761
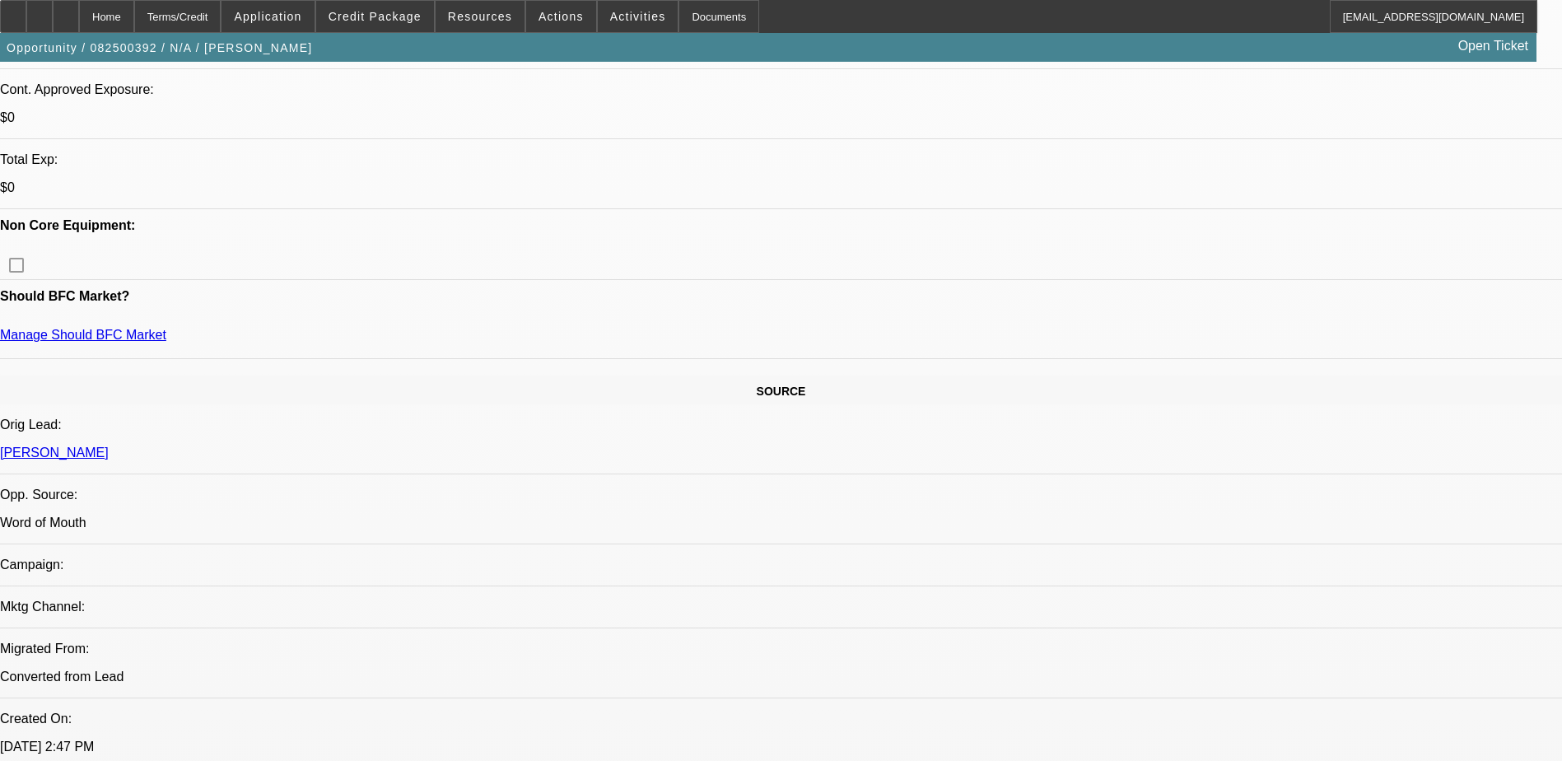
click at [301, 14] on span "Application" at bounding box center [268, 16] width 68 height 13
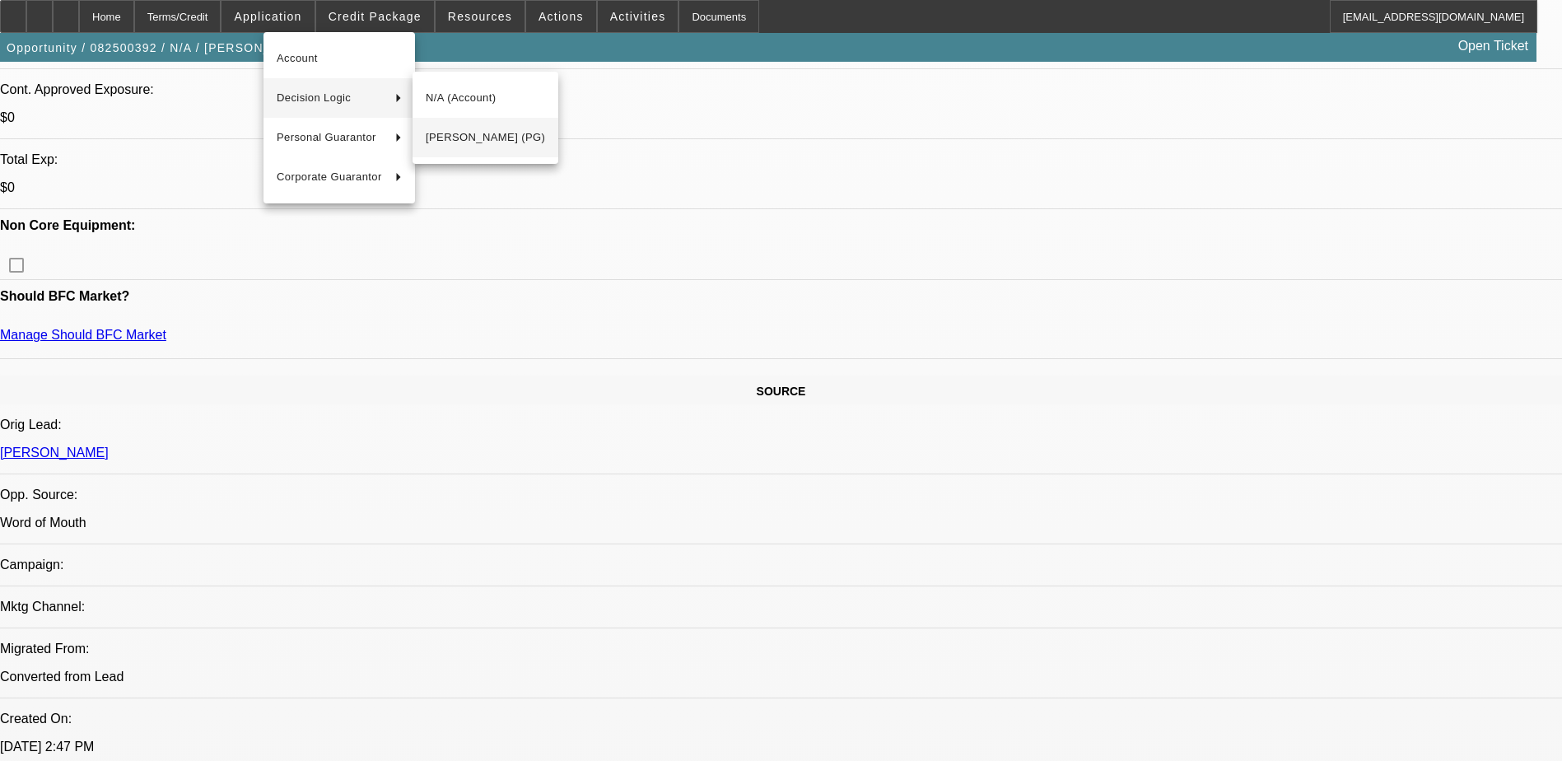
click at [488, 137] on span "Emmanuel Smith (PG)" at bounding box center [485, 138] width 119 height 20
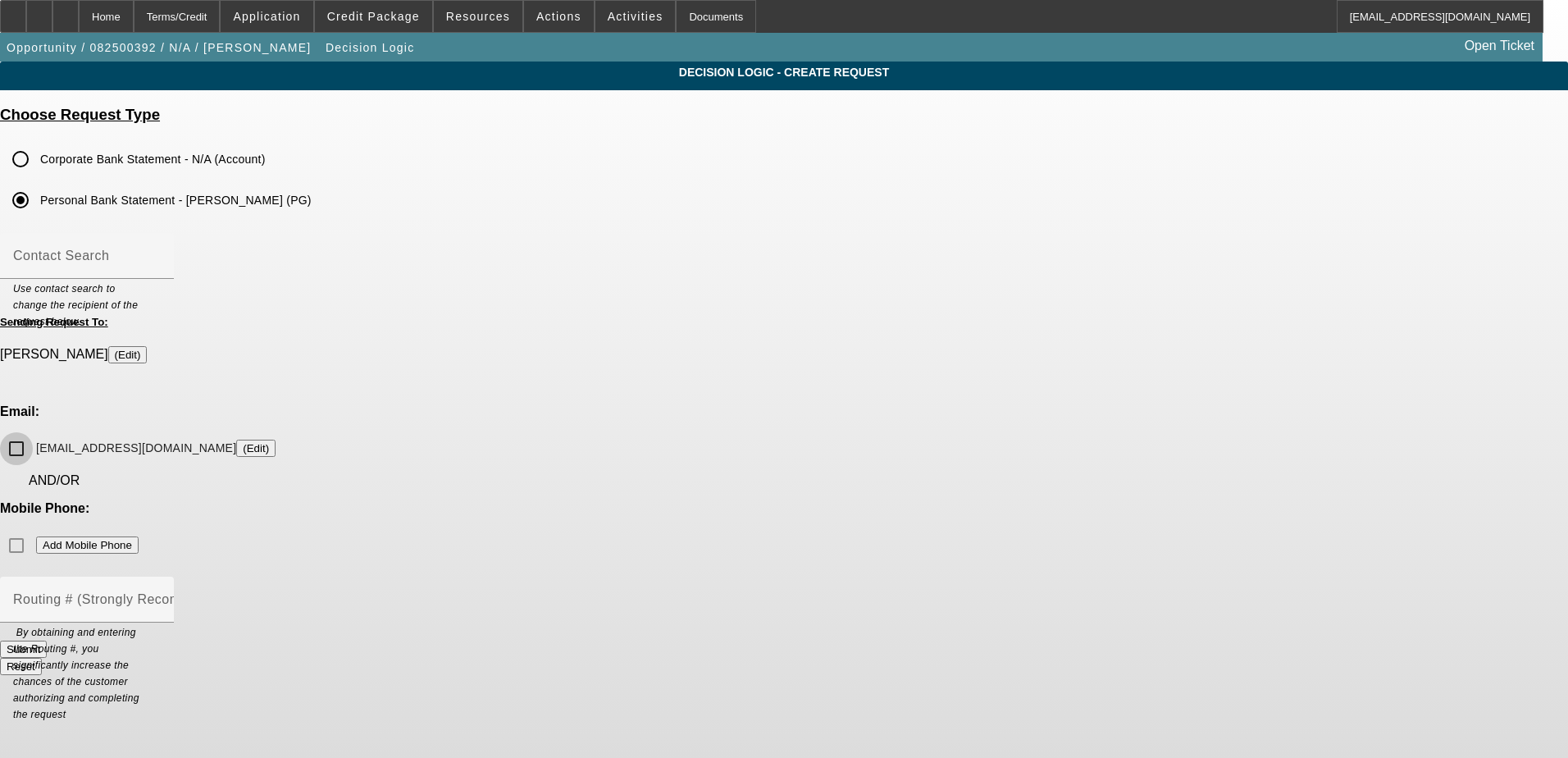
click at [33, 432] on input "heavenslittleannointedangels@gmail.com (Edit)" at bounding box center [16, 448] width 33 height 33
click at [276, 439] on button "(Edit)" at bounding box center [256, 447] width 40 height 17
click at [47, 640] on button "Submit" at bounding box center [23, 648] width 47 height 17
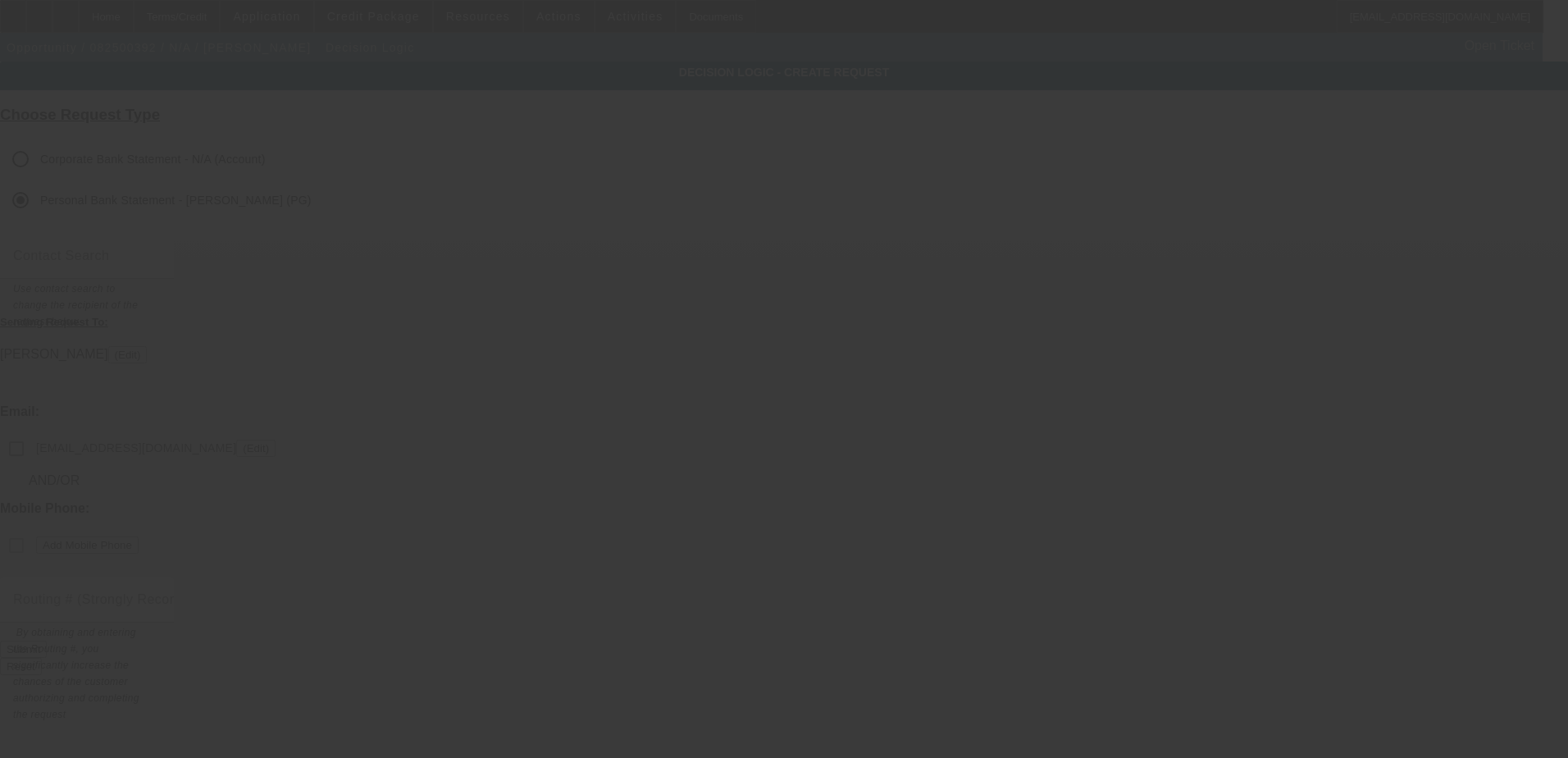
checkbox input "false"
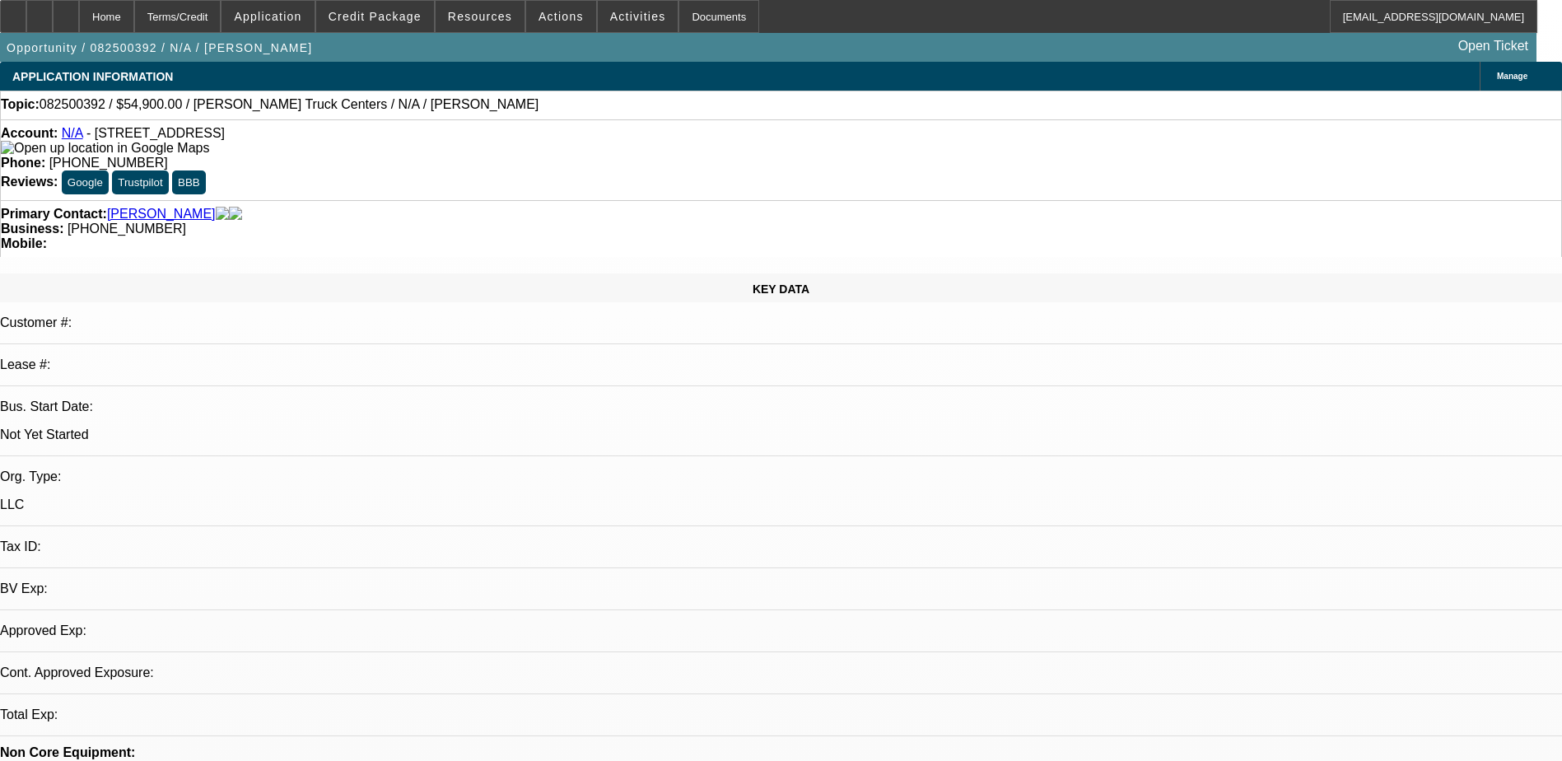
select select "0"
select select "2"
select select "0.1"
select select "4"
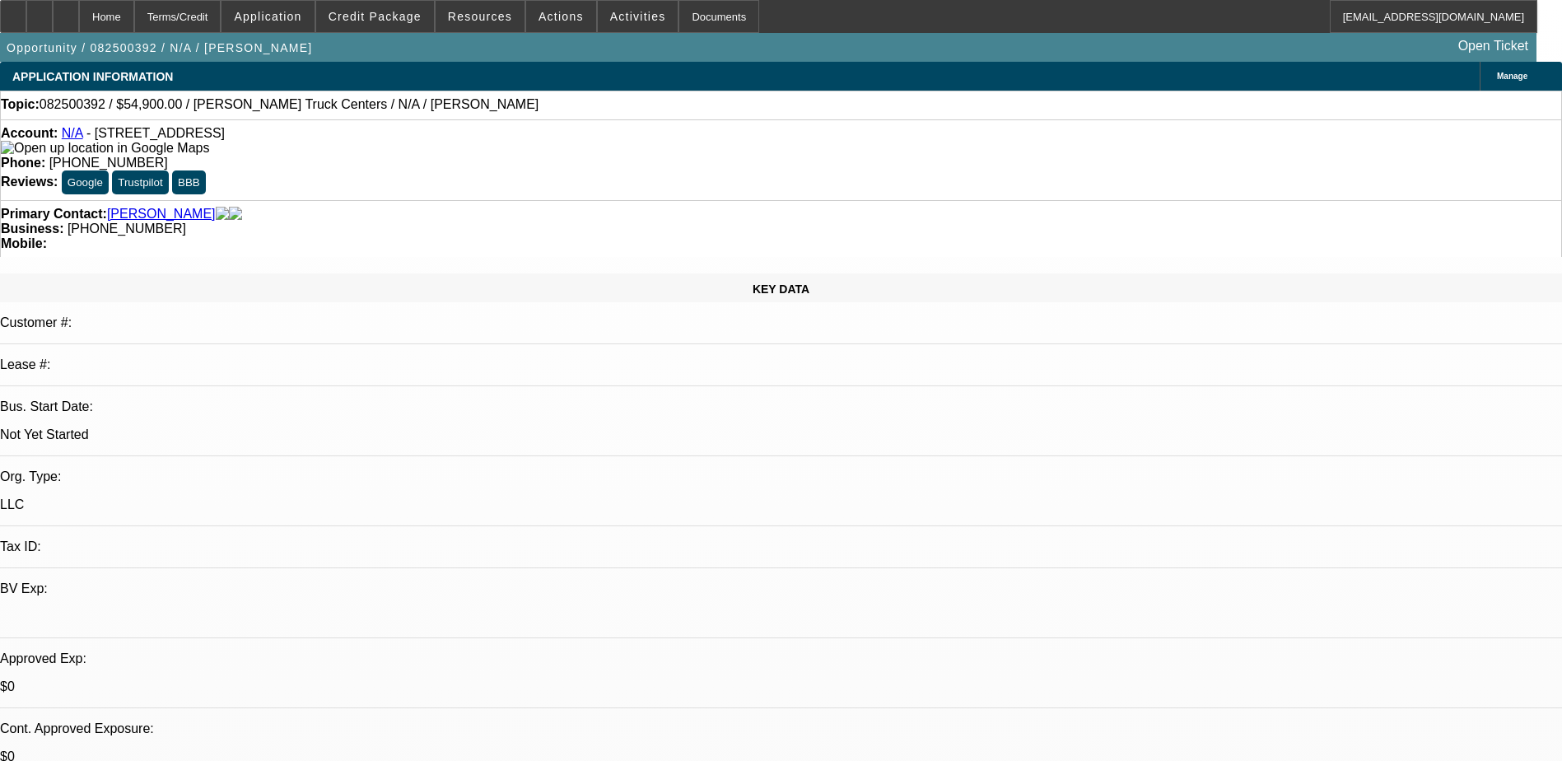
click at [66, 11] on icon at bounding box center [66, 11] width 0 height 0
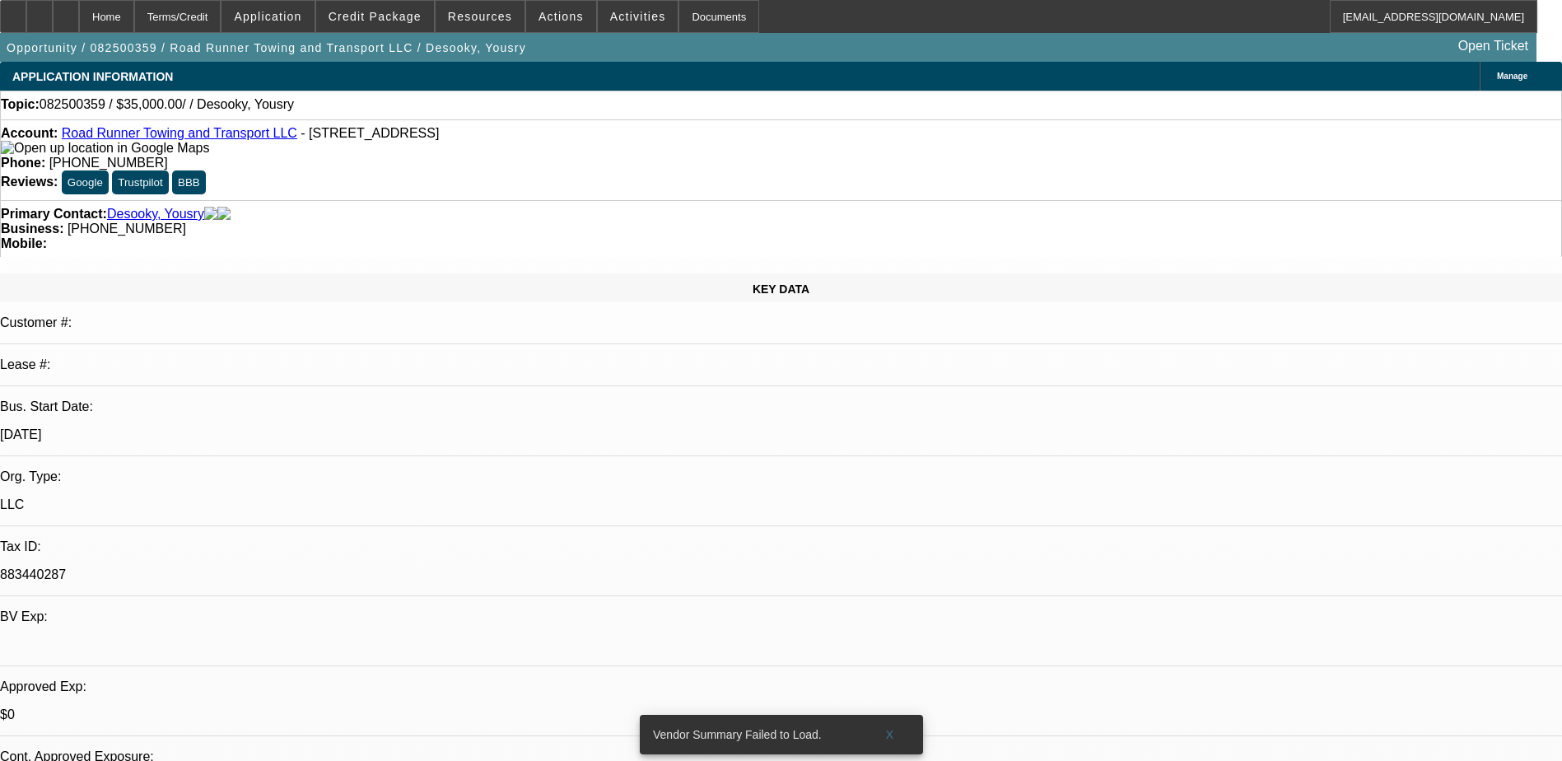
select select "0"
select select "2"
select select "0.1"
select select "4"
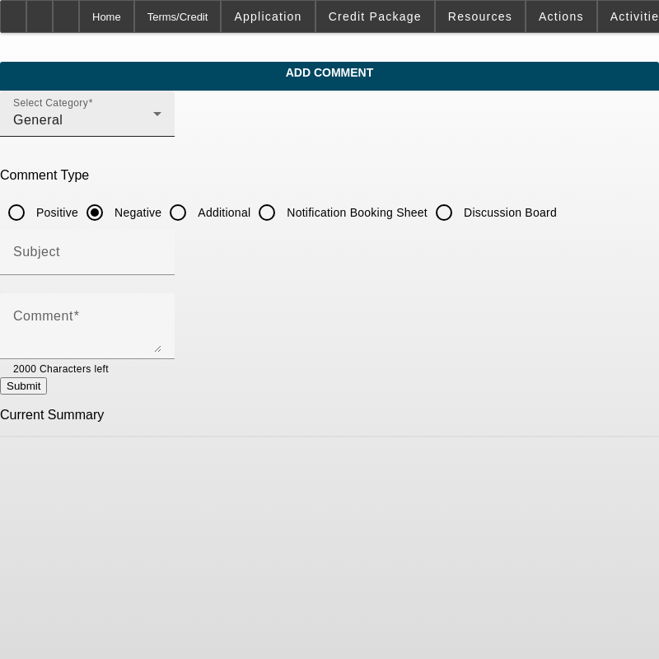
click at [153, 130] on div "General" at bounding box center [83, 120] width 140 height 20
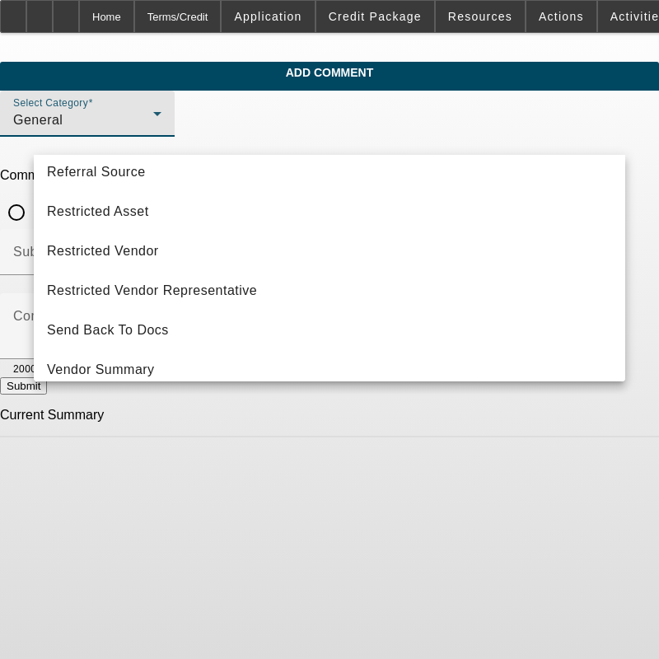
scroll to position [498, 0]
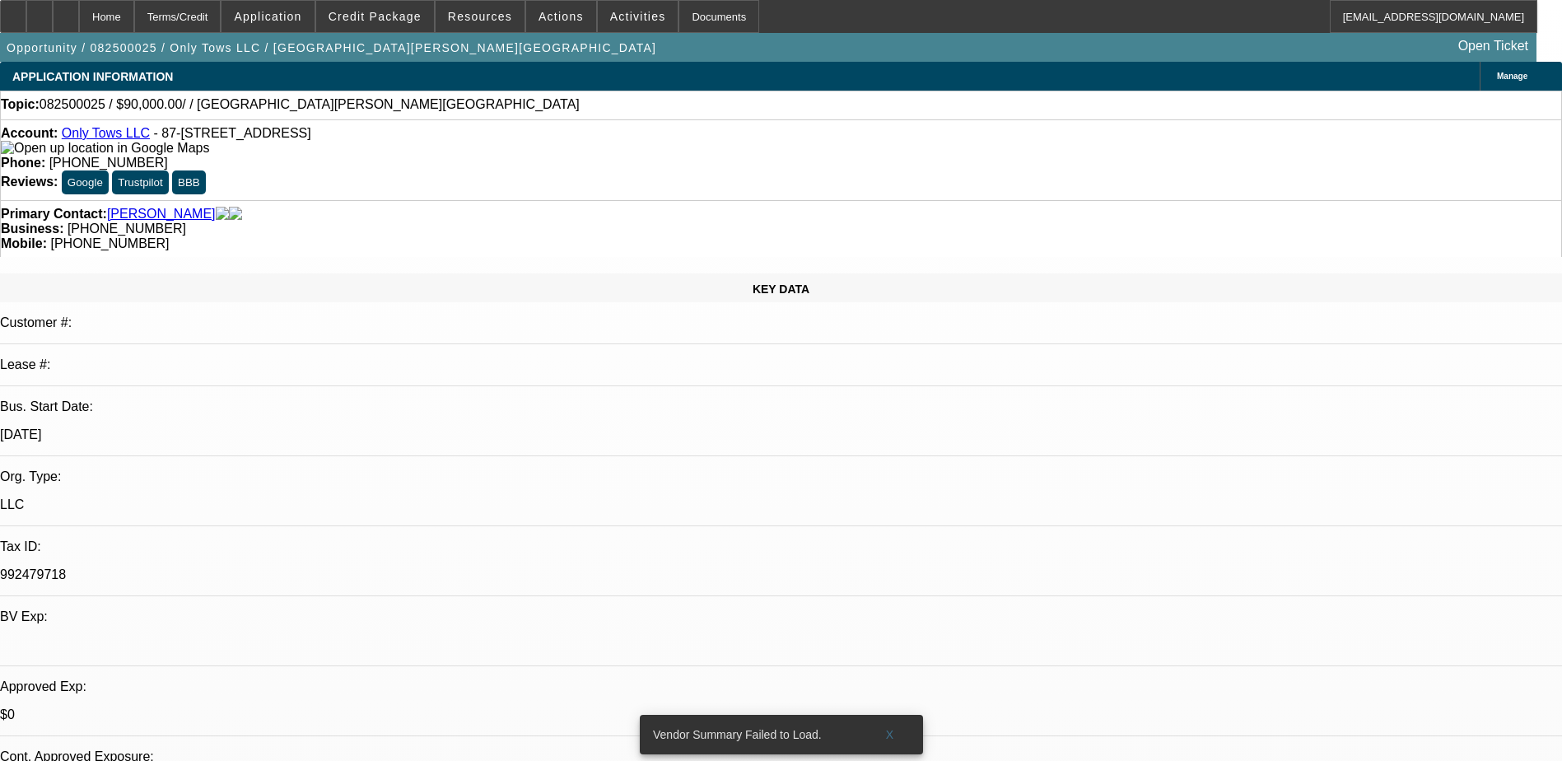
select select "0"
select select "2"
select select "0.1"
select select "4"
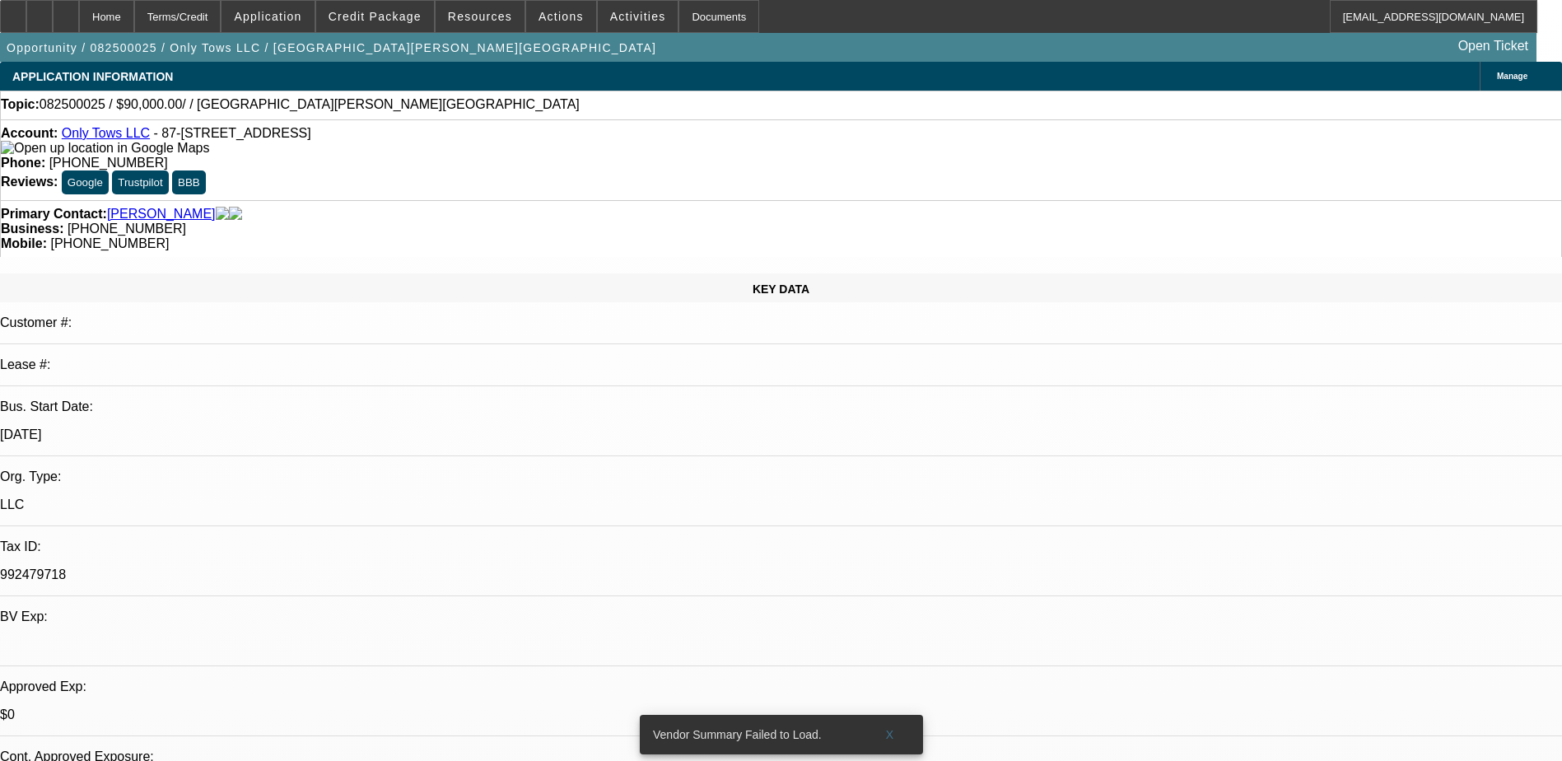
click at [714, 221] on div "Business: (808) 681-9362" at bounding box center [781, 228] width 1560 height 15
drag, startPoint x: 683, startPoint y: 179, endPoint x: 588, endPoint y: 194, distance: 96.8
click at [588, 200] on div "Primary Contact: Santiago, Bryan Business: (808) 681-9362 Mobile: (808) 489-3476" at bounding box center [781, 228] width 1562 height 57
copy span "(808) 681-9362"
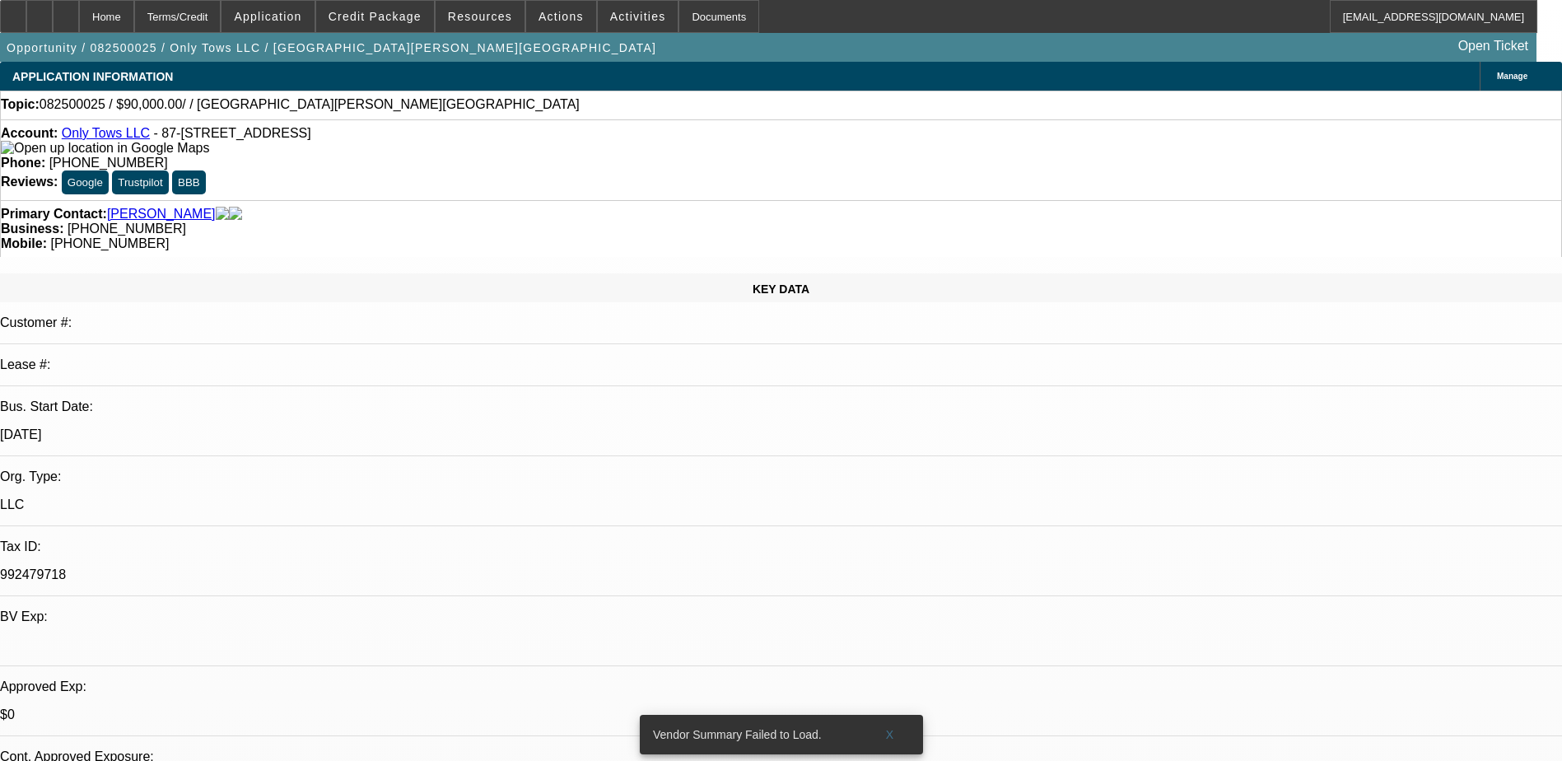
click at [667, 156] on div "Phone: (808) 681-9362" at bounding box center [781, 163] width 1560 height 15
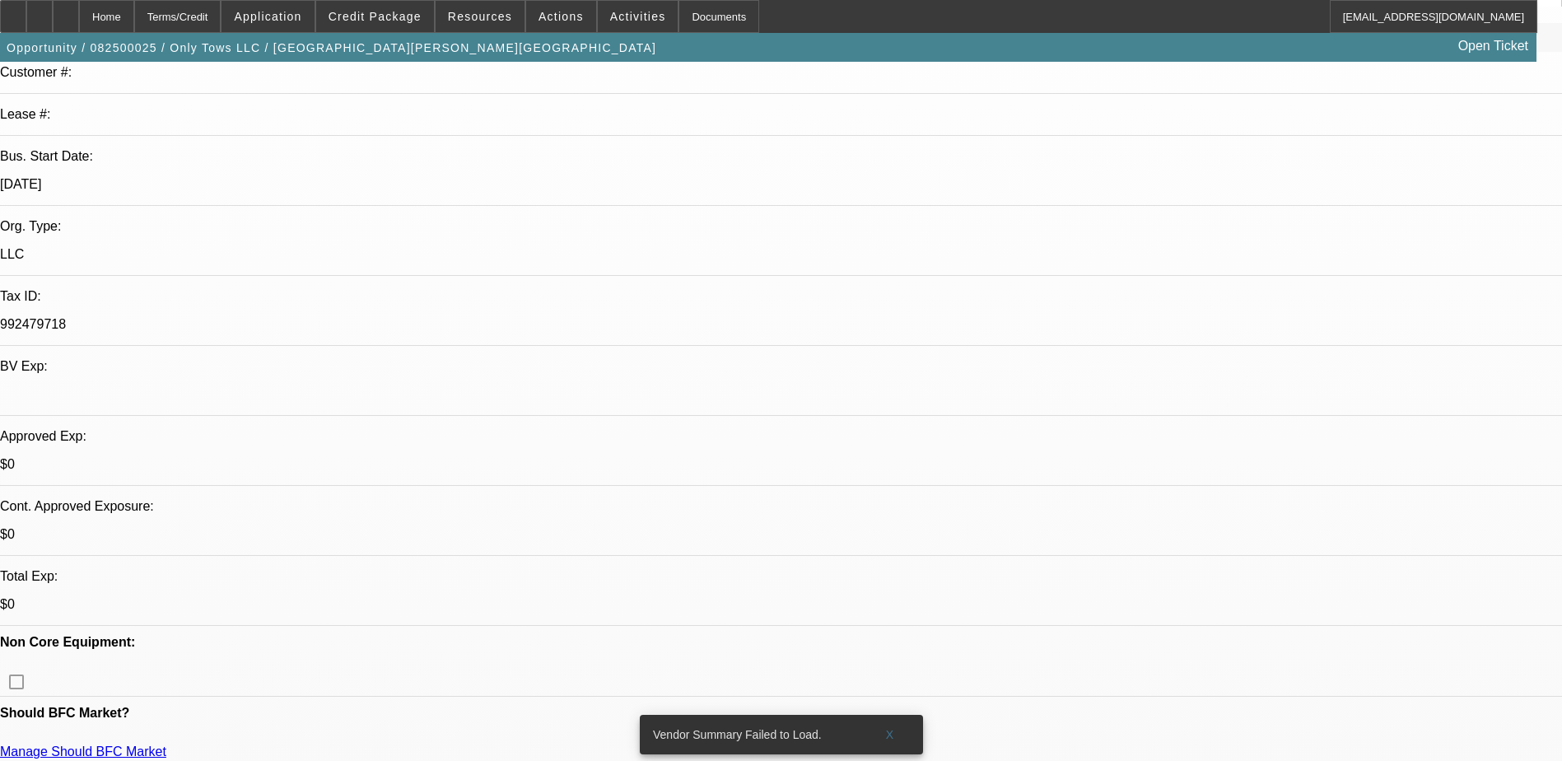
scroll to position [0, 0]
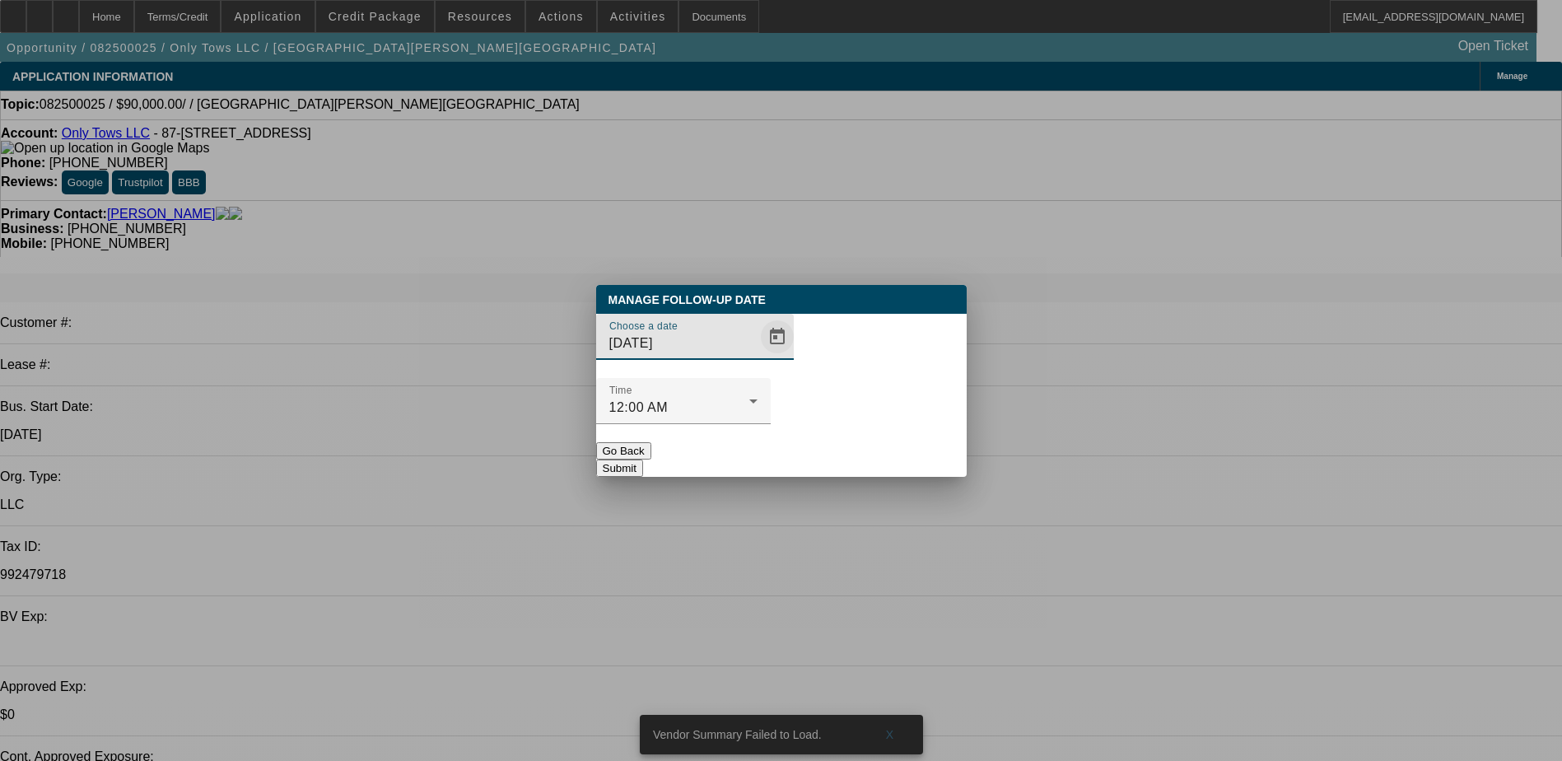
click at [759, 356] on span "Open calendar" at bounding box center [777, 337] width 40 height 40
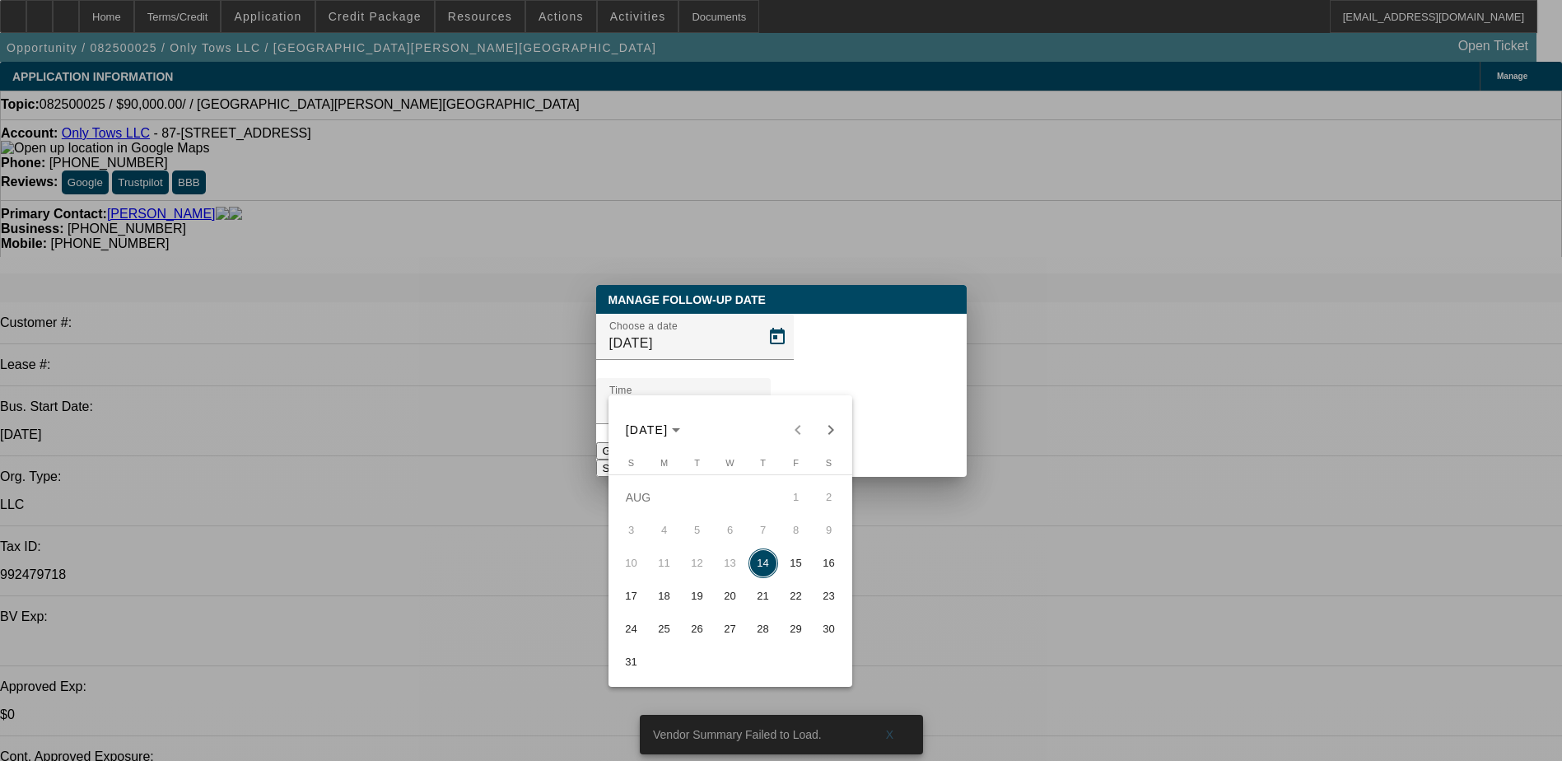
click at [799, 572] on span "15" at bounding box center [796, 563] width 30 height 30
type input "8/15/2025"
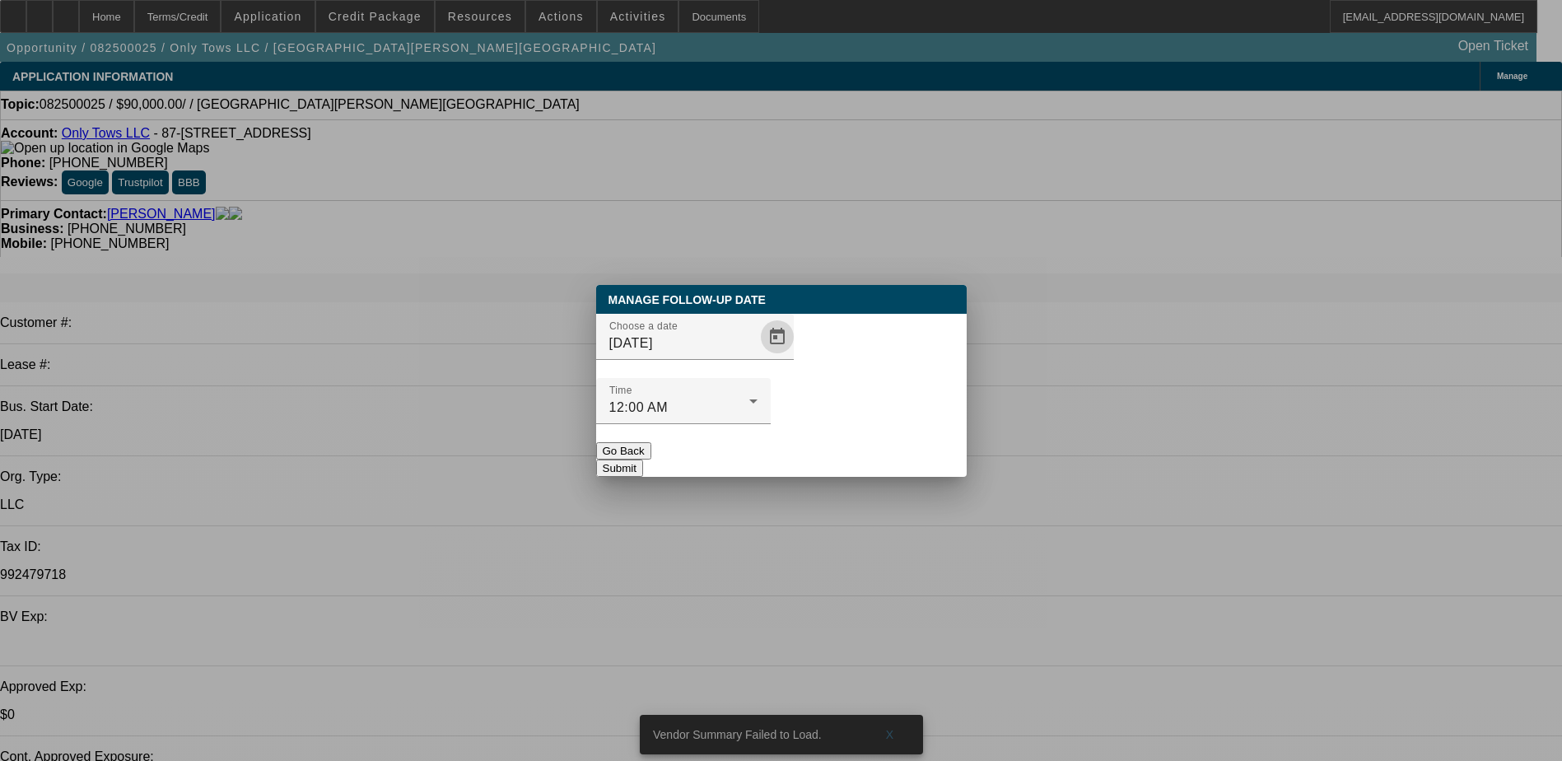
click at [643, 459] on button "Submit" at bounding box center [619, 467] width 47 height 17
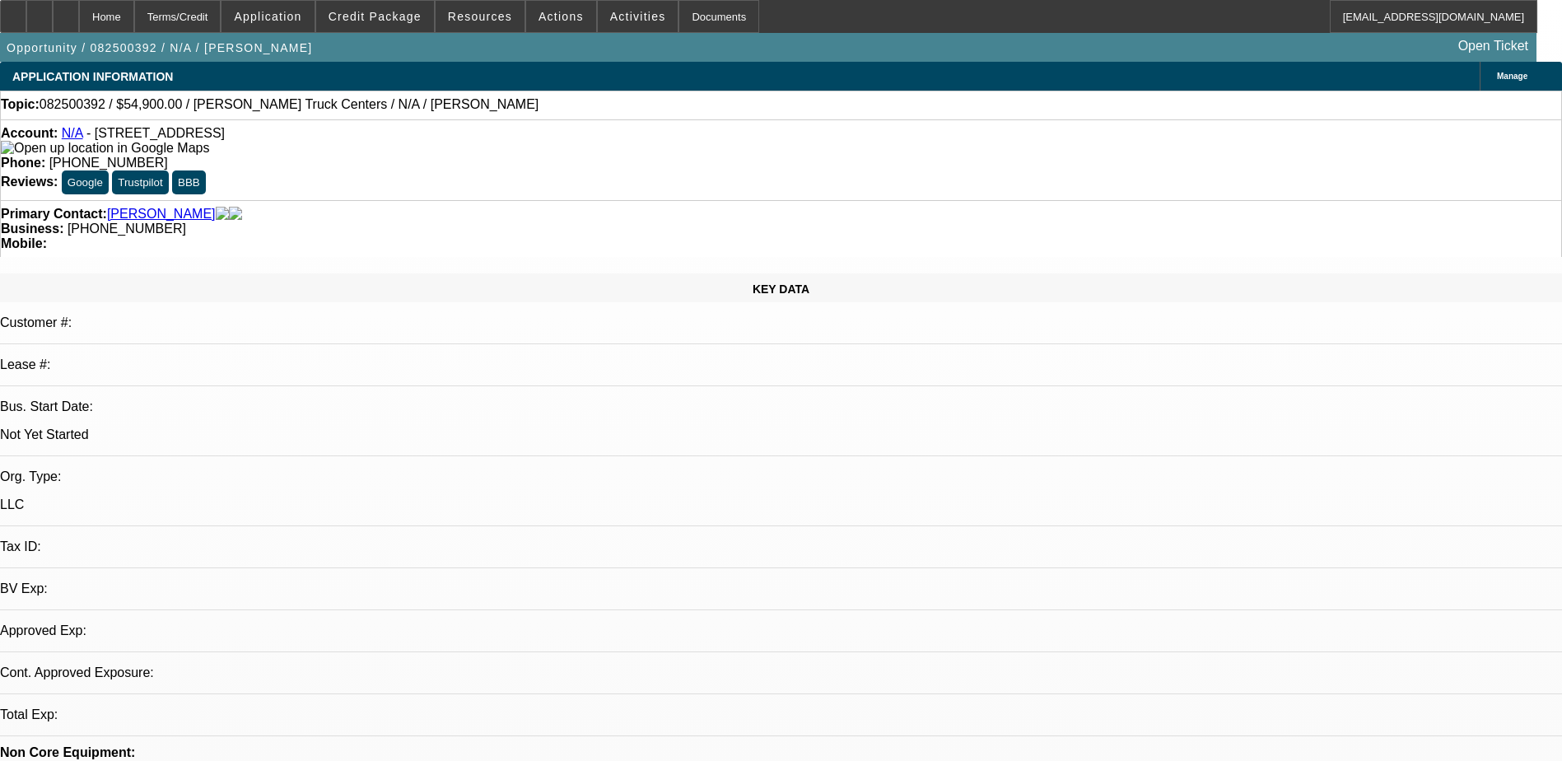
select select "0"
select select "2"
select select "0.1"
select select "1"
select select "2"
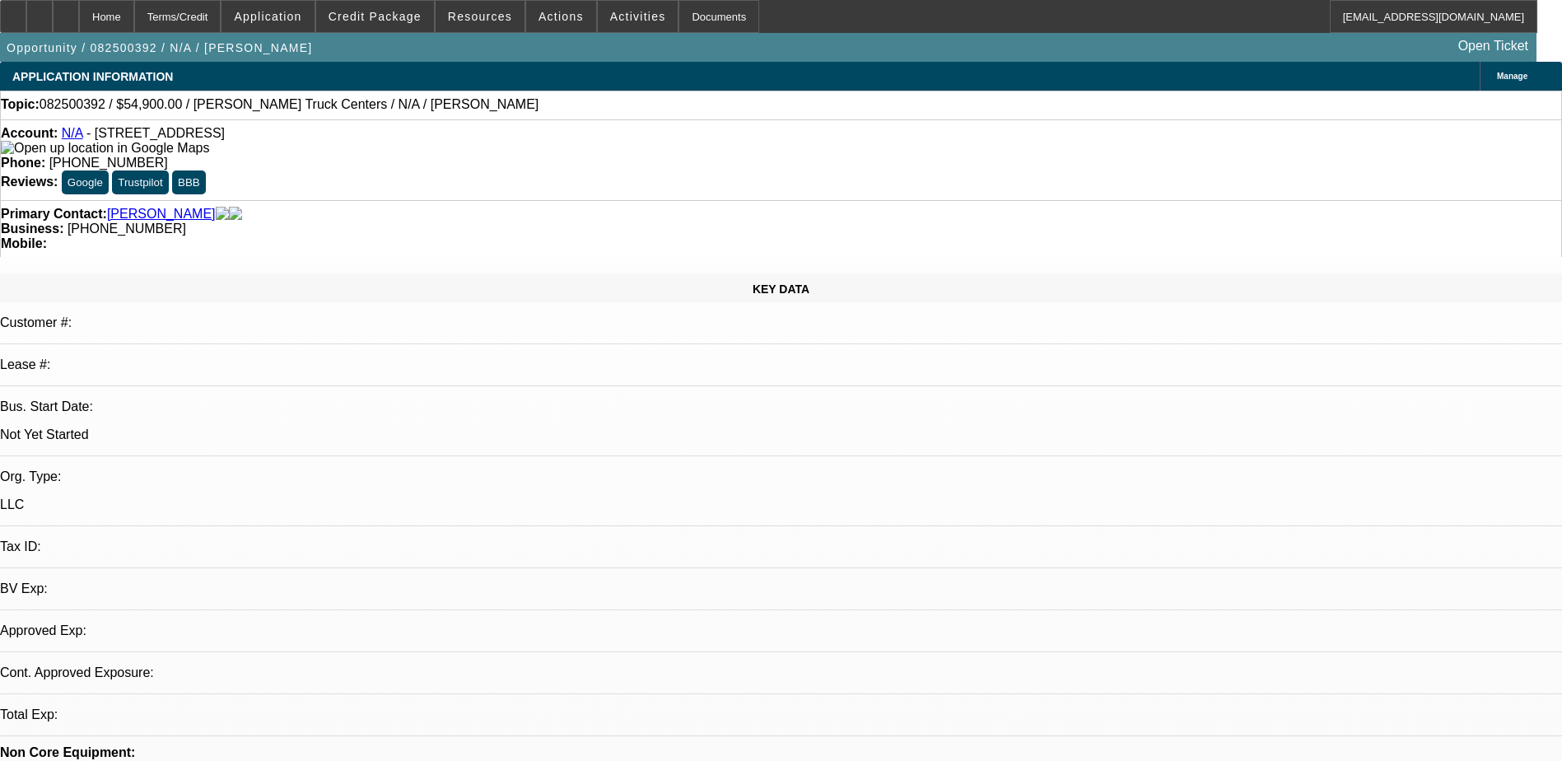
select select "4"
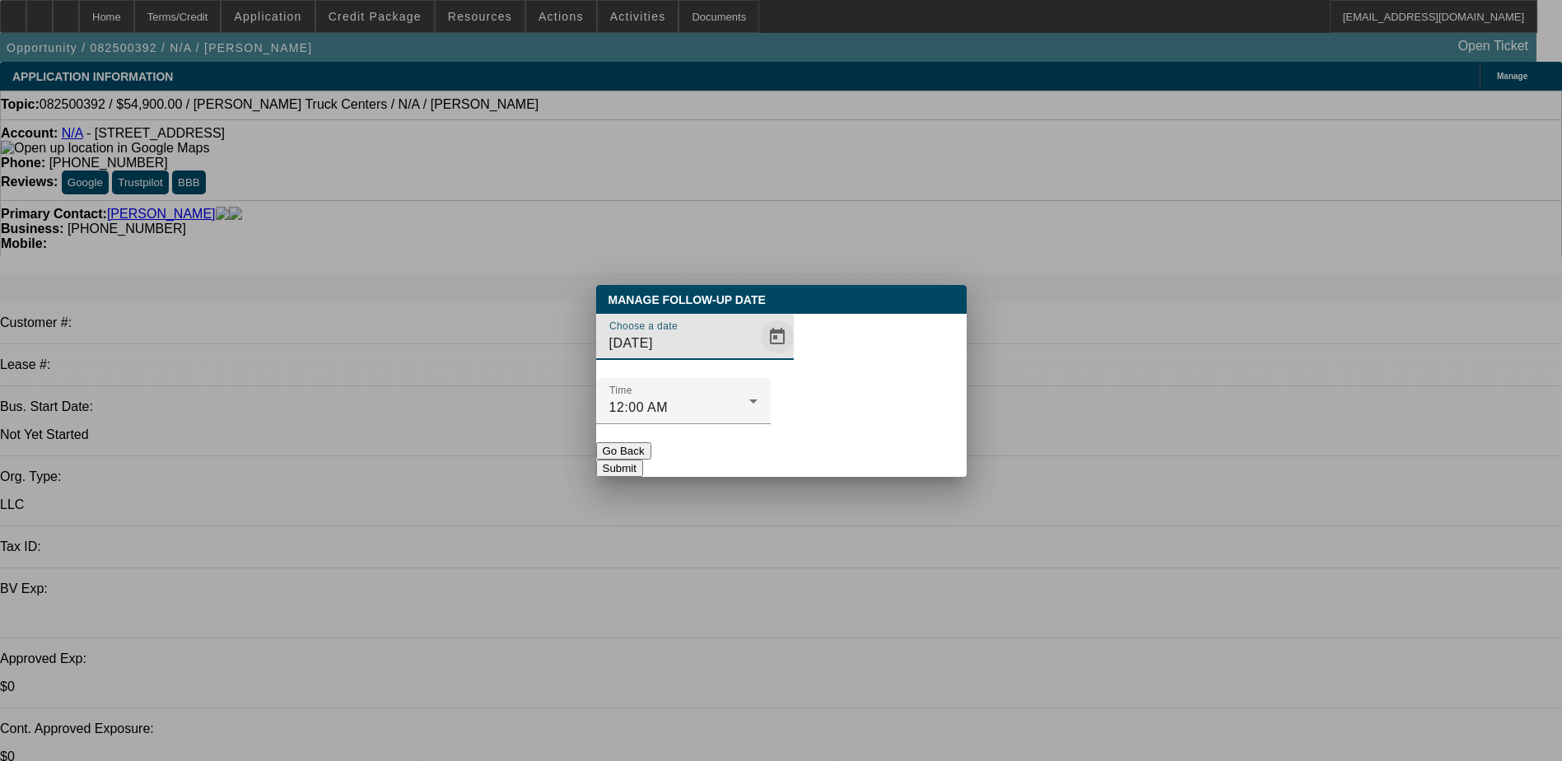
click at [757, 356] on span "Open calendar" at bounding box center [777, 337] width 40 height 40
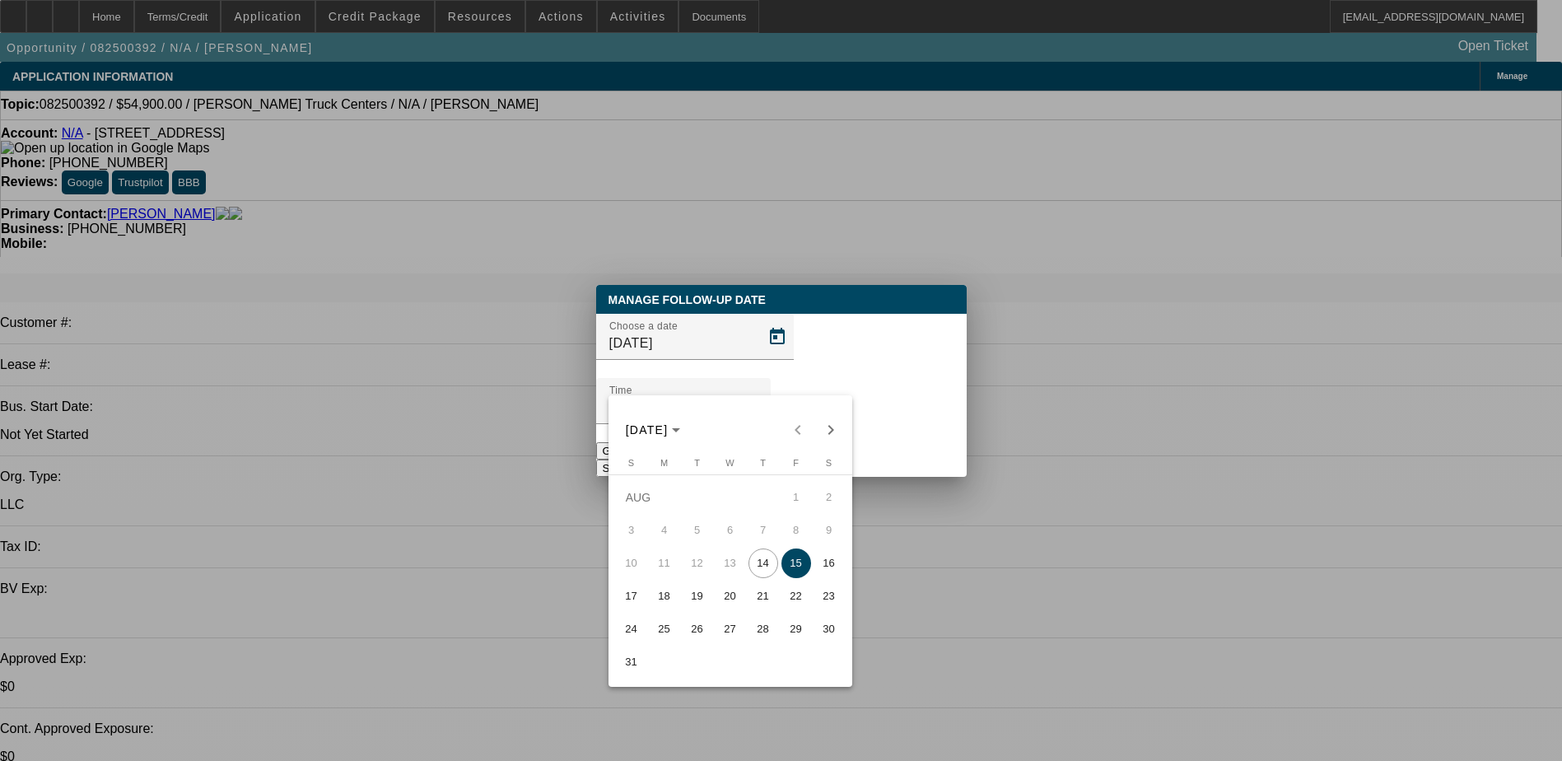
click at [790, 566] on span "15" at bounding box center [796, 563] width 30 height 30
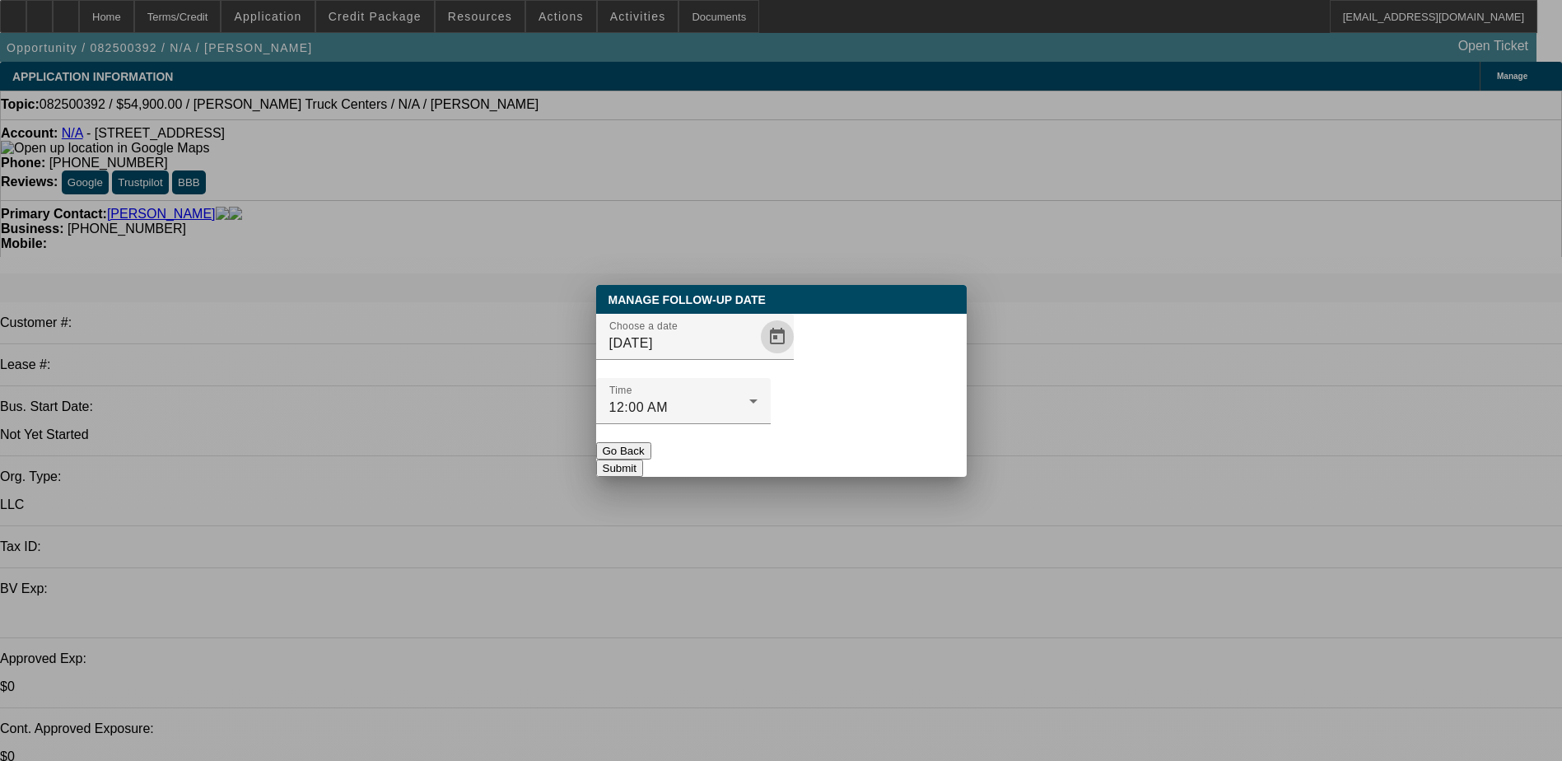
click at [643, 459] on button "Submit" at bounding box center [619, 467] width 47 height 17
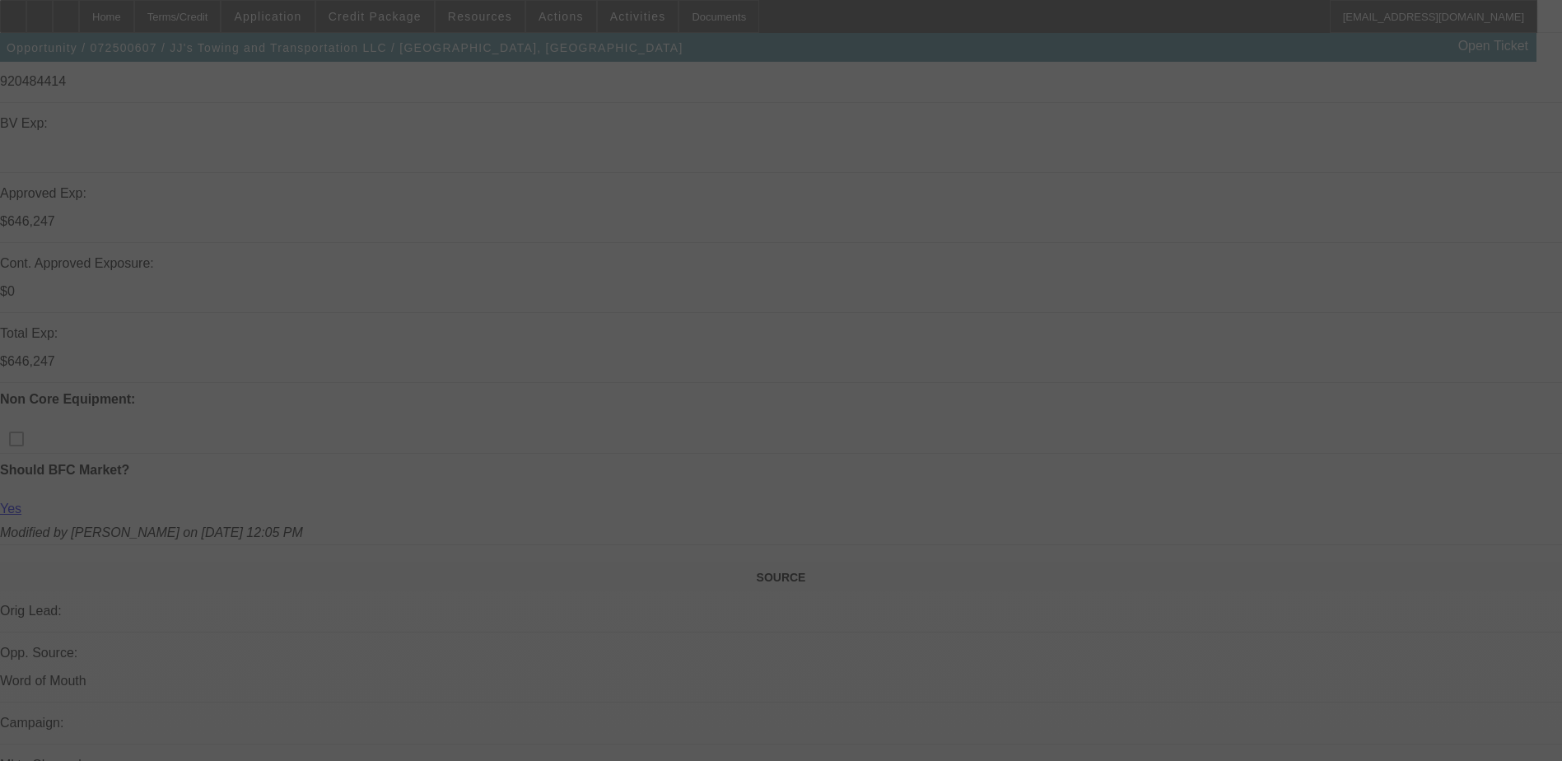
scroll to position [494, 0]
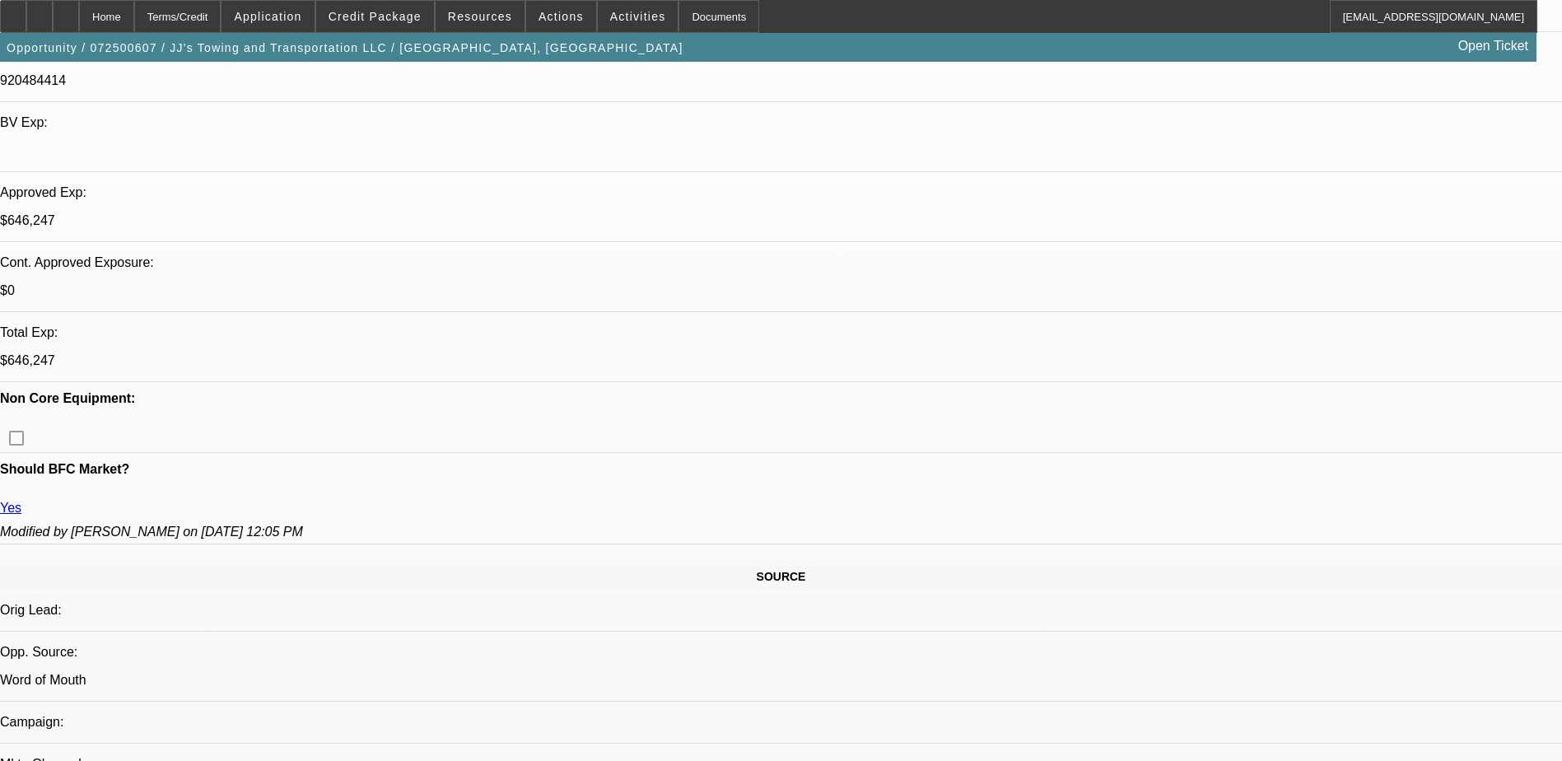
select select "0"
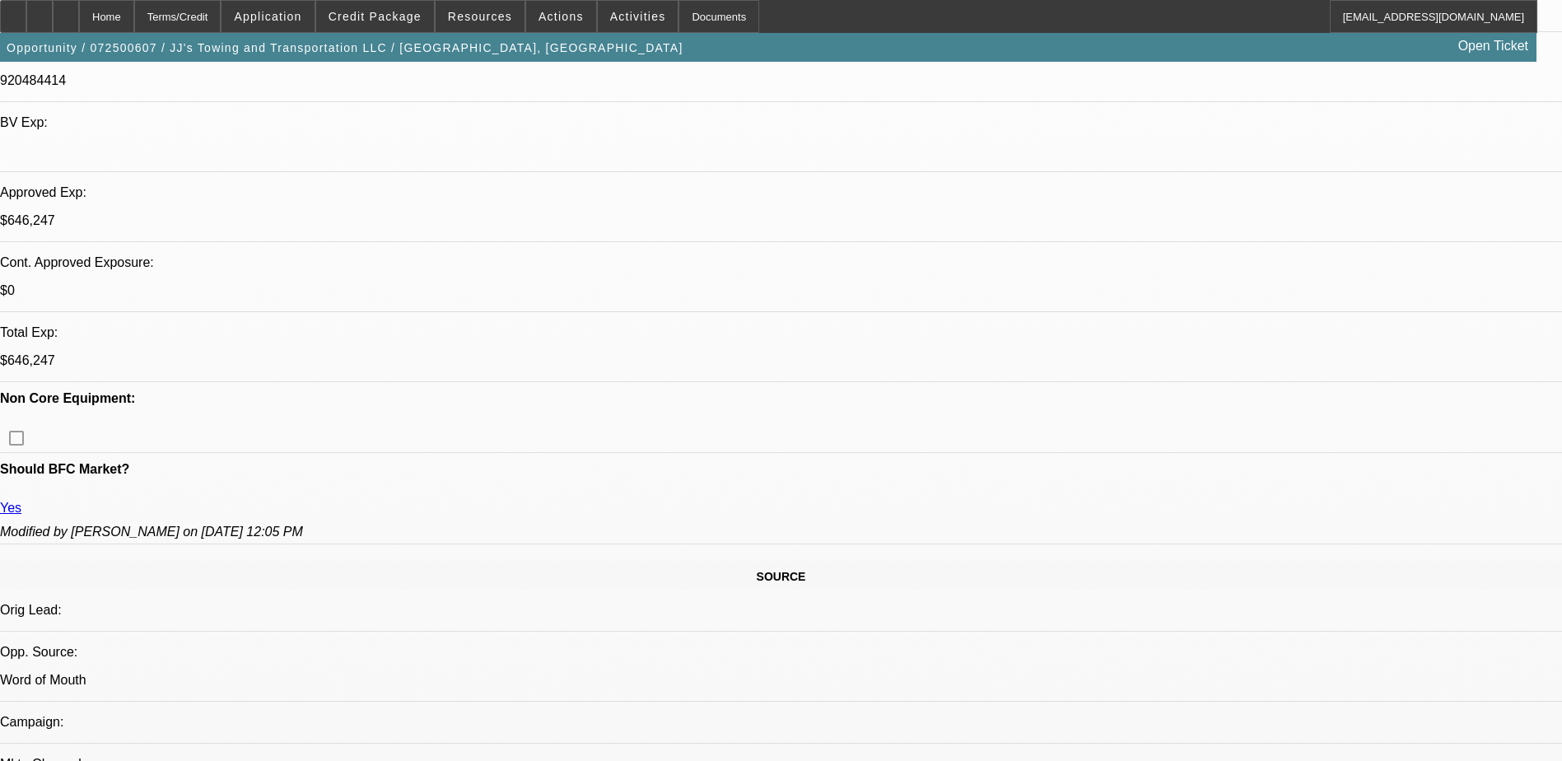
select select "0"
select select "1"
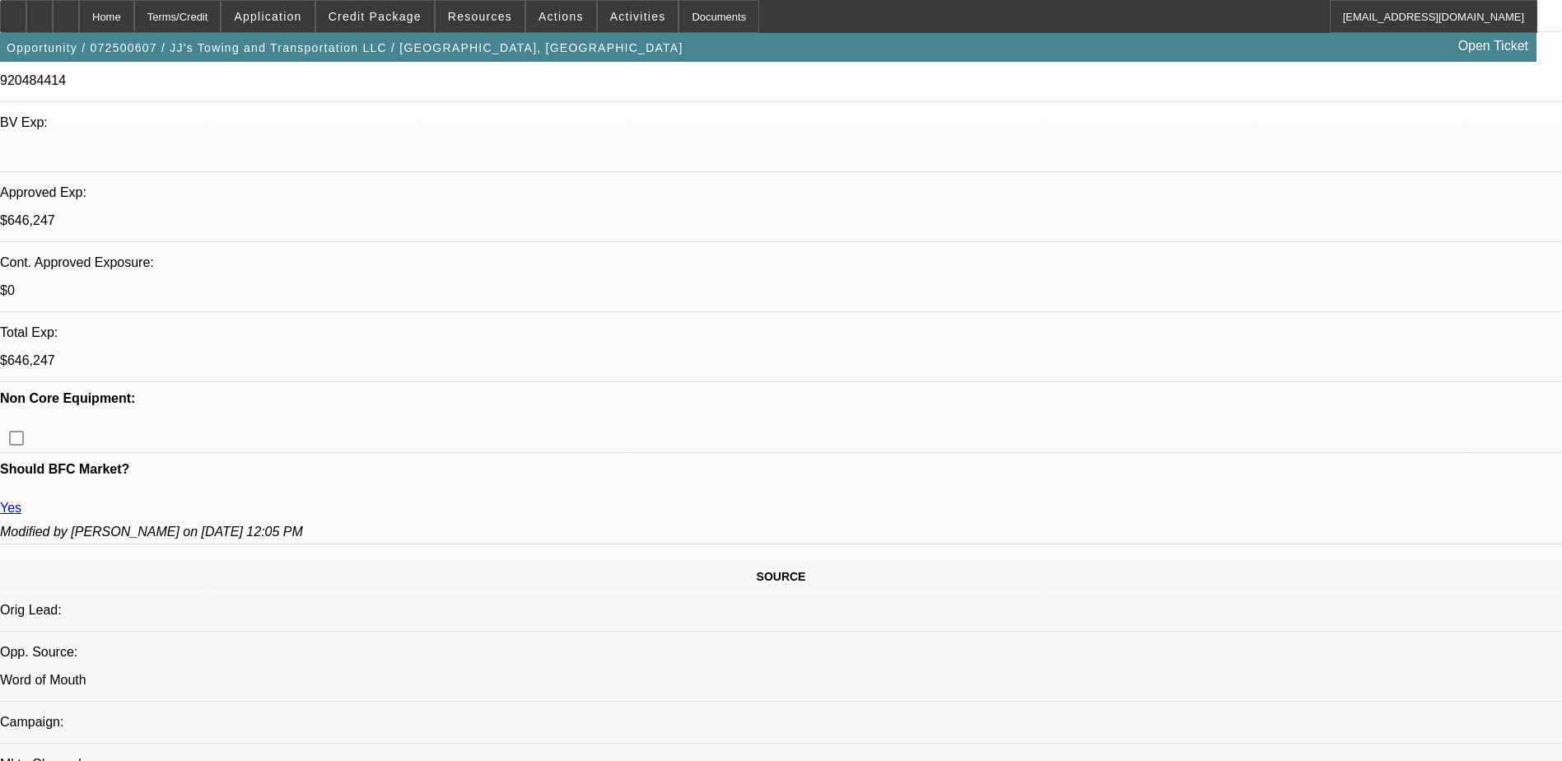
select select "2"
select select "6"
select select "1"
select select "2"
select select "6"
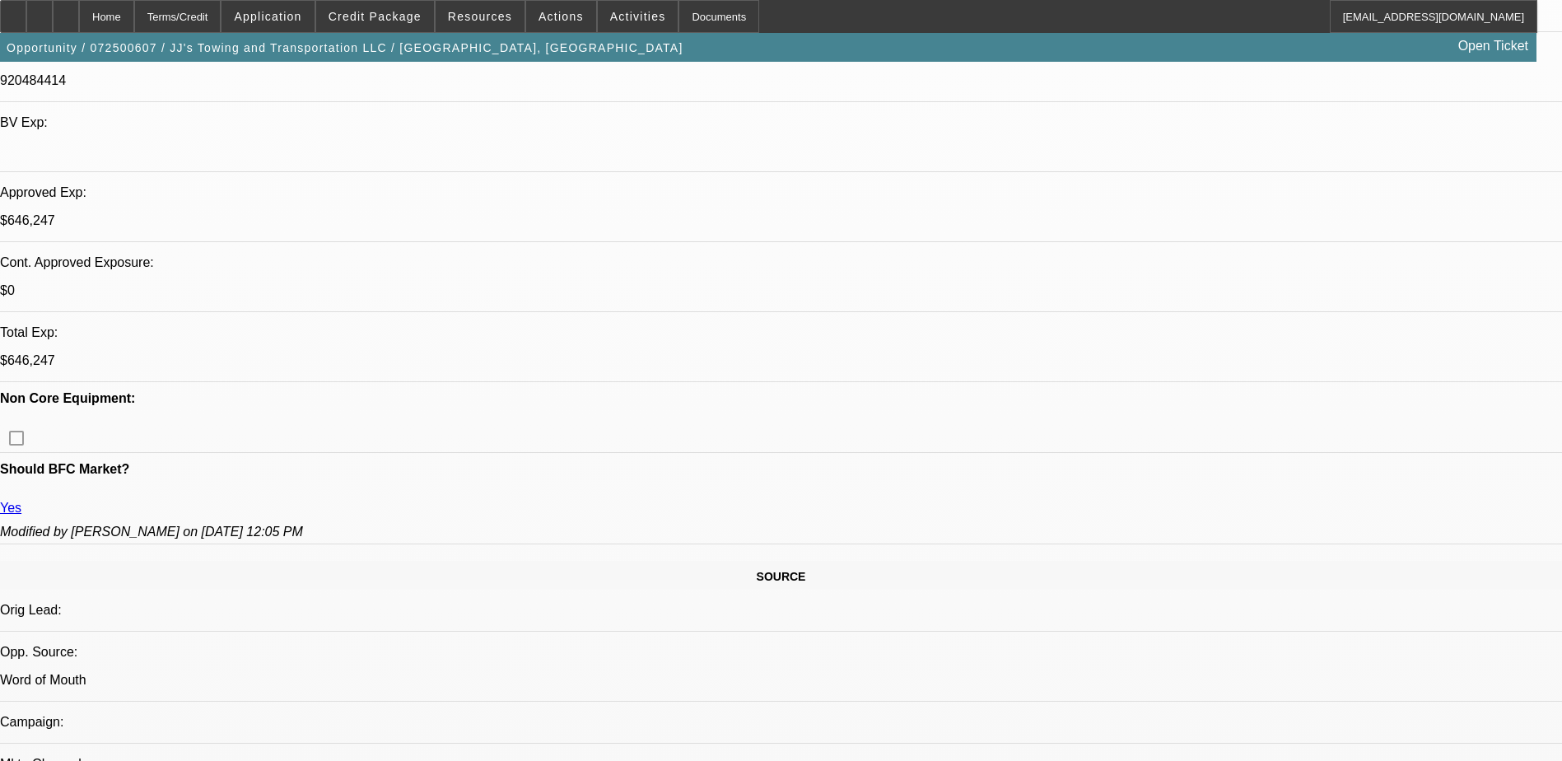
select select "1"
select select "2"
select select "6"
select select "1"
select select "2"
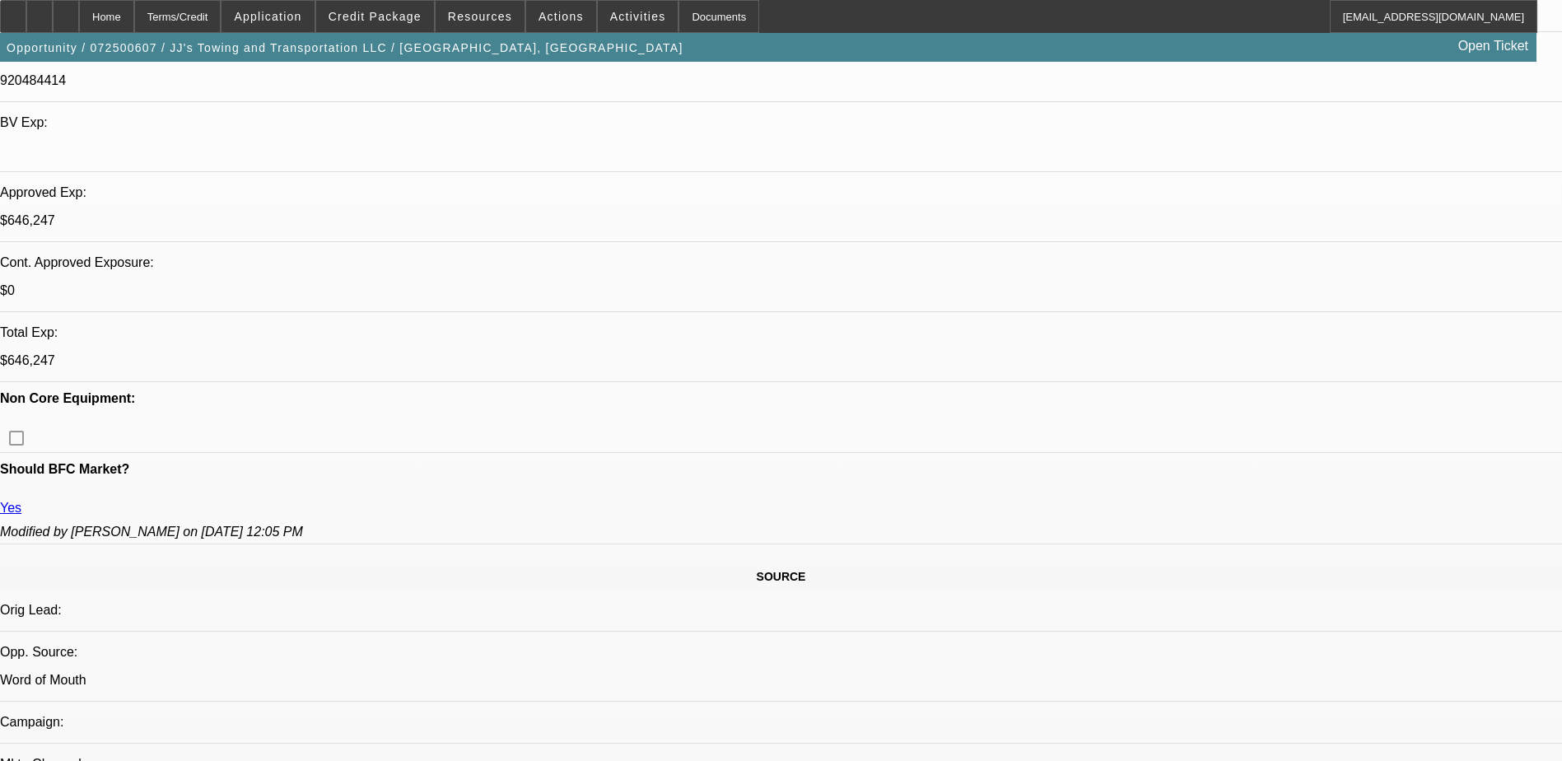
select select "6"
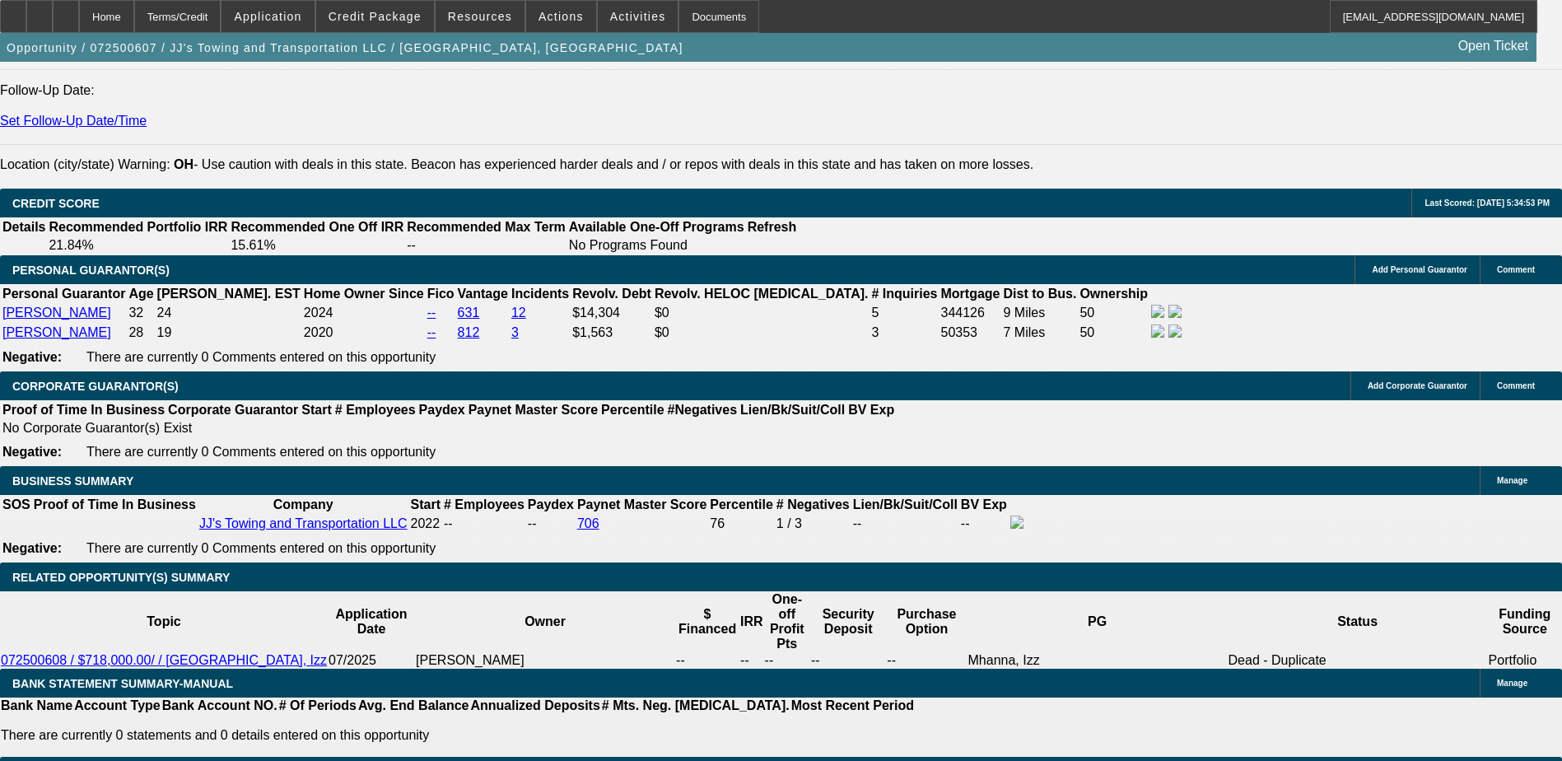
scroll to position [2154, 0]
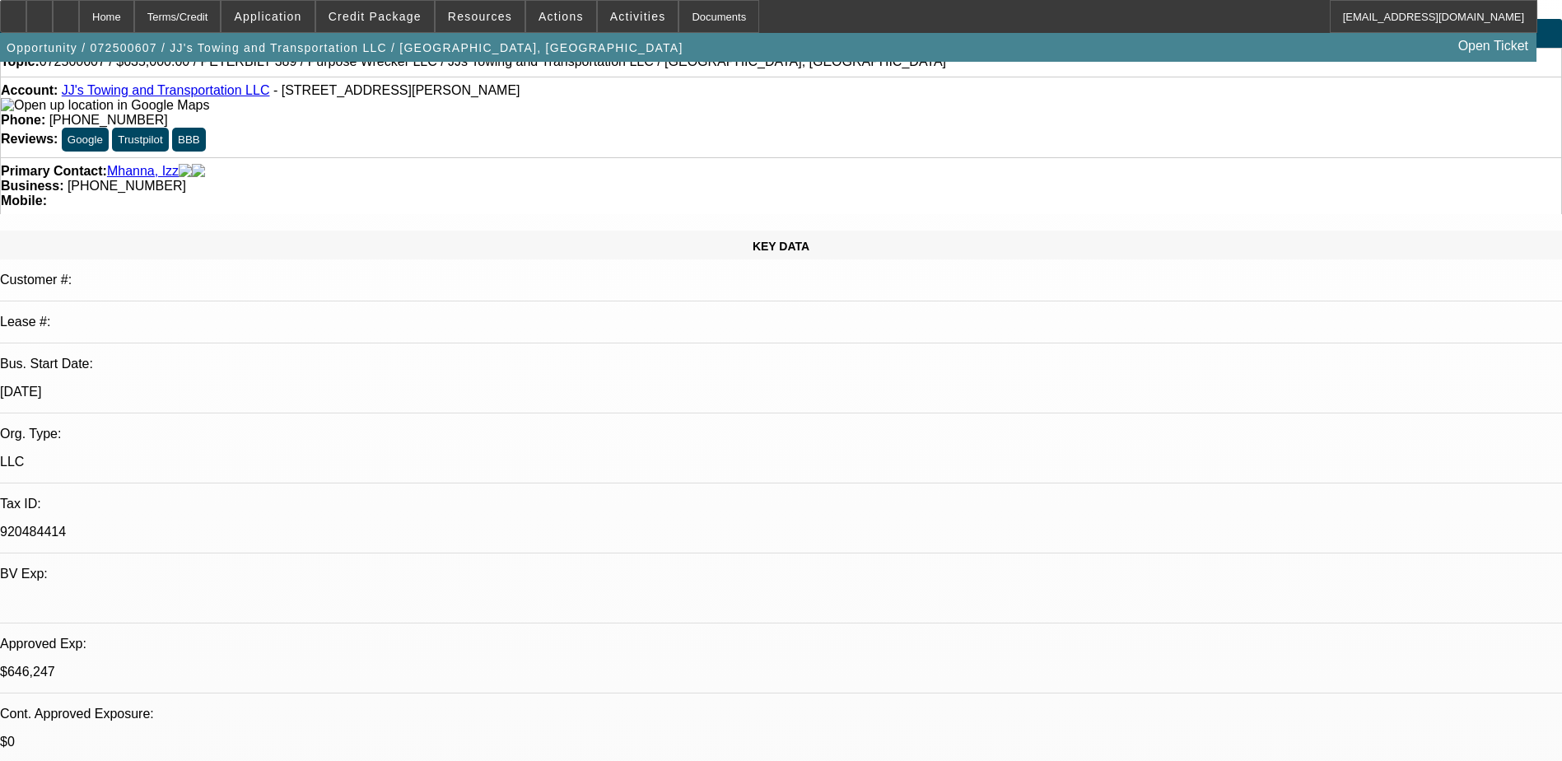
scroll to position [0, 0]
